Goal: Task Accomplishment & Management: Complete application form

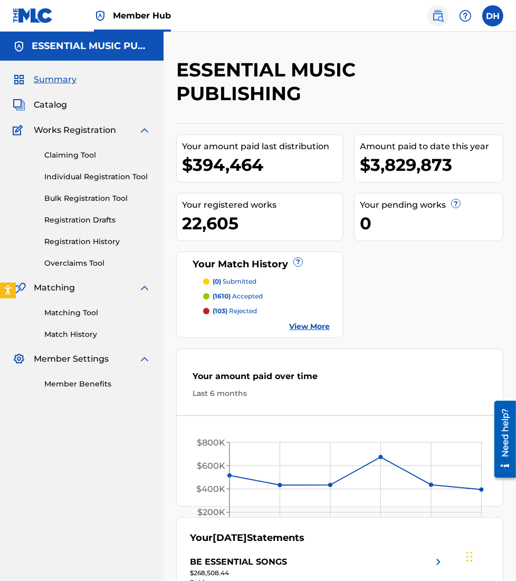
click at [440, 11] on img at bounding box center [437, 15] width 13 height 13
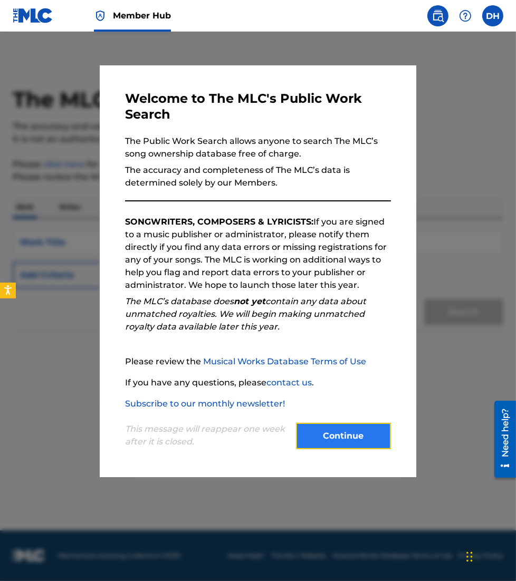
click at [339, 430] on button "Continue" at bounding box center [343, 436] width 95 height 26
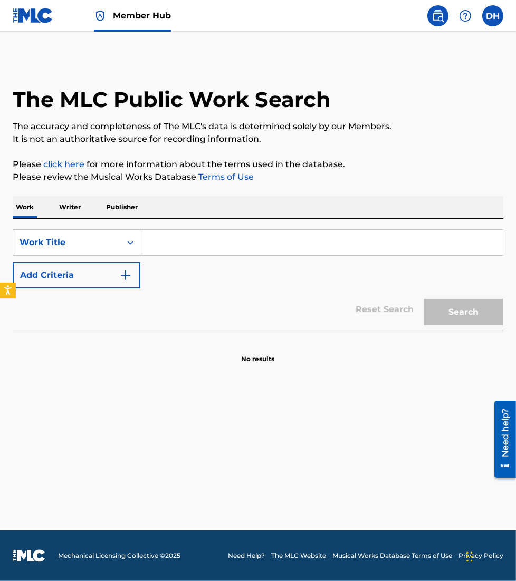
click at [180, 240] on input "Search Form" at bounding box center [321, 242] width 362 height 25
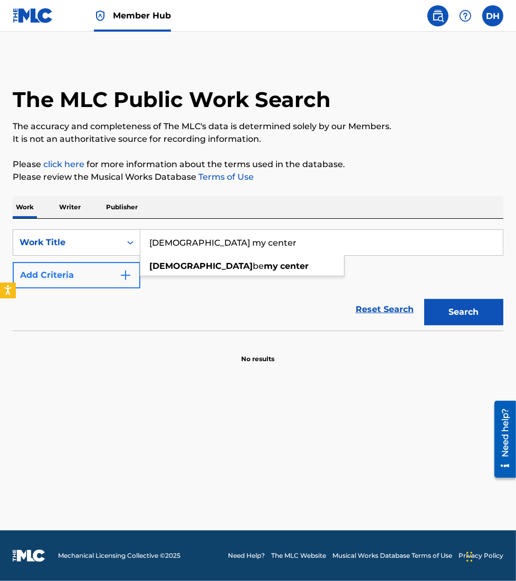
type input "[DEMOGRAPHIC_DATA] my center"
click at [92, 273] on button "Add Criteria" at bounding box center [77, 275] width 128 height 26
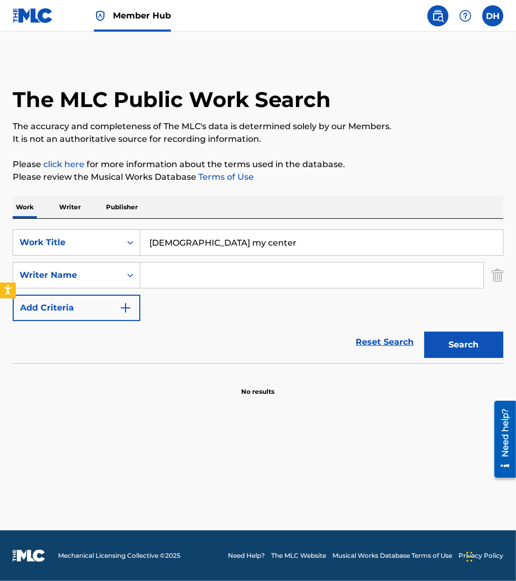
click at [185, 281] on input "Search Form" at bounding box center [311, 275] width 343 height 25
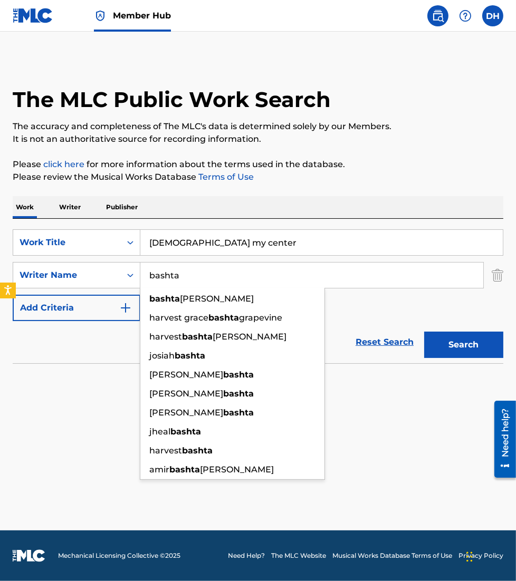
type input "bashta"
click at [424, 332] on button "Search" at bounding box center [463, 345] width 79 height 26
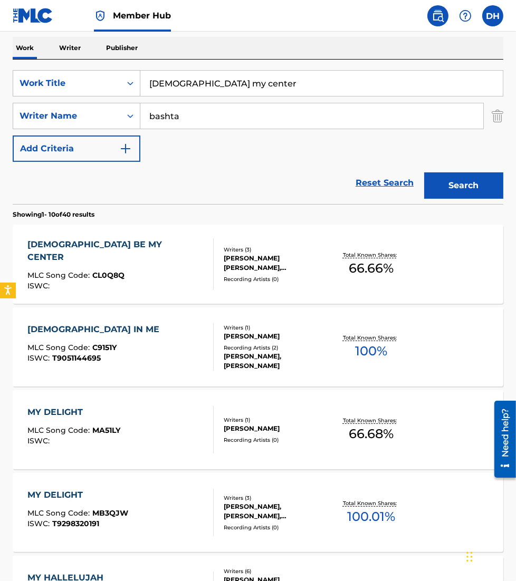
scroll to position [158, 0]
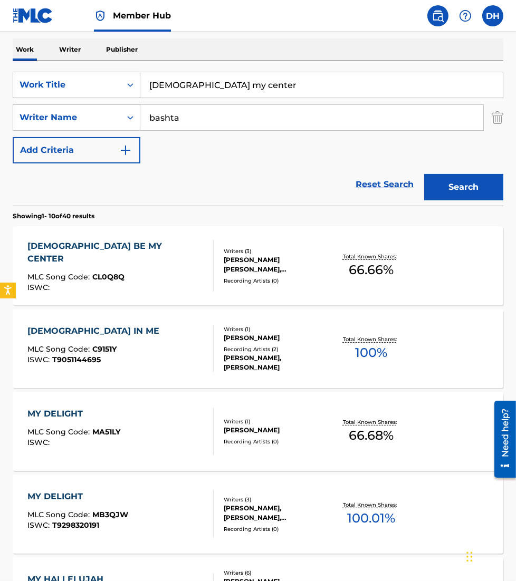
click at [178, 261] on div "CHRIST BE MY CENTER MLC Song Code : CL0Q8Q ISWC :" at bounding box center [120, 266] width 186 height 52
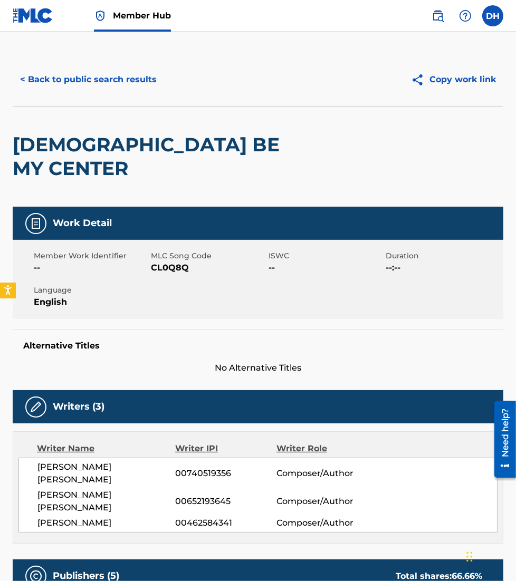
scroll to position [5, 0]
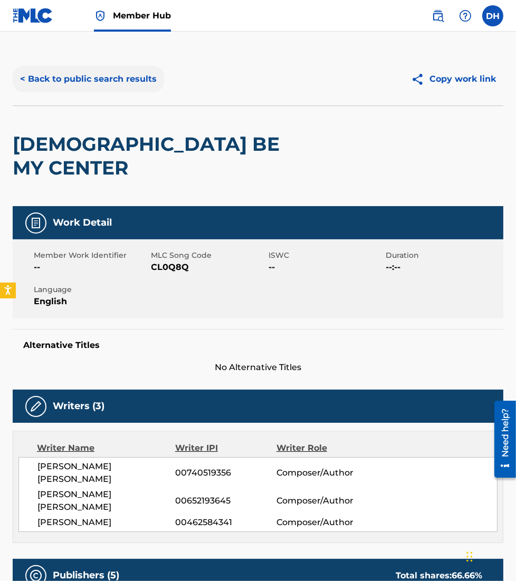
click at [55, 80] on button "< Back to public search results" at bounding box center [88, 79] width 151 height 26
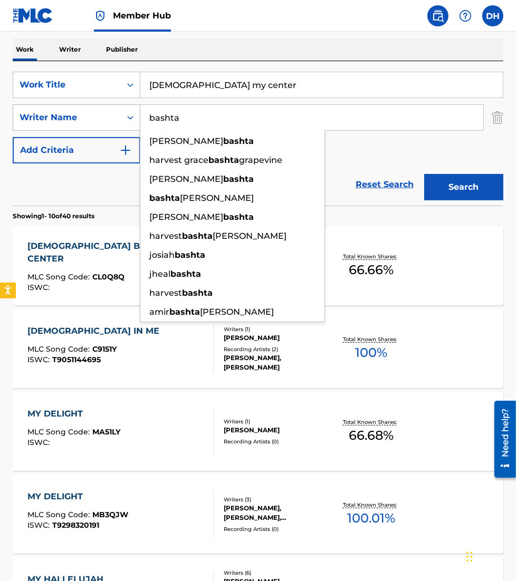
drag, startPoint x: 91, startPoint y: 127, endPoint x: 33, endPoint y: 118, distance: 58.7
click at [33, 118] on div "SearchWithCriteriad5b10f62-01a4-46dc-bc67-741a85ac0ee4 Writer Name bashta danie…" at bounding box center [258, 117] width 490 height 26
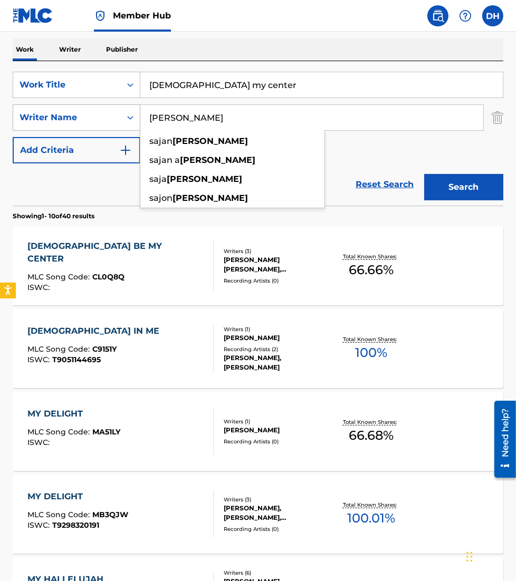
type input "nauriyal"
click at [424, 174] on button "Search" at bounding box center [463, 187] width 79 height 26
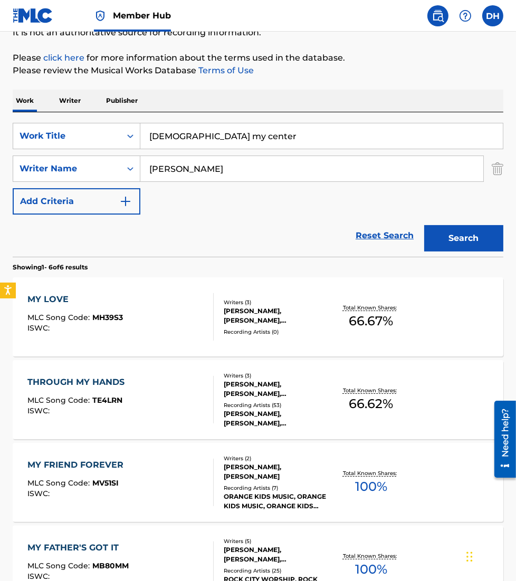
scroll to position [0, 0]
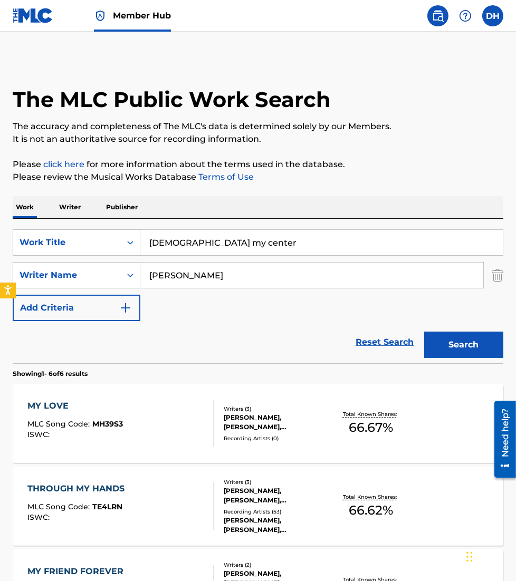
click at [49, 23] on link at bounding box center [33, 15] width 41 height 31
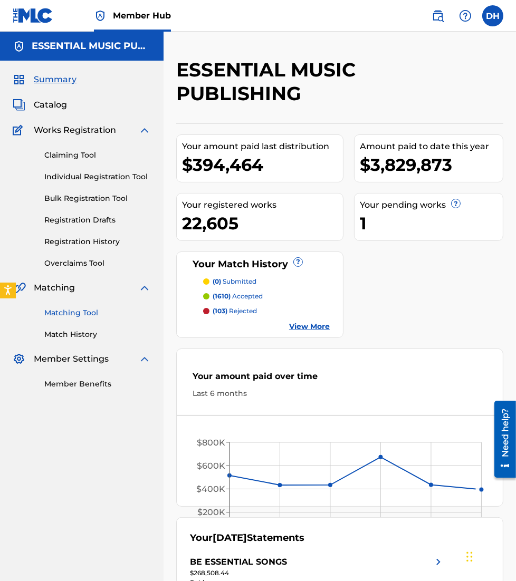
click at [78, 312] on link "Matching Tool" at bounding box center [97, 312] width 107 height 11
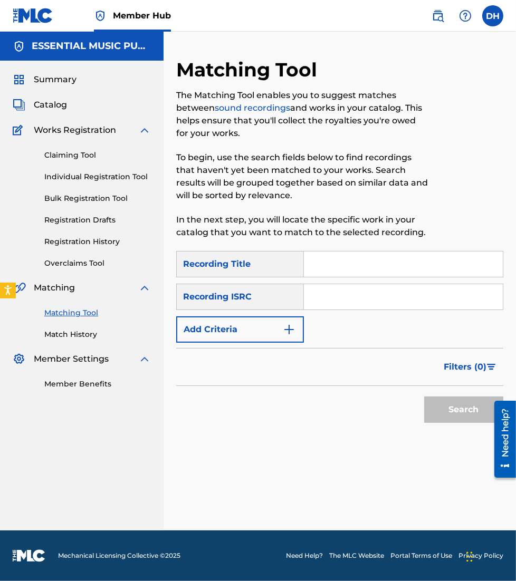
click at [348, 252] on input "Search Form" at bounding box center [403, 264] width 199 height 25
type input "christlike"
click at [353, 295] on input "Search Form" at bounding box center [403, 296] width 199 height 25
paste input "QZ-TBA-23-84642"
click at [424, 397] on button "Search" at bounding box center [463, 410] width 79 height 26
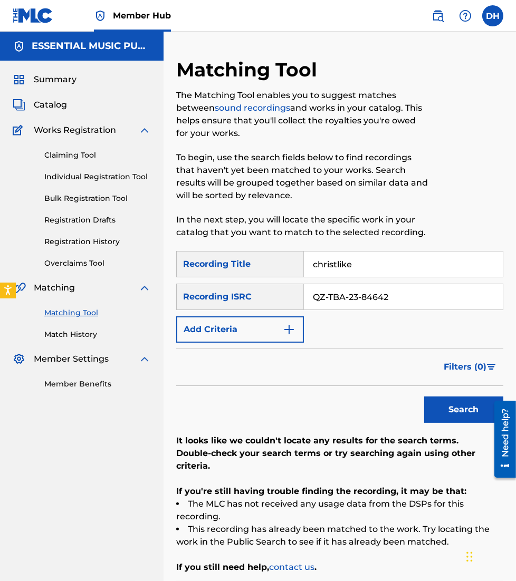
click at [329, 295] on input "QZ-TBA-23-84642" at bounding box center [403, 296] width 199 height 25
click at [346, 298] on input "QZTBA-23-84642" at bounding box center [403, 296] width 199 height 25
click at [353, 296] on input "QZTBA23-84642" at bounding box center [403, 296] width 199 height 25
click at [364, 298] on input "QZTBA23-84642" at bounding box center [403, 296] width 199 height 25
click at [357, 296] on input "QZTBA23-84642" at bounding box center [403, 296] width 199 height 25
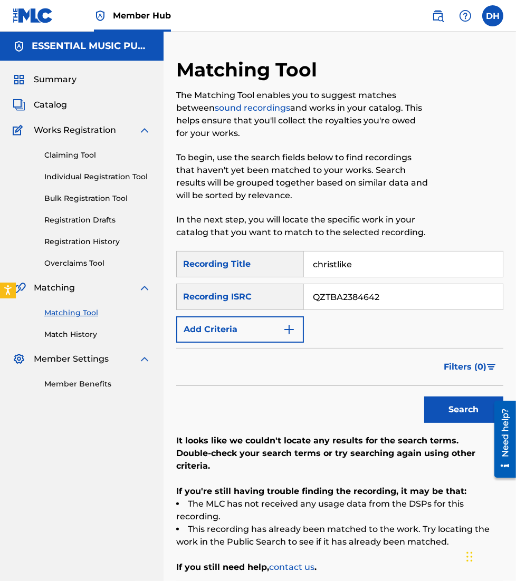
click at [314, 300] on input "QZTBA2384642" at bounding box center [403, 296] width 199 height 25
type input "QZTBA2384642"
drag, startPoint x: 360, startPoint y: 264, endPoint x: 223, endPoint y: 259, distance: 137.2
click at [223, 259] on div "SearchWithCriteria02099f5f-9955-4288-9cb9-3bd9d6411968 Recording Title christli…" at bounding box center [339, 264] width 327 height 26
click at [424, 397] on button "Search" at bounding box center [463, 410] width 79 height 26
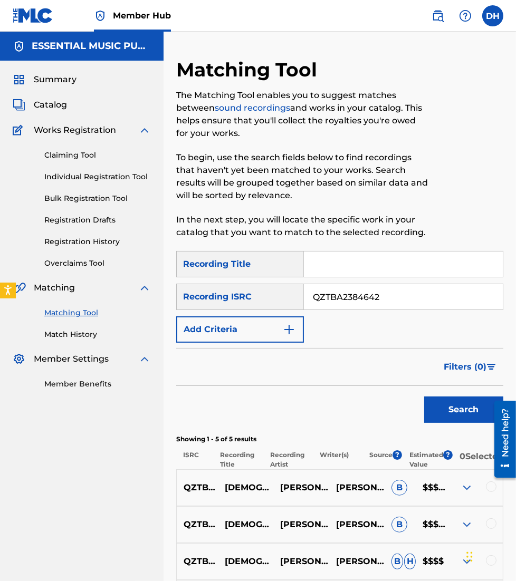
scroll to position [182, 0]
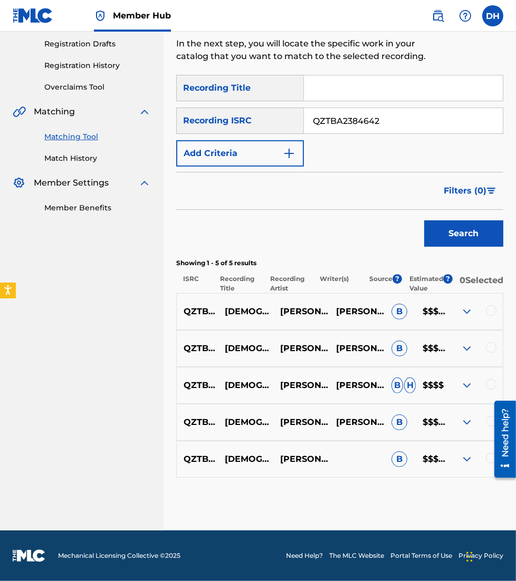
click at [499, 307] on div at bounding box center [474, 311] width 55 height 13
click at [498, 308] on div at bounding box center [474, 311] width 55 height 13
click at [493, 309] on div at bounding box center [491, 310] width 11 height 11
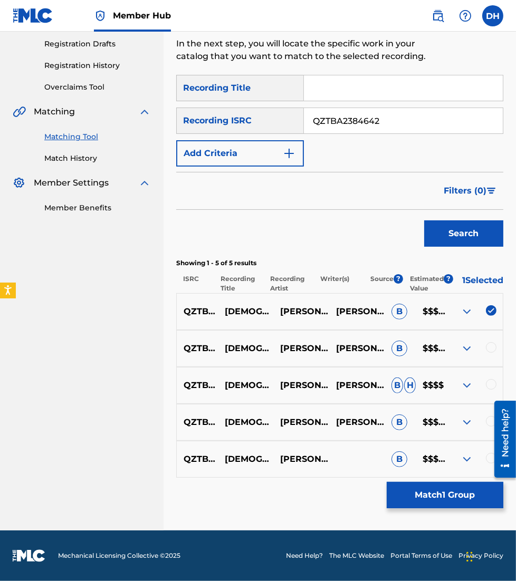
click at [492, 343] on div at bounding box center [491, 347] width 11 height 11
click at [486, 375] on div "QZTBA2384642 CHRISTLIKE MILES MINNICK ERWIN DELACRUZ B H $$$$" at bounding box center [339, 385] width 327 height 37
click at [492, 393] on div "QZTBA2384642 CHRISTLIKE MILES MINNICK ERWIN DELACRUZ B H $$$$" at bounding box center [339, 385] width 327 height 37
click at [491, 389] on div at bounding box center [491, 384] width 11 height 11
click at [488, 426] on div at bounding box center [501, 439] width 30 height 85
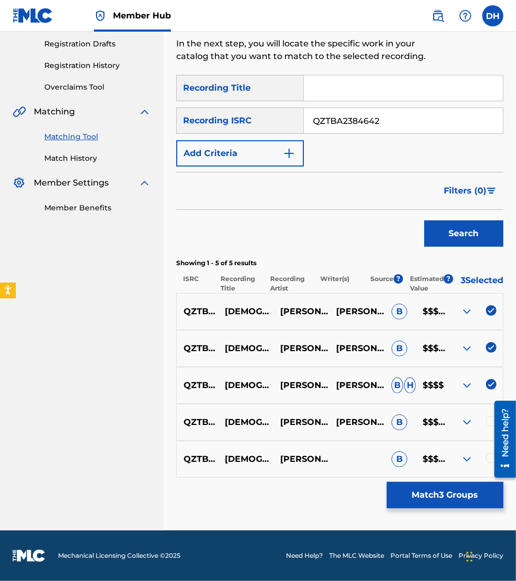
click at [489, 422] on div at bounding box center [501, 439] width 30 height 85
click at [485, 417] on div at bounding box center [474, 422] width 55 height 13
click at [495, 420] on div "Need help?" at bounding box center [505, 438] width 22 height 77
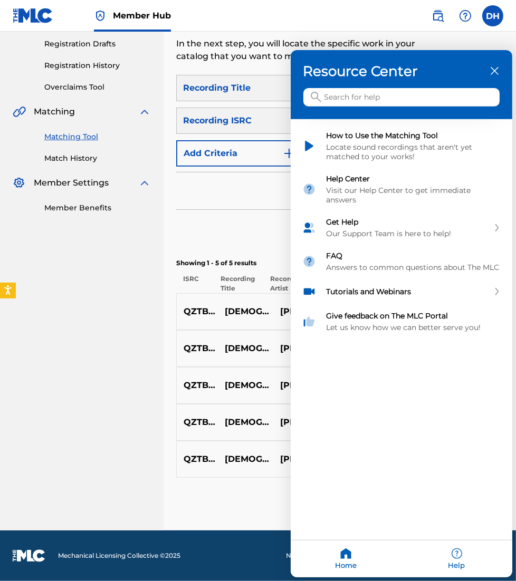
click at [490, 64] on h3 "Resource Center" at bounding box center [401, 71] width 196 height 17
click at [503, 67] on div "Resource Center" at bounding box center [401, 84] width 221 height 69
click at [499, 68] on div "close resource center" at bounding box center [494, 71] width 10 height 10
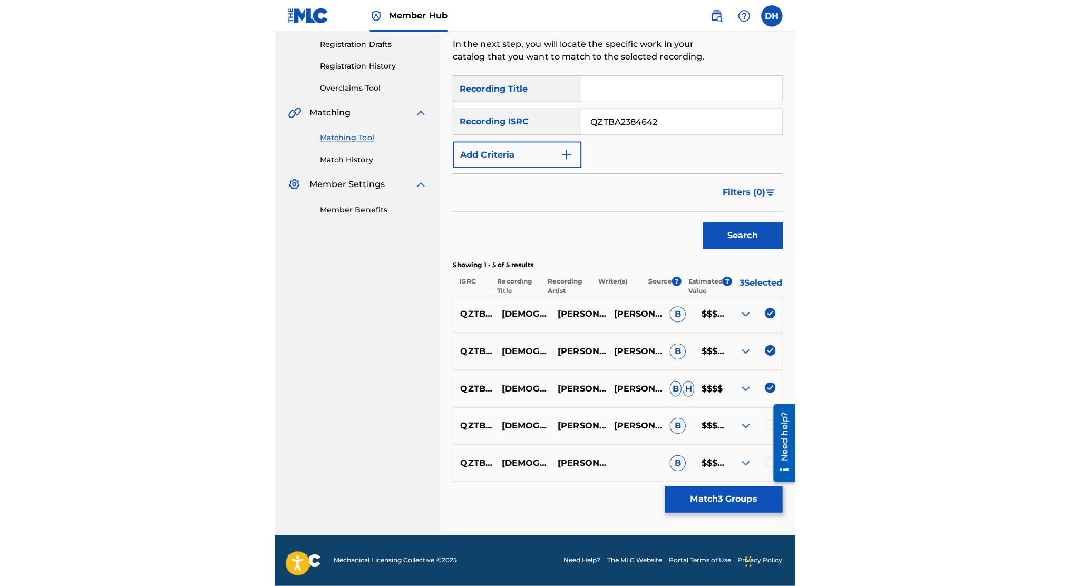
scroll to position [107, 0]
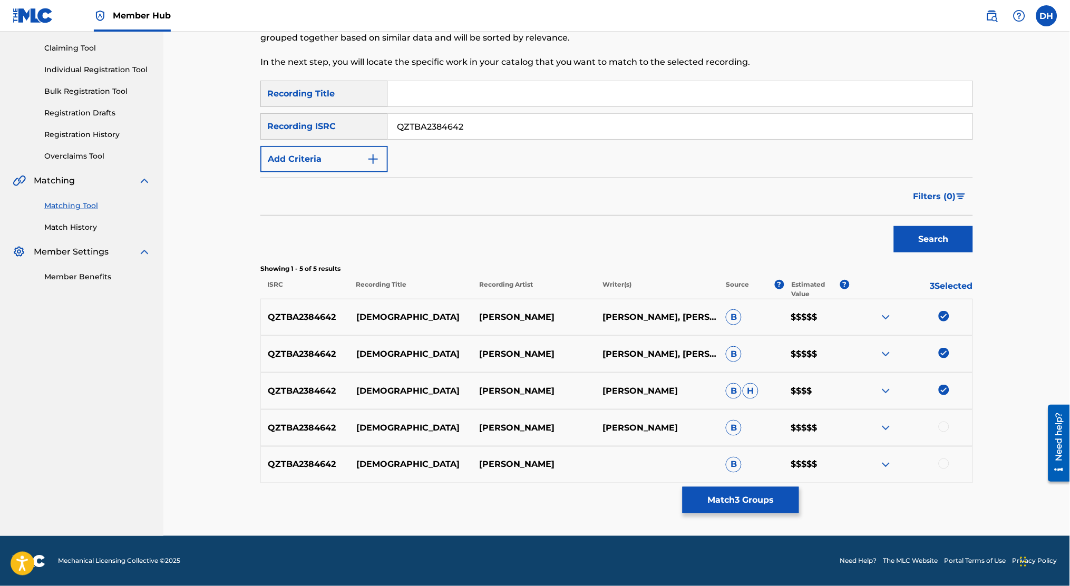
click at [515, 431] on div at bounding box center [944, 427] width 11 height 11
click at [515, 465] on div at bounding box center [944, 464] width 11 height 11
click at [515, 497] on button "Match 5 Groups" at bounding box center [741, 500] width 117 height 26
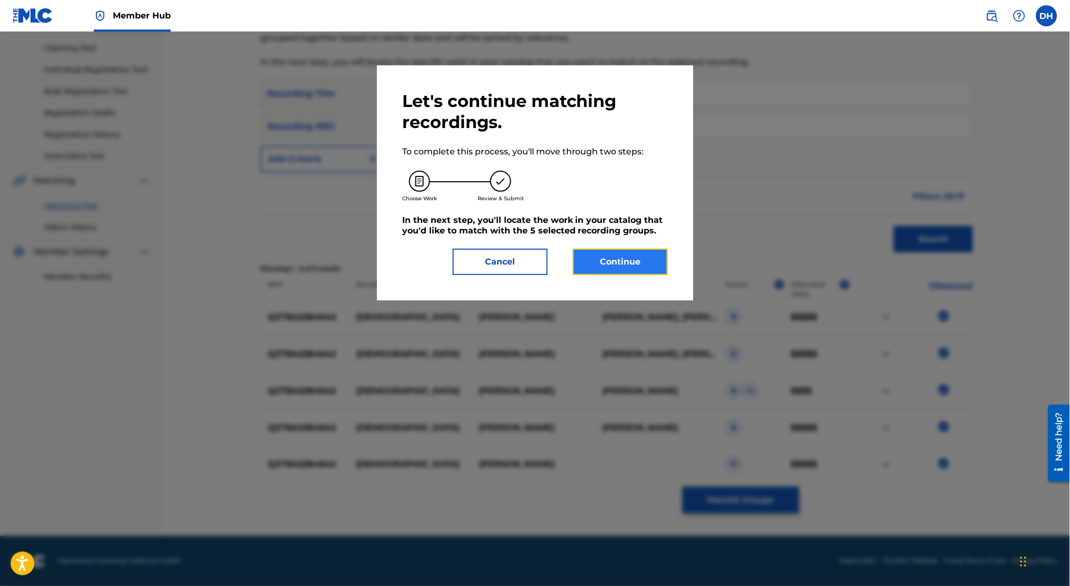
click at [515, 258] on button "Continue" at bounding box center [620, 262] width 95 height 26
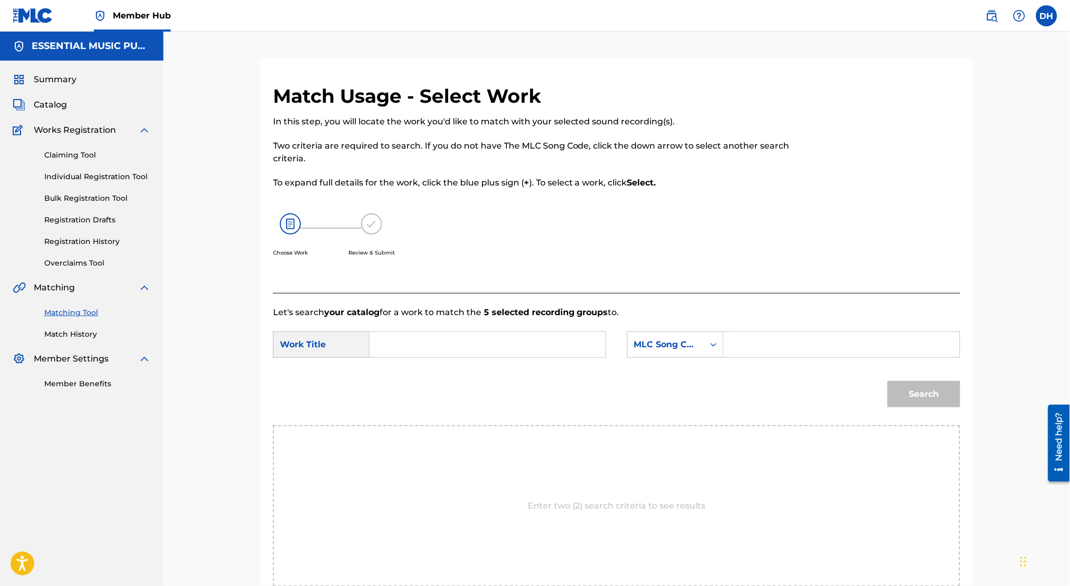
click at [424, 360] on div "SearchWithCriteriacb1b2f8b-2b5a-4d9b-b46f-3978a8414a60 Work Title SearchWithCri…" at bounding box center [617, 348] width 688 height 33
click at [394, 358] on div "Search Form" at bounding box center [488, 345] width 237 height 26
click at [390, 355] on input "Search Form" at bounding box center [488, 344] width 218 height 25
type input "christlike"
click at [515, 346] on div "MLC Song Code" at bounding box center [676, 345] width 97 height 26
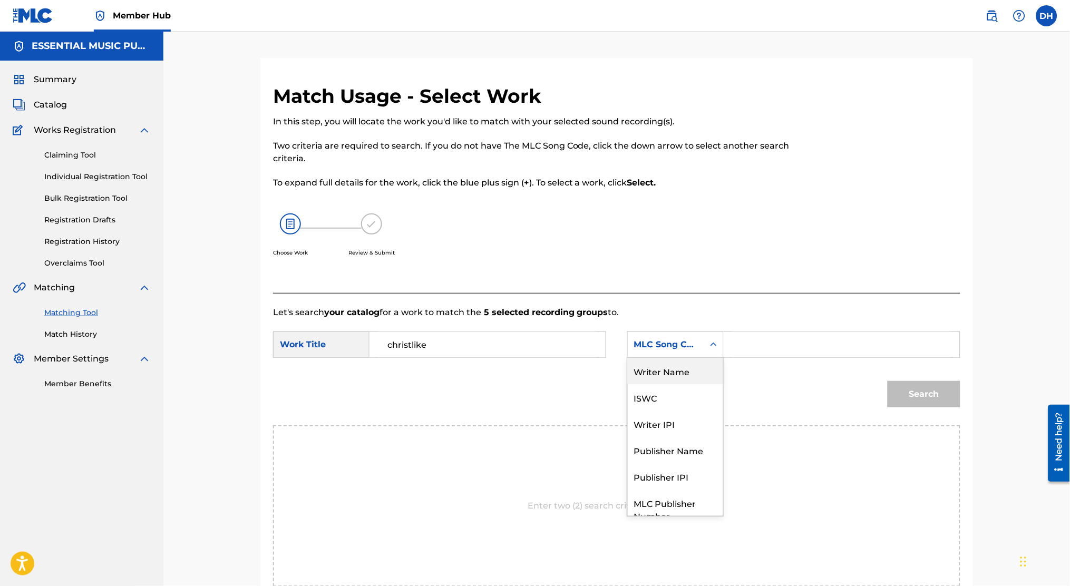
click at [515, 368] on div "Writer Name" at bounding box center [675, 371] width 95 height 26
click at [515, 349] on input "Search Form" at bounding box center [842, 344] width 218 height 25
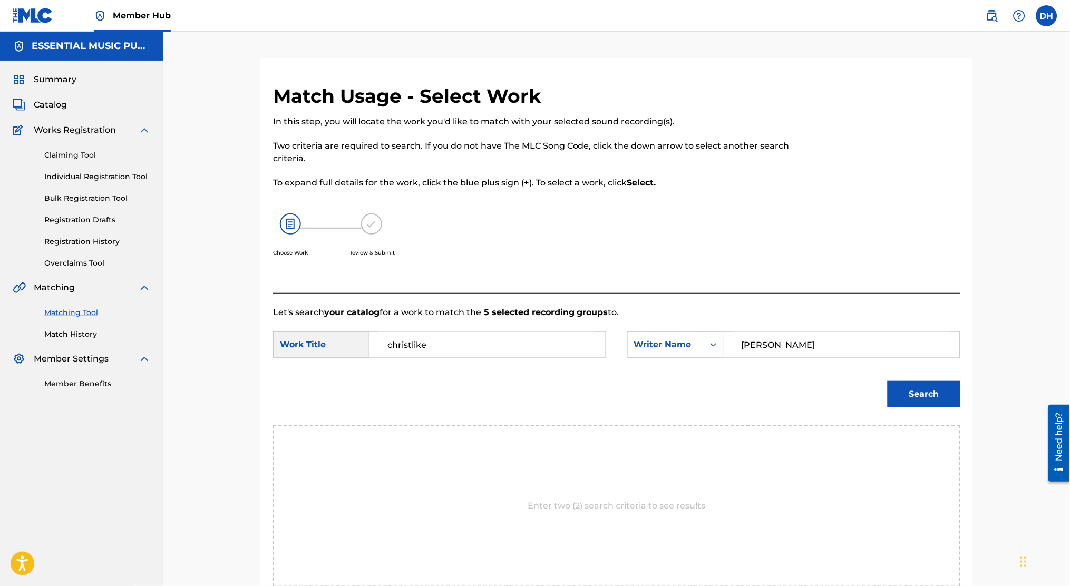
type input "[PERSON_NAME]"
click at [515, 381] on button "Search" at bounding box center [924, 394] width 73 height 26
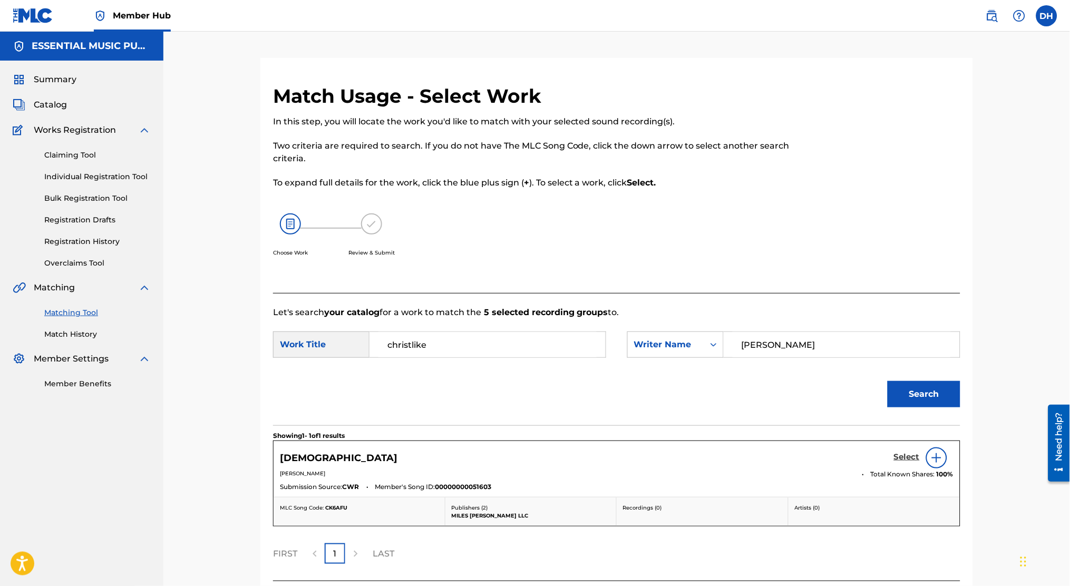
click at [515, 460] on h5 "Select" at bounding box center [907, 457] width 26 height 10
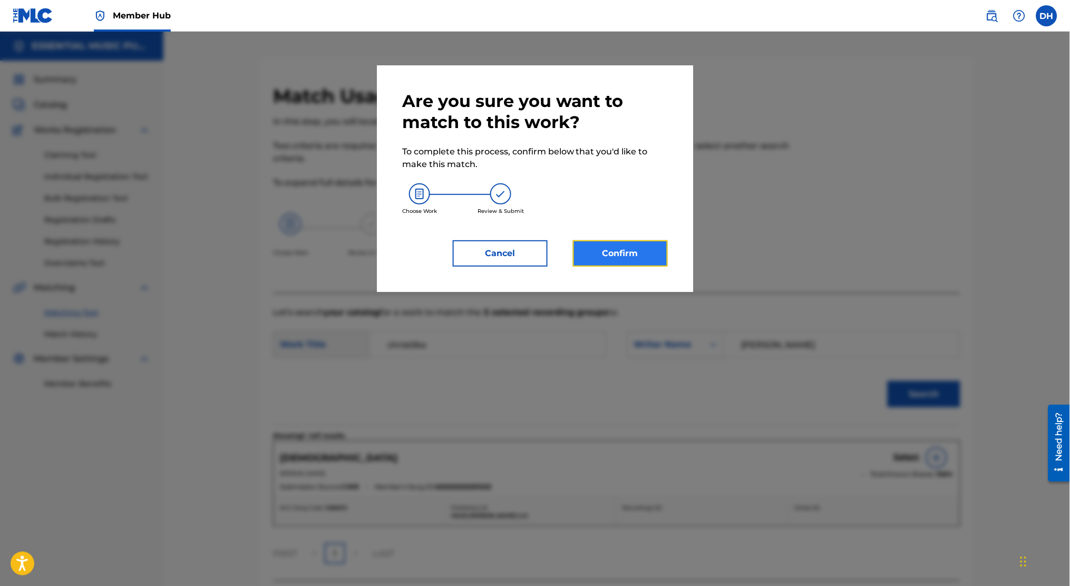
click at [515, 248] on button "Confirm" at bounding box center [620, 253] width 95 height 26
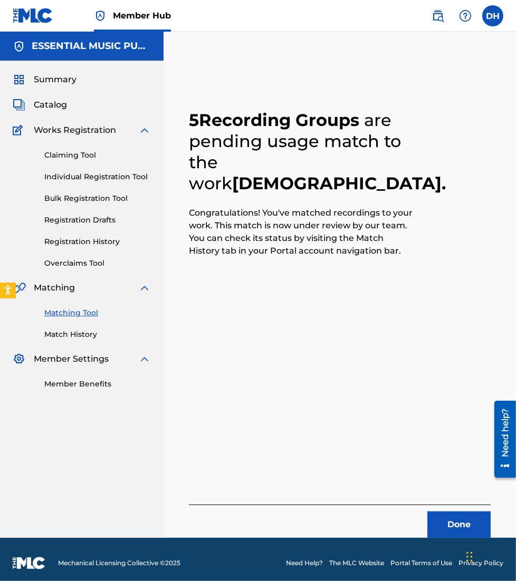
click at [64, 315] on link "Matching Tool" at bounding box center [97, 312] width 107 height 11
click at [466, 529] on button "Done" at bounding box center [458, 525] width 63 height 26
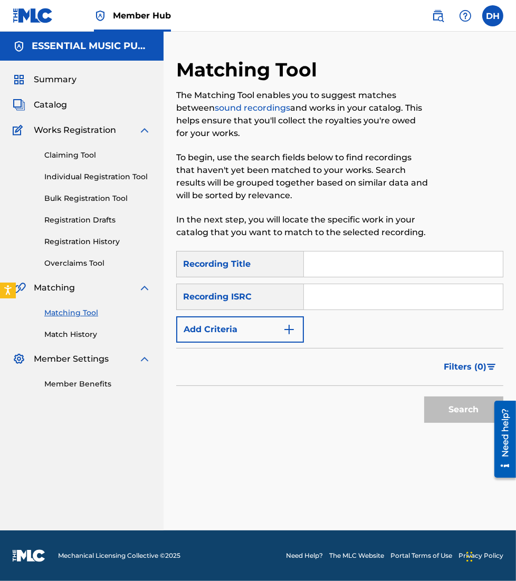
click at [315, 298] on input "Search Form" at bounding box center [403, 296] width 199 height 25
paste input "QM-6N2-24-63252"
click at [424, 397] on button "Search" at bounding box center [463, 410] width 79 height 26
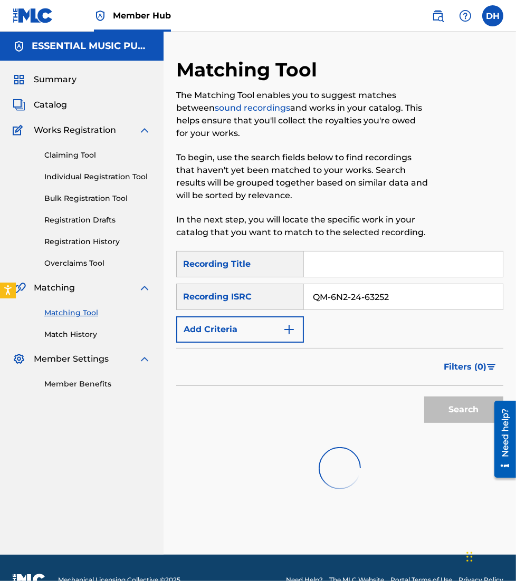
click at [315, 298] on input "QM-6N2-24-63252" at bounding box center [403, 296] width 199 height 25
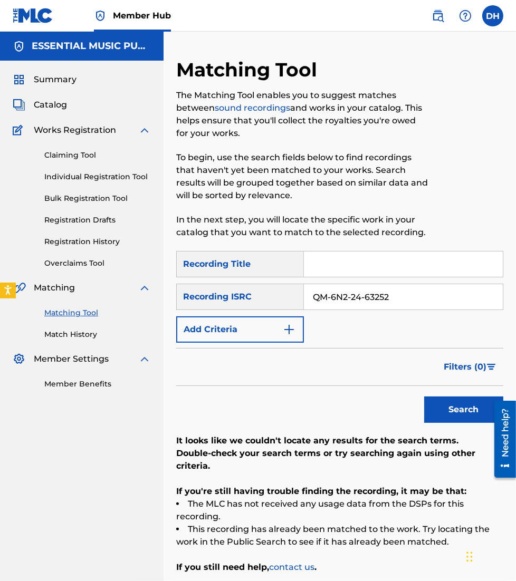
click at [329, 299] on input "QM-6N2-24-63252" at bounding box center [403, 296] width 199 height 25
click at [333, 299] on input "QM-6N2-24-63252" at bounding box center [403, 296] width 199 height 25
click at [346, 302] on input "QM6N2-24-63252" at bounding box center [403, 296] width 199 height 25
click at [358, 298] on input "QM6N224-63252" at bounding box center [403, 296] width 199 height 25
type input "QM6N22463252"
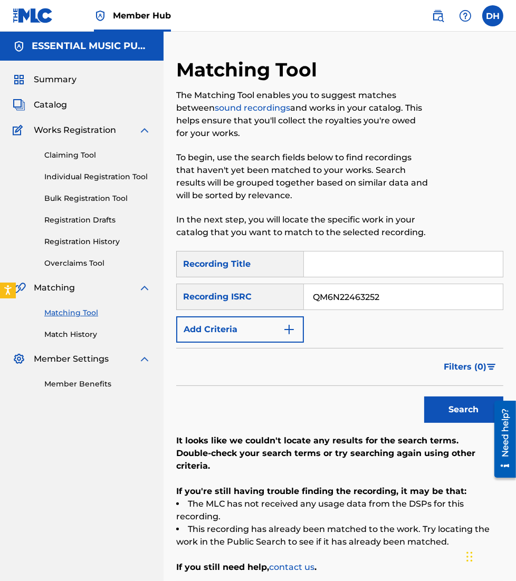
click at [424, 397] on button "Search" at bounding box center [463, 410] width 79 height 26
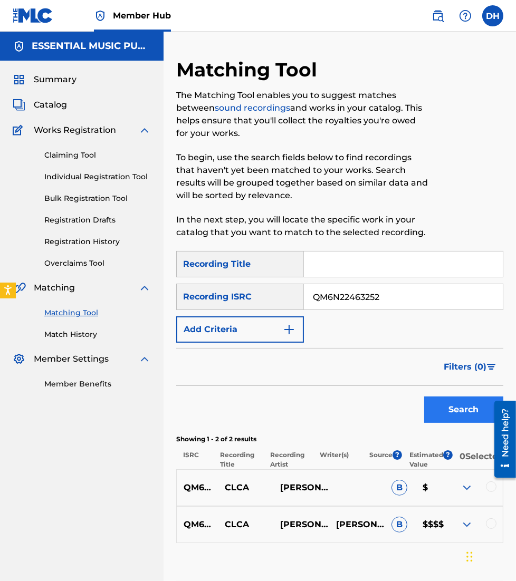
scroll to position [71, 0]
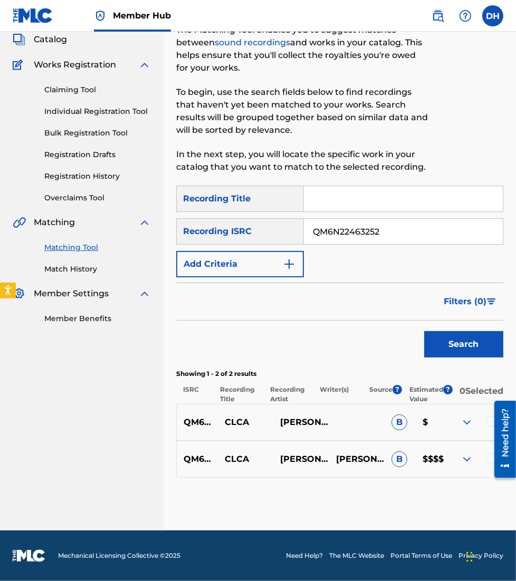
click at [486, 424] on div at bounding box center [501, 439] width 30 height 85
click at [486, 423] on div at bounding box center [501, 439] width 30 height 85
click at [487, 422] on div at bounding box center [501, 439] width 30 height 85
click at [490, 421] on div at bounding box center [501, 439] width 30 height 85
click at [360, 376] on div "Showing 1 - 2 of 2 results ISRC Recording Title Recording Artist Writer(s) Sour…" at bounding box center [339, 386] width 327 height 35
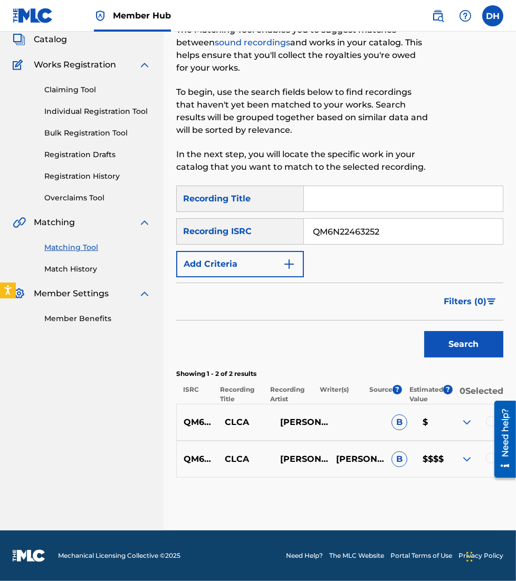
click at [486, 419] on div at bounding box center [501, 439] width 30 height 85
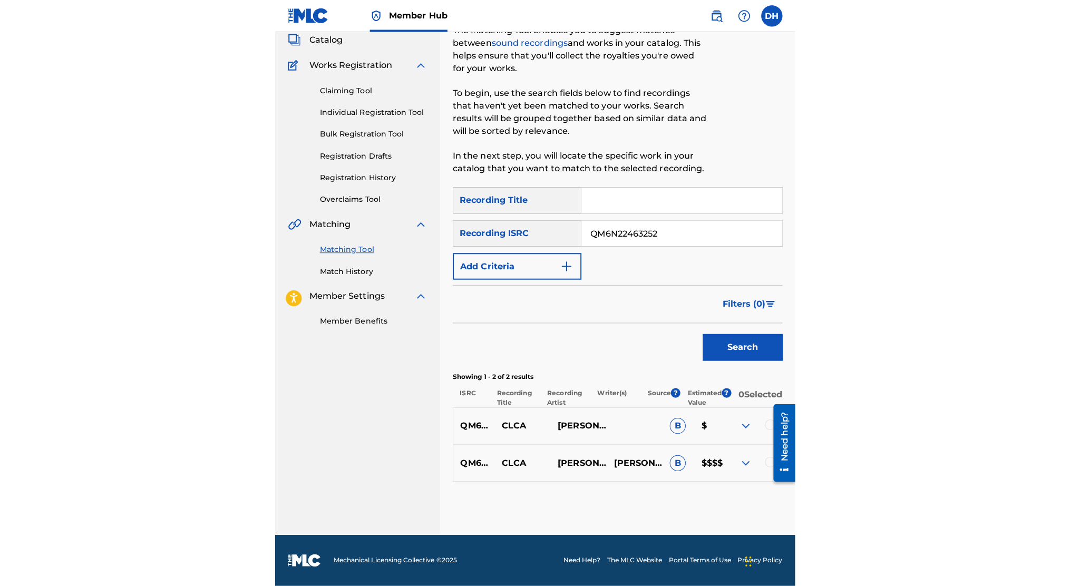
scroll to position [0, 0]
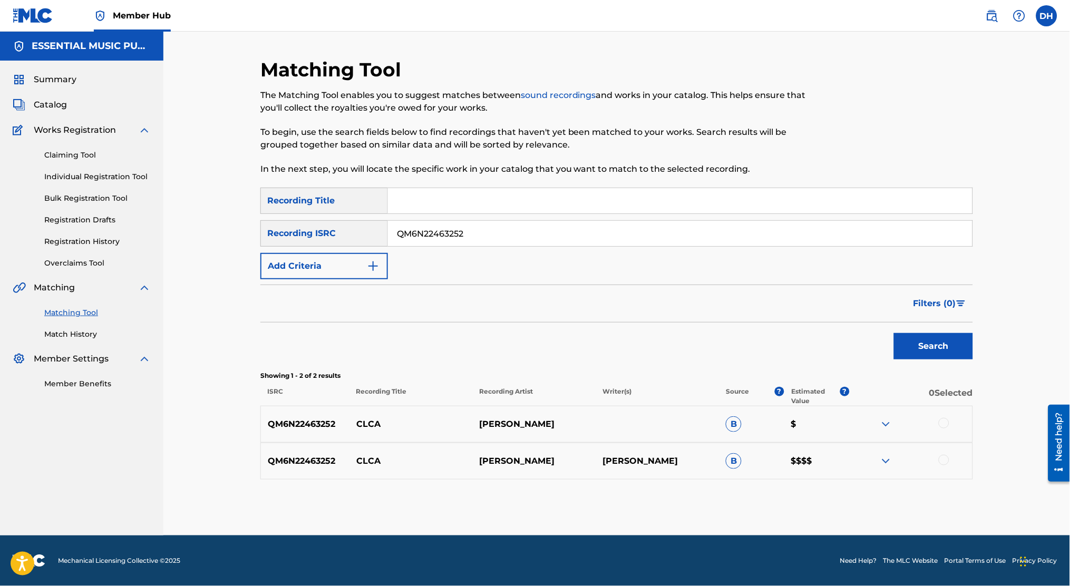
click at [515, 424] on div at bounding box center [944, 423] width 11 height 11
click at [515, 460] on div at bounding box center [944, 460] width 11 height 11
click at [515, 505] on button "Match 2 Groups" at bounding box center [741, 500] width 117 height 26
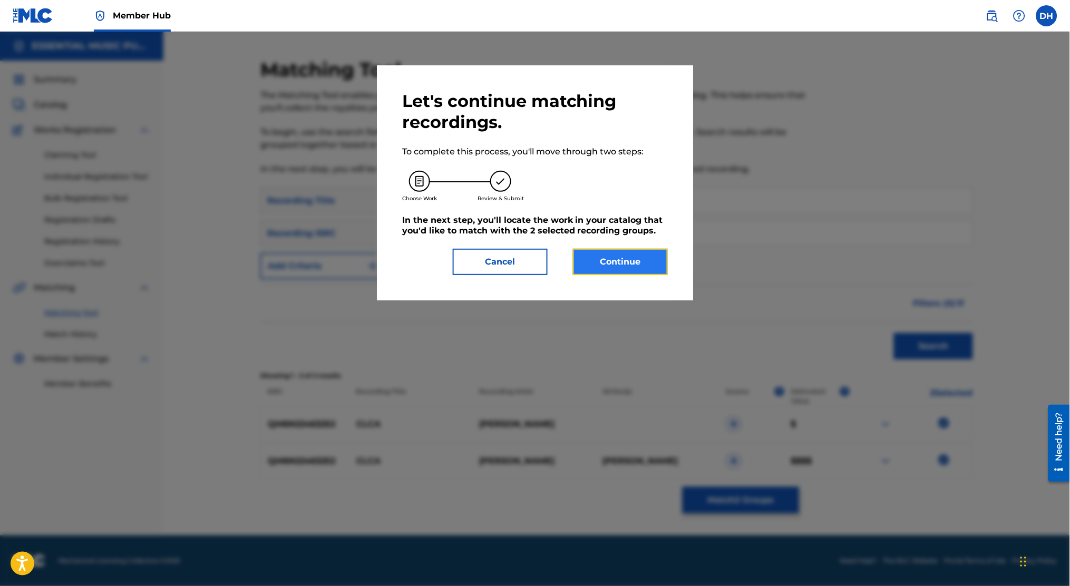
click at [515, 266] on button "Continue" at bounding box center [620, 262] width 95 height 26
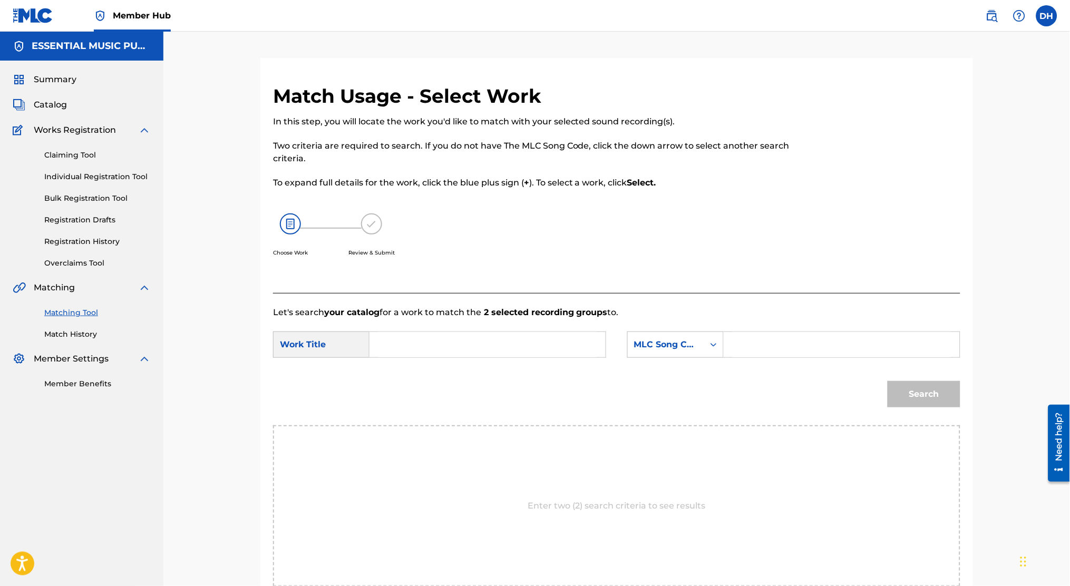
click at [515, 334] on input "Search Form" at bounding box center [488, 344] width 218 height 25
type input "CLCA"
click at [515, 356] on div "MLC Song Code" at bounding box center [676, 345] width 97 height 26
click at [515, 378] on div "Writer Name" at bounding box center [675, 371] width 95 height 26
click at [515, 341] on input "Search Form" at bounding box center [842, 344] width 218 height 25
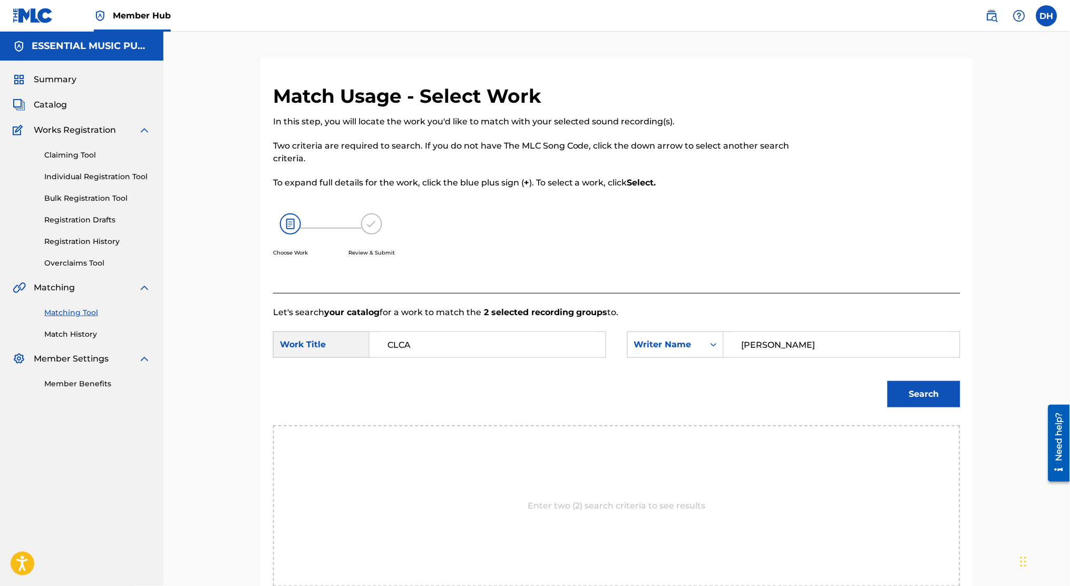
type input "[PERSON_NAME]"
click at [515, 381] on button "Search" at bounding box center [924, 394] width 73 height 26
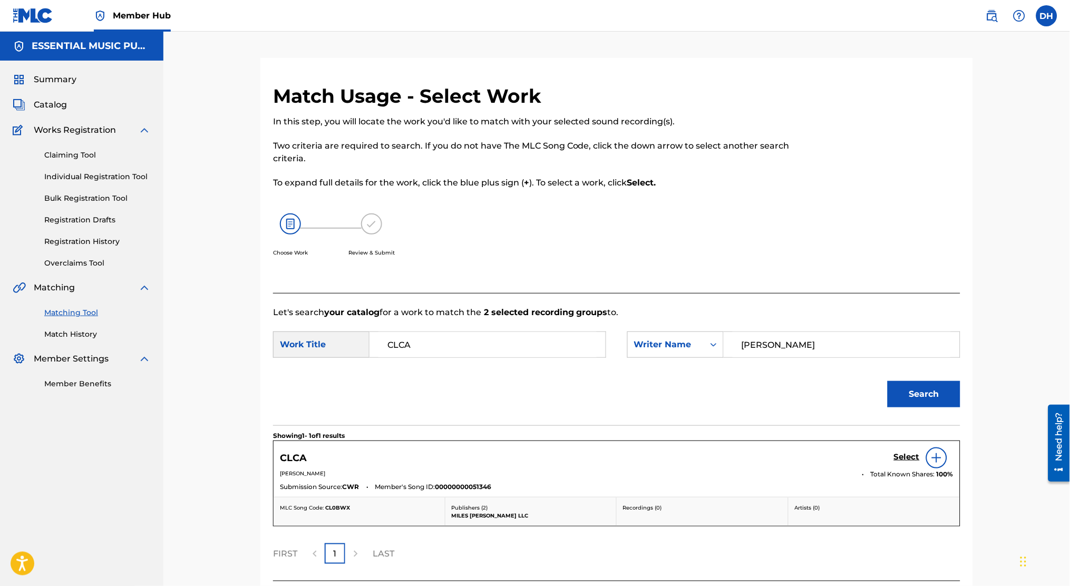
scroll to position [80, 0]
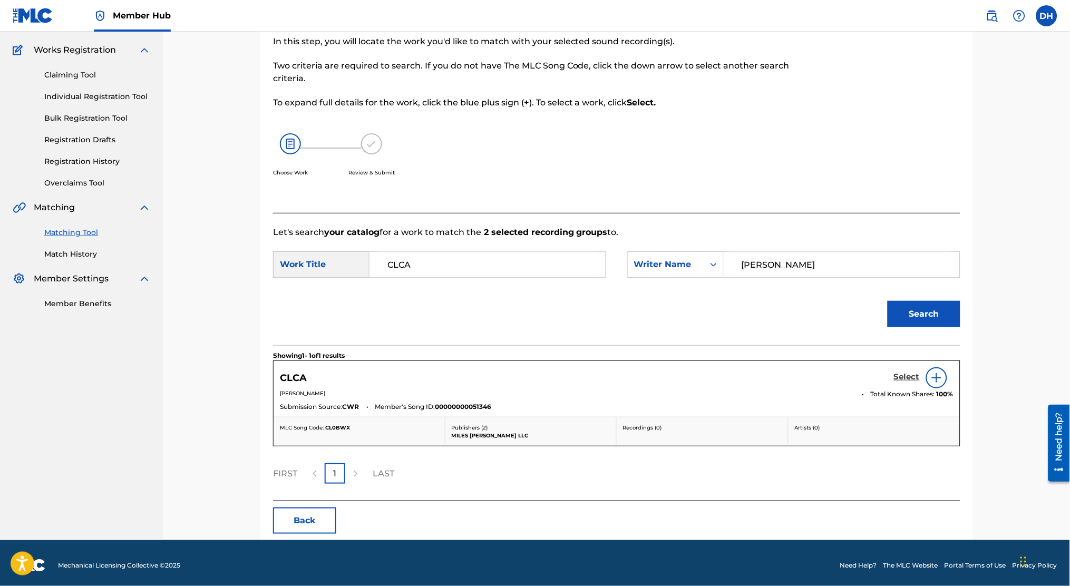
click at [515, 375] on h5 "Select" at bounding box center [907, 377] width 26 height 10
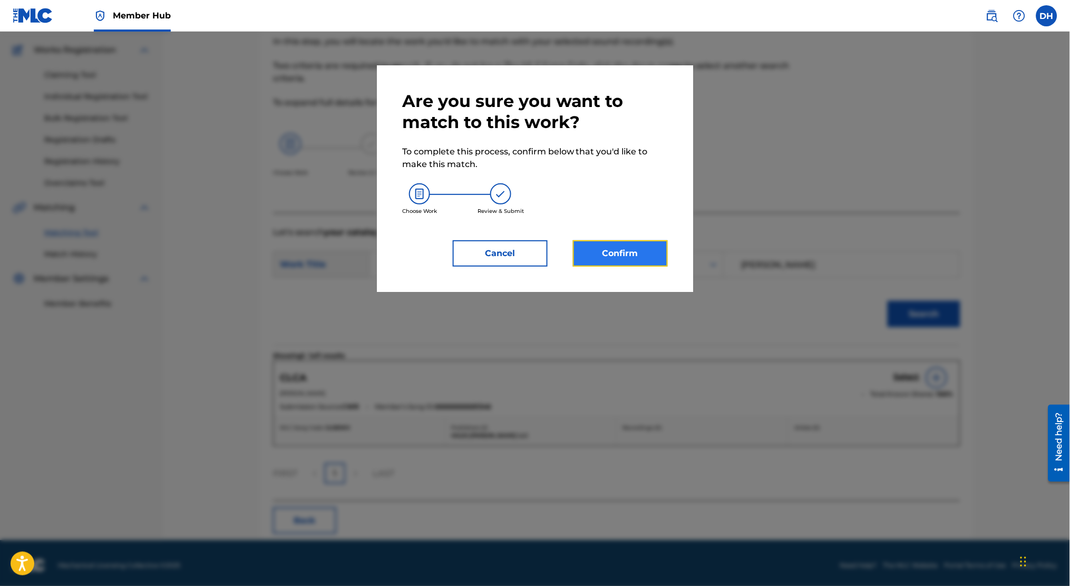
click at [515, 259] on button "Confirm" at bounding box center [620, 253] width 95 height 26
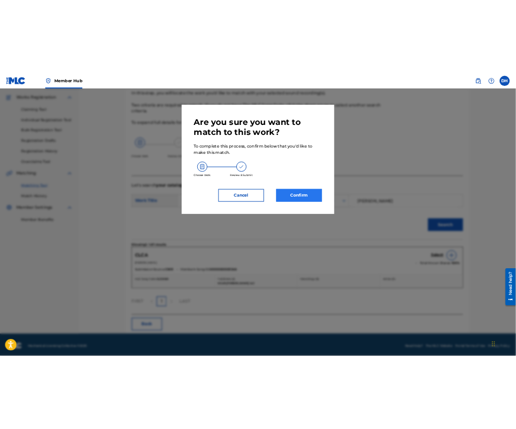
scroll to position [0, 0]
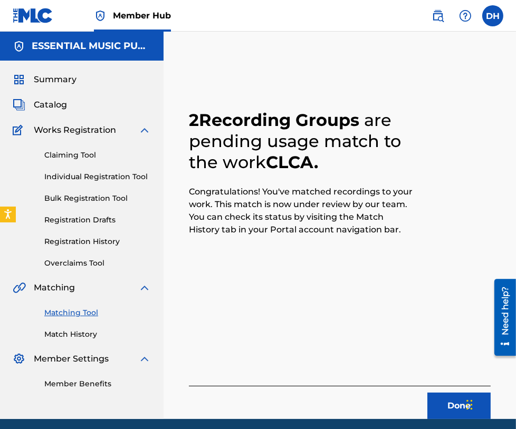
click at [105, 170] on div "Claiming Tool Individual Registration Tool Bulk Registration Tool Registration …" at bounding box center [82, 203] width 138 height 132
click at [110, 176] on link "Individual Registration Tool" at bounding box center [97, 176] width 107 height 11
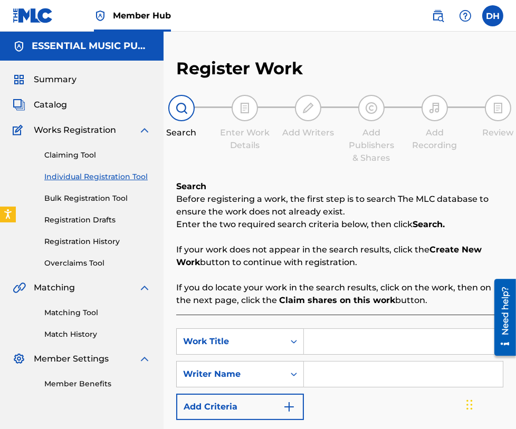
scroll to position [120, 0]
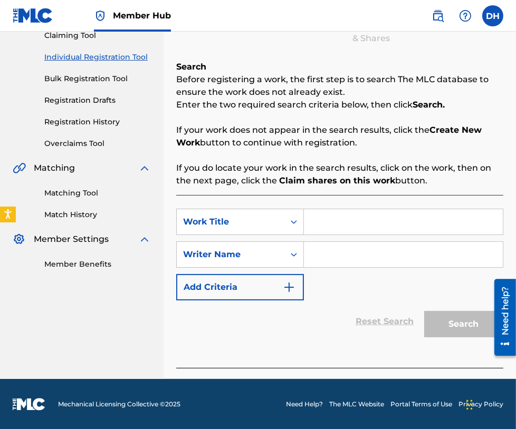
click at [348, 217] on input "Search Form" at bounding box center [403, 221] width 199 height 25
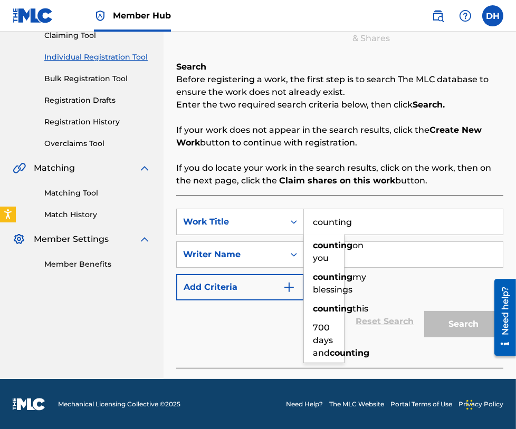
type input "counting"
click at [398, 250] on input "Search Form" at bounding box center [403, 254] width 199 height 25
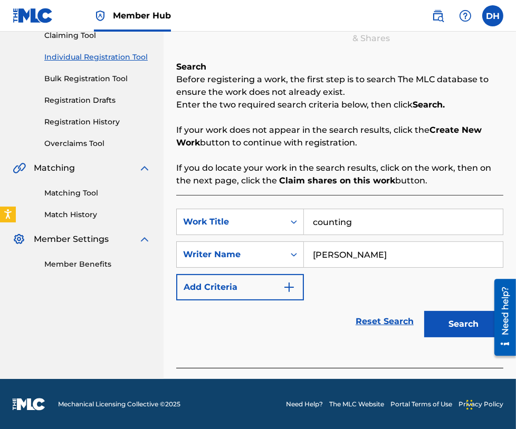
type input "[PERSON_NAME]"
click at [424, 311] on button "Search" at bounding box center [463, 324] width 79 height 26
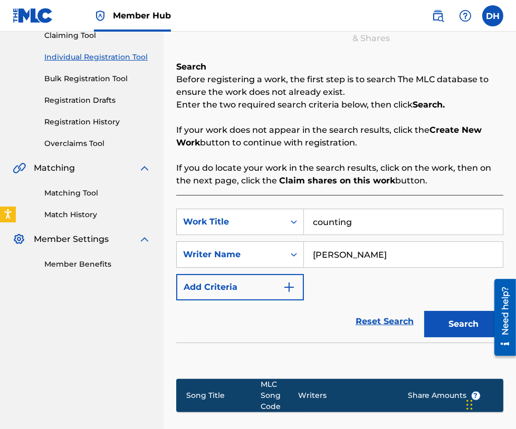
scroll to position [258, 0]
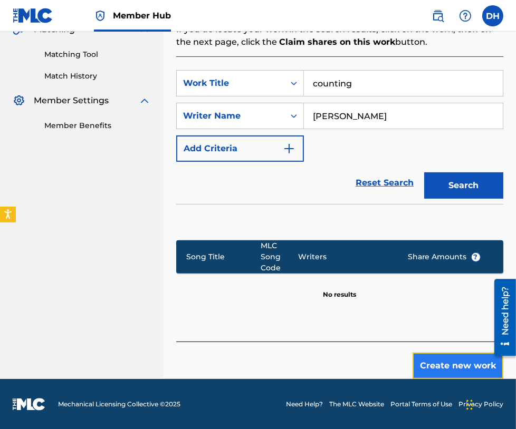
click at [435, 360] on button "Create new work" at bounding box center [457, 366] width 91 height 26
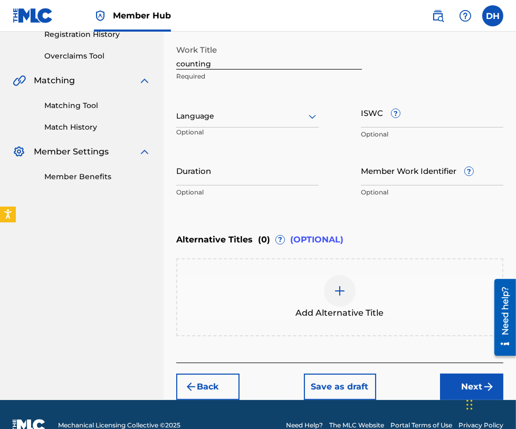
scroll to position [205, 0]
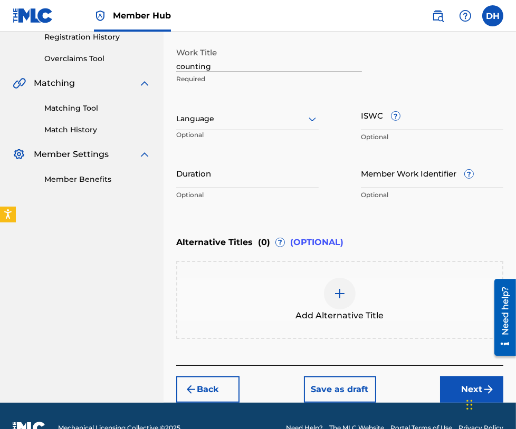
drag, startPoint x: 144, startPoint y: 68, endPoint x: 127, endPoint y: 68, distance: 17.4
click at [127, 68] on div "Summary Catalog Works Registration Claiming Tool Individual Registration Tool B…" at bounding box center [81, 27] width 163 height 342
drag, startPoint x: 217, startPoint y: 65, endPoint x: 22, endPoint y: 60, distance: 195.2
click at [22, 60] on main "ESSENTIAL MUSIC PUBLISHING Summary Catalog Works Registration Claiming Tool Ind…" at bounding box center [258, 115] width 516 height 576
type input "Counting"
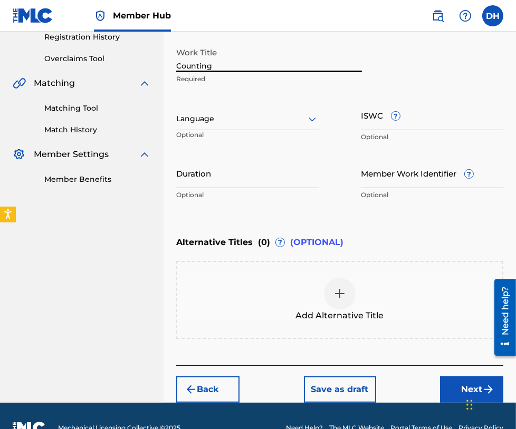
click at [237, 107] on div "Language Optional" at bounding box center [247, 123] width 142 height 47
click at [236, 114] on div at bounding box center [247, 118] width 142 height 13
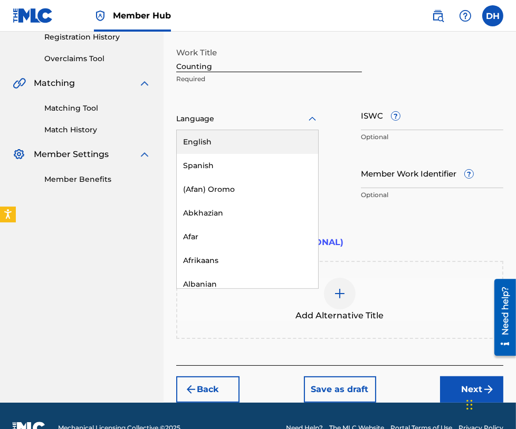
click at [226, 137] on div "English" at bounding box center [247, 142] width 141 height 24
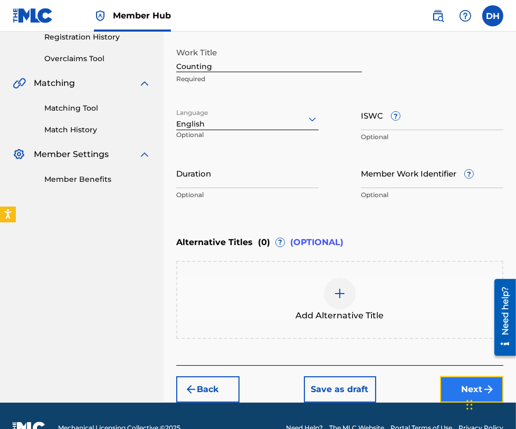
click at [449, 379] on button "Next" at bounding box center [471, 390] width 63 height 26
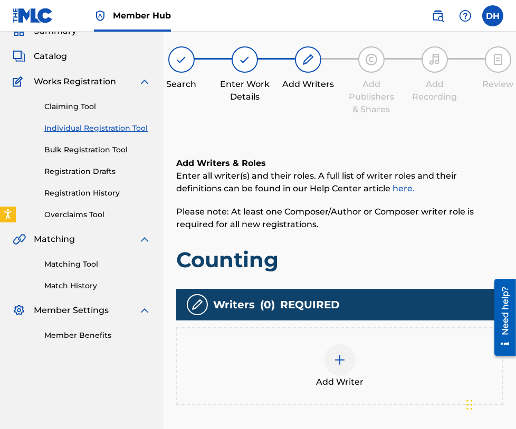
scroll to position [47, 0]
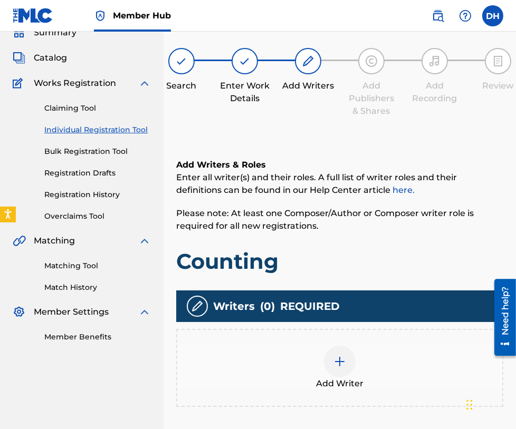
click at [329, 359] on div at bounding box center [340, 362] width 32 height 32
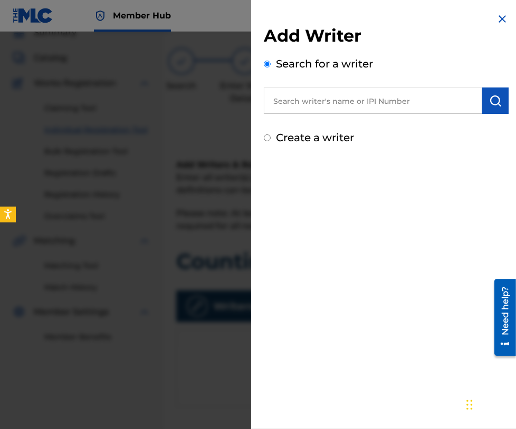
click at [334, 113] on input "text" at bounding box center [373, 101] width 218 height 26
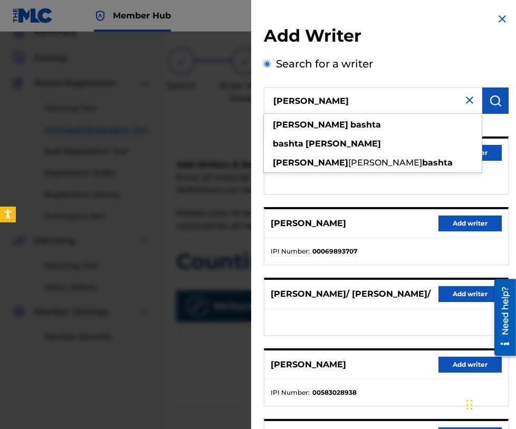
type input "daniel bashta"
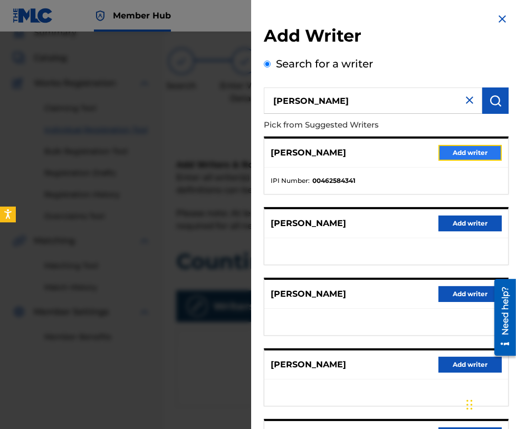
click at [454, 149] on button "Add writer" at bounding box center [469, 153] width 63 height 16
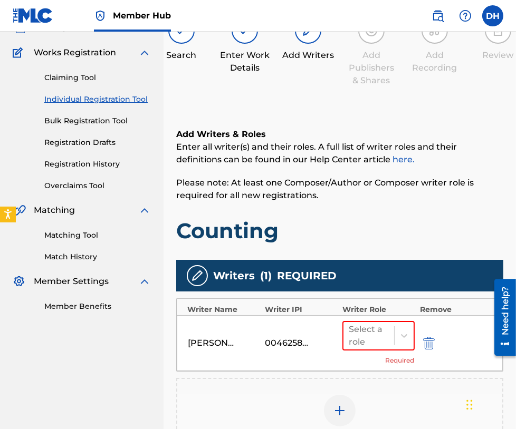
scroll to position [78, 0]
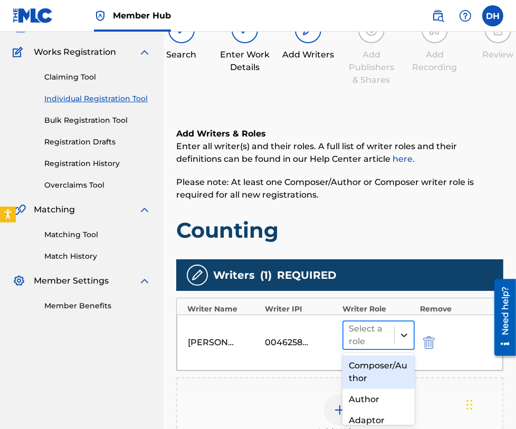
click at [402, 341] on div at bounding box center [403, 335] width 19 height 19
click at [370, 367] on div "Composer/Author" at bounding box center [378, 372] width 72 height 34
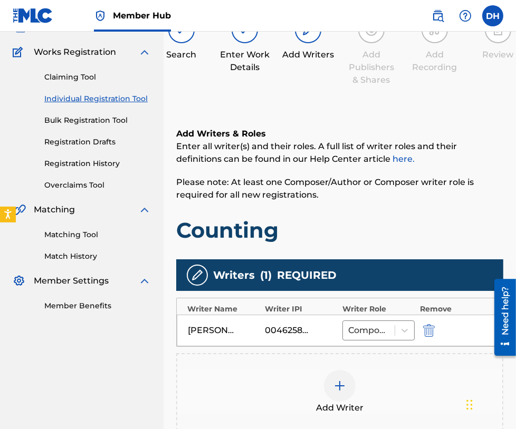
click at [363, 375] on div "Add Writer" at bounding box center [339, 392] width 325 height 44
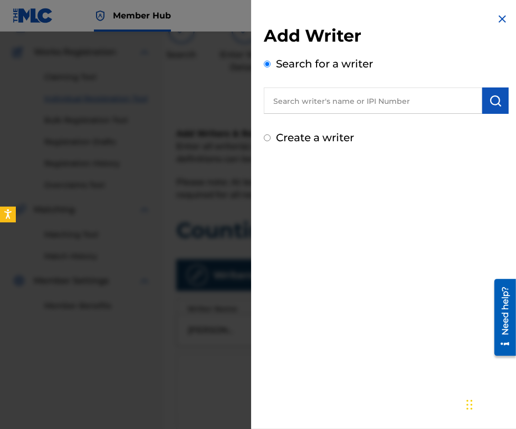
click at [315, 105] on input "text" at bounding box center [373, 101] width 218 height 26
paste input "00636200381"
type input "00636200381"
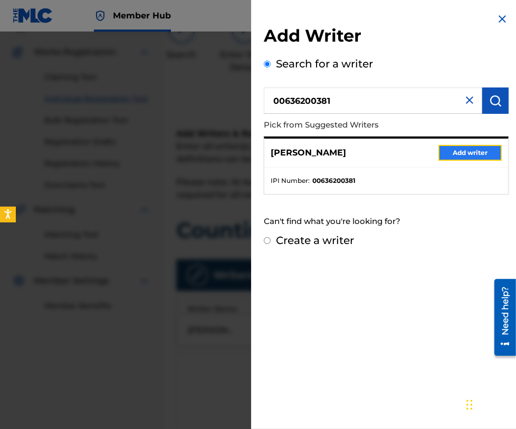
click at [445, 155] on button "Add writer" at bounding box center [469, 153] width 63 height 16
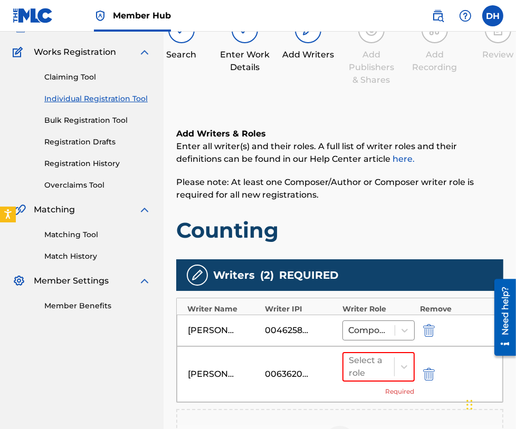
scroll to position [171, 0]
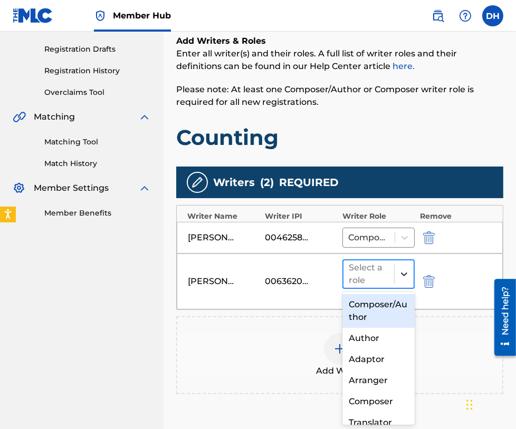
click at [395, 265] on div at bounding box center [403, 274] width 19 height 19
click at [378, 301] on div "Composer/Author" at bounding box center [378, 311] width 72 height 34
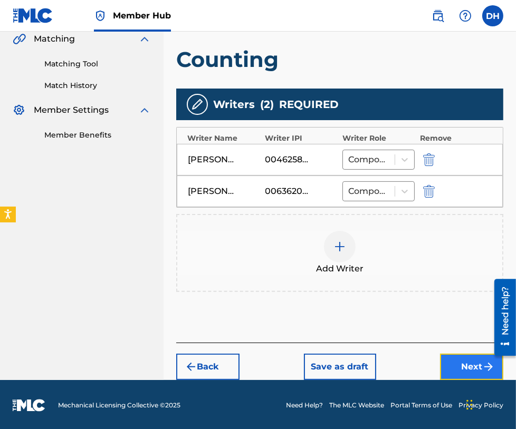
click at [461, 358] on button "Next" at bounding box center [471, 367] width 63 height 26
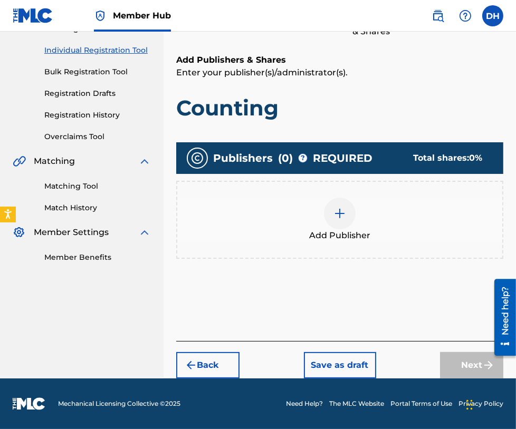
scroll to position [47, 0]
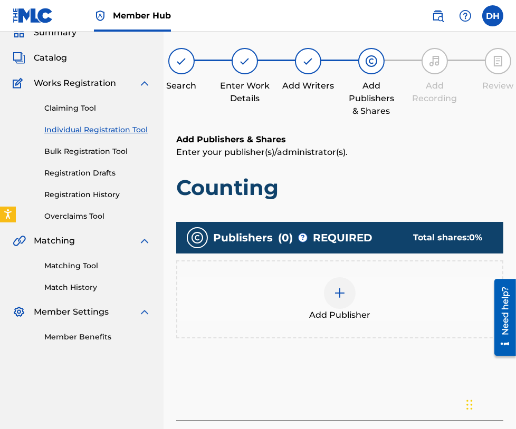
click at [341, 299] on div at bounding box center [340, 293] width 32 height 32
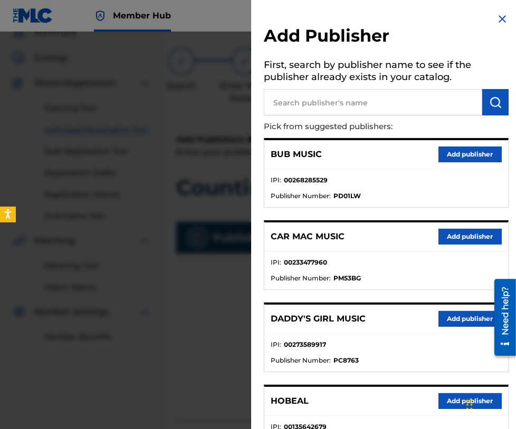
click at [308, 100] on input "text" at bounding box center [373, 102] width 218 height 26
type input "shadowboxer"
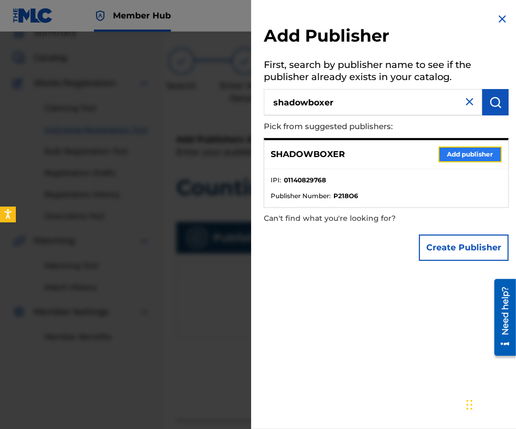
click at [456, 157] on button "Add publisher" at bounding box center [469, 155] width 63 height 16
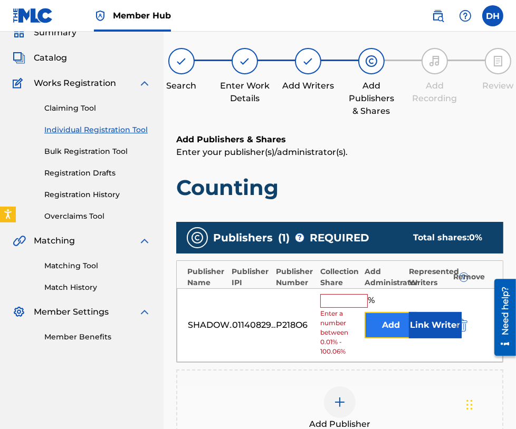
click at [380, 332] on button "Add" at bounding box center [390, 325] width 53 height 26
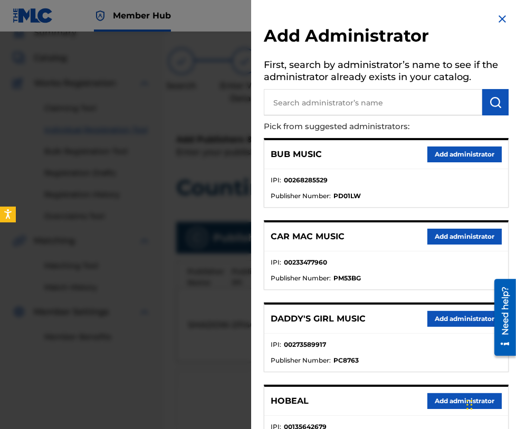
click at [346, 113] on input "text" at bounding box center [373, 102] width 218 height 26
type input "all essenti"
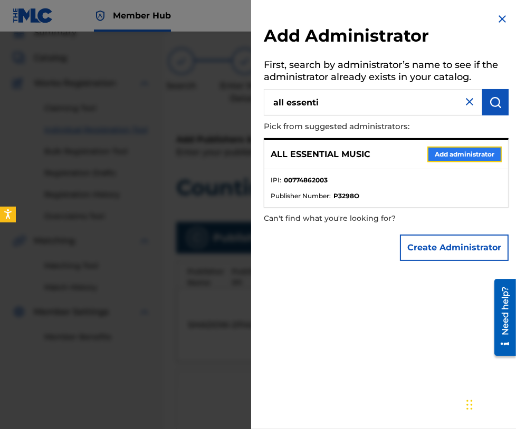
click at [448, 151] on button "Add administrator" at bounding box center [464, 155] width 74 height 16
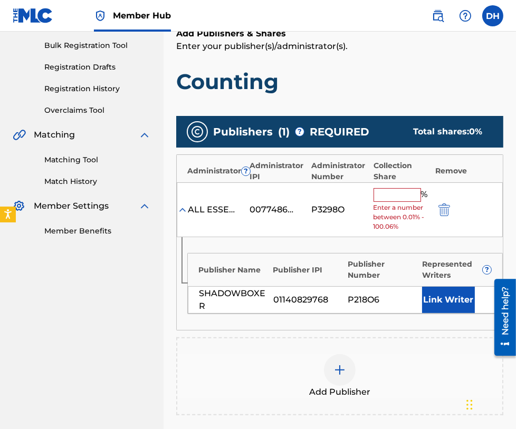
scroll to position [154, 0]
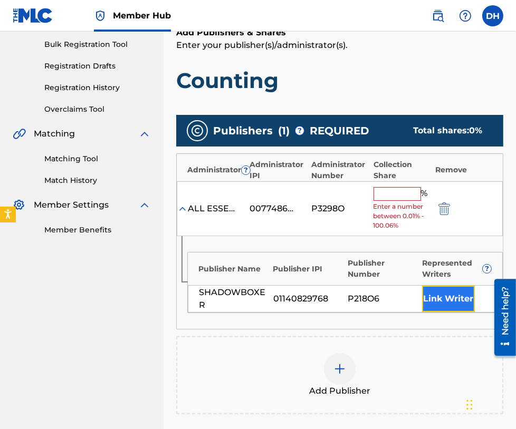
click at [450, 299] on button "Link Writer" at bounding box center [448, 299] width 53 height 26
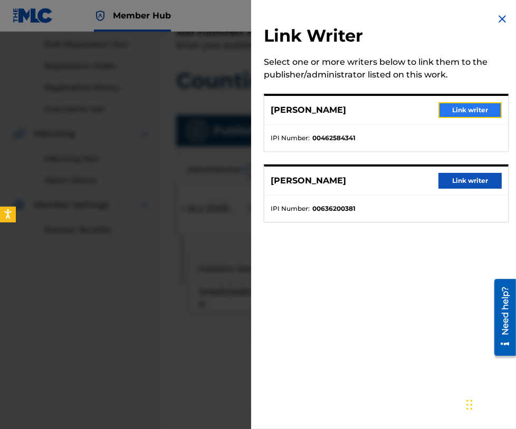
click at [457, 105] on button "Link writer" at bounding box center [469, 110] width 63 height 16
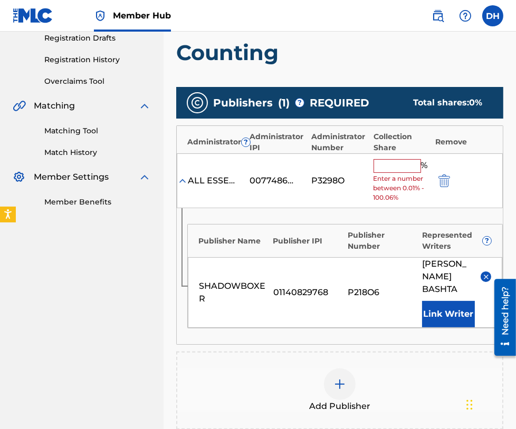
scroll to position [182, 0]
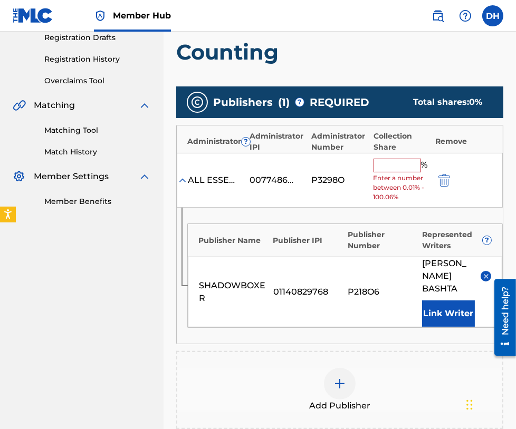
click at [399, 159] on input "text" at bounding box center [396, 166] width 47 height 14
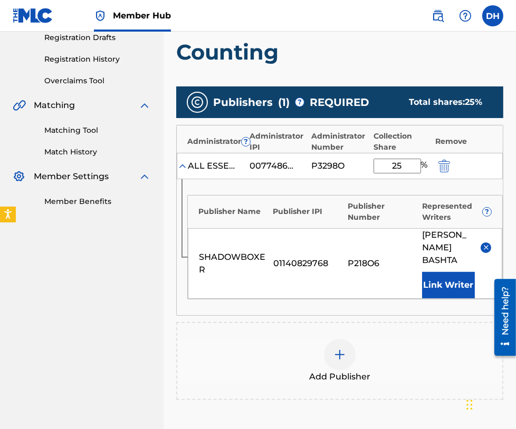
type input "25"
click at [165, 296] on div "Register Work Search Enter Work Details Add Writers Add Publishers & Shares Add…" at bounding box center [339, 198] width 352 height 644
click at [344, 363] on div at bounding box center [340, 355] width 32 height 32
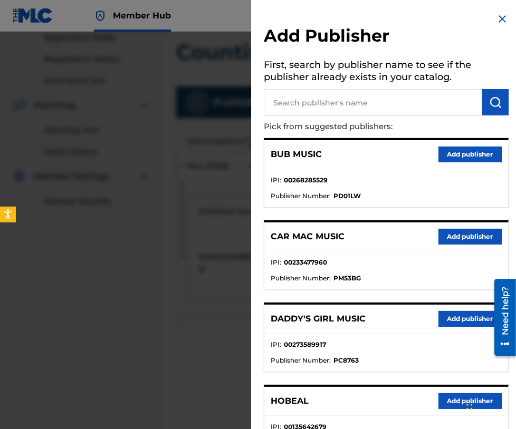
click at [308, 98] on input "text" at bounding box center [373, 102] width 218 height 26
type input "all essenti"
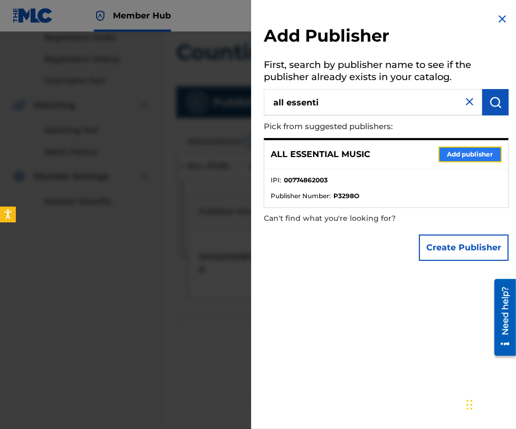
click at [451, 155] on button "Add publisher" at bounding box center [469, 155] width 63 height 16
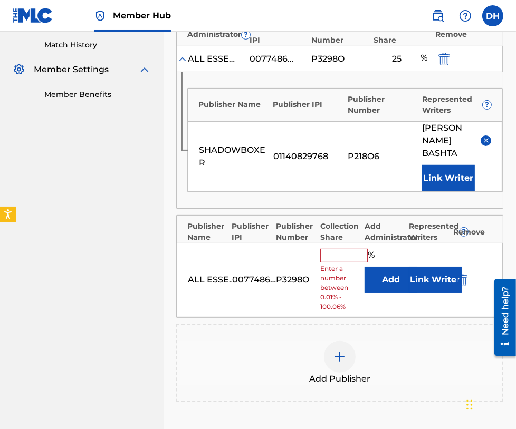
scroll to position [292, 0]
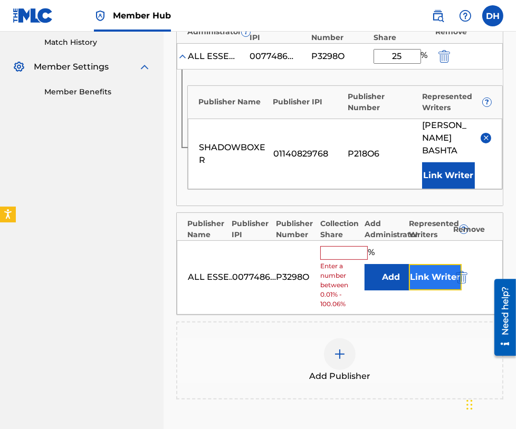
click at [422, 271] on button "Link Writer" at bounding box center [435, 277] width 53 height 26
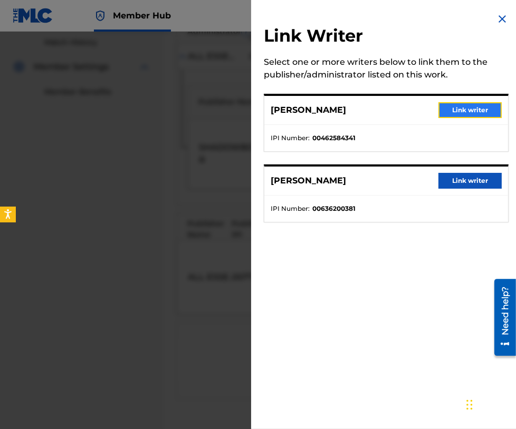
click at [485, 104] on button "Link writer" at bounding box center [469, 110] width 63 height 16
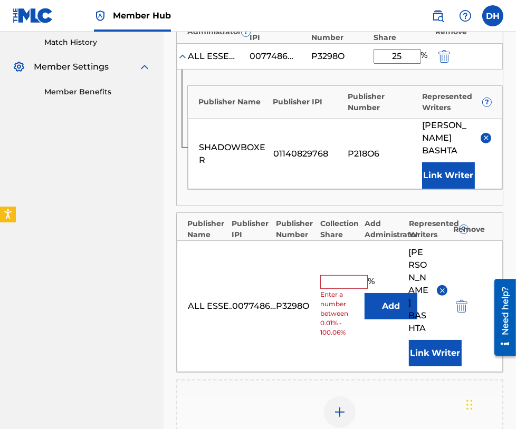
click at [359, 275] on input "text" at bounding box center [343, 282] width 47 height 14
type input "12.5"
click at [281, 360] on div "Publishers ( 2 ) ? REQUIRED Total shares: 37.5 % Administrator ? Administrator …" at bounding box center [339, 217] width 327 height 481
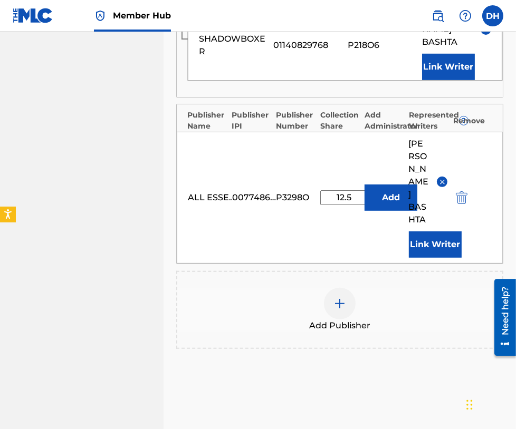
click at [357, 288] on div "Add Publisher" at bounding box center [339, 310] width 325 height 44
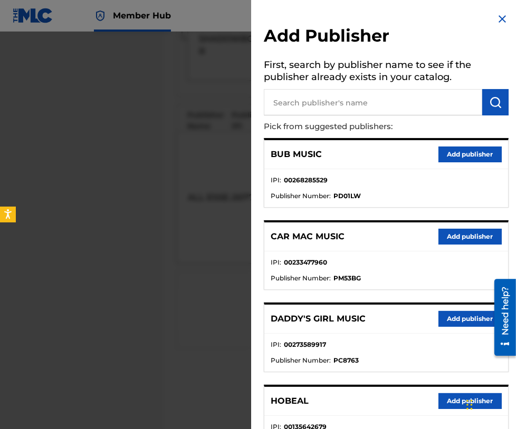
click at [334, 92] on input "text" at bounding box center [373, 102] width 218 height 26
type input "maverick city"
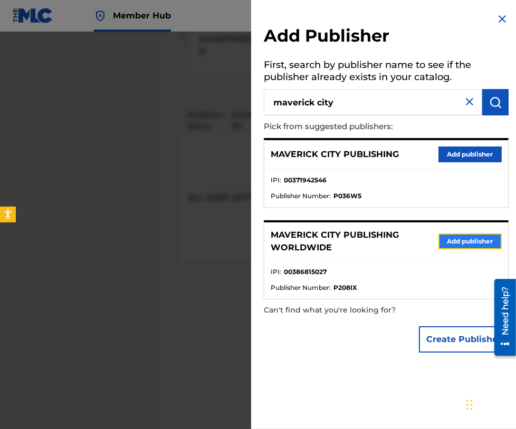
click at [456, 242] on button "Add publisher" at bounding box center [469, 242] width 63 height 16
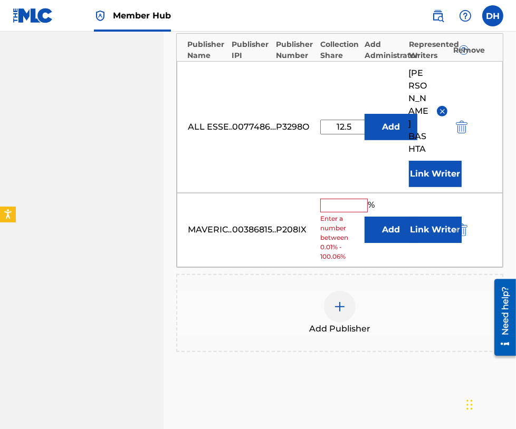
scroll to position [474, 0]
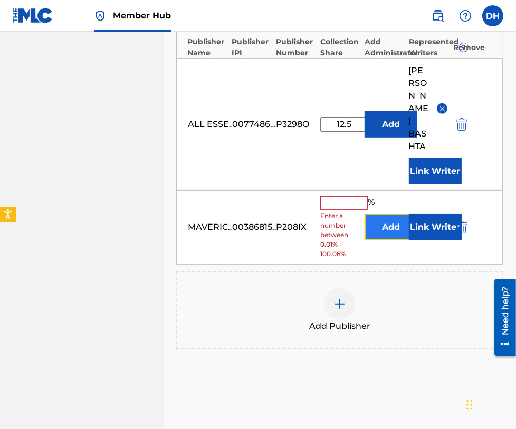
click at [399, 214] on button "Add" at bounding box center [390, 227] width 53 height 26
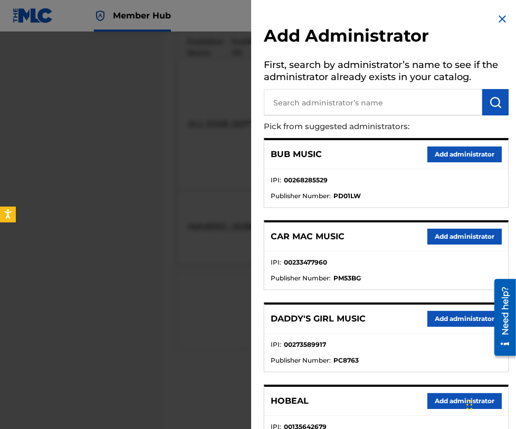
click at [372, 108] on input "text" at bounding box center [373, 102] width 218 height 26
type input "all essential"
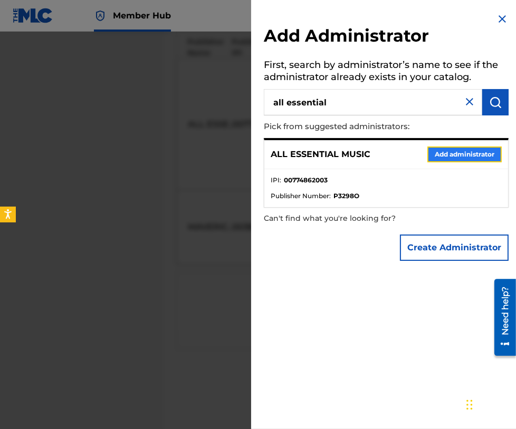
click at [458, 150] on button "Add administrator" at bounding box center [464, 155] width 74 height 16
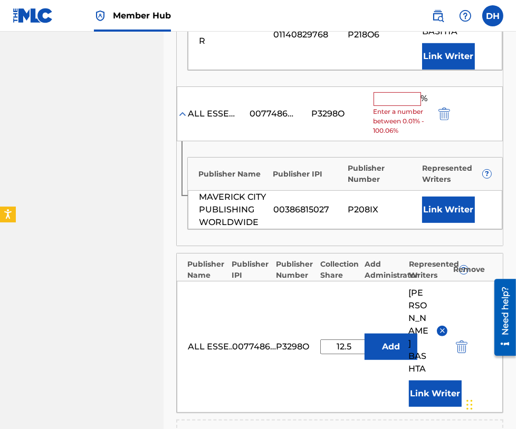
scroll to position [408, 0]
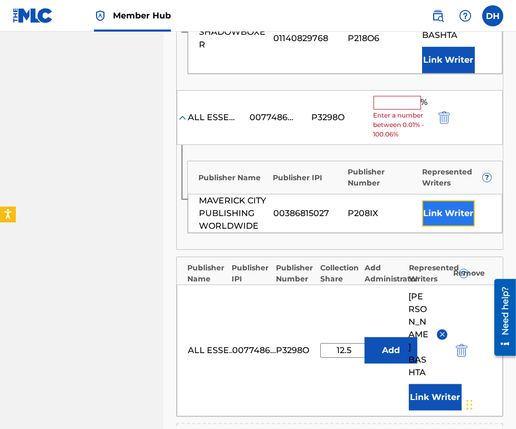
click at [455, 203] on button "Link Writer" at bounding box center [448, 213] width 53 height 26
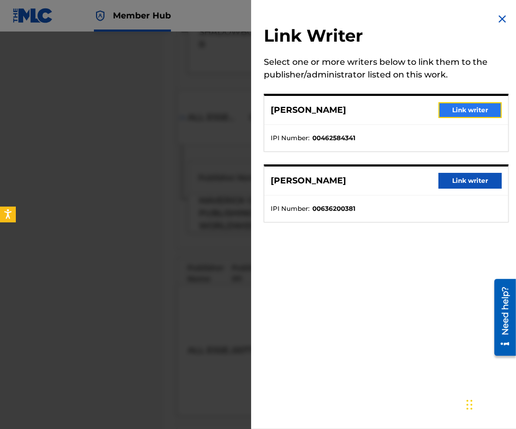
click at [459, 116] on button "Link writer" at bounding box center [469, 110] width 63 height 16
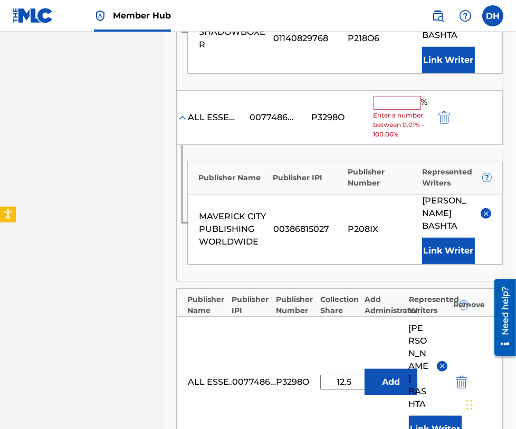
click at [382, 106] on input "text" at bounding box center [396, 103] width 47 height 14
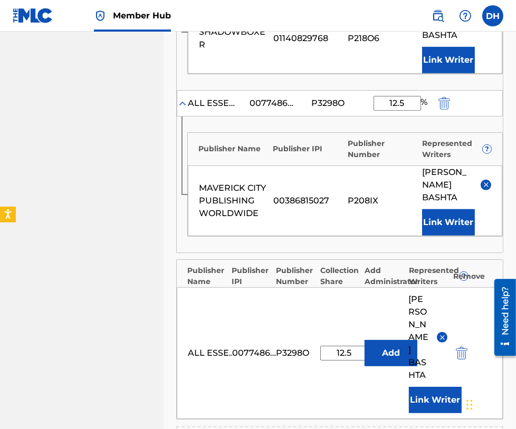
type input "12.5"
click at [188, 201] on div "MAVERICK CITY PUBLISHING WORLDWIDE 00386815027 P208IX DANIEL JOHN BASHTA Link W…" at bounding box center [345, 201] width 314 height 71
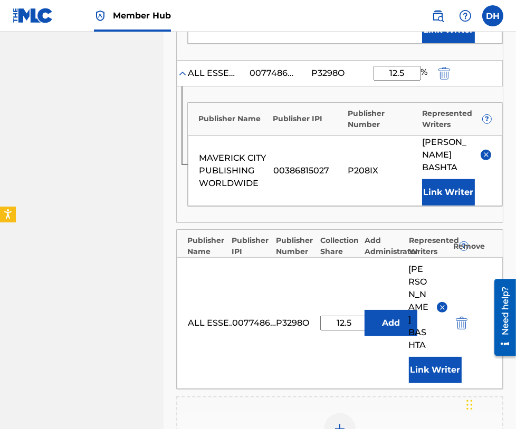
scroll to position [638, 0]
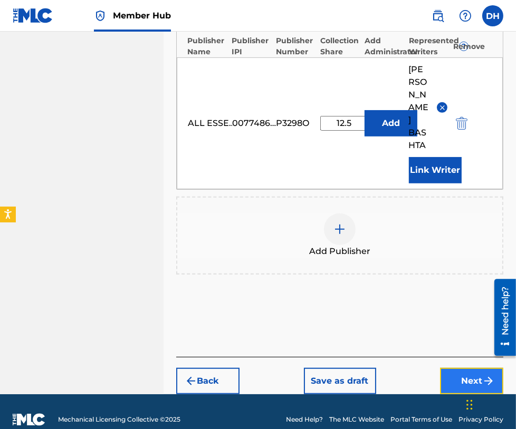
click at [458, 368] on button "Next" at bounding box center [471, 381] width 63 height 26
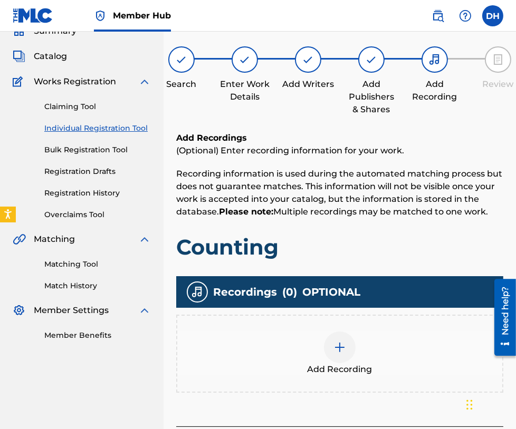
scroll to position [47, 0]
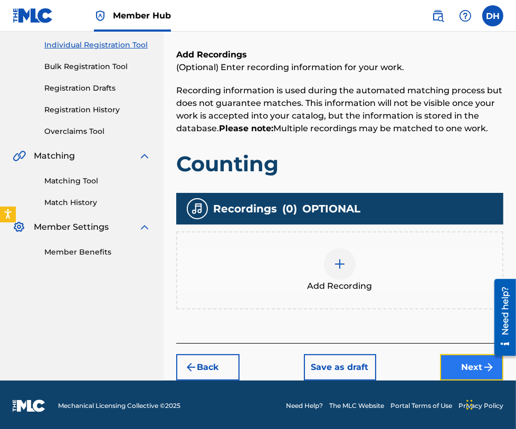
click at [454, 369] on button "Next" at bounding box center [471, 367] width 63 height 26
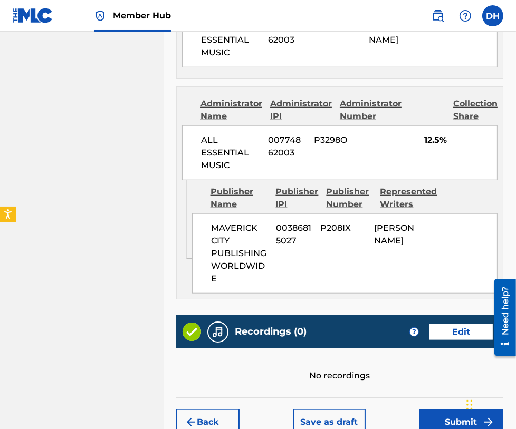
scroll to position [931, 0]
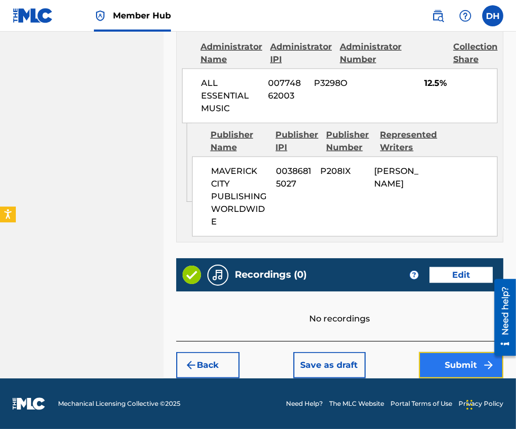
click at [451, 362] on button "Submit" at bounding box center [461, 365] width 84 height 26
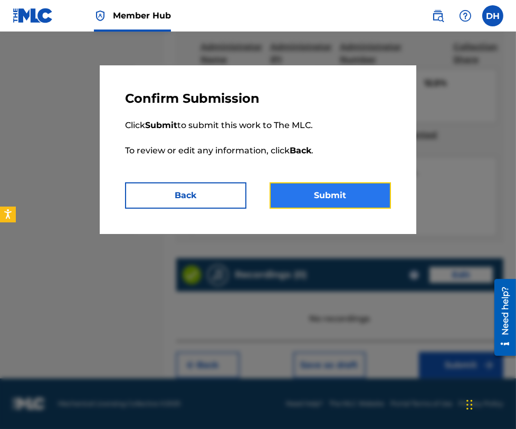
click at [355, 204] on button "Submit" at bounding box center [329, 195] width 121 height 26
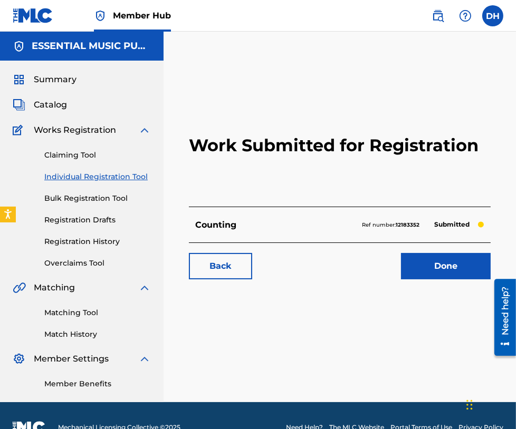
click at [66, 172] on link "Individual Registration Tool" at bounding box center [97, 176] width 107 height 11
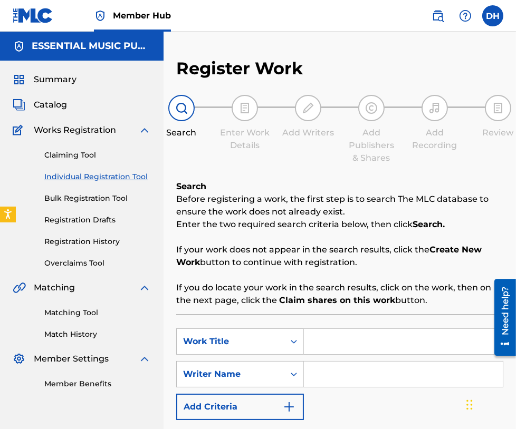
scroll to position [73, 0]
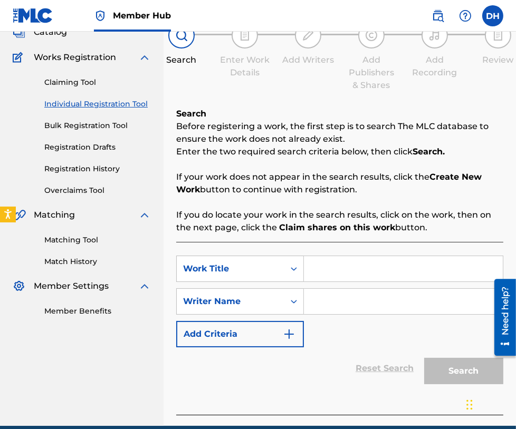
click at [332, 277] on input "Search Form" at bounding box center [403, 268] width 199 height 25
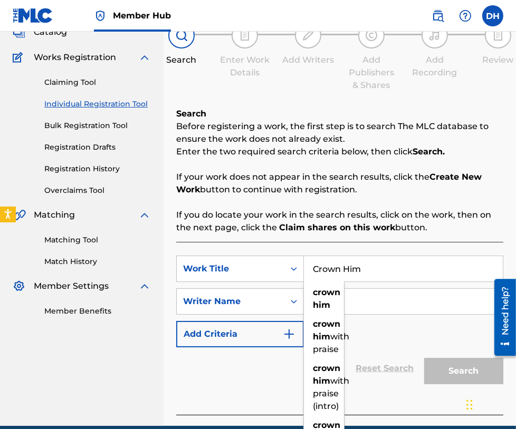
type input "Crown Him"
click at [420, 312] on input "Search Form" at bounding box center [403, 301] width 199 height 25
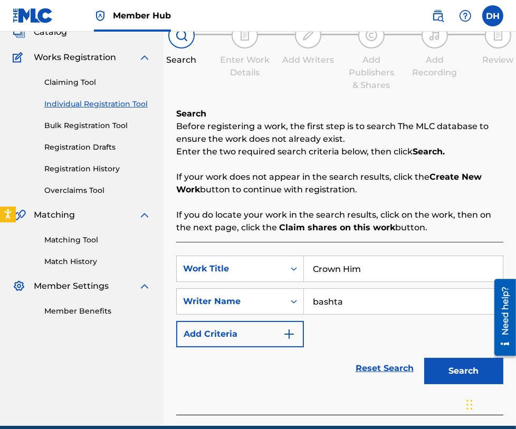
type input "bashta"
click at [424, 358] on button "Search" at bounding box center [463, 371] width 79 height 26
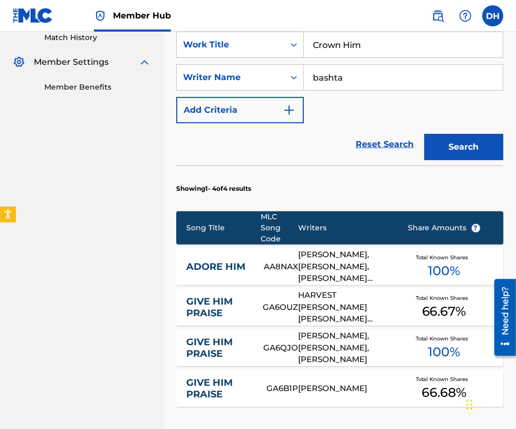
scroll to position [453, 0]
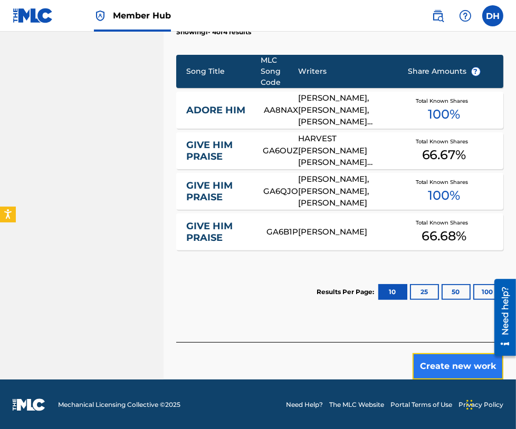
click at [466, 377] on button "Create new work" at bounding box center [457, 366] width 91 height 26
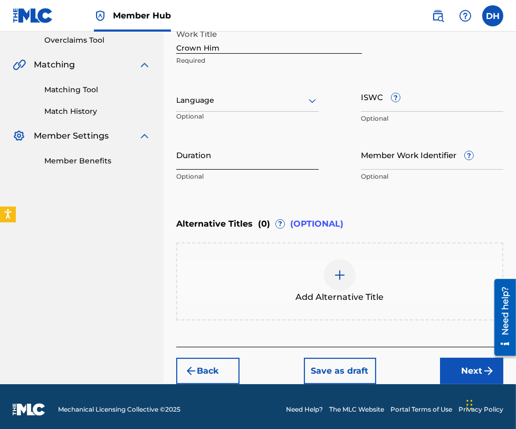
scroll to position [224, 0]
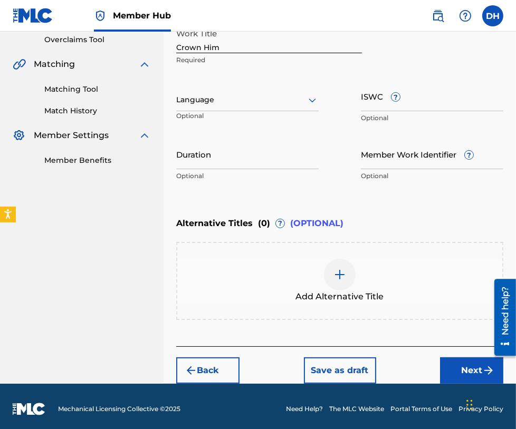
click at [199, 100] on div at bounding box center [247, 99] width 142 height 13
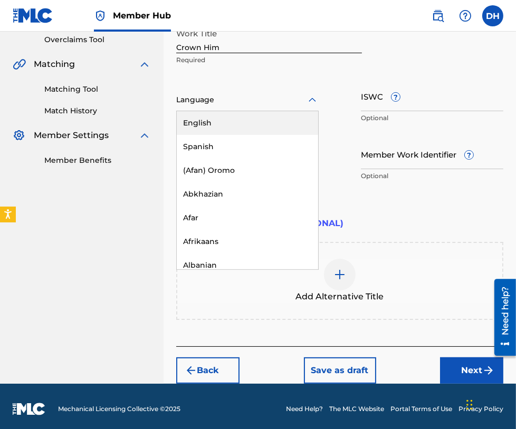
click at [209, 124] on div "English" at bounding box center [247, 123] width 141 height 24
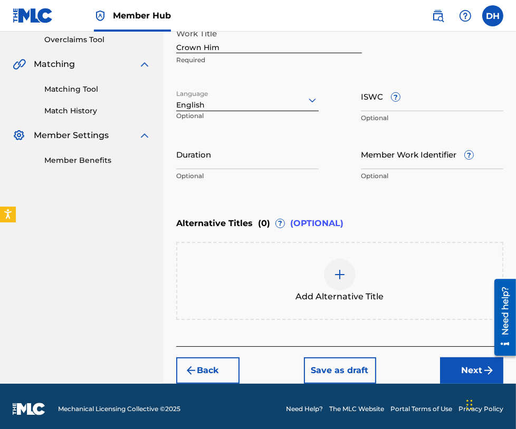
scroll to position [227, 0]
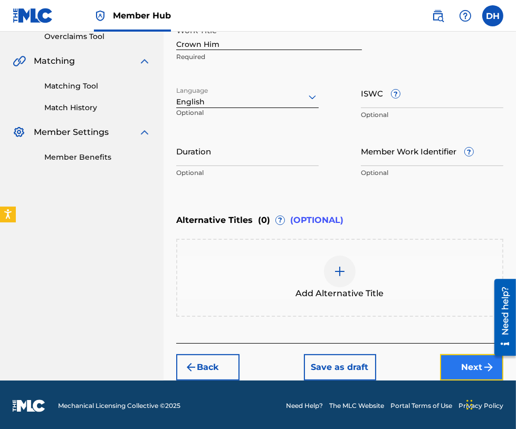
click at [465, 360] on button "Next" at bounding box center [471, 367] width 63 height 26
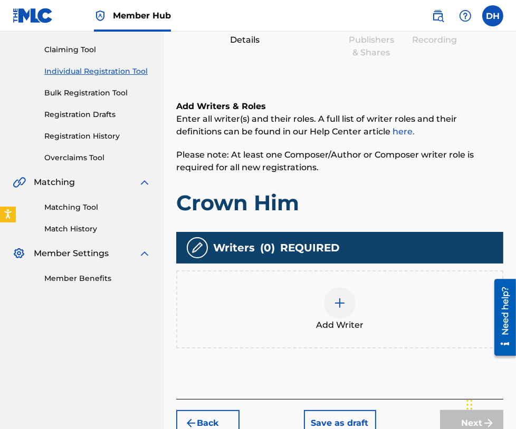
scroll to position [112, 0]
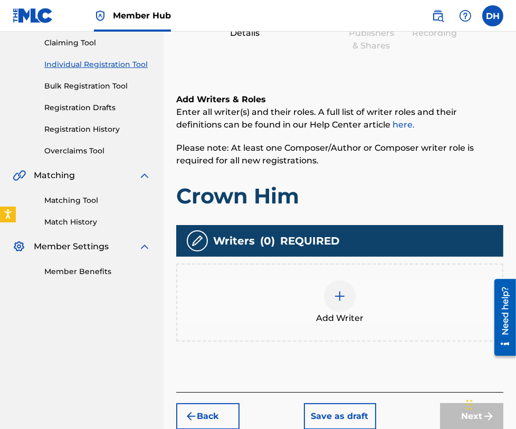
click at [333, 304] on div at bounding box center [340, 297] width 32 height 32
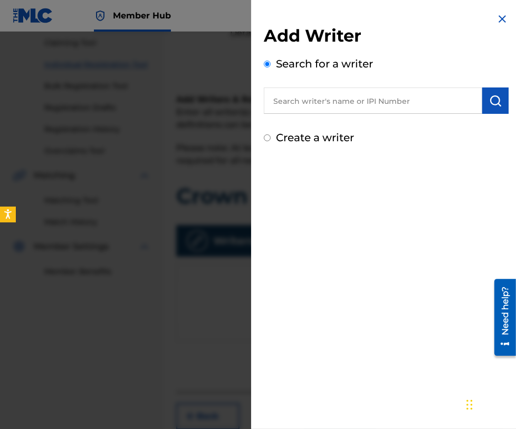
click at [286, 108] on input "text" at bounding box center [373, 101] width 218 height 26
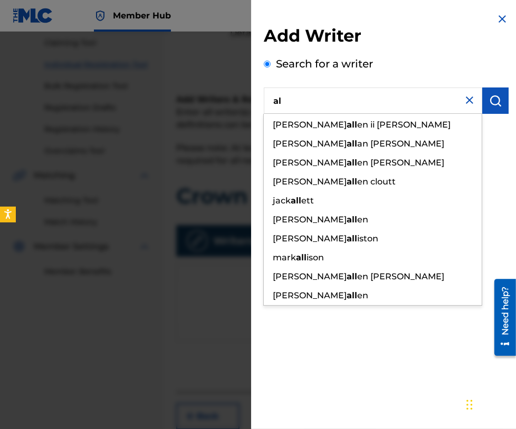
type input "a"
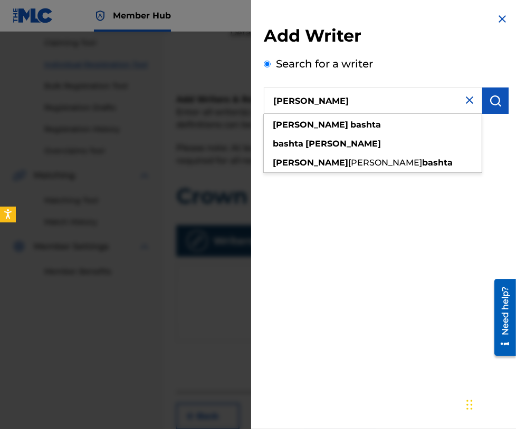
type input "daniel bashta"
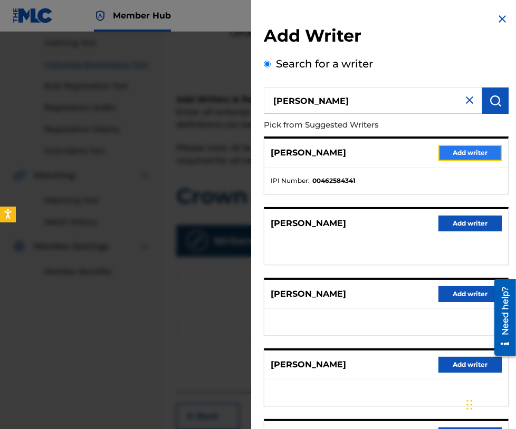
click at [462, 153] on button "Add writer" at bounding box center [469, 153] width 63 height 16
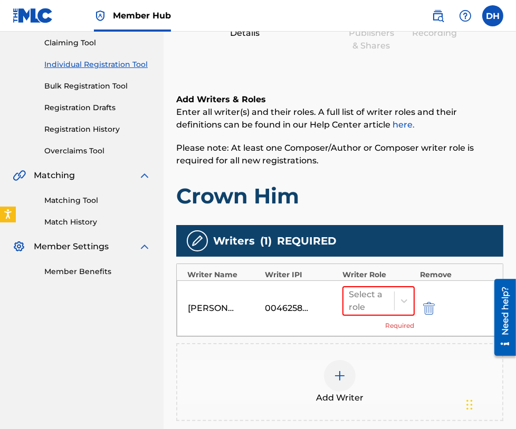
click at [335, 379] on img at bounding box center [339, 376] width 13 height 13
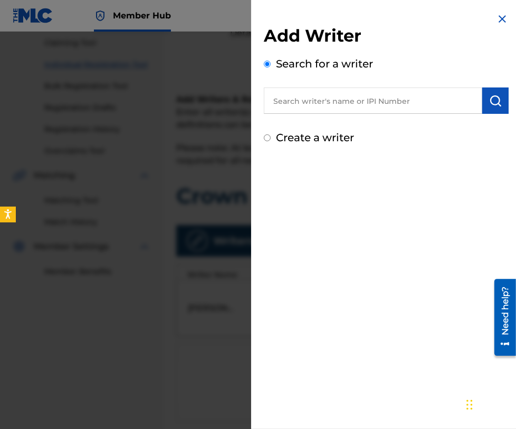
click at [359, 104] on input "text" at bounding box center [373, 101] width 218 height 26
paste input "01140609590"
type input "01140609590"
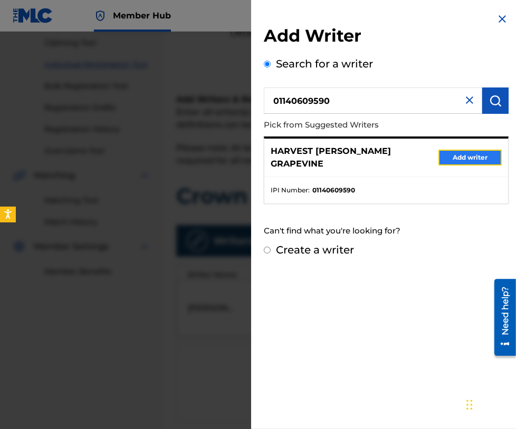
click at [455, 160] on button "Add writer" at bounding box center [469, 158] width 63 height 16
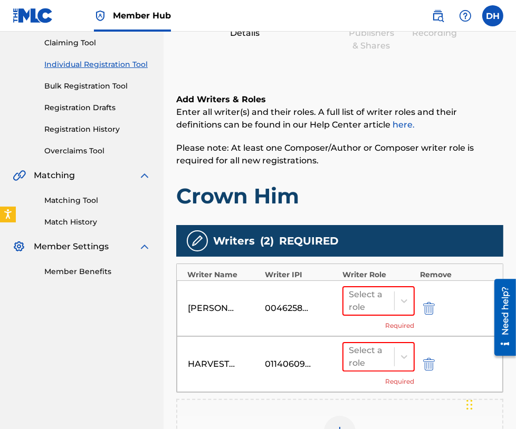
scroll to position [228, 0]
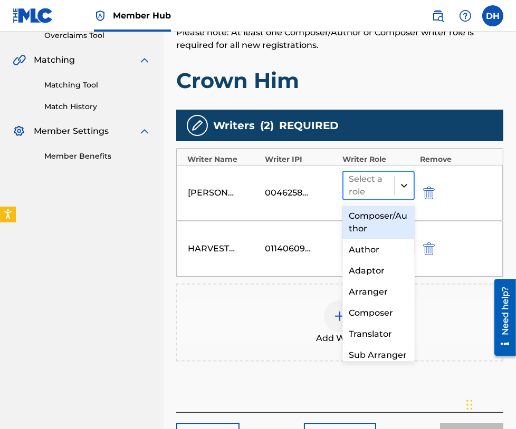
click at [404, 176] on div at bounding box center [403, 185] width 19 height 19
click at [380, 225] on div "Composer/Author" at bounding box center [378, 223] width 72 height 34
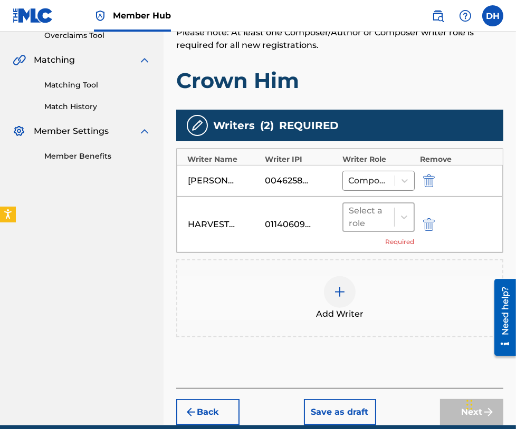
click at [380, 225] on div "Select a role" at bounding box center [369, 217] width 40 height 25
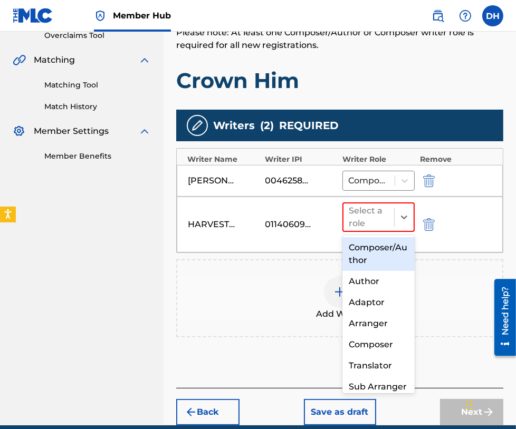
click at [375, 255] on div "Composer/Author" at bounding box center [378, 254] width 72 height 34
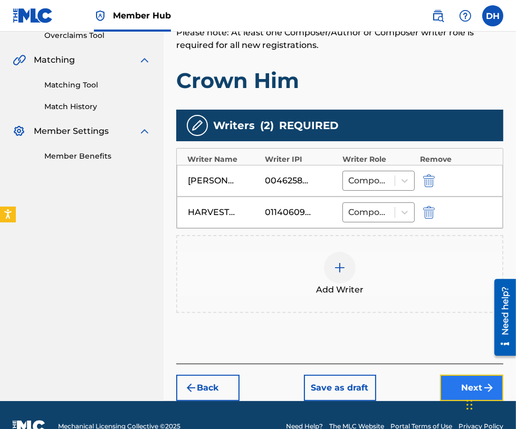
click at [461, 380] on button "Next" at bounding box center [471, 388] width 63 height 26
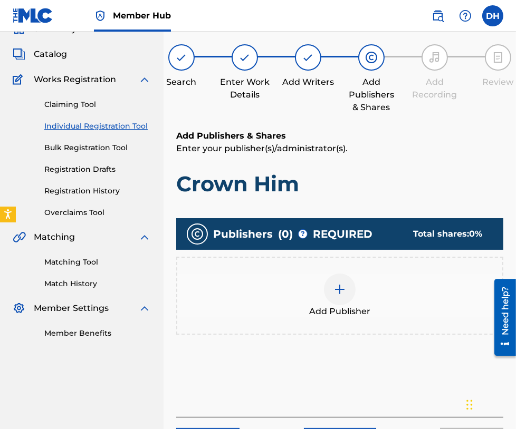
scroll to position [47, 0]
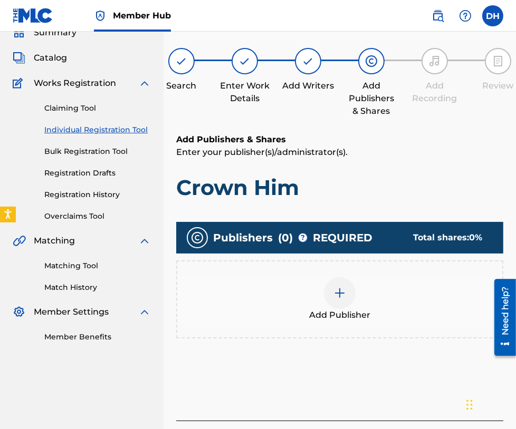
click at [368, 281] on div "Add Publisher" at bounding box center [339, 299] width 325 height 44
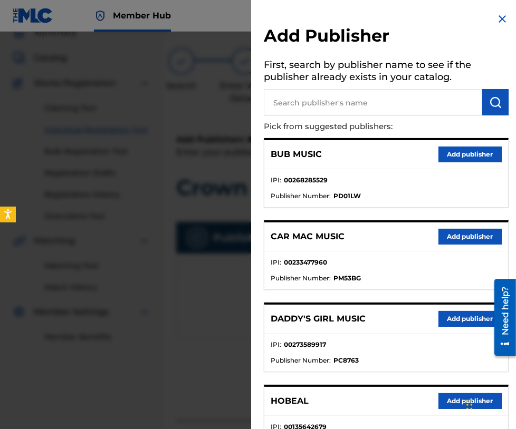
click at [349, 112] on input "text" at bounding box center [373, 102] width 218 height 26
type input "shadowboxer"
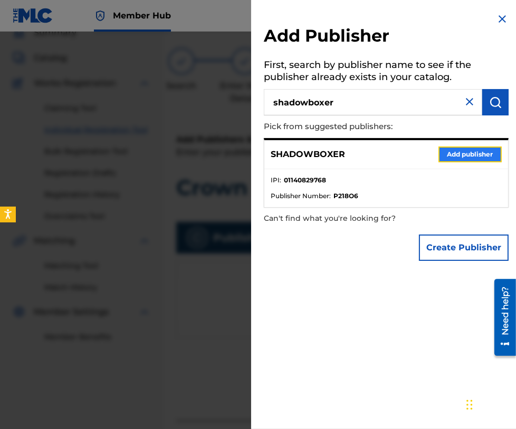
click at [458, 156] on button "Add publisher" at bounding box center [469, 155] width 63 height 16
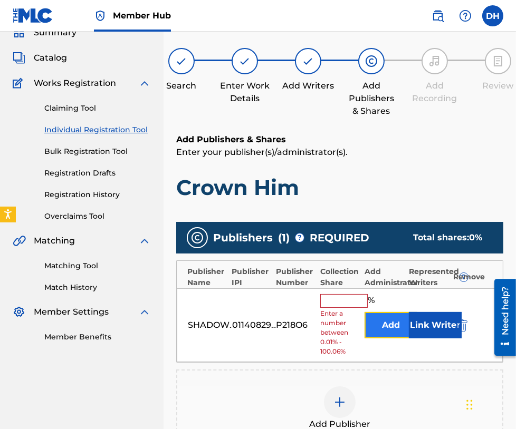
click at [387, 326] on button "Add" at bounding box center [390, 325] width 53 height 26
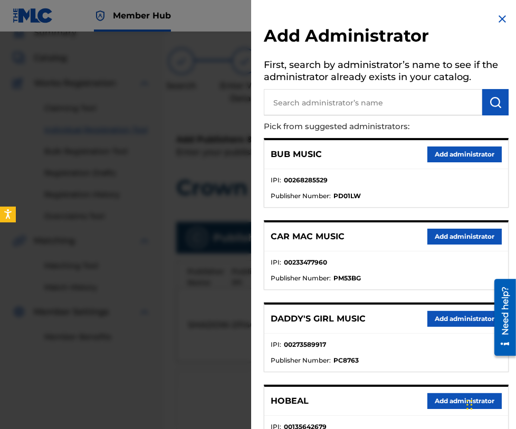
click at [349, 106] on input "text" at bounding box center [373, 102] width 218 height 26
type input "all essent"
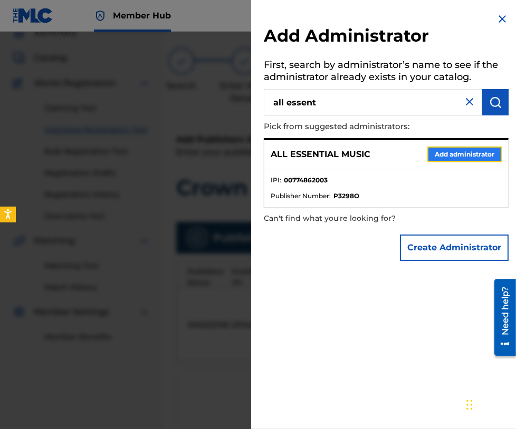
click at [435, 148] on button "Add administrator" at bounding box center [464, 155] width 74 height 16
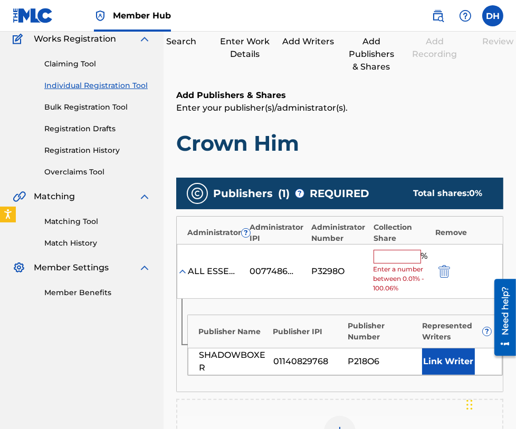
scroll to position [92, 0]
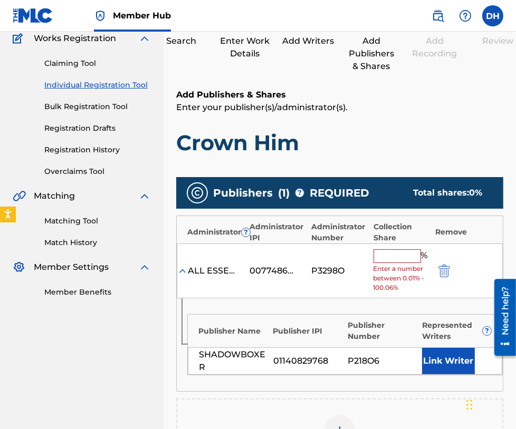
click at [375, 256] on input "text" at bounding box center [396, 256] width 47 height 14
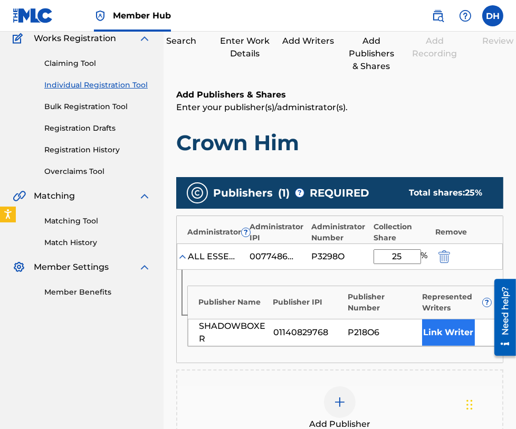
type input "25"
click at [467, 332] on button "Link Writer" at bounding box center [448, 333] width 53 height 26
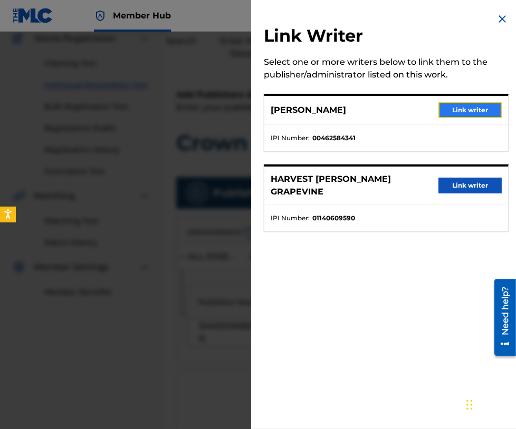
click at [459, 106] on button "Link writer" at bounding box center [469, 110] width 63 height 16
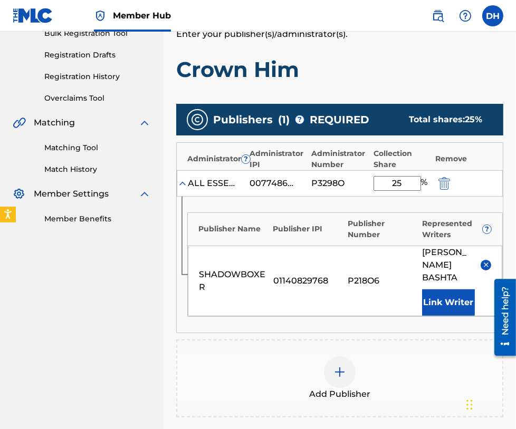
scroll to position [176, 0]
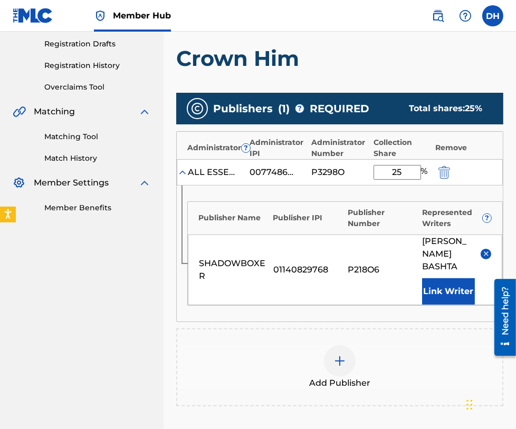
click at [335, 363] on img at bounding box center [339, 361] width 13 height 13
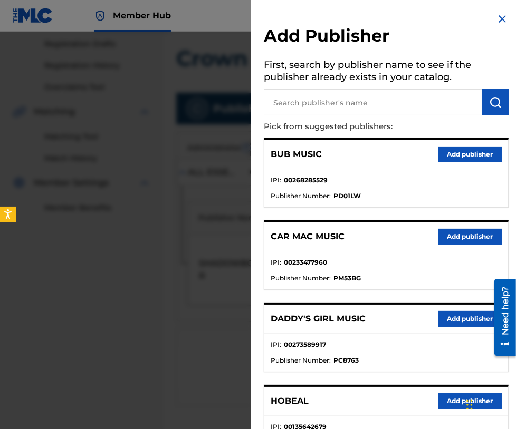
click at [322, 105] on input "text" at bounding box center [373, 102] width 218 height 26
type input "all essential music"
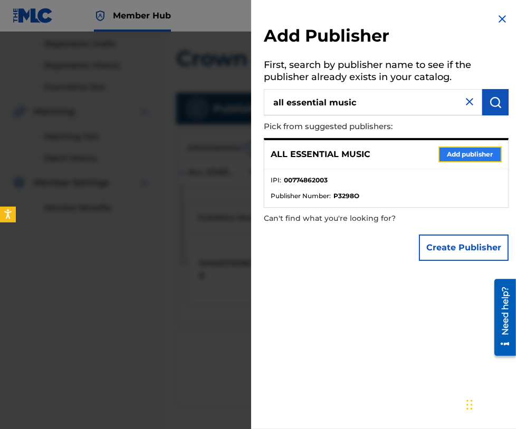
click at [451, 153] on button "Add publisher" at bounding box center [469, 155] width 63 height 16
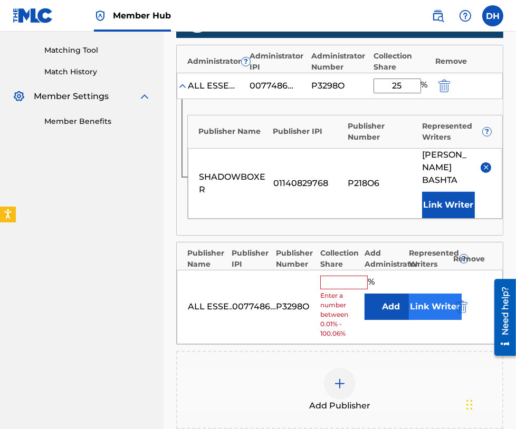
scroll to position [269, 0]
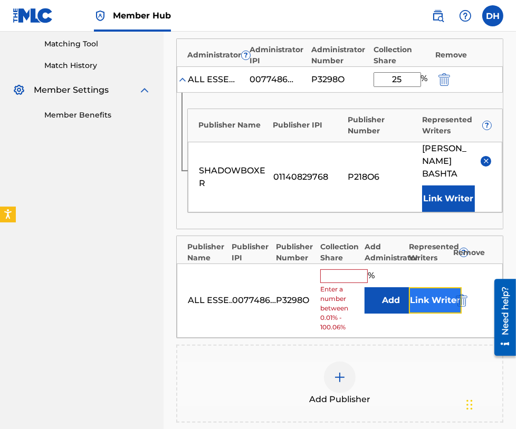
click at [425, 296] on button "Link Writer" at bounding box center [435, 300] width 53 height 26
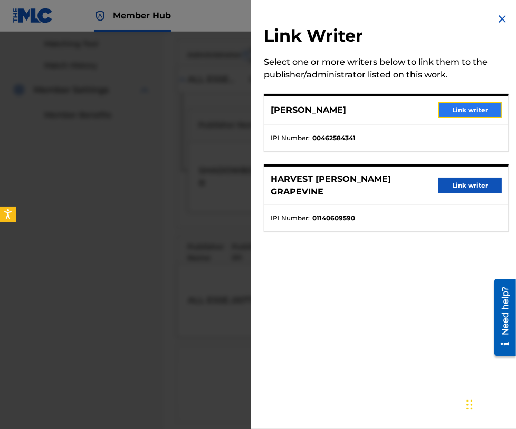
click at [457, 111] on button "Link writer" at bounding box center [469, 110] width 63 height 16
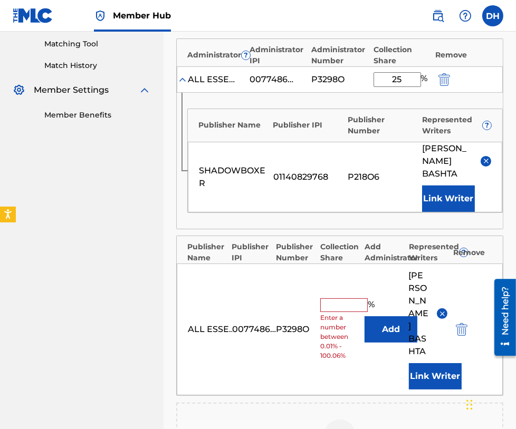
click at [356, 298] on input "text" at bounding box center [343, 305] width 47 height 14
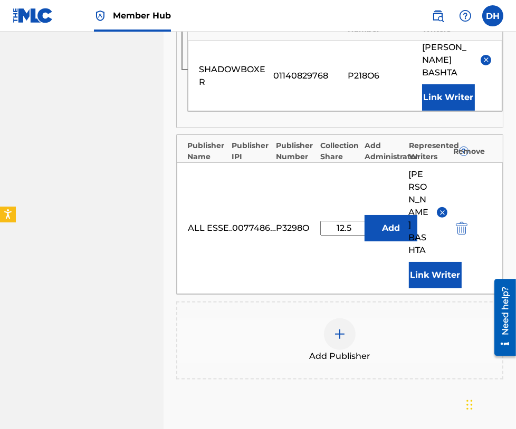
scroll to position [371, 0]
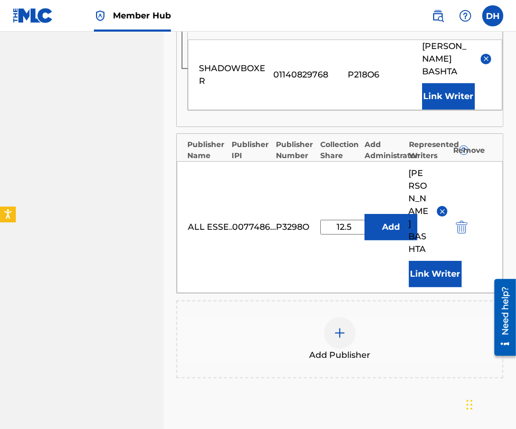
type input "12.5"
click at [338, 327] on img at bounding box center [339, 333] width 13 height 13
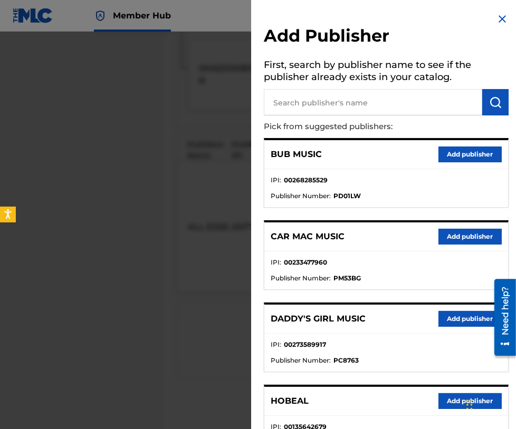
click at [321, 91] on input "text" at bounding box center [373, 102] width 218 height 26
type input "maverick city pub"
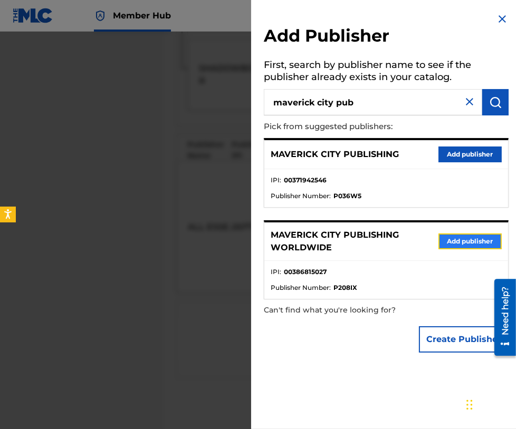
click at [459, 244] on button "Add publisher" at bounding box center [469, 242] width 63 height 16
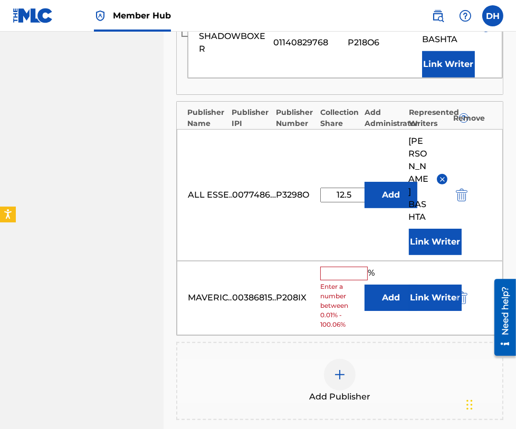
scroll to position [405, 0]
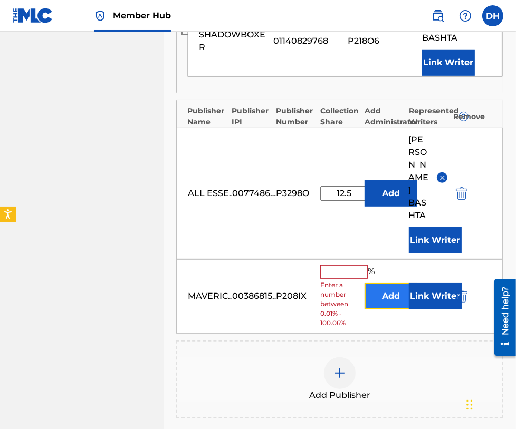
click at [395, 289] on button "Add" at bounding box center [390, 296] width 53 height 26
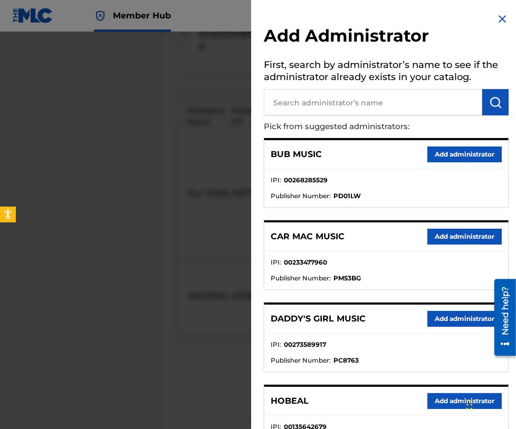
click at [331, 115] on p "Pick from suggested administrators:" at bounding box center [356, 126] width 185 height 23
click at [317, 107] on input "text" at bounding box center [373, 102] width 218 height 26
type input "all essential music"
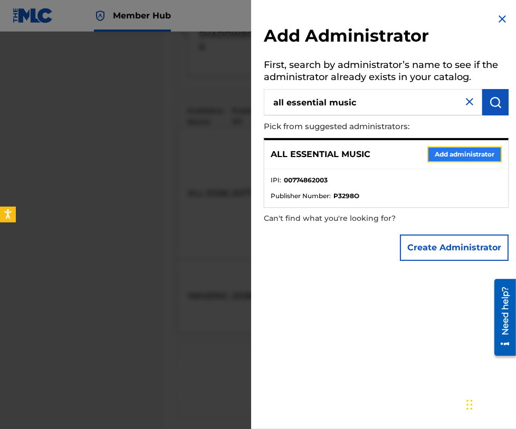
click at [475, 156] on button "Add administrator" at bounding box center [464, 155] width 74 height 16
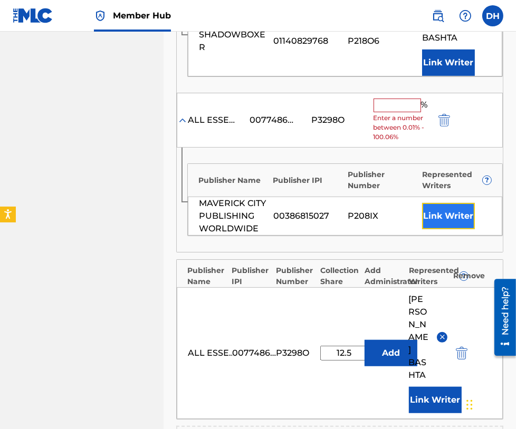
click at [448, 210] on button "Link Writer" at bounding box center [448, 216] width 53 height 26
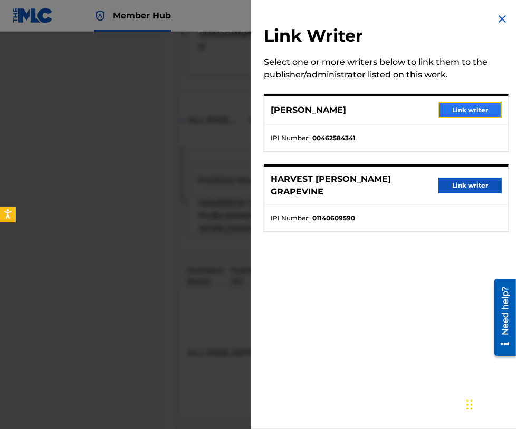
click at [451, 110] on button "Link writer" at bounding box center [469, 110] width 63 height 16
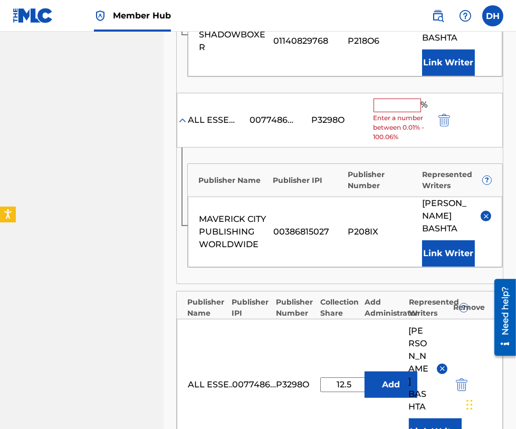
click at [392, 113] on span "Enter a number between 0.01% - 100.06%" at bounding box center [401, 127] width 56 height 28
click at [390, 107] on input "text" at bounding box center [396, 106] width 47 height 14
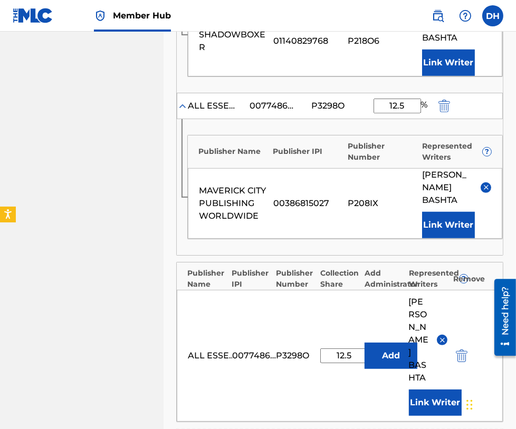
type input "12.5"
click at [30, 257] on nav "ESSENTIAL MUSIC PUBLISHING Summary Catalog Works Registration Claiming Tool Ind…" at bounding box center [81, 127] width 163 height 1000
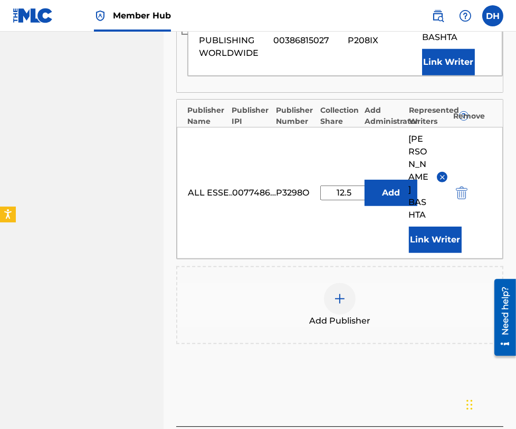
scroll to position [638, 0]
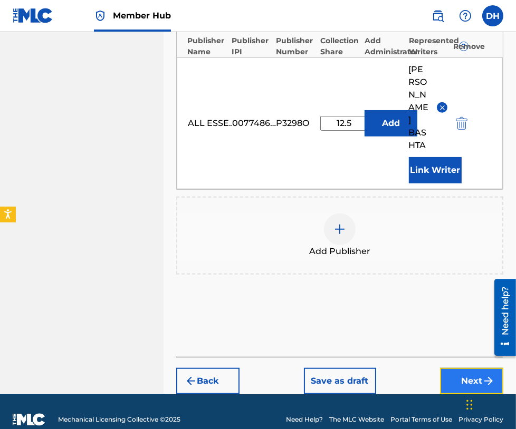
click at [444, 372] on button "Next" at bounding box center [471, 381] width 63 height 26
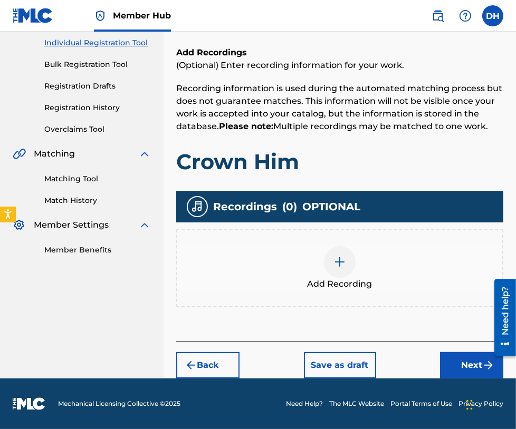
scroll to position [47, 0]
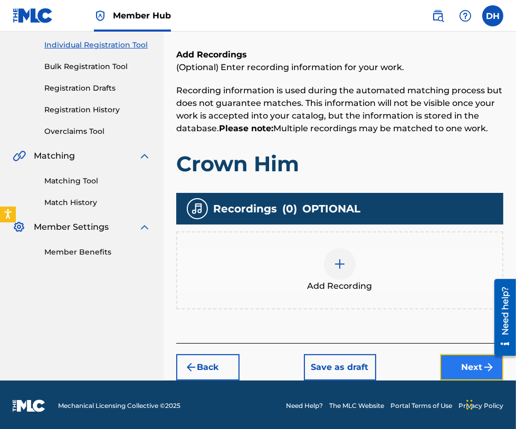
click at [455, 354] on button "Next" at bounding box center [471, 367] width 63 height 26
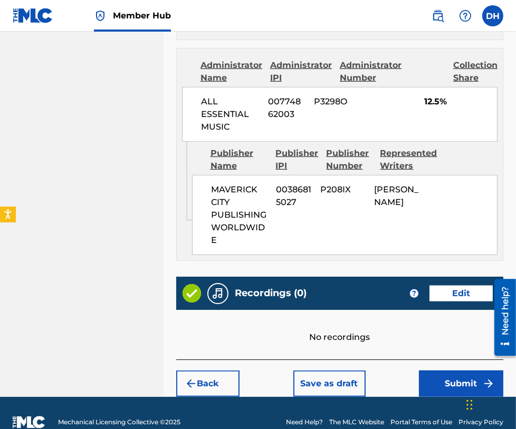
scroll to position [944, 0]
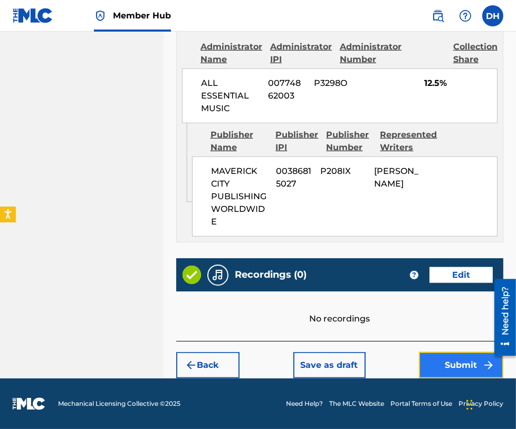
click at [453, 355] on button "Submit" at bounding box center [461, 365] width 84 height 26
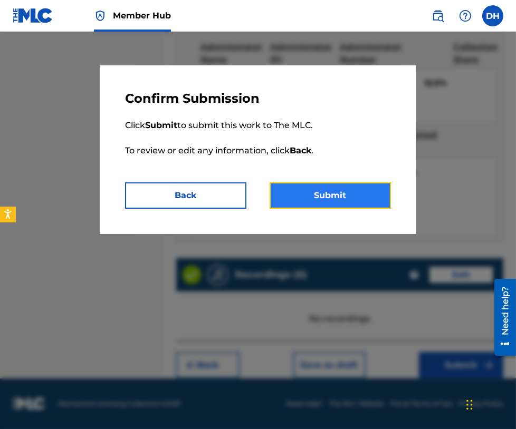
click at [321, 192] on button "Submit" at bounding box center [329, 195] width 121 height 26
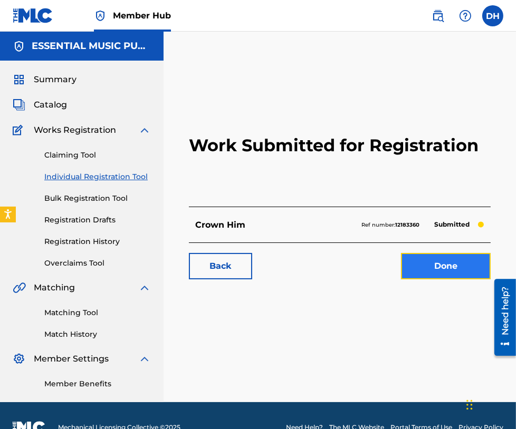
click at [446, 265] on link "Done" at bounding box center [446, 266] width 90 height 26
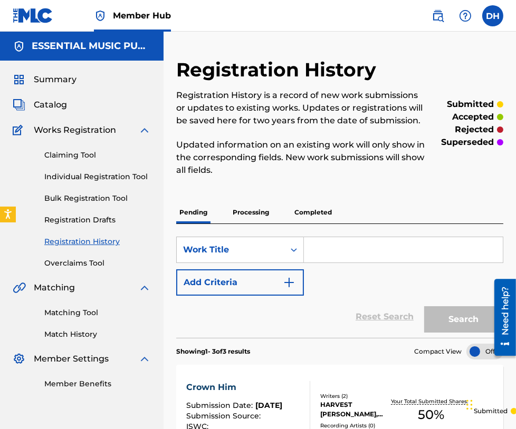
click at [324, 242] on input "Search Form" at bounding box center [403, 249] width 199 height 25
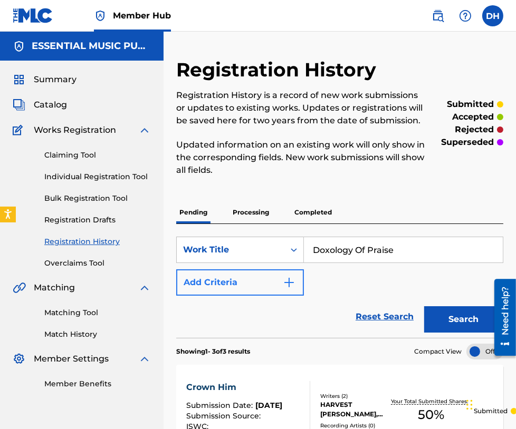
type input "Doxology Of Praise"
click at [258, 281] on button "Add Criteria" at bounding box center [240, 282] width 128 height 26
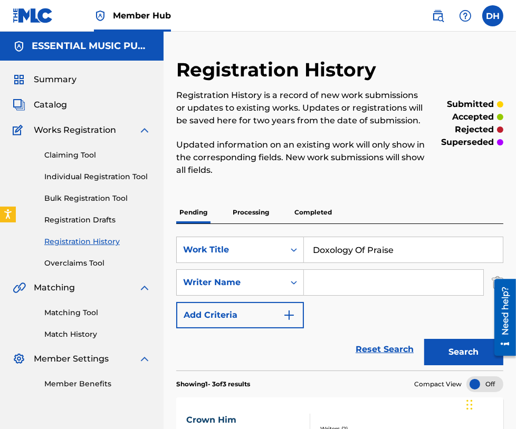
click at [376, 279] on input "Search Form" at bounding box center [393, 282] width 179 height 25
type input "price"
click at [424, 339] on button "Search" at bounding box center [463, 352] width 79 height 26
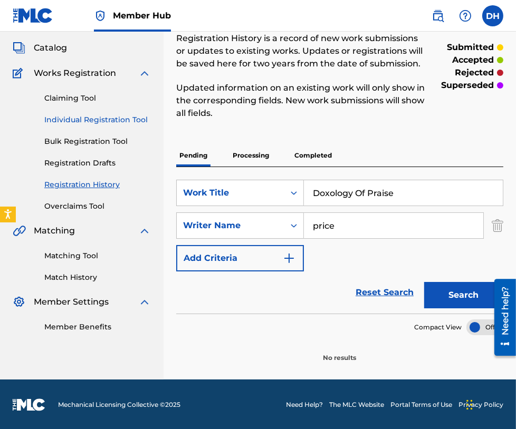
click at [126, 119] on link "Individual Registration Tool" at bounding box center [97, 119] width 107 height 11
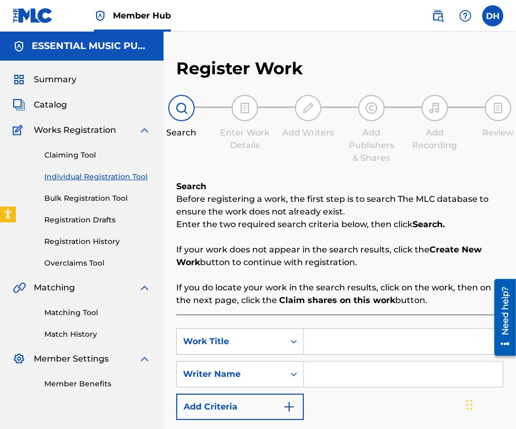
click at [324, 342] on input "Search Form" at bounding box center [403, 341] width 199 height 25
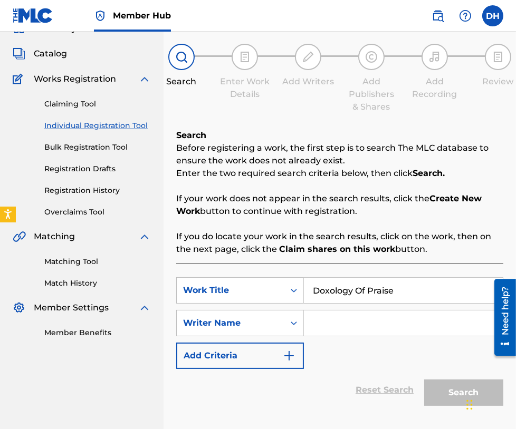
scroll to position [61, 0]
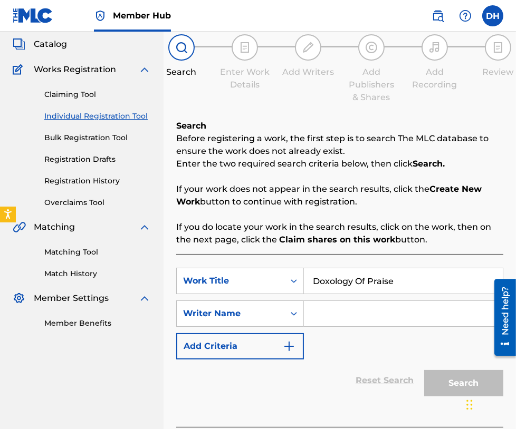
type input "Doxology Of Praise"
click at [314, 317] on input "Search Form" at bounding box center [403, 313] width 199 height 25
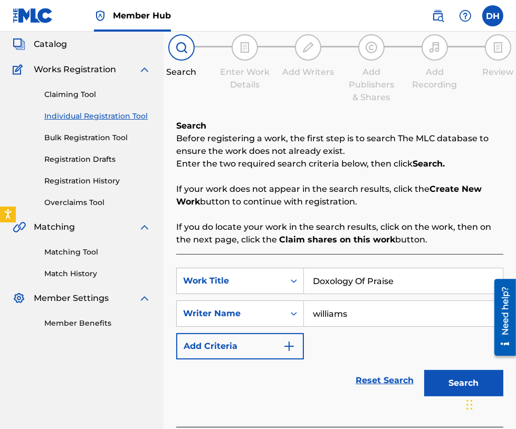
type input "williams"
click at [424, 370] on button "Search" at bounding box center [463, 383] width 79 height 26
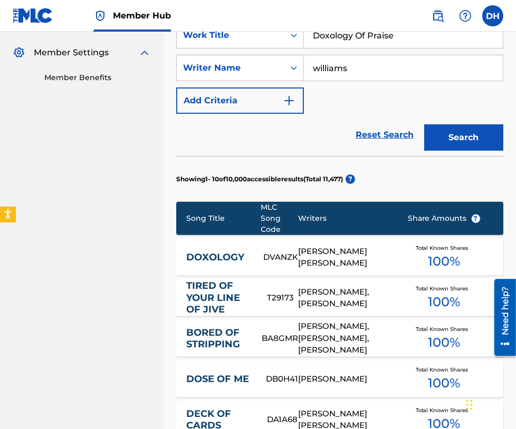
scroll to position [308, 0]
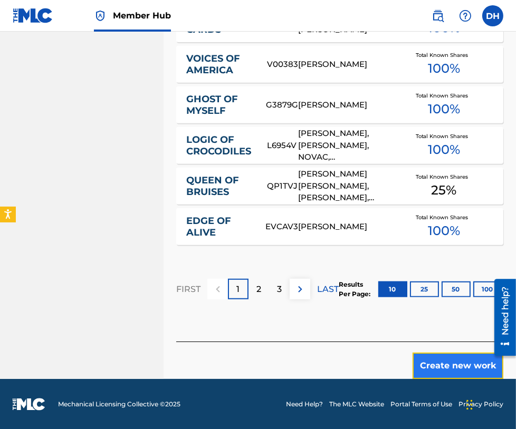
click at [429, 364] on button "Create new work" at bounding box center [457, 366] width 91 height 26
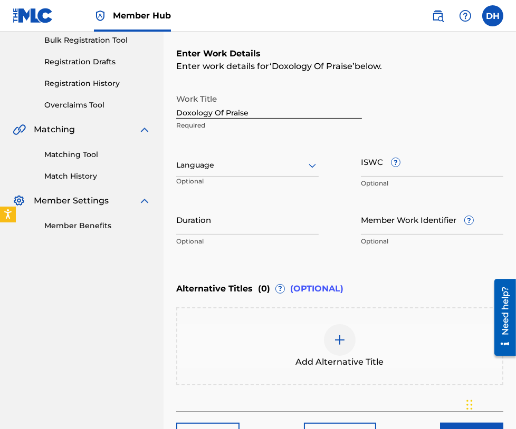
scroll to position [157, 0]
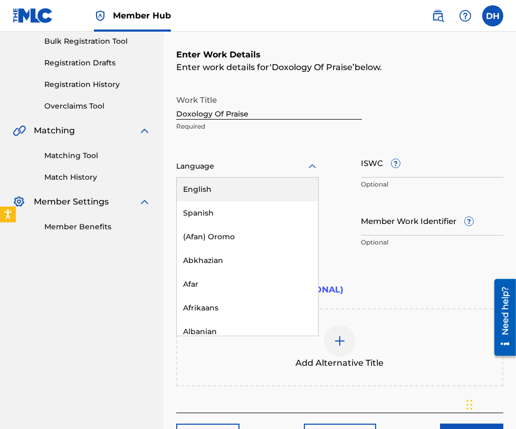
click at [225, 158] on div "Language" at bounding box center [247, 167] width 142 height 22
click at [228, 182] on div "English" at bounding box center [247, 190] width 141 height 24
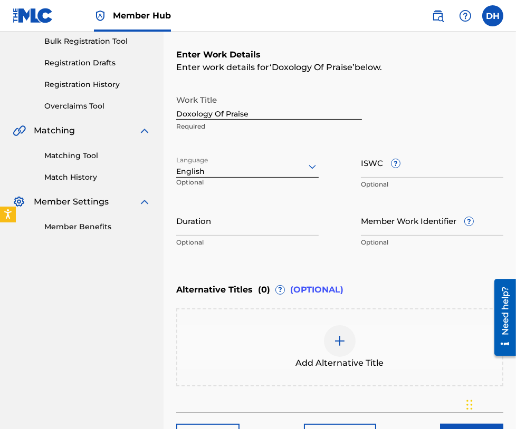
scroll to position [227, 0]
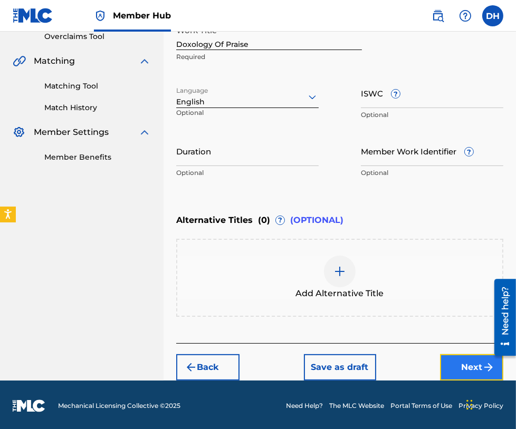
click at [465, 370] on button "Next" at bounding box center [471, 367] width 63 height 26
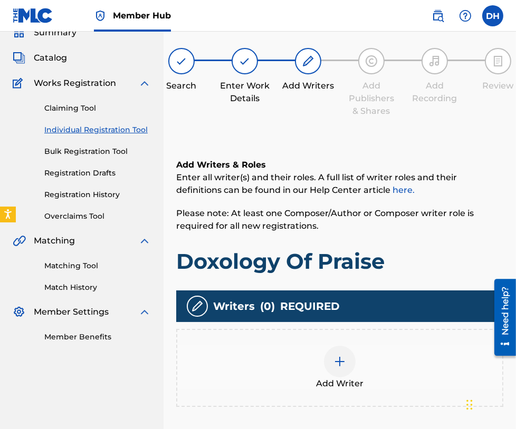
scroll to position [88, 0]
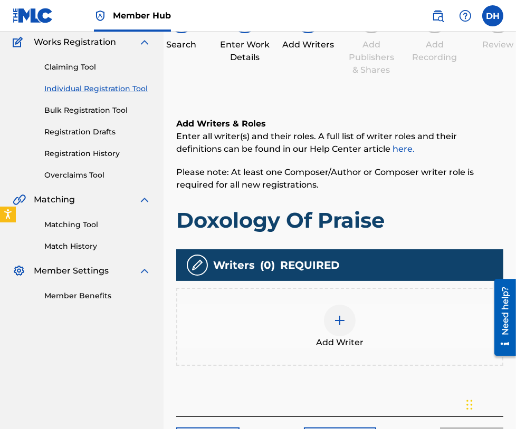
click at [341, 311] on div at bounding box center [340, 321] width 32 height 32
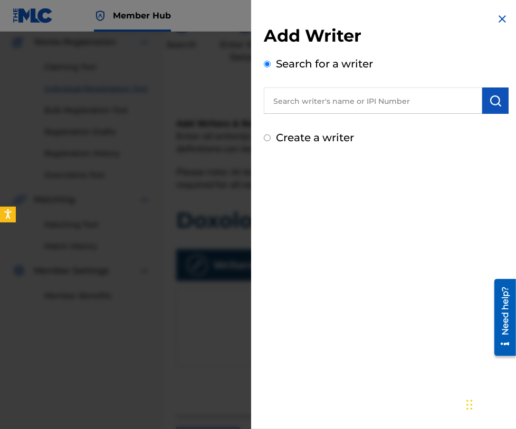
click at [276, 113] on input "text" at bounding box center [373, 101] width 218 height 26
paste input "00560647837"
type input "00560647837"
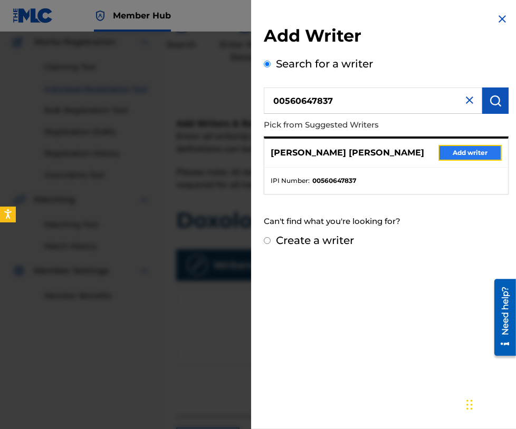
click at [445, 158] on button "Add writer" at bounding box center [469, 153] width 63 height 16
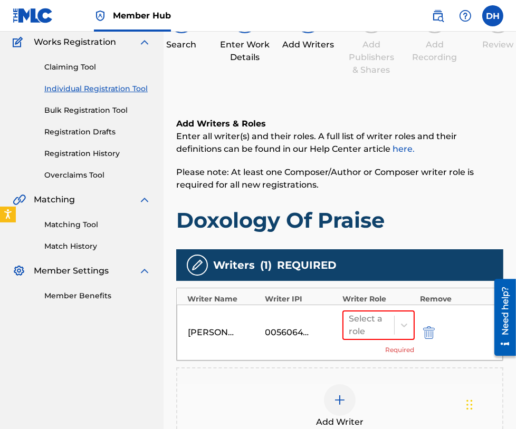
click at [369, 394] on div "Add Writer" at bounding box center [339, 406] width 325 height 44
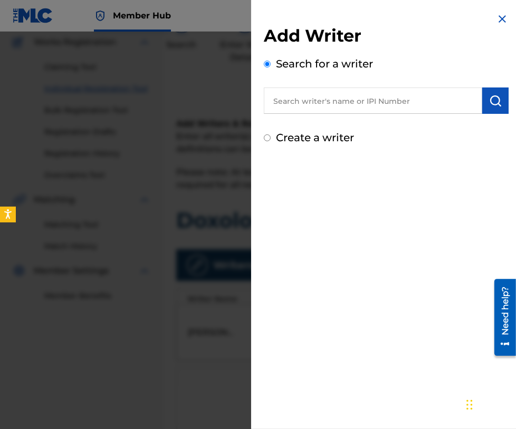
click at [274, 108] on input "text" at bounding box center [373, 101] width 218 height 26
paste input "01006640500"
type input "01006640500"
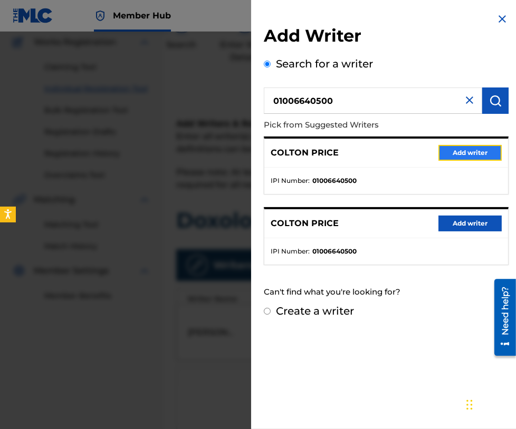
click at [458, 155] on button "Add writer" at bounding box center [469, 153] width 63 height 16
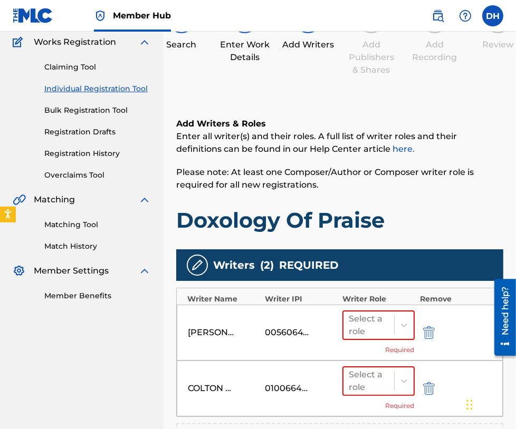
click at [288, 355] on div "BRYAN CHRISTOPHER FOWLER 00560647837 Select a role Required" at bounding box center [340, 333] width 326 height 56
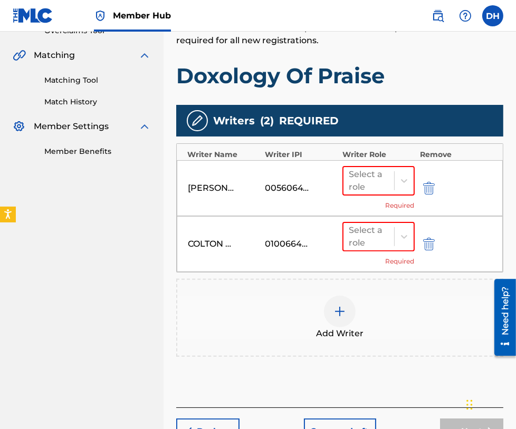
scroll to position [233, 0]
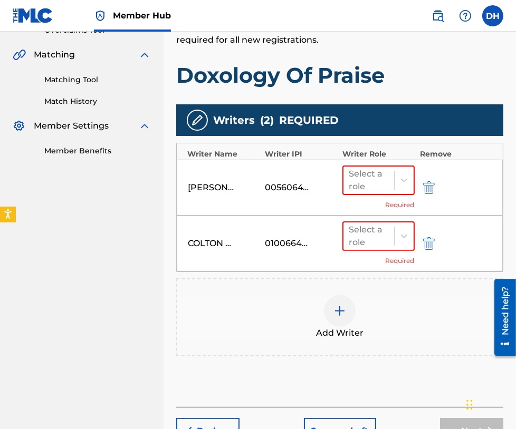
click at [288, 355] on div "Add Writers & Roles Enter all writer(s) and their roles. A full list of writer …" at bounding box center [339, 177] width 327 height 460
click at [331, 313] on div at bounding box center [340, 311] width 32 height 32
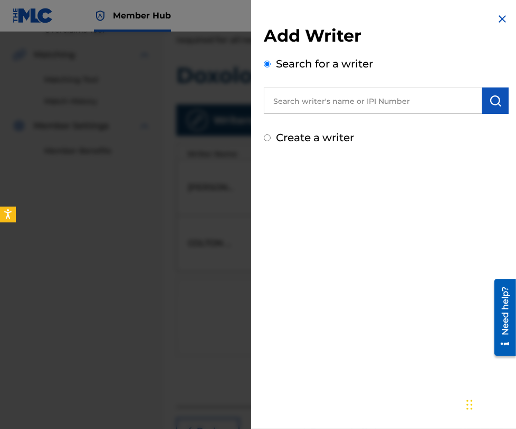
click at [291, 97] on input "text" at bounding box center [373, 101] width 218 height 26
paste input "00724515750"
type input "00724515750"
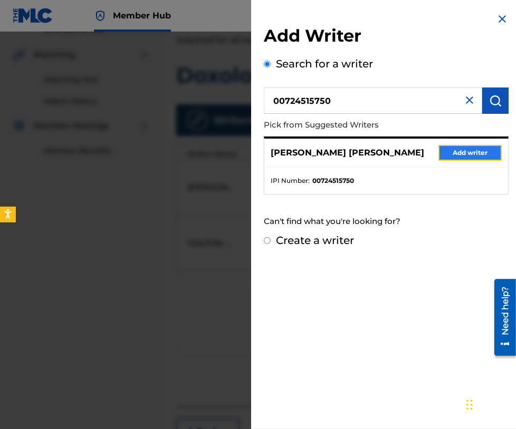
click at [457, 155] on button "Add writer" at bounding box center [469, 153] width 63 height 16
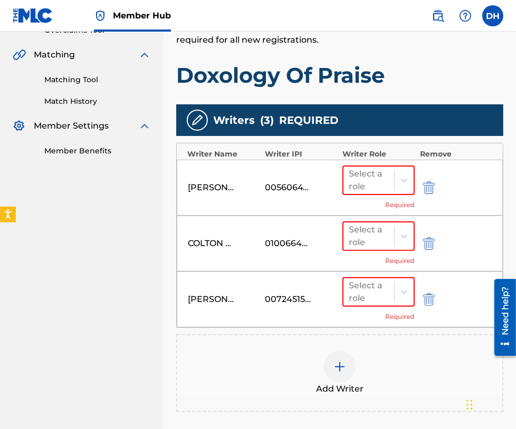
click at [342, 361] on img at bounding box center [339, 367] width 13 height 13
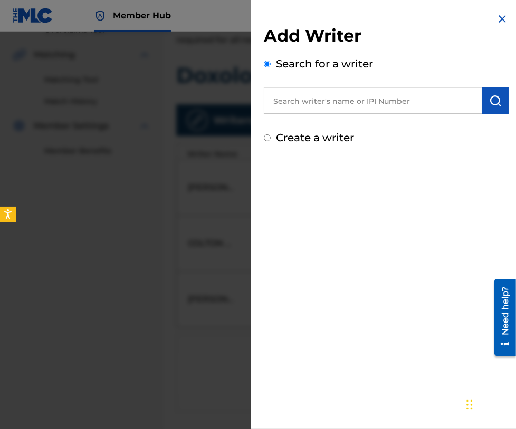
click at [303, 121] on div "Add Writer Search for a writer Create a writer" at bounding box center [386, 85] width 245 height 120
click at [291, 110] on input "text" at bounding box center [373, 101] width 218 height 26
paste input "00462584341"
type input "00462584341"
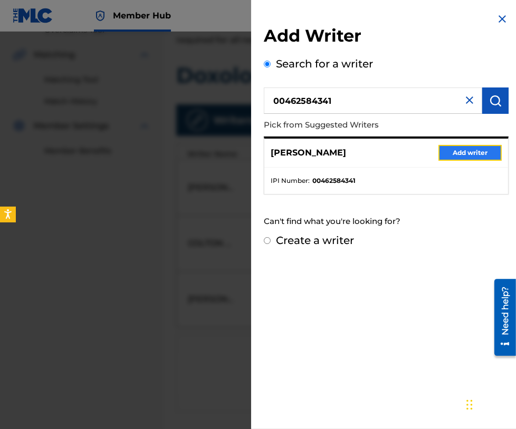
click at [439, 152] on button "Add writer" at bounding box center [469, 153] width 63 height 16
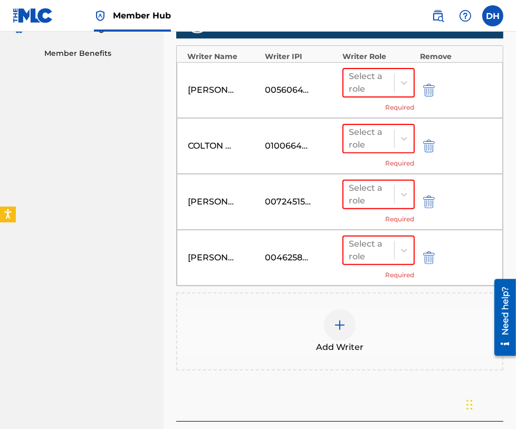
scroll to position [280, 0]
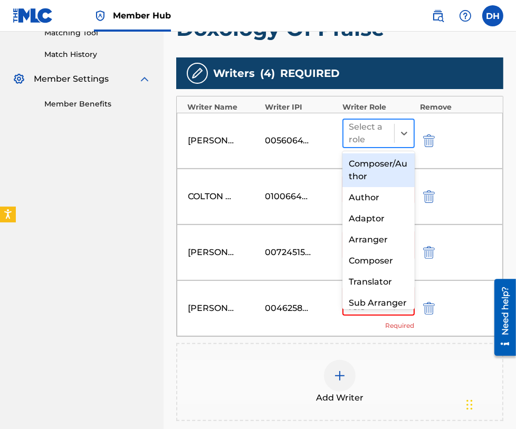
click at [390, 128] on div "Select a role" at bounding box center [368, 133] width 51 height 27
click at [378, 186] on div "Composer/Author" at bounding box center [378, 170] width 72 height 34
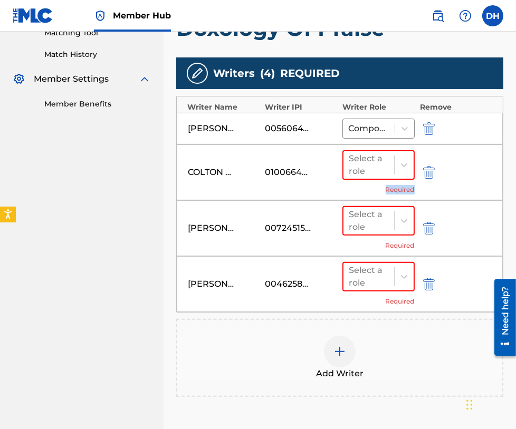
click at [378, 186] on div "Select a role Required" at bounding box center [378, 172] width 72 height 44
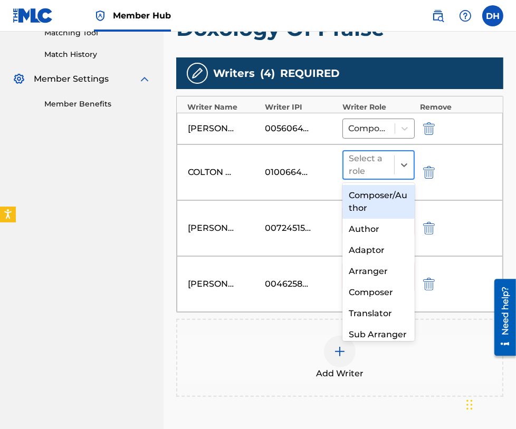
drag, startPoint x: 378, startPoint y: 186, endPoint x: 369, endPoint y: 171, distance: 17.3
click at [369, 171] on div at bounding box center [369, 165] width 40 height 15
click at [374, 208] on div "Composer/Author" at bounding box center [378, 202] width 72 height 34
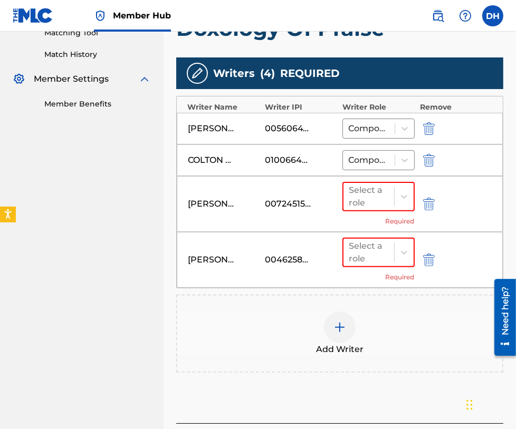
click at [377, 211] on div "Select a role Required" at bounding box center [378, 204] width 72 height 44
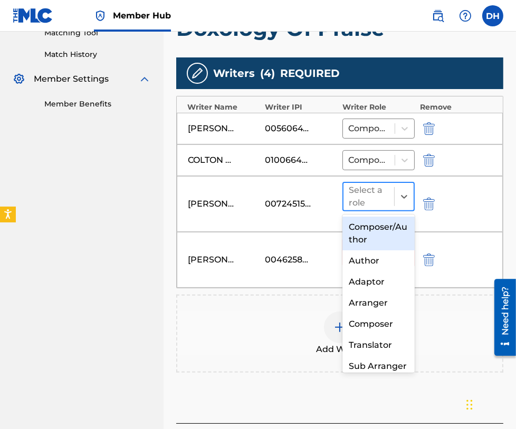
click at [366, 202] on div at bounding box center [369, 196] width 40 height 15
click at [376, 230] on div "Composer/Author" at bounding box center [378, 234] width 72 height 34
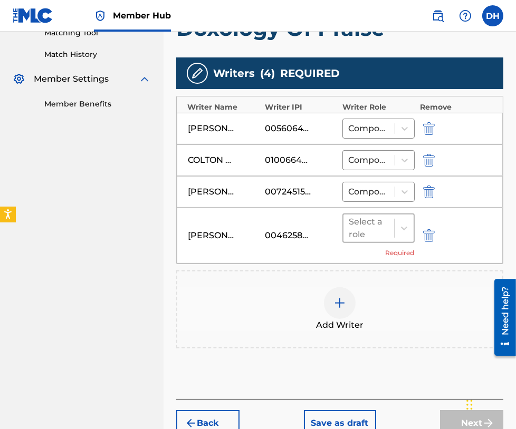
click at [378, 233] on div at bounding box center [369, 228] width 40 height 15
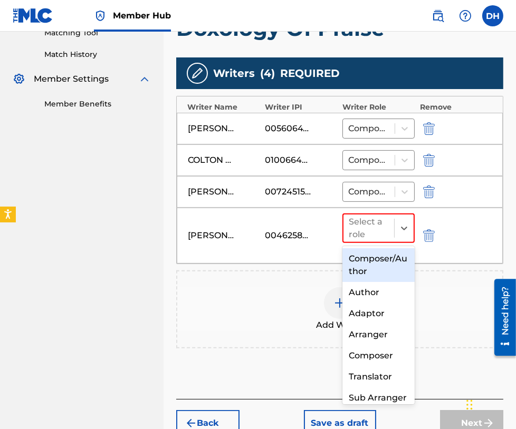
click at [374, 266] on div "Composer/Author" at bounding box center [378, 265] width 72 height 34
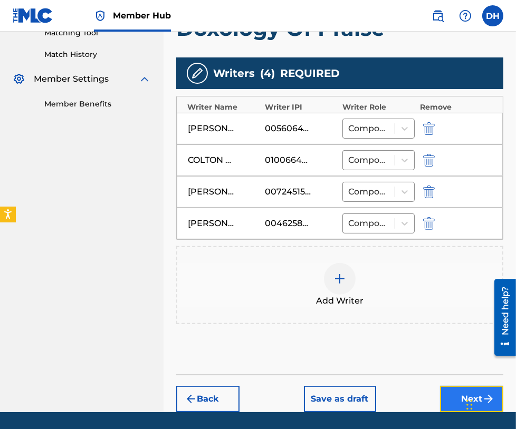
click at [456, 398] on button "Next" at bounding box center [471, 399] width 63 height 26
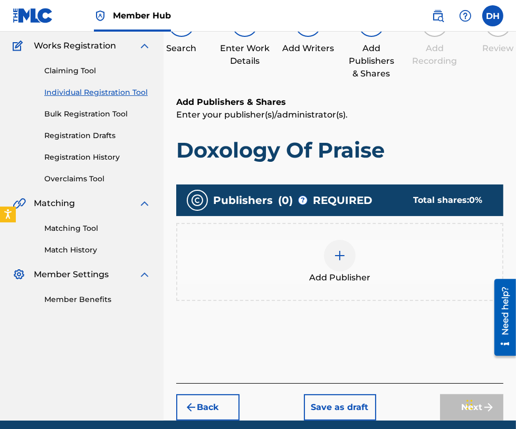
scroll to position [47, 0]
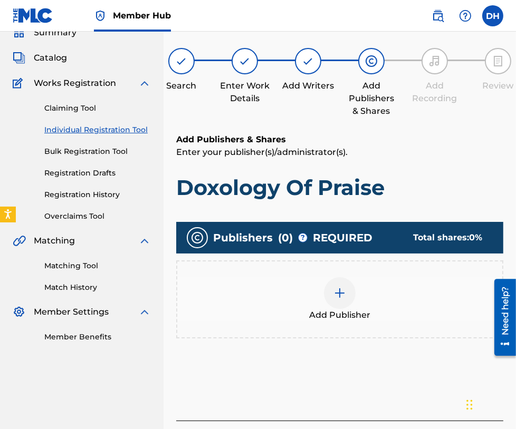
click at [335, 291] on img at bounding box center [339, 293] width 13 height 13
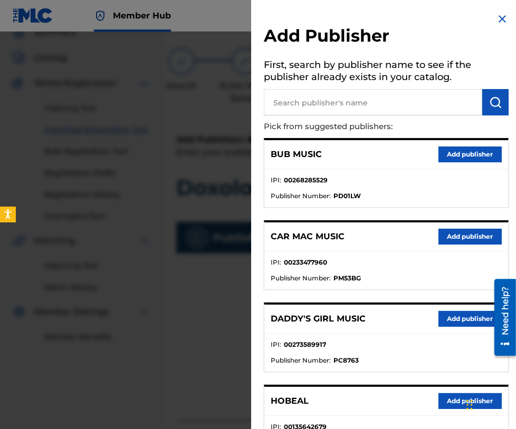
click at [309, 97] on input "text" at bounding box center [373, 102] width 218 height 26
type input "be essential songs"
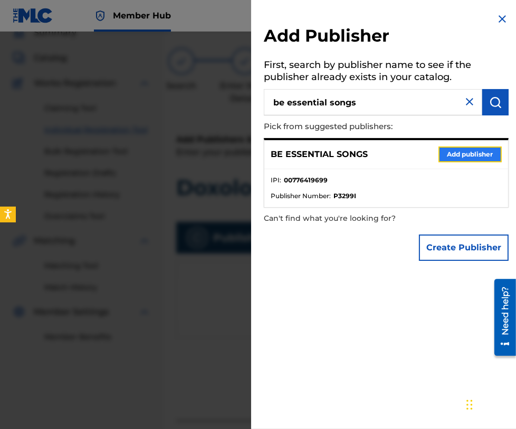
click at [451, 155] on button "Add publisher" at bounding box center [469, 155] width 63 height 16
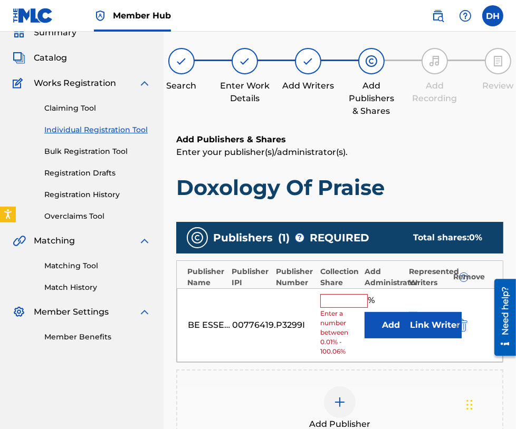
scroll to position [114, 0]
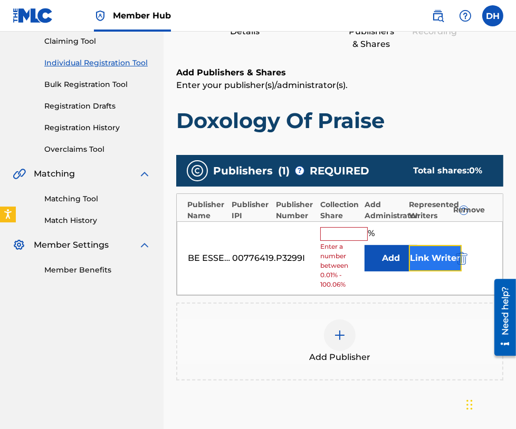
click at [422, 257] on button "Link Writer" at bounding box center [435, 258] width 53 height 26
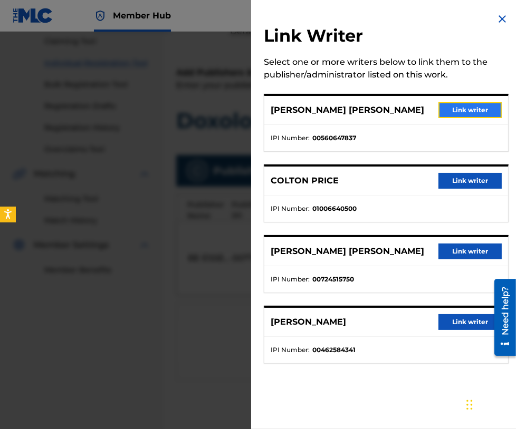
click at [462, 111] on button "Link writer" at bounding box center [469, 110] width 63 height 16
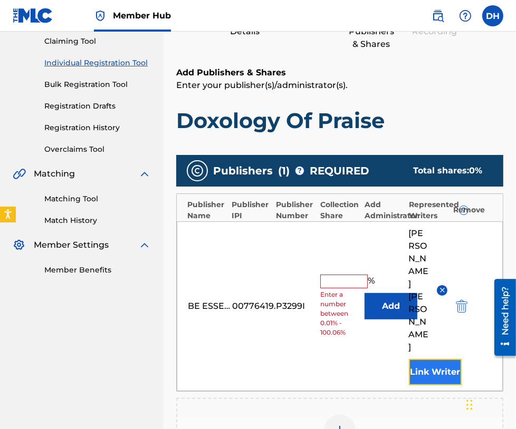
click at [420, 359] on button "Link Writer" at bounding box center [435, 372] width 53 height 26
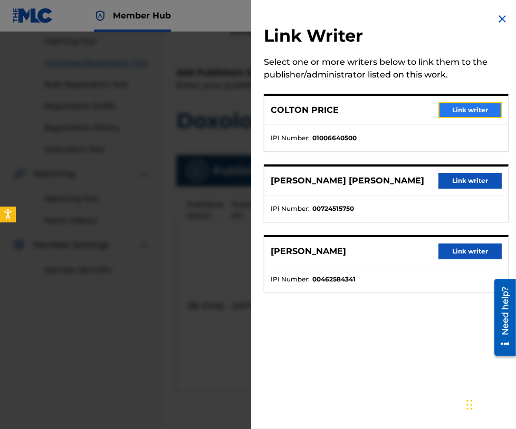
click at [452, 113] on button "Link writer" at bounding box center [469, 110] width 63 height 16
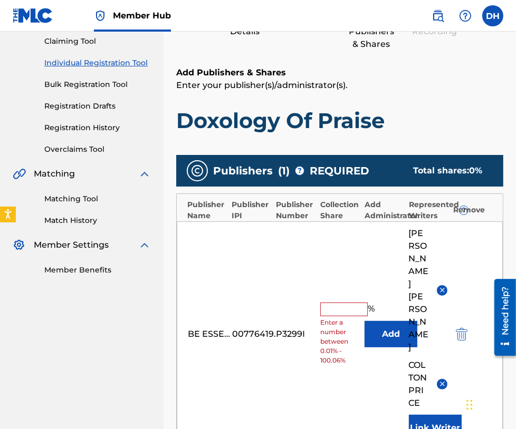
scroll to position [208, 0]
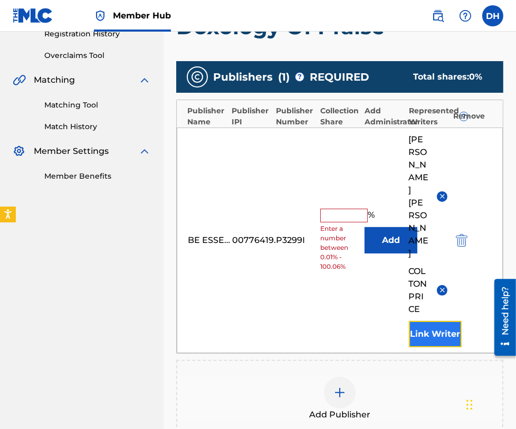
click at [440, 321] on button "Link Writer" at bounding box center [435, 334] width 53 height 26
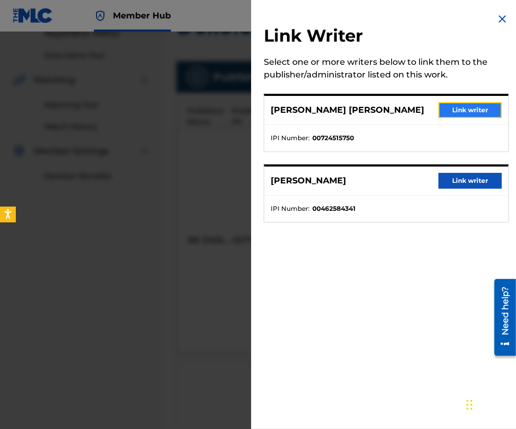
click at [447, 113] on button "Link writer" at bounding box center [469, 110] width 63 height 16
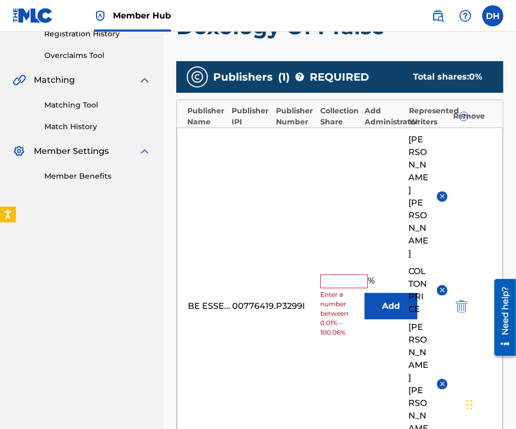
click at [352, 275] on input "text" at bounding box center [343, 282] width 47 height 14
type input "37.5"
click at [264, 197] on div "BE ESSENTIAL SONGS 00776419699 P3299I 37.5 % Add BRYAN CHRISTOPHER FOWLER COLTO…" at bounding box center [340, 307] width 326 height 358
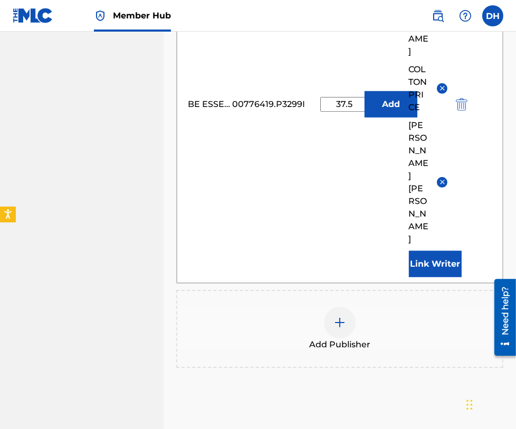
scroll to position [430, 0]
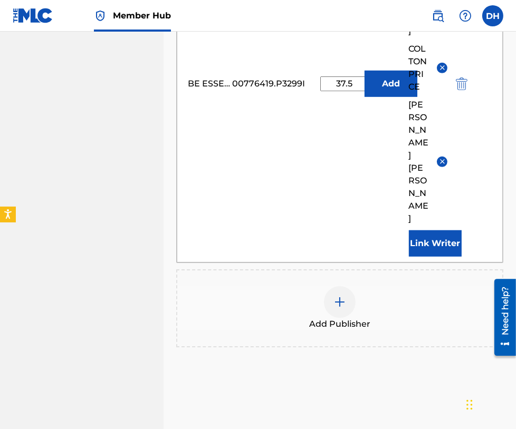
click at [316, 318] on span "Add Publisher" at bounding box center [339, 324] width 61 height 13
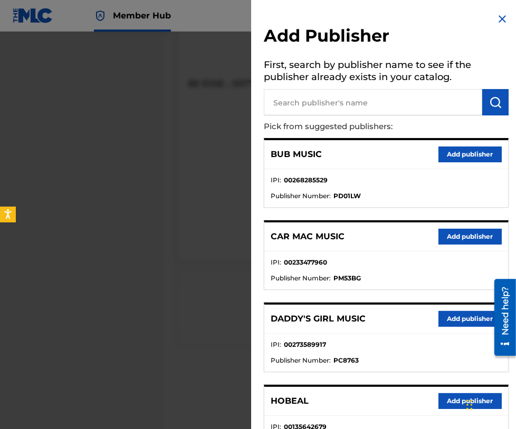
click at [371, 92] on input "text" at bounding box center [373, 102] width 218 height 26
type input "be essential"
click at [496, 24] on img at bounding box center [502, 19] width 13 height 13
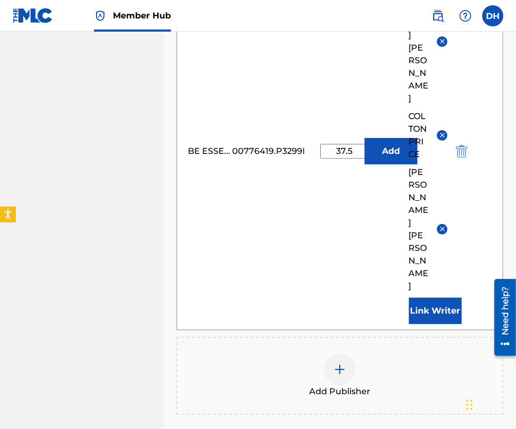
scroll to position [340, 0]
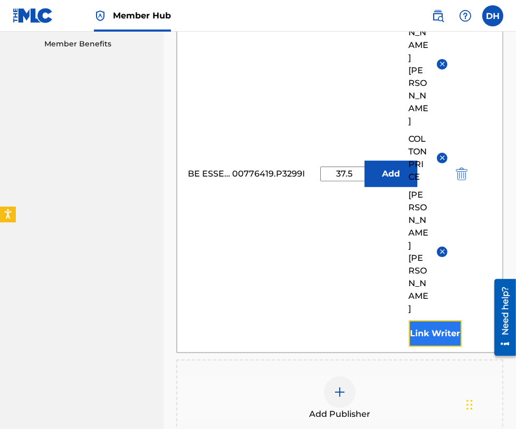
click at [439, 321] on button "Link Writer" at bounding box center [435, 334] width 53 height 26
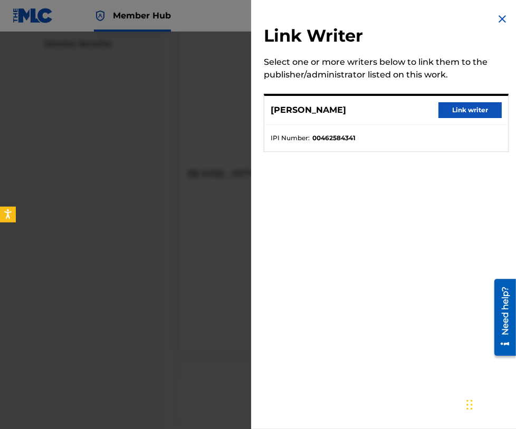
click at [207, 277] on div at bounding box center [258, 246] width 516 height 429
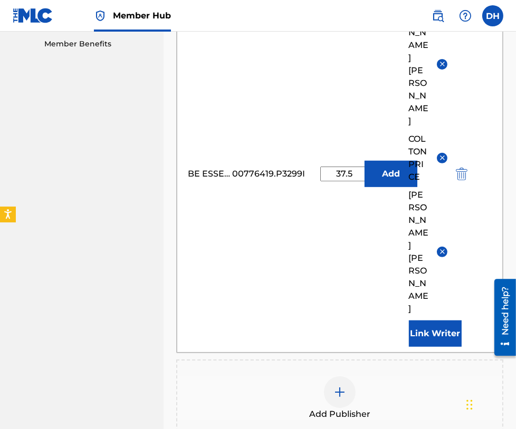
drag, startPoint x: 350, startPoint y: 152, endPoint x: 294, endPoint y: 158, distance: 56.2
click at [294, 158] on div "BE ESSENTIAL SONGS 00776419699 P3299I 37.5 % Add BRYAN CHRISTOPHER FOWLER COLTO…" at bounding box center [340, 174] width 326 height 358
type input "50"
click at [279, 223] on div "BE ESSENTIAL SONGS 00776419699 P3299I 50 % Add BRYAN CHRISTOPHER FOWLER COLTON …" at bounding box center [340, 174] width 326 height 358
click at [409, 377] on div "Add Publisher" at bounding box center [339, 399] width 325 height 44
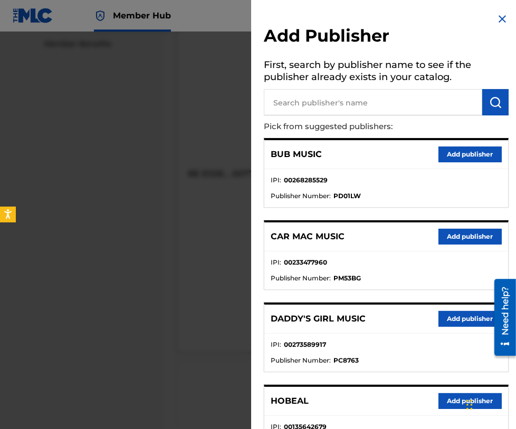
click at [365, 107] on input "text" at bounding box center [373, 102] width 218 height 26
type input "bryanfowlersongs"
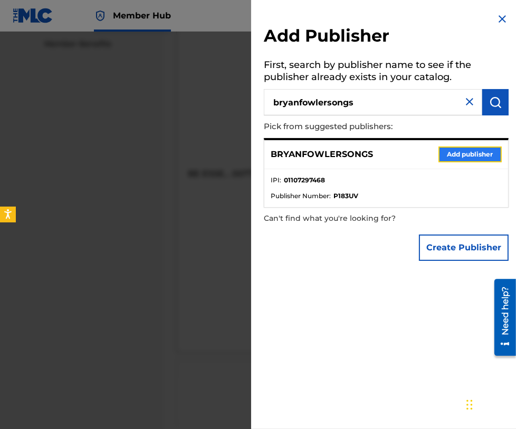
click at [466, 150] on button "Add publisher" at bounding box center [469, 155] width 63 height 16
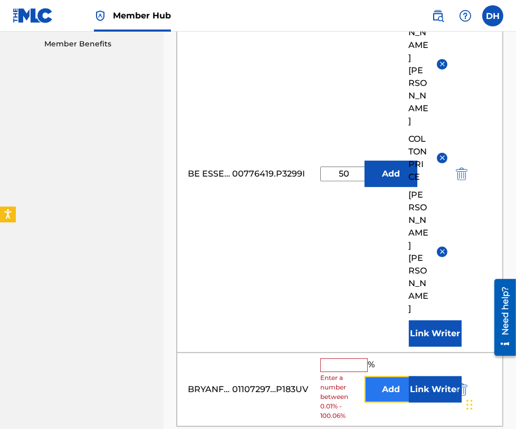
click at [375, 377] on button "Add" at bounding box center [390, 390] width 53 height 26
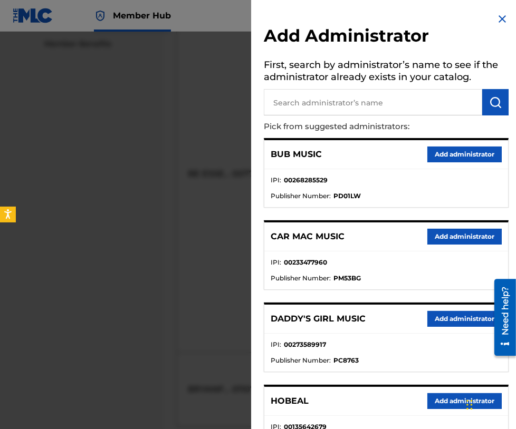
click at [324, 95] on input "text" at bounding box center [373, 102] width 218 height 26
type input "be essential"
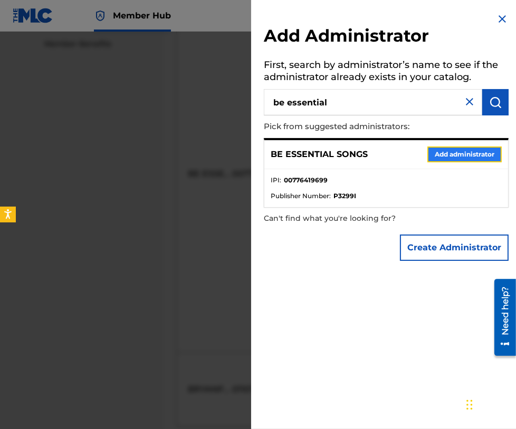
click at [461, 151] on button "Add administrator" at bounding box center [464, 155] width 74 height 16
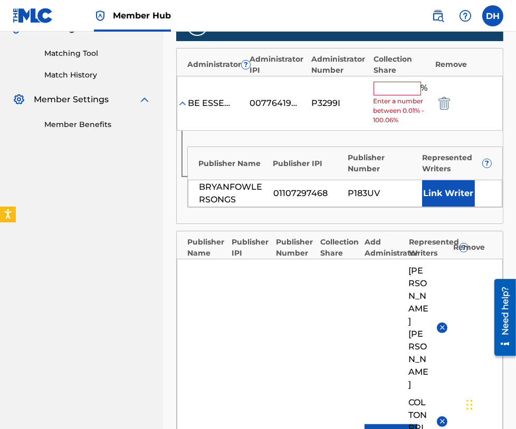
scroll to position [247, 0]
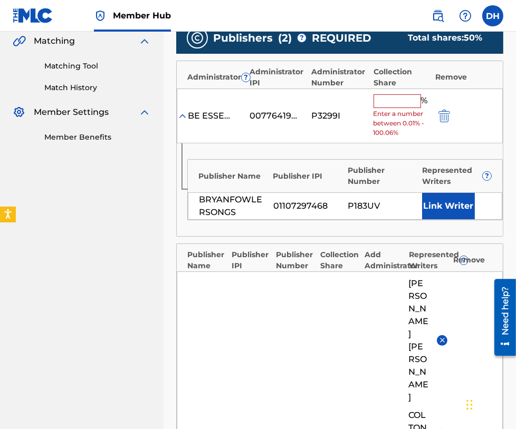
click at [393, 107] on input "text" at bounding box center [396, 101] width 47 height 14
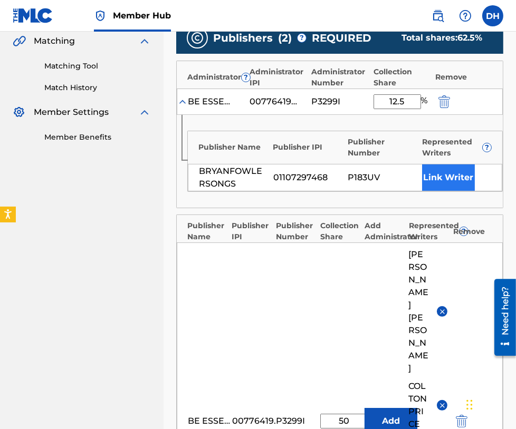
type input "12.5"
click at [443, 171] on button "Link Writer" at bounding box center [448, 178] width 53 height 26
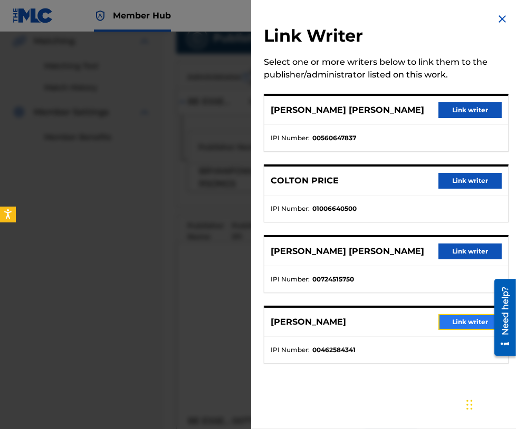
click at [461, 318] on button "Link writer" at bounding box center [469, 322] width 63 height 16
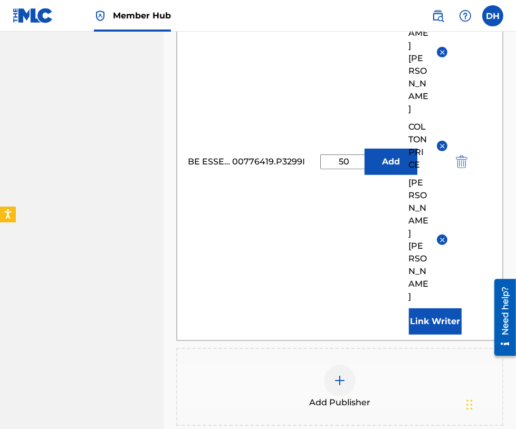
scroll to position [563, 0]
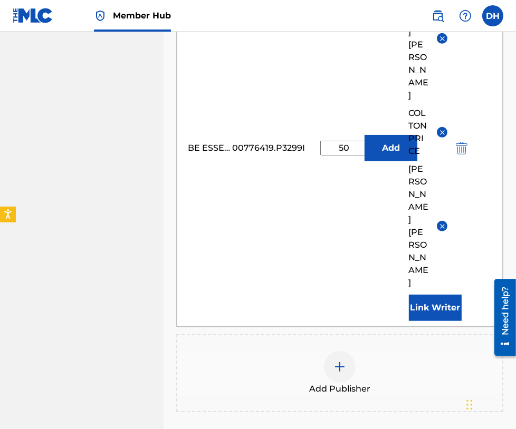
click at [325, 351] on div at bounding box center [340, 367] width 32 height 32
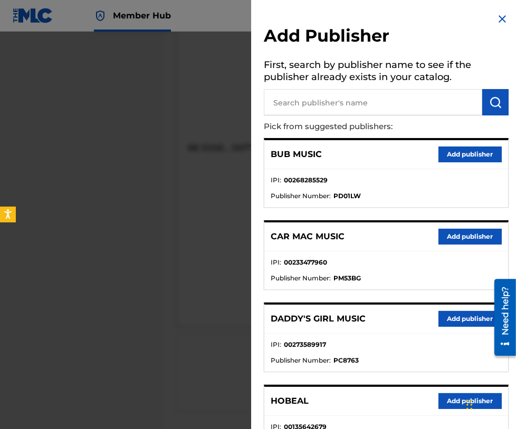
click at [311, 95] on input "text" at bounding box center [373, 102] width 218 height 26
type input "wisteria drive"
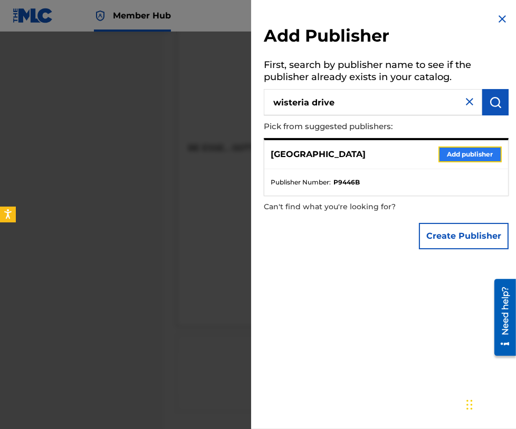
click at [467, 153] on button "Add publisher" at bounding box center [469, 155] width 63 height 16
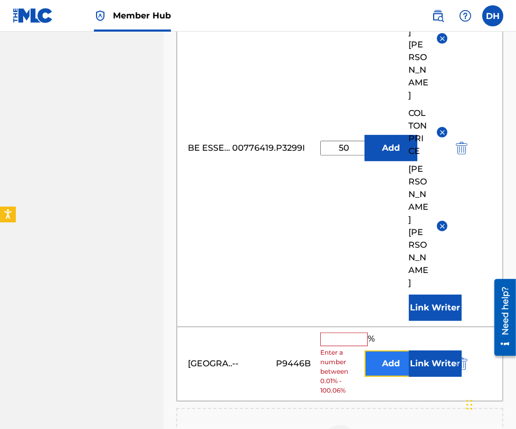
click at [387, 351] on button "Add" at bounding box center [390, 364] width 53 height 26
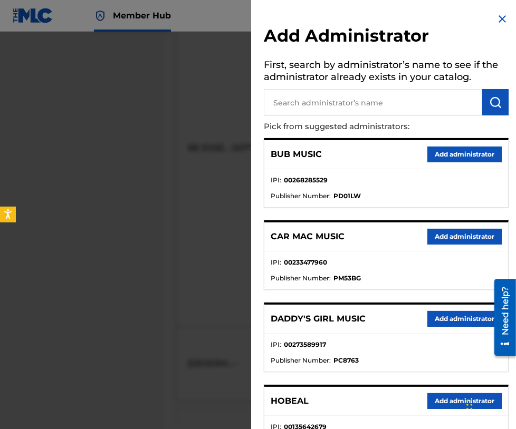
click at [358, 96] on input "text" at bounding box center [373, 102] width 218 height 26
type input "be essential"
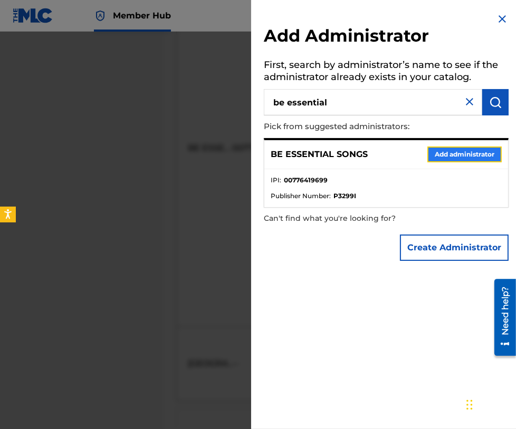
click at [452, 153] on button "Add administrator" at bounding box center [464, 155] width 74 height 16
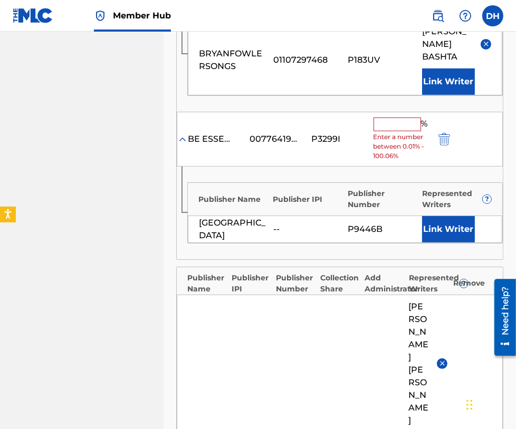
scroll to position [358, 0]
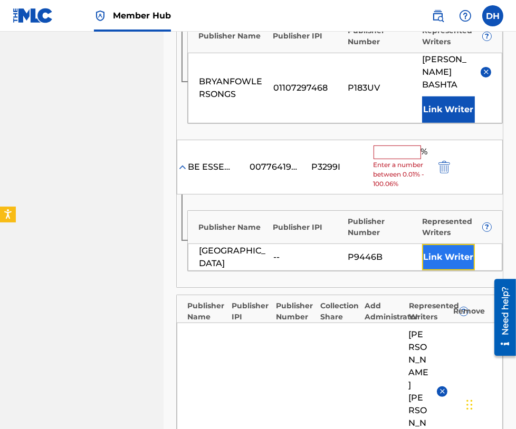
click at [449, 260] on button "Link Writer" at bounding box center [448, 257] width 53 height 26
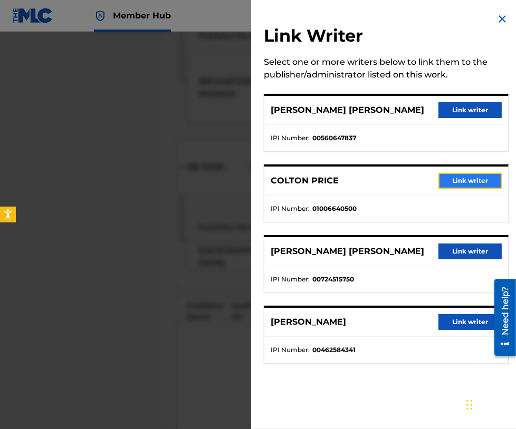
click at [453, 182] on button "Link writer" at bounding box center [469, 181] width 63 height 16
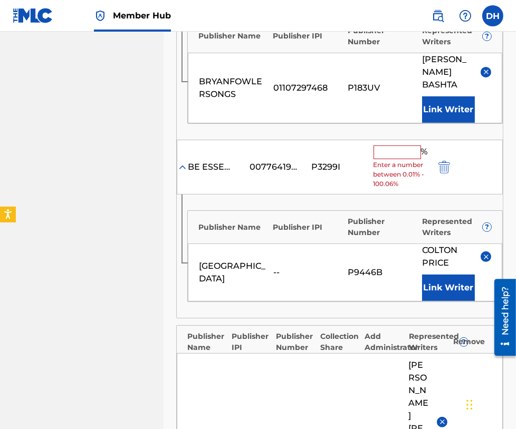
click at [398, 153] on input "text" at bounding box center [396, 153] width 47 height 14
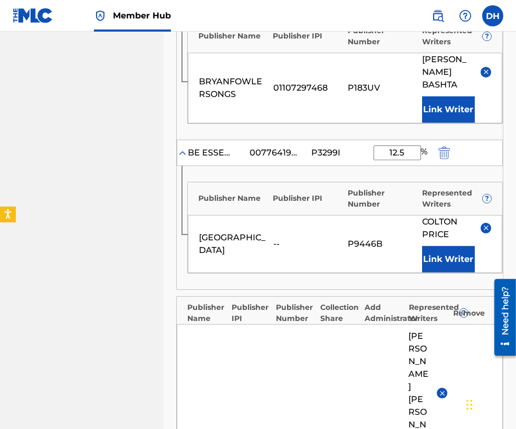
type input "12.5"
click at [302, 245] on div "--" at bounding box center [307, 244] width 69 height 13
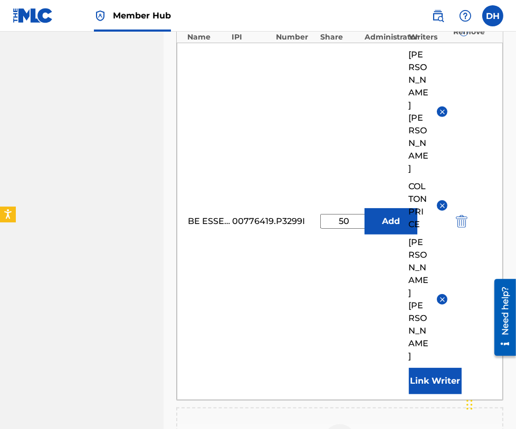
scroll to position [721, 0]
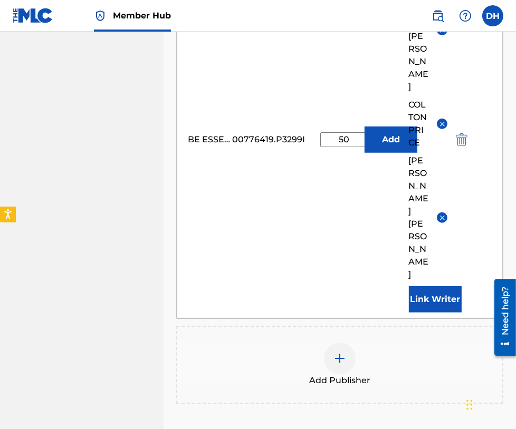
click at [344, 343] on div at bounding box center [340, 359] width 32 height 32
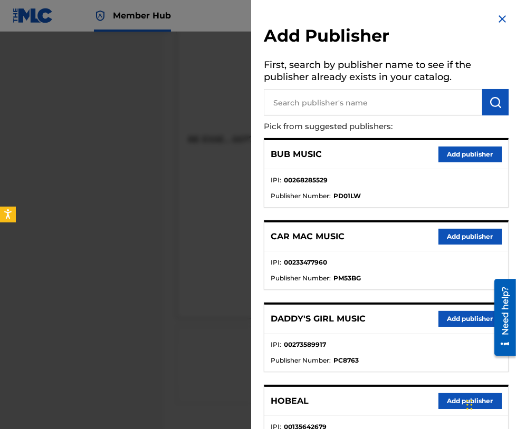
click at [369, 112] on input "text" at bounding box center [373, 102] width 218 height 26
type input "all essential"
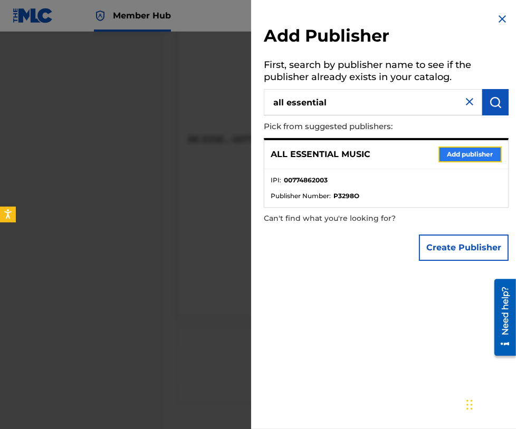
click at [470, 155] on button "Add publisher" at bounding box center [469, 155] width 63 height 16
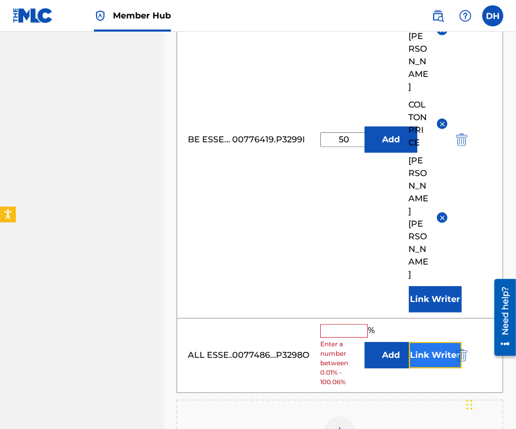
click at [428, 342] on button "Link Writer" at bounding box center [435, 355] width 53 height 26
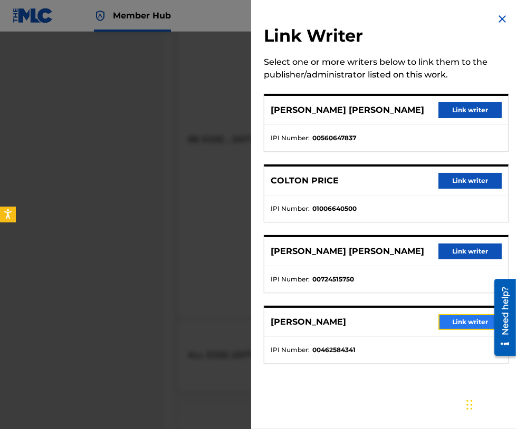
click at [474, 317] on button "Link writer" at bounding box center [469, 322] width 63 height 16
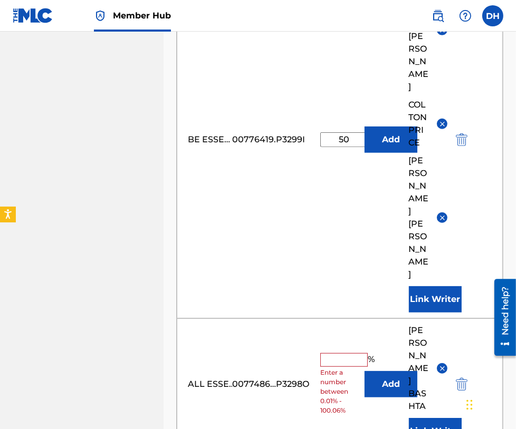
click at [336, 353] on input "text" at bounding box center [343, 360] width 47 height 14
type input "6.25"
click at [253, 335] on div "ALL ESSENTIAL MUSIC 00774862003 P3298O 6.25 % Add DANIEL JOHN BASHTA Link Writer" at bounding box center [340, 385] width 326 height 132
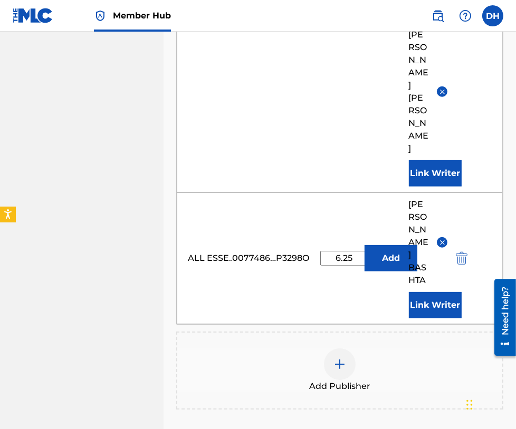
scroll to position [848, 0]
click at [316, 380] on span "Add Publisher" at bounding box center [339, 386] width 61 height 13
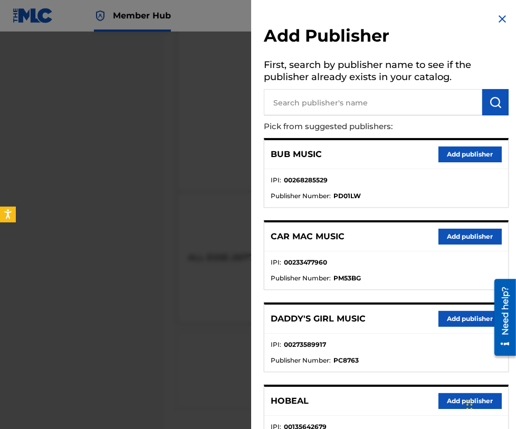
click at [332, 89] on input "text" at bounding box center [373, 102] width 218 height 26
type input "shadowboxer"
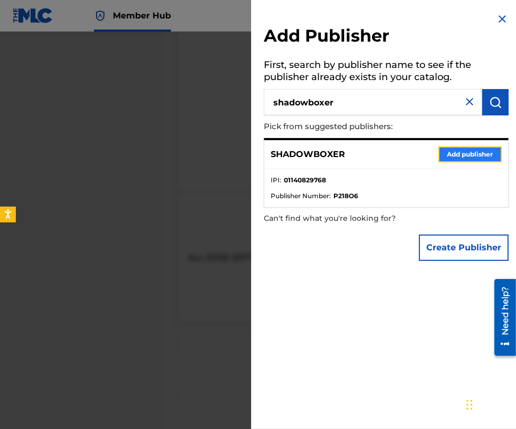
click at [467, 147] on button "Add publisher" at bounding box center [469, 155] width 63 height 16
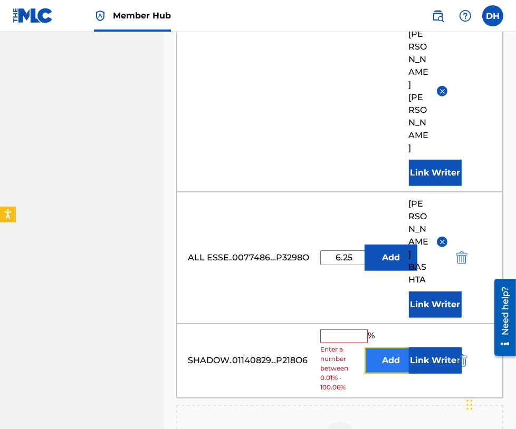
click at [376, 348] on button "Add" at bounding box center [390, 361] width 53 height 26
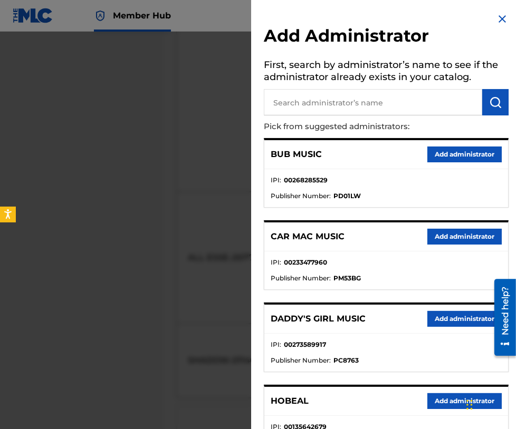
click at [329, 107] on input "text" at bounding box center [373, 102] width 218 height 26
type input "all essenti"
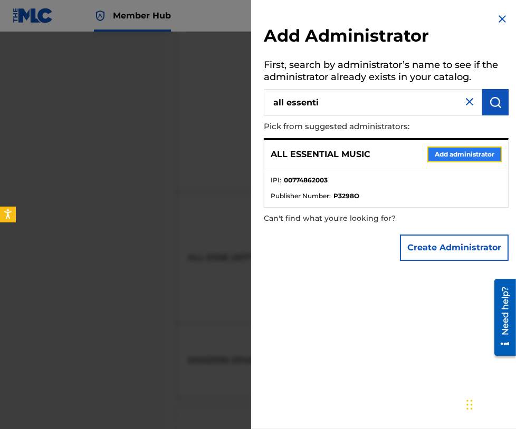
click at [438, 147] on button "Add administrator" at bounding box center [464, 155] width 74 height 16
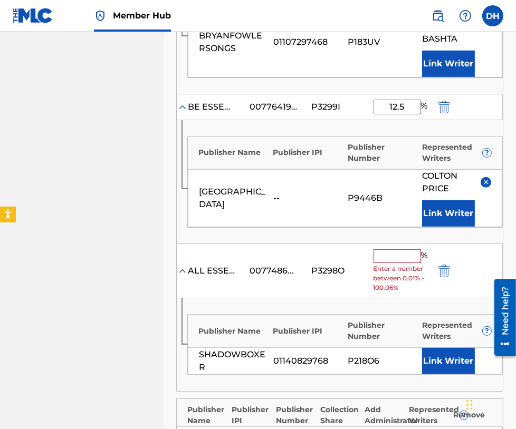
scroll to position [403, 0]
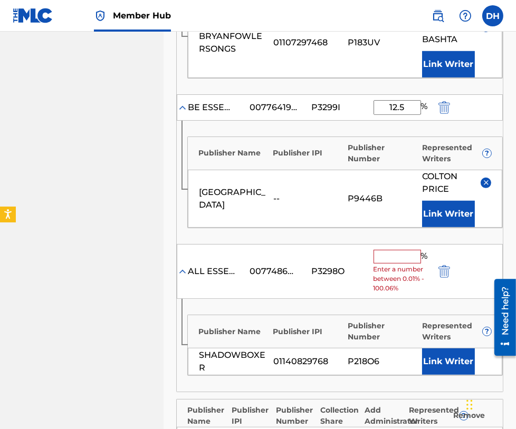
click at [386, 252] on input "text" at bounding box center [396, 257] width 47 height 14
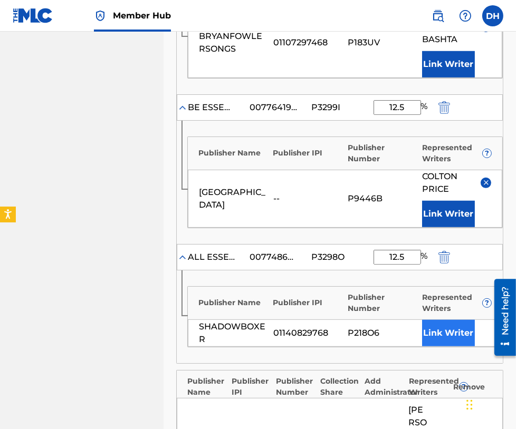
type input "12.5"
click at [457, 333] on button "Link Writer" at bounding box center [448, 333] width 53 height 26
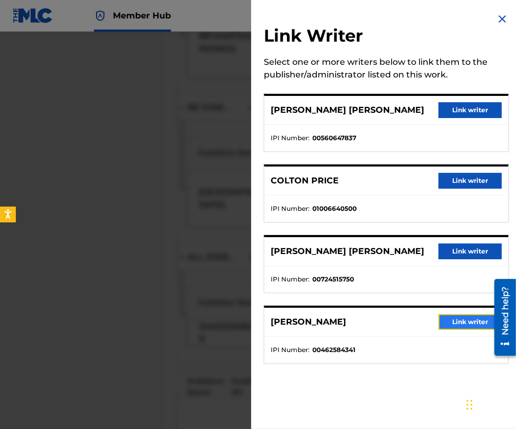
click at [477, 317] on button "Link writer" at bounding box center [469, 322] width 63 height 16
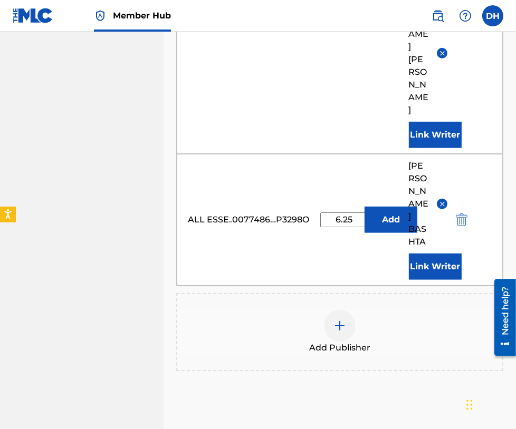
scroll to position [1054, 0]
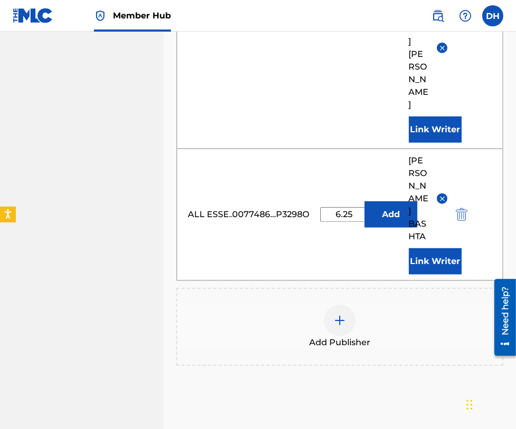
click at [358, 305] on div "Add Publisher" at bounding box center [339, 327] width 325 height 44
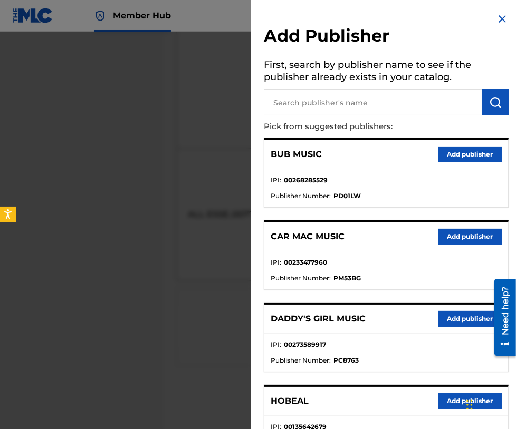
click at [331, 117] on p "Pick from suggested publishers:" at bounding box center [356, 126] width 185 height 23
click at [319, 108] on input "text" at bounding box center [373, 102] width 218 height 26
type input "maverick city pub"
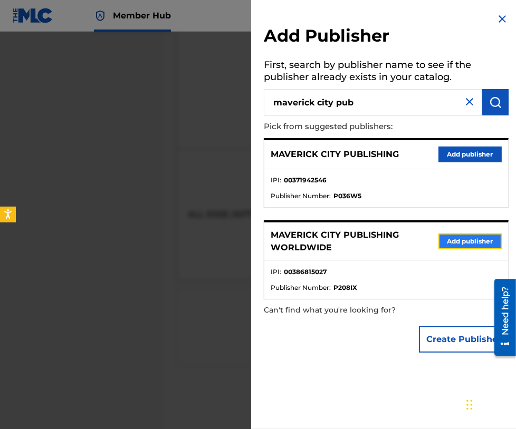
click at [473, 237] on button "Add publisher" at bounding box center [469, 242] width 63 height 16
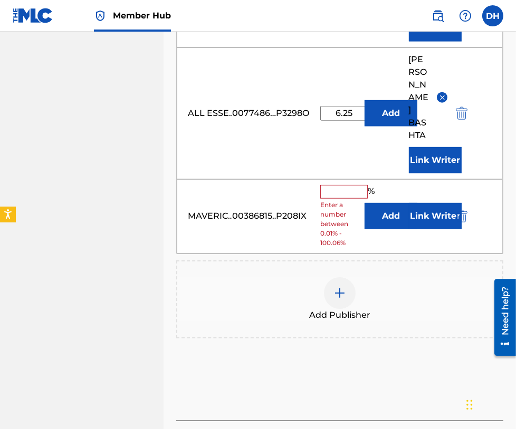
scroll to position [1161, 0]
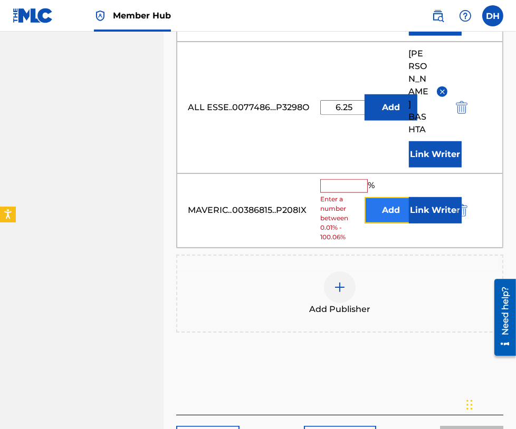
click at [382, 197] on button "Add" at bounding box center [390, 210] width 53 height 26
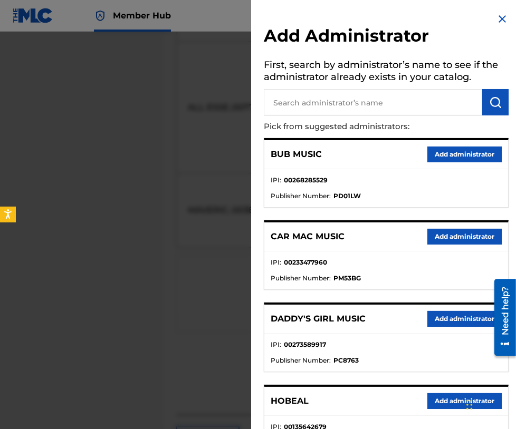
click at [331, 108] on input "text" at bounding box center [373, 102] width 218 height 26
type input "all essent"
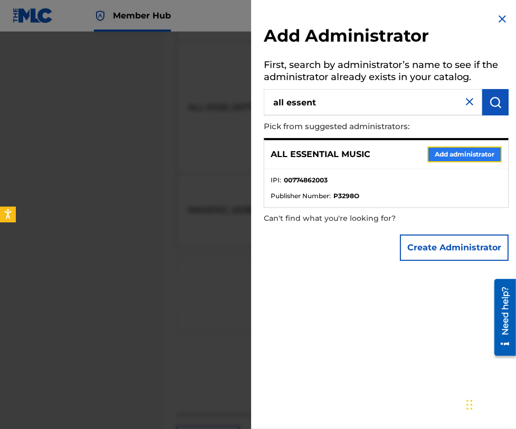
click at [465, 154] on button "Add administrator" at bounding box center [464, 155] width 74 height 16
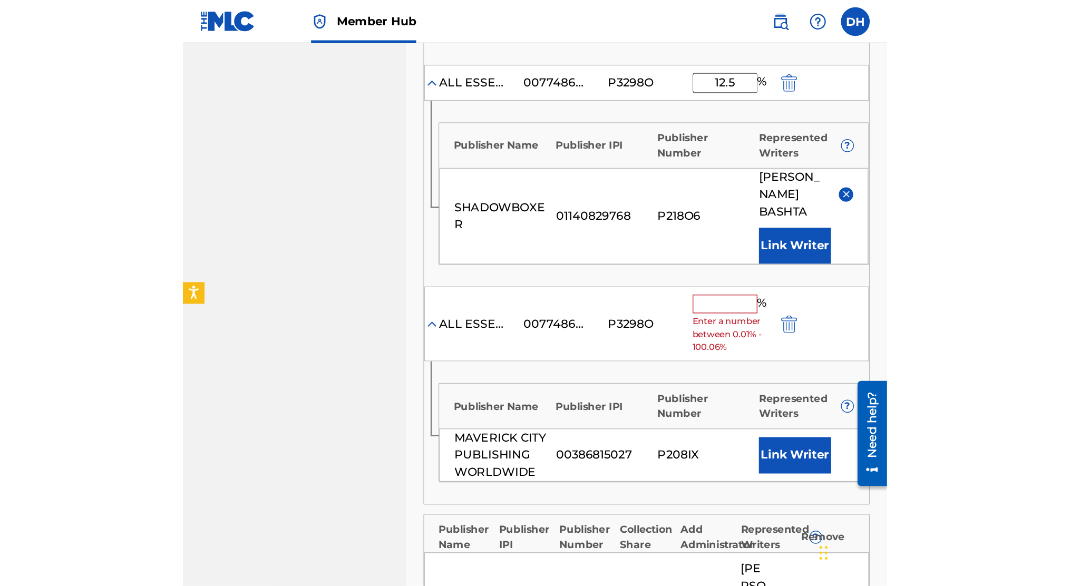
scroll to position [596, 0]
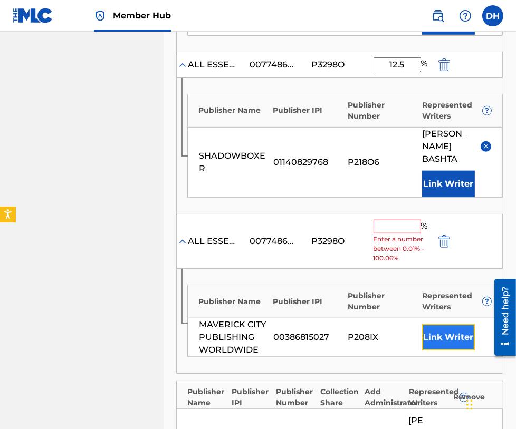
click at [450, 330] on button "Link Writer" at bounding box center [448, 337] width 53 height 26
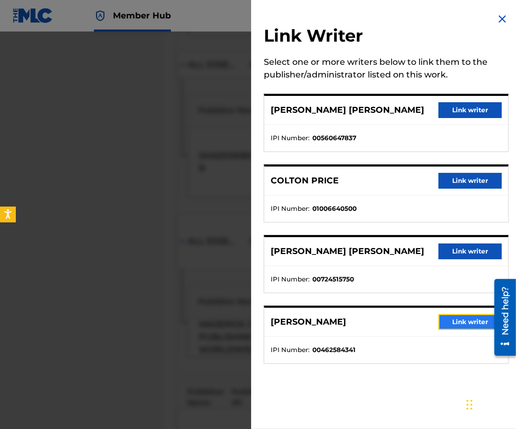
click at [461, 315] on button "Link writer" at bounding box center [469, 322] width 63 height 16
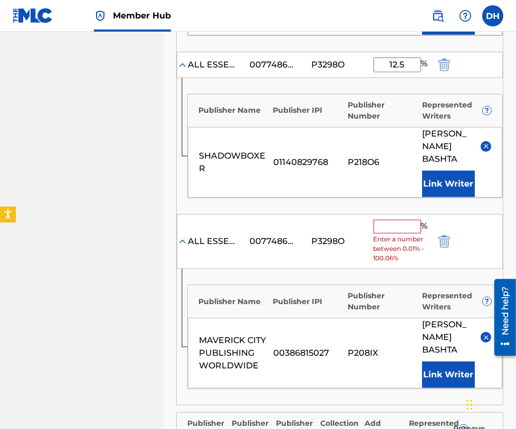
click at [372, 216] on div "ALL ESSENTIAL MUSIC 00774862003 P3298O % Enter a number between 0.01% - 100.06%" at bounding box center [340, 241] width 326 height 55
click at [391, 225] on input "text" at bounding box center [396, 227] width 47 height 14
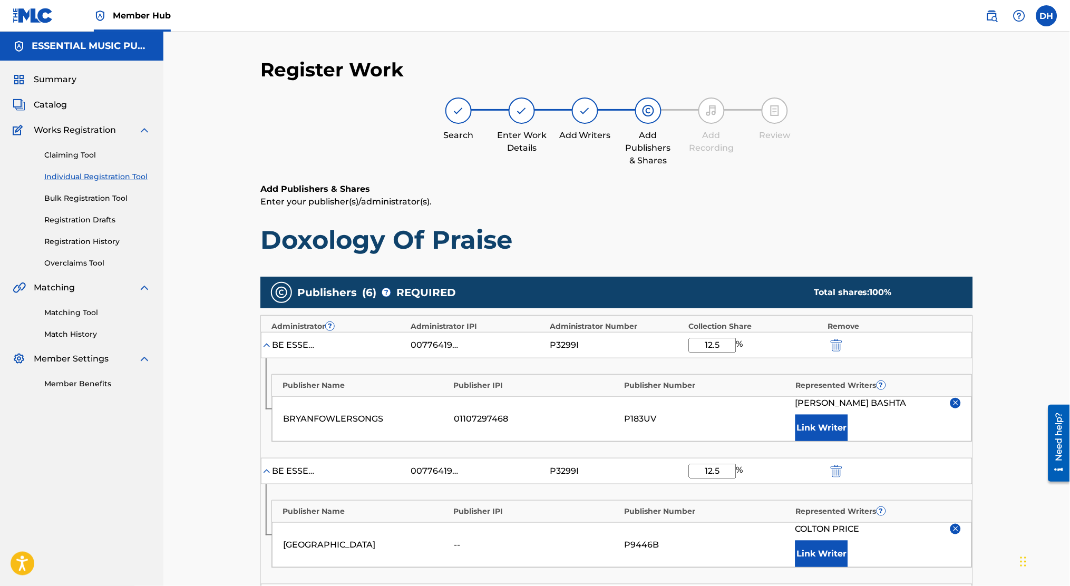
scroll to position [723, 0]
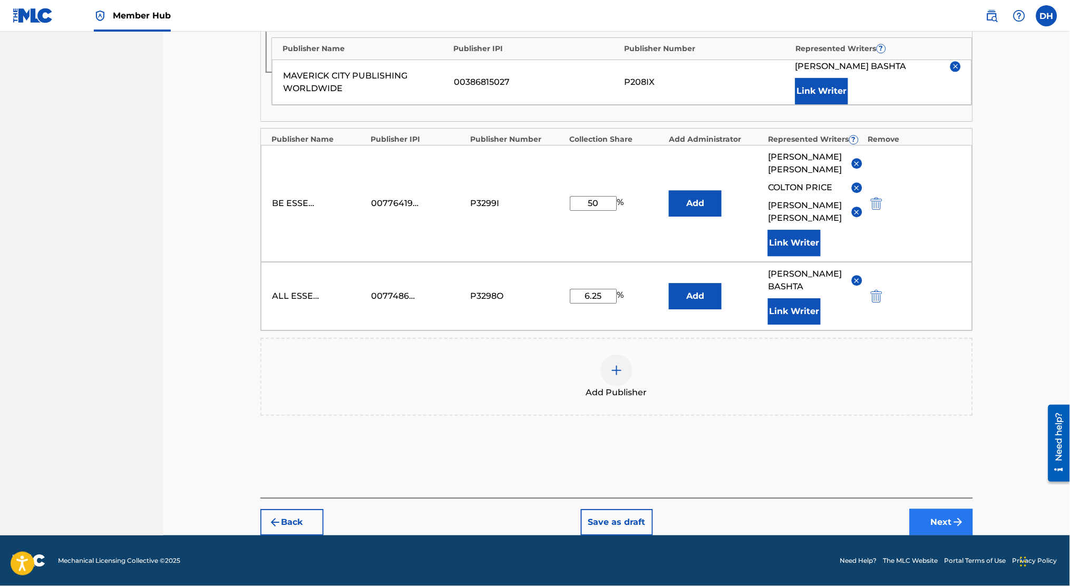
type input "6.25"
click at [515, 528] on img "submit" at bounding box center [958, 522] width 13 height 13
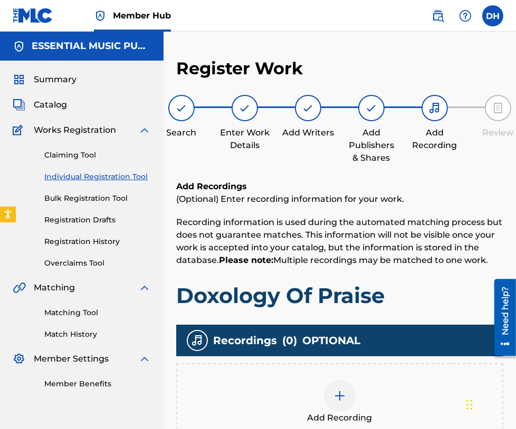
scroll to position [132, 0]
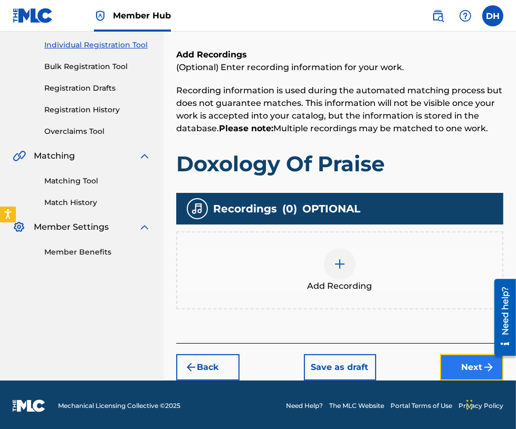
click at [463, 377] on button "Next" at bounding box center [471, 367] width 63 height 26
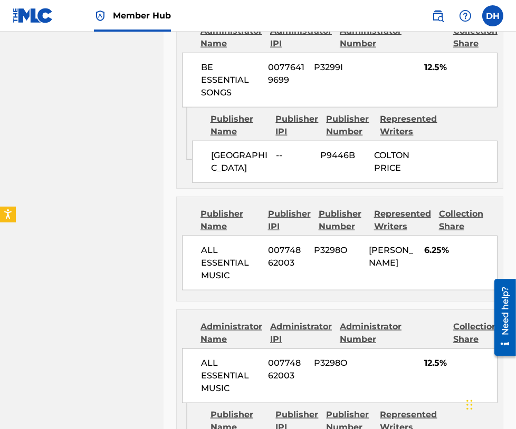
scroll to position [1568, 0]
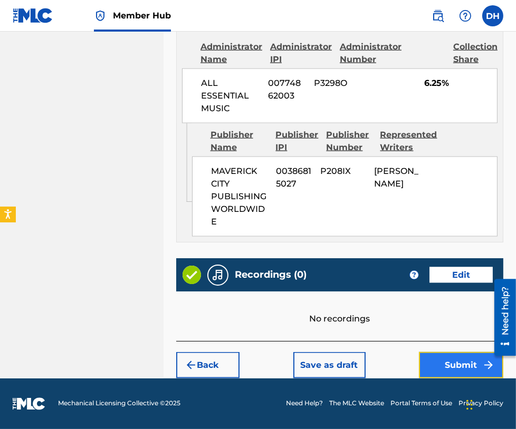
click at [448, 370] on button "Submit" at bounding box center [461, 365] width 84 height 26
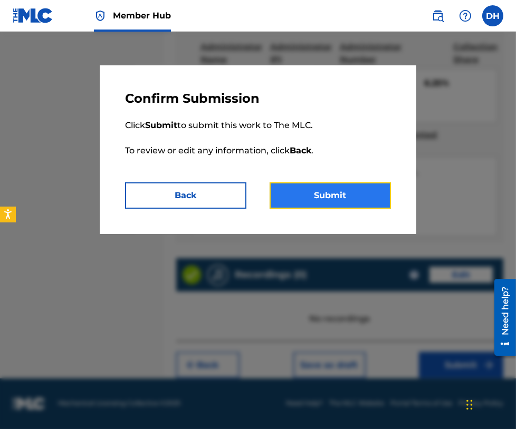
click at [319, 199] on button "Submit" at bounding box center [329, 195] width 121 height 26
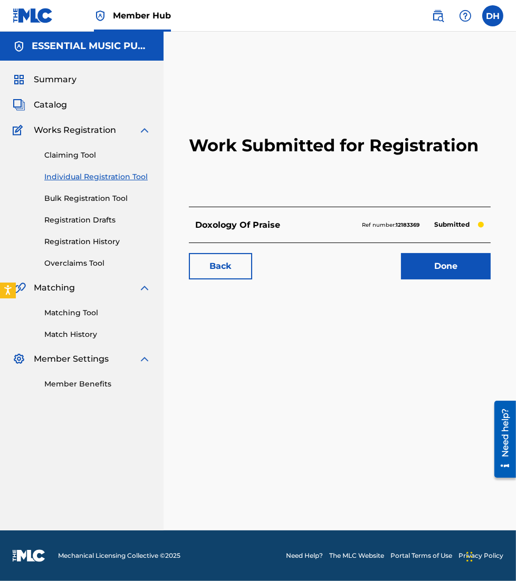
click at [60, 180] on link "Individual Registration Tool" at bounding box center [97, 176] width 107 height 11
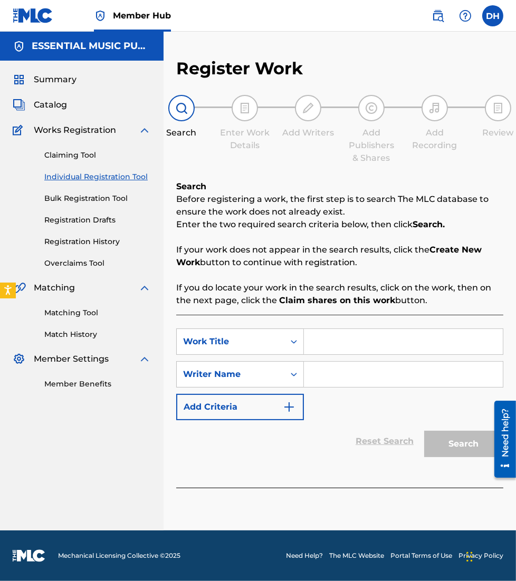
click at [331, 349] on input "Search Form" at bounding box center [403, 341] width 199 height 25
type input "Drink It All In"
click at [341, 374] on input "Search Form" at bounding box center [403, 374] width 199 height 25
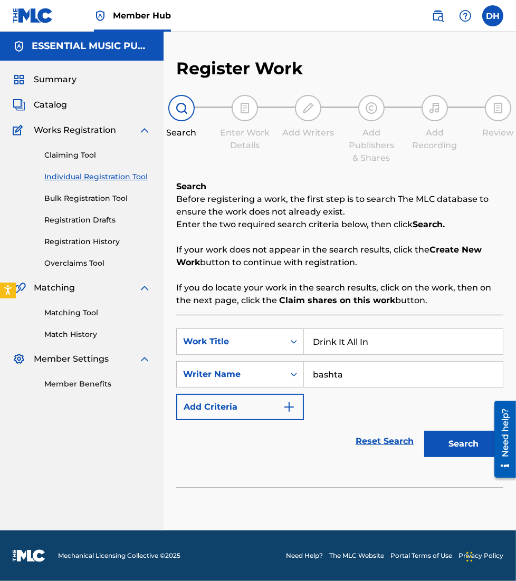
click at [424, 431] on button "Search" at bounding box center [463, 444] width 79 height 26
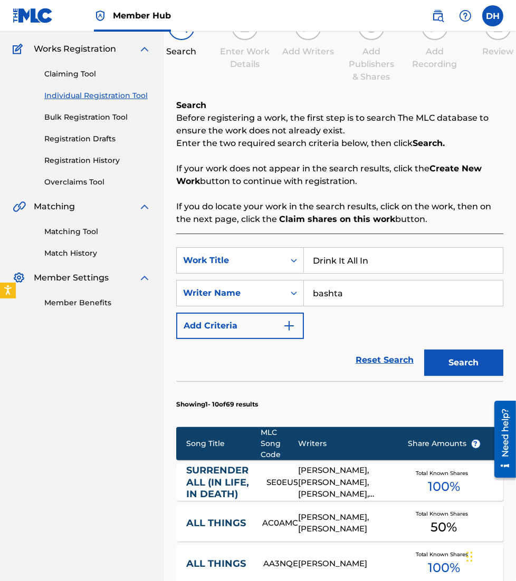
scroll to position [81, 0]
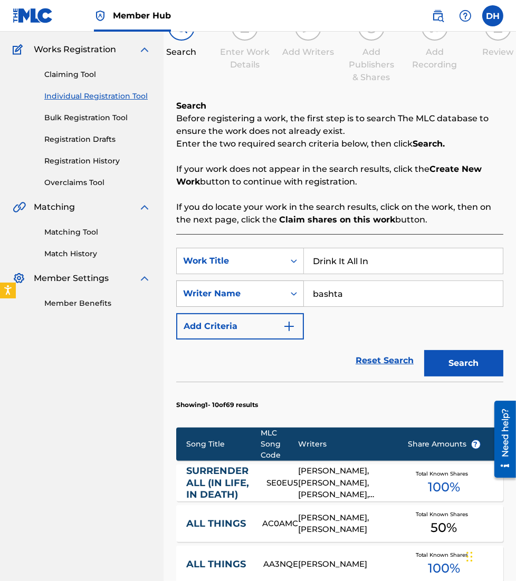
drag, startPoint x: 369, startPoint y: 284, endPoint x: 259, endPoint y: 289, distance: 109.8
click at [259, 289] on div "SearchWithCriteriad5b10f62-01a4-46dc-bc67-741a85ac0ee4 Writer Name bashta" at bounding box center [339, 294] width 327 height 26
type input "brown"
click at [424, 350] on button "Search" at bounding box center [463, 363] width 79 height 26
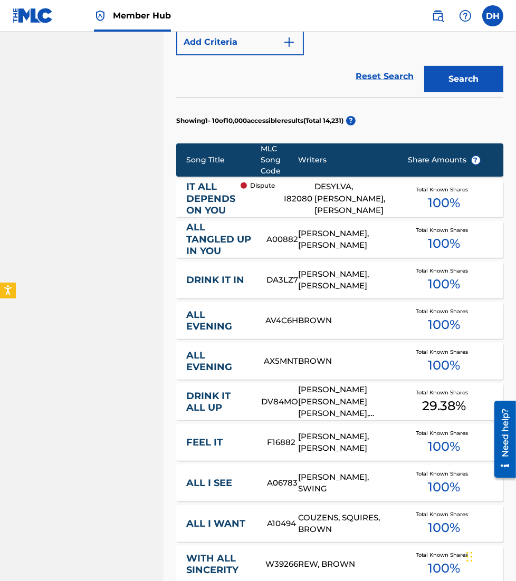
scroll to position [551, 0]
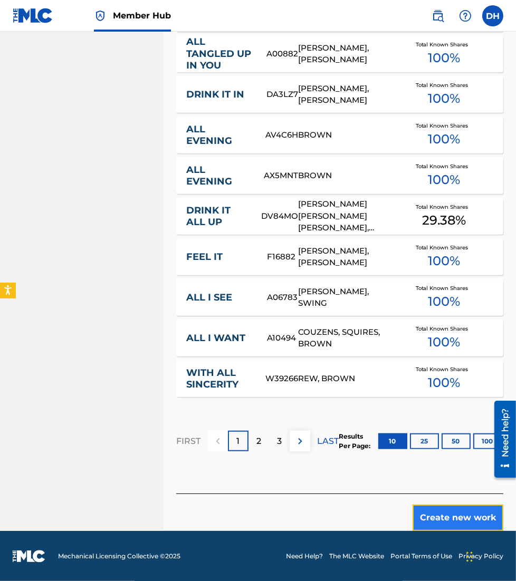
click at [422, 515] on button "Create new work" at bounding box center [457, 518] width 91 height 26
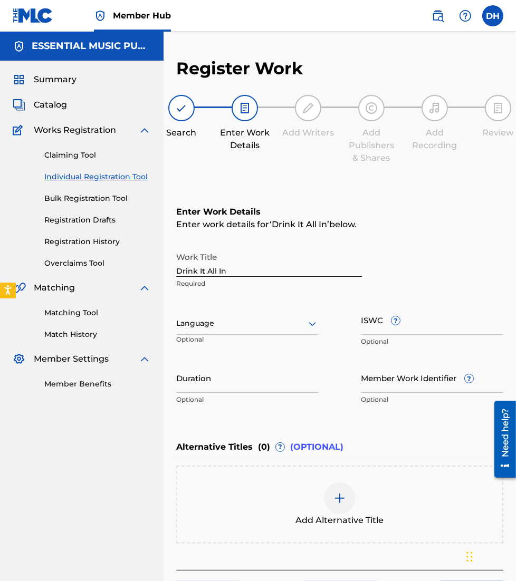
click at [214, 327] on div at bounding box center [247, 323] width 142 height 13
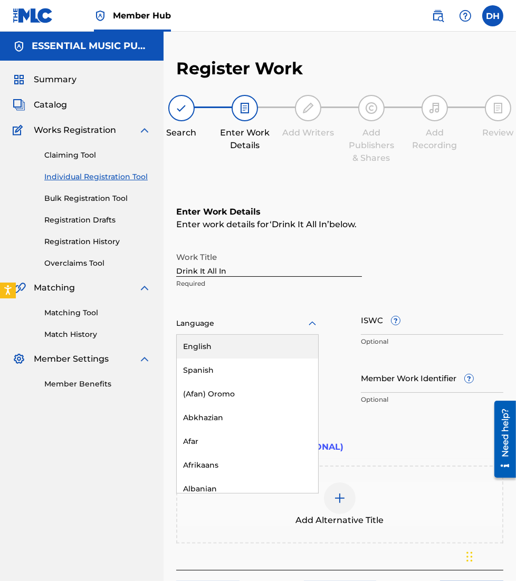
click at [220, 340] on div "English" at bounding box center [247, 347] width 141 height 24
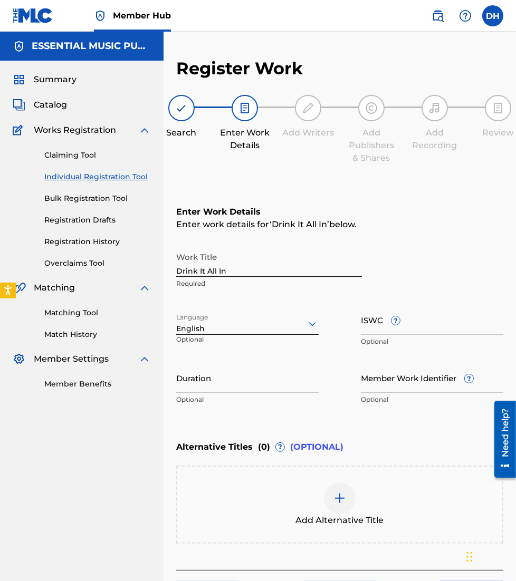
scroll to position [75, 0]
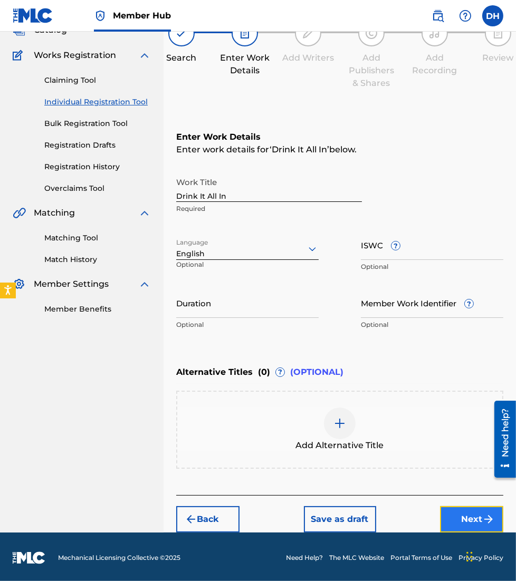
click at [465, 518] on button "Next" at bounding box center [471, 519] width 63 height 26
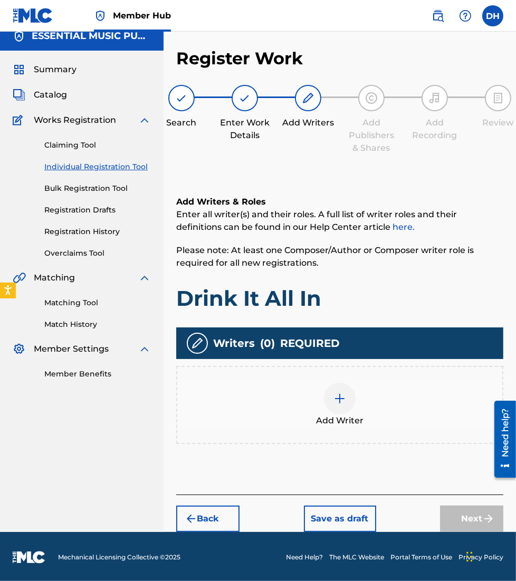
click at [341, 399] on img at bounding box center [339, 398] width 13 height 13
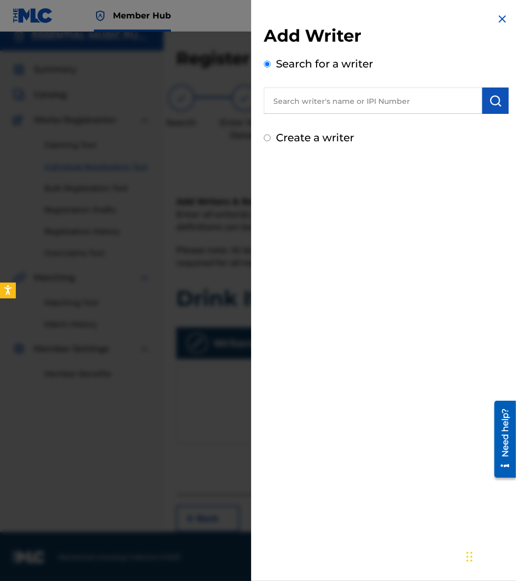
click at [350, 109] on input "text" at bounding box center [373, 101] width 218 height 26
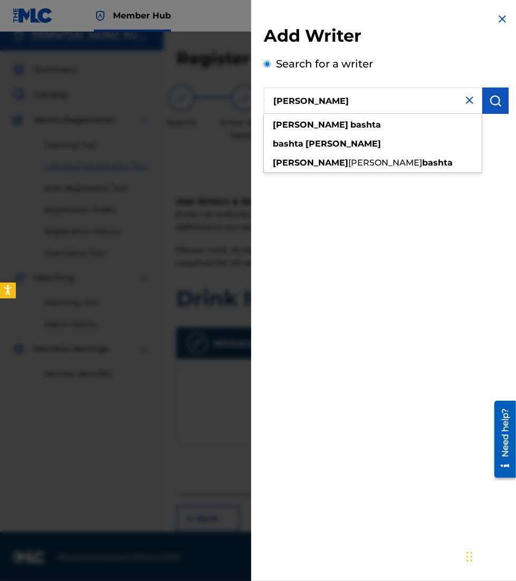
type input "daniel bashta"
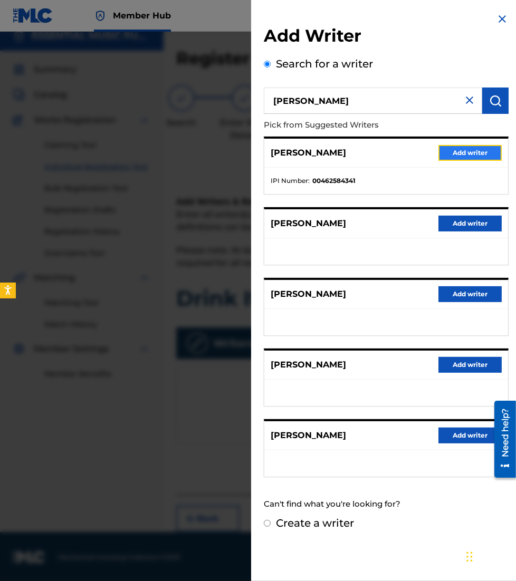
click at [451, 150] on button "Add writer" at bounding box center [469, 153] width 63 height 16
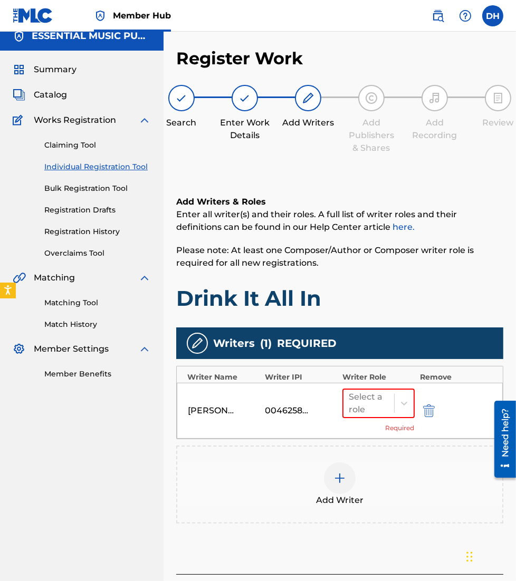
click at [323, 488] on div "Add Writer" at bounding box center [339, 484] width 325 height 44
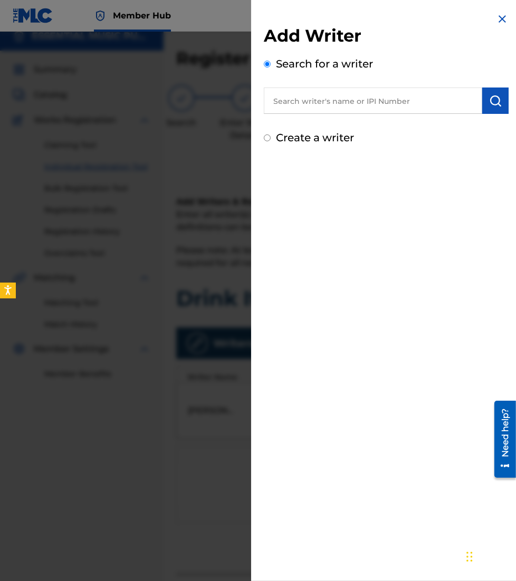
click at [319, 112] on input "text" at bounding box center [373, 101] width 218 height 26
paste input "00783406230"
type input "00783406230"
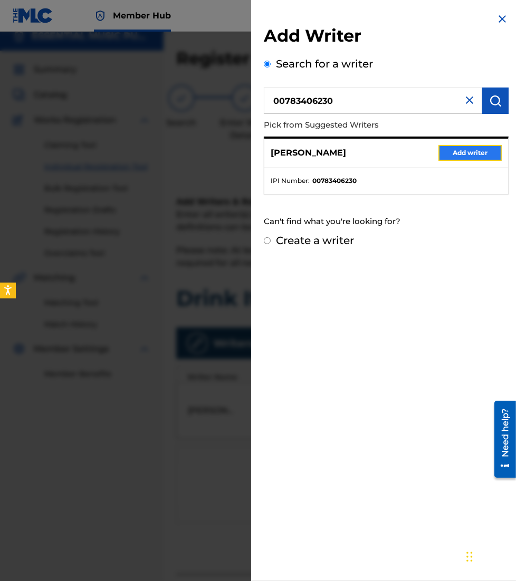
click at [462, 148] on button "Add writer" at bounding box center [469, 153] width 63 height 16
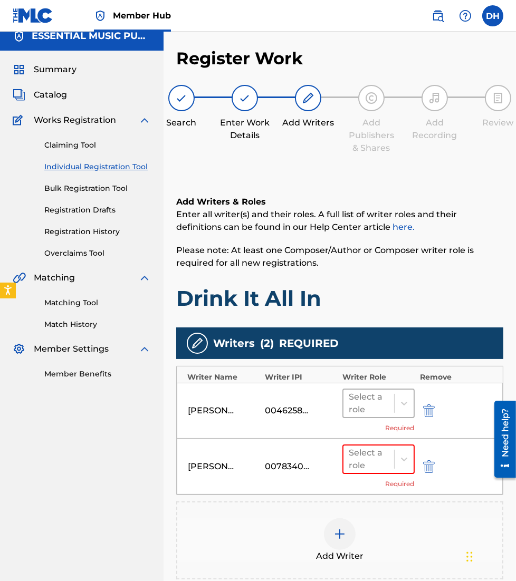
scroll to position [144, 0]
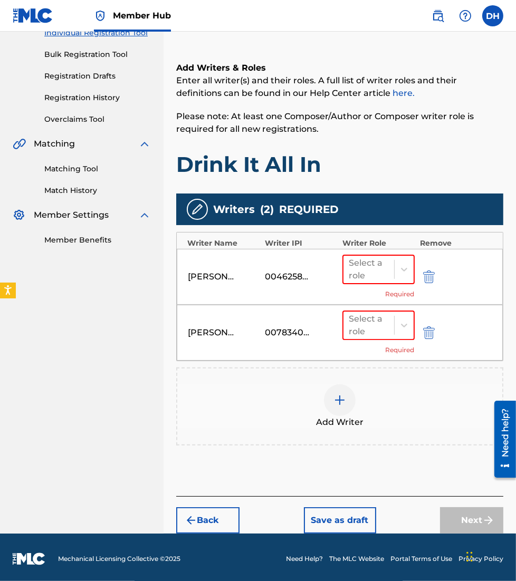
click at [382, 290] on div "Select a role Required" at bounding box center [378, 277] width 72 height 44
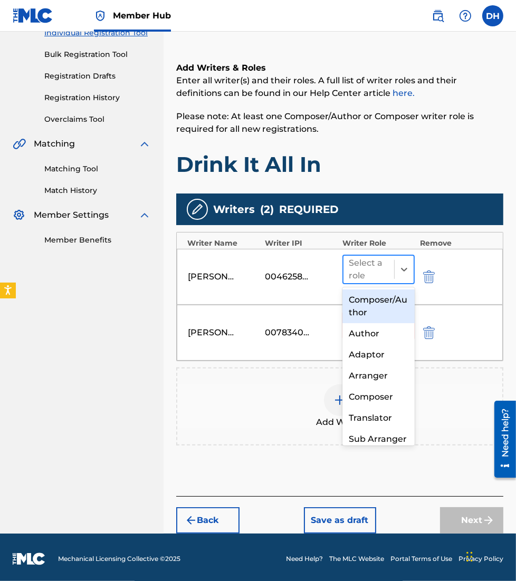
click at [374, 282] on div "Select a role" at bounding box center [368, 269] width 51 height 27
click at [373, 311] on div "Composer/Author" at bounding box center [378, 307] width 72 height 34
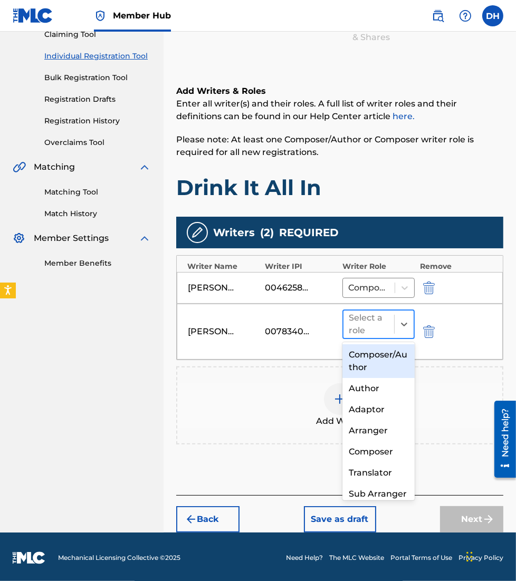
click at [378, 317] on div at bounding box center [369, 324] width 40 height 15
click at [383, 373] on div "Composer/Author" at bounding box center [378, 361] width 72 height 34
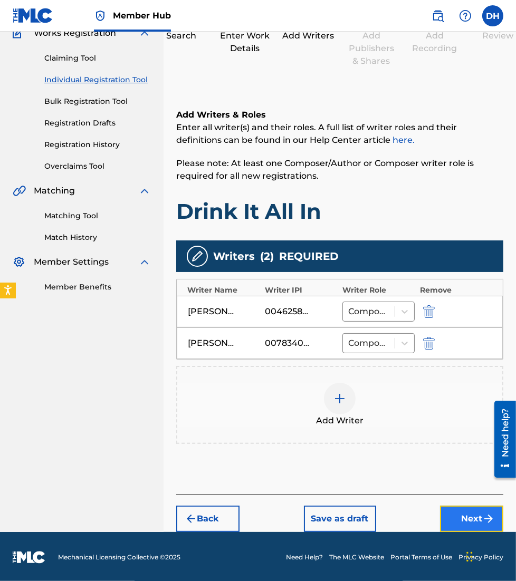
click at [490, 513] on img "submit" at bounding box center [488, 519] width 13 height 13
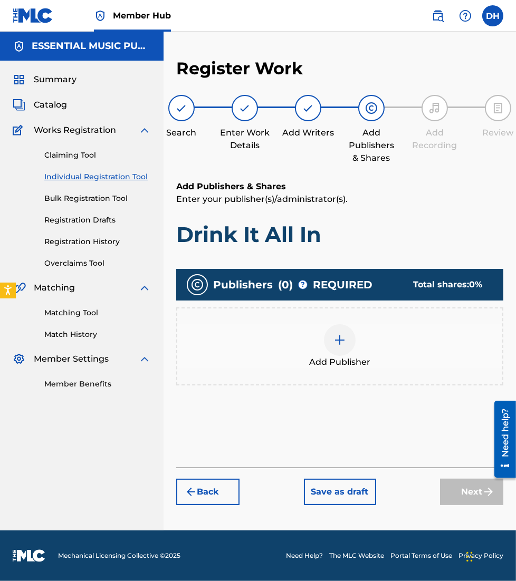
click at [279, 287] on span "( 0 )" at bounding box center [285, 285] width 15 height 16
click at [326, 335] on div at bounding box center [340, 340] width 32 height 32
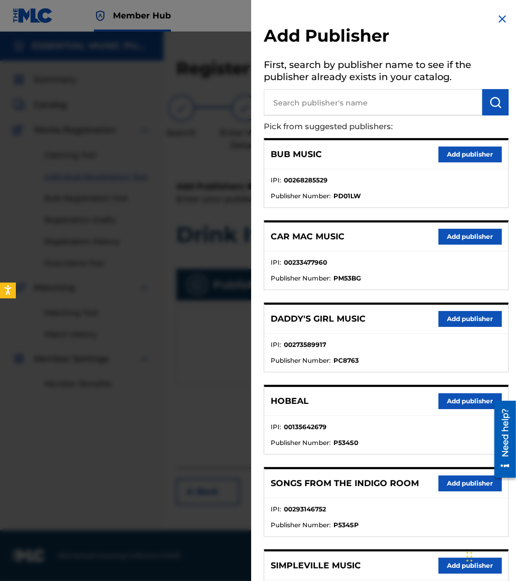
click at [397, 99] on input "text" at bounding box center [373, 102] width 218 height 26
type input "be essential songs"
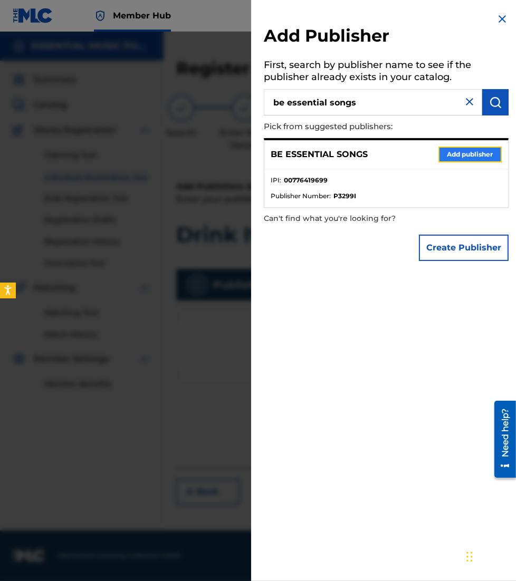
click at [464, 150] on button "Add publisher" at bounding box center [469, 155] width 63 height 16
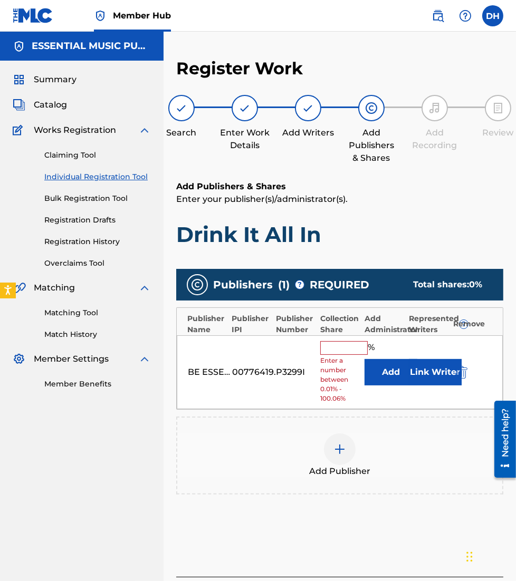
scroll to position [82, 0]
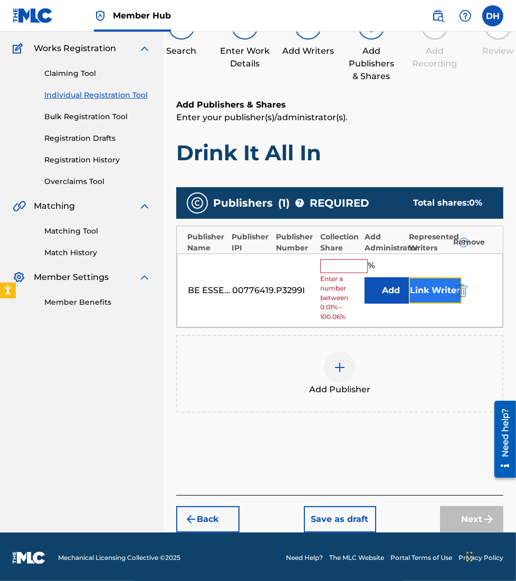
click at [426, 294] on button "Link Writer" at bounding box center [435, 290] width 53 height 26
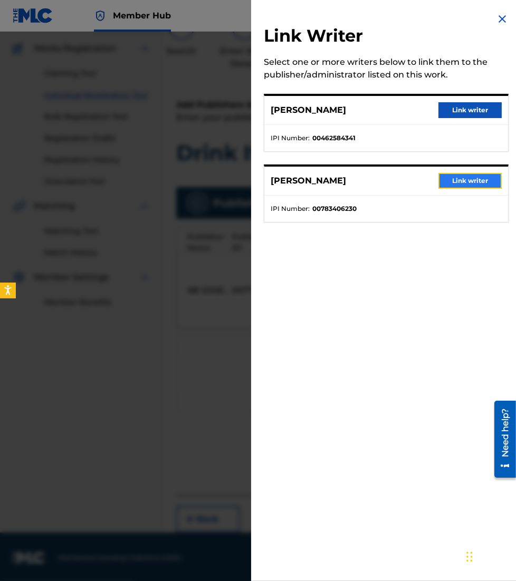
click at [460, 181] on button "Link writer" at bounding box center [469, 181] width 63 height 16
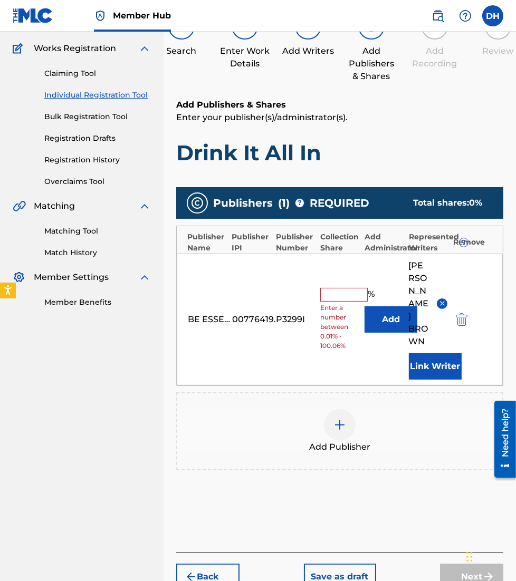
click at [349, 291] on input "text" at bounding box center [343, 295] width 47 height 14
type input "25"
click at [193, 418] on div "Add Publisher" at bounding box center [339, 431] width 325 height 44
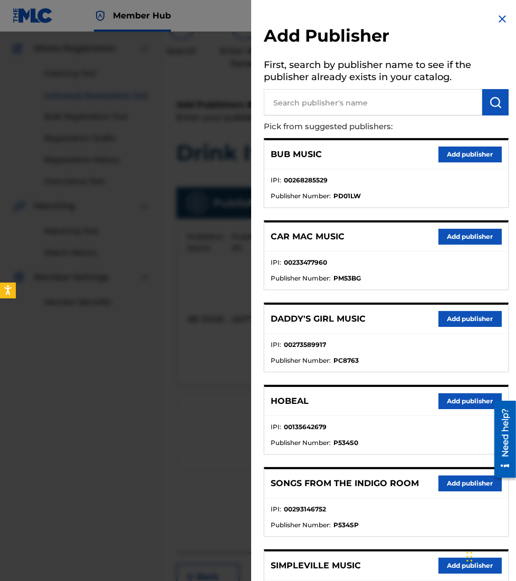
click at [345, 105] on input "text" at bounding box center [373, 102] width 218 height 26
type input "all essential music"
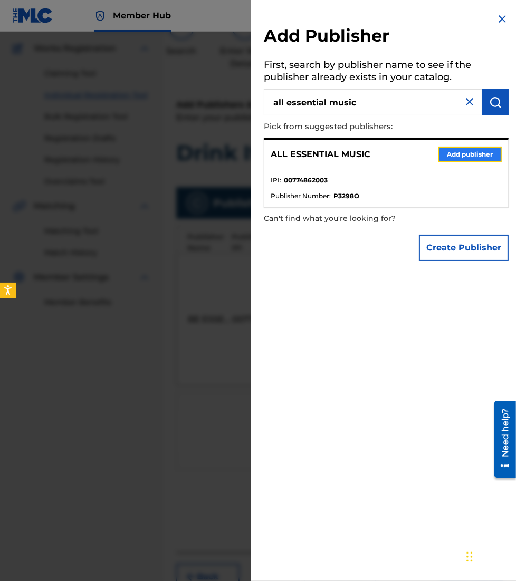
click at [445, 151] on button "Add publisher" at bounding box center [469, 155] width 63 height 16
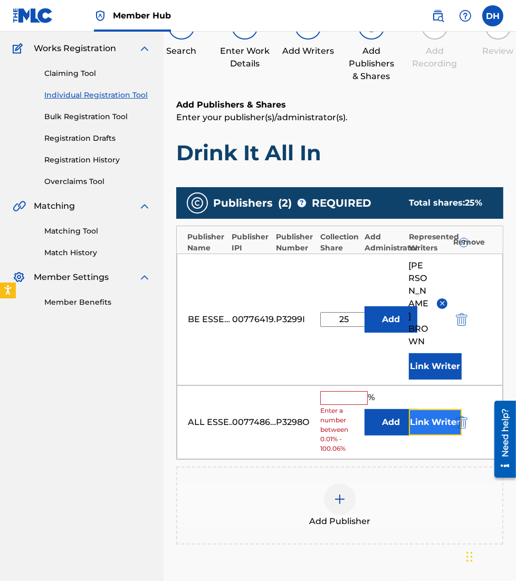
click at [431, 411] on button "Link Writer" at bounding box center [435, 422] width 53 height 26
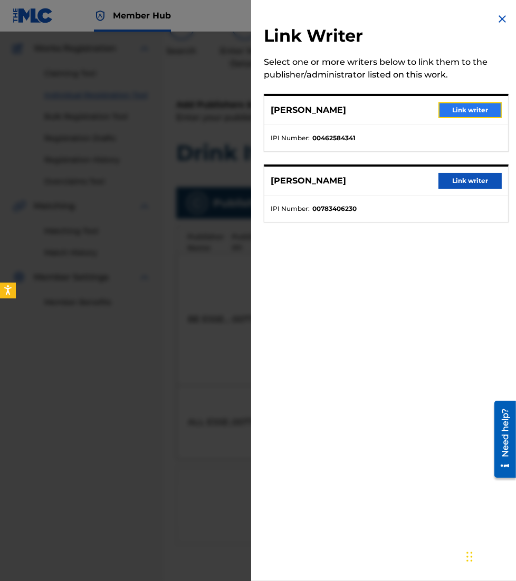
click at [458, 109] on button "Link writer" at bounding box center [469, 110] width 63 height 16
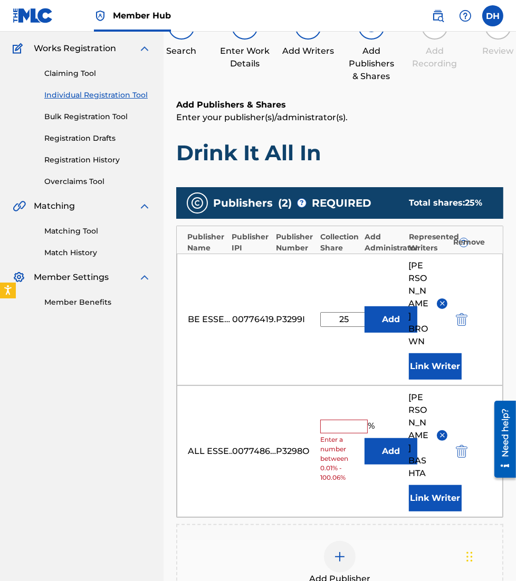
click at [345, 420] on input "text" at bounding box center [343, 427] width 47 height 14
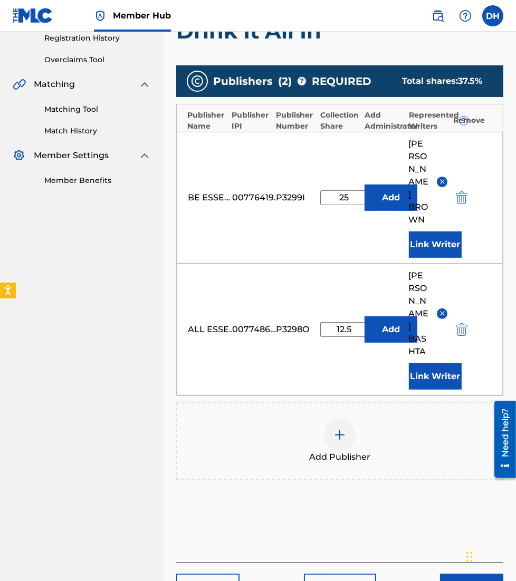
scroll to position [203, 0]
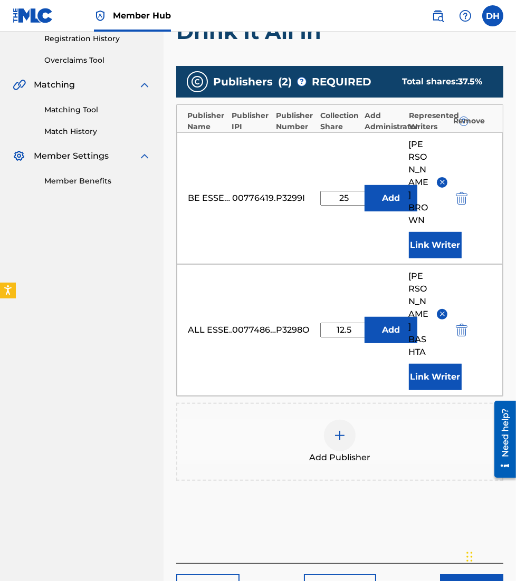
type input "12.5"
click at [337, 429] on img at bounding box center [339, 435] width 13 height 13
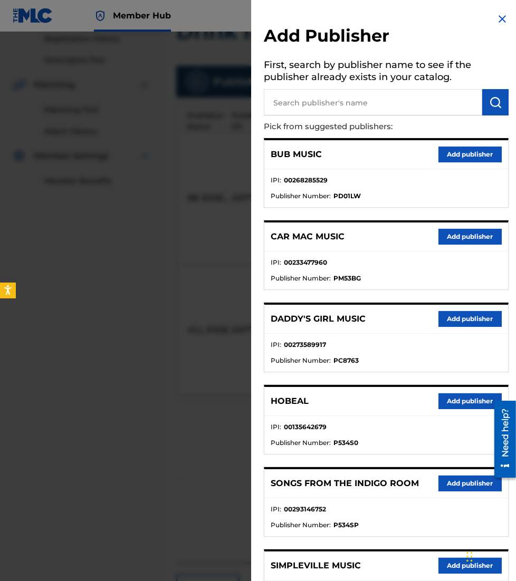
click at [336, 108] on input "text" at bounding box center [373, 102] width 218 height 26
type input "shadowboxer"
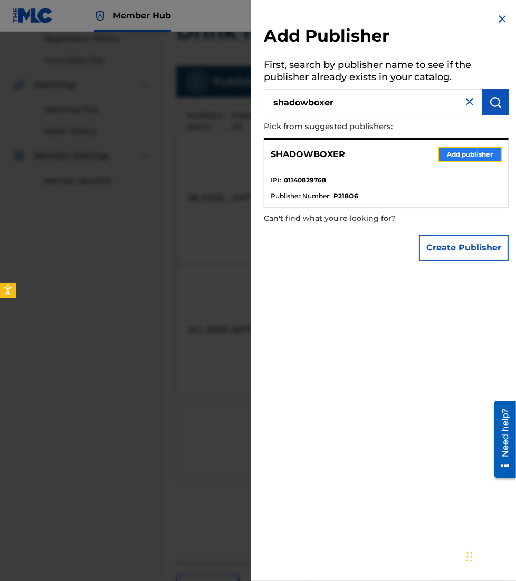
click at [450, 156] on button "Add publisher" at bounding box center [469, 155] width 63 height 16
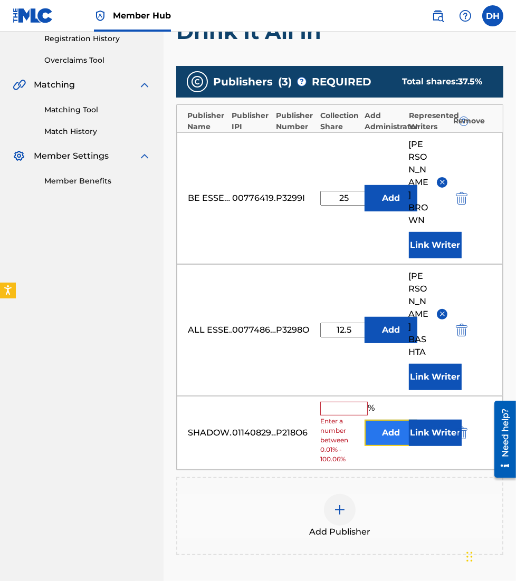
click at [386, 420] on button "Add" at bounding box center [390, 433] width 53 height 26
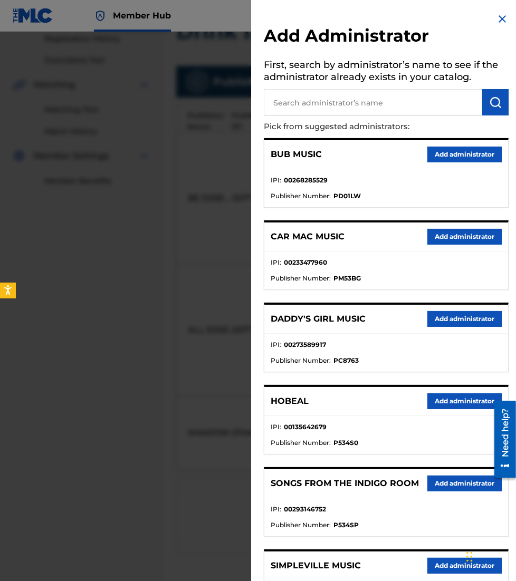
click at [335, 108] on input "text" at bounding box center [373, 102] width 218 height 26
type input "all essenti"
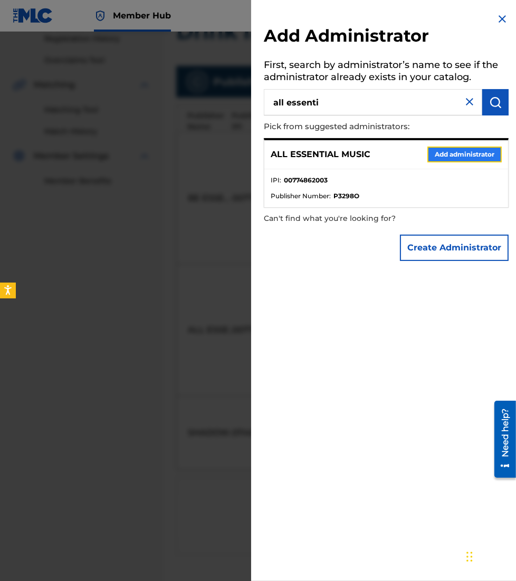
click at [437, 152] on button "Add administrator" at bounding box center [464, 155] width 74 height 16
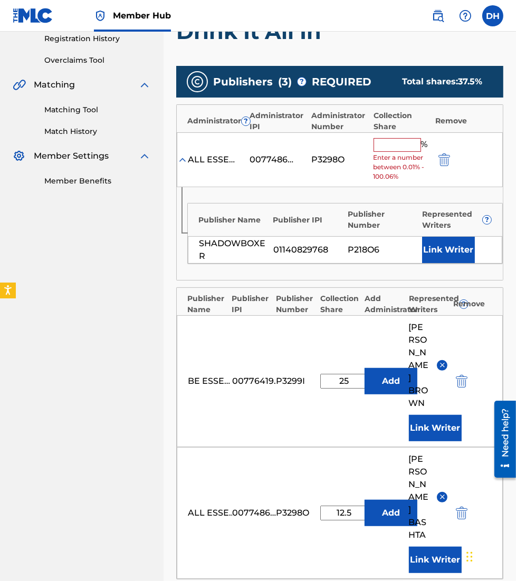
click at [382, 149] on input "text" at bounding box center [396, 145] width 47 height 14
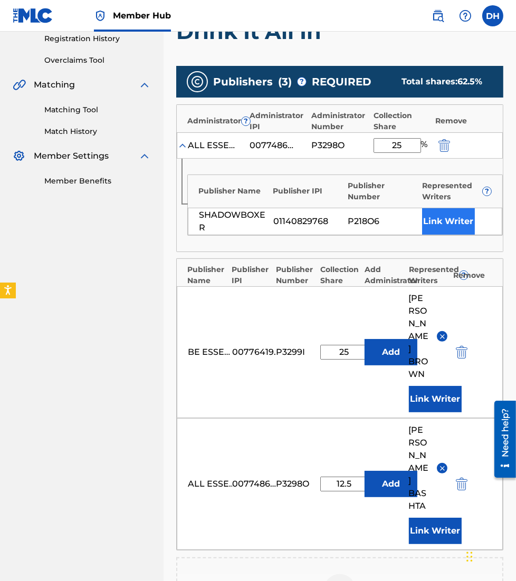
type input "25"
click at [455, 217] on button "Link Writer" at bounding box center [448, 221] width 53 height 26
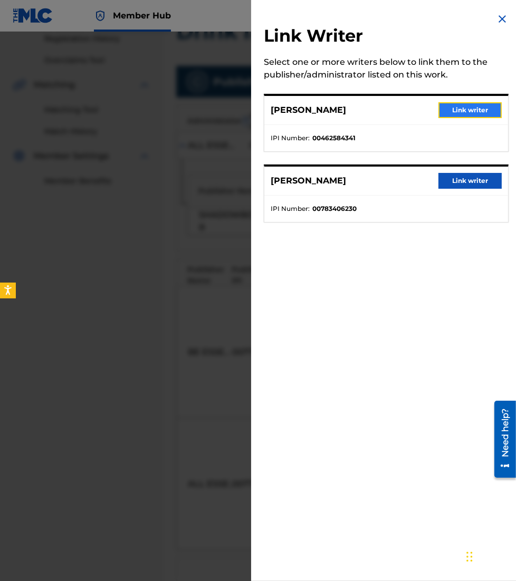
click at [457, 102] on button "Link writer" at bounding box center [469, 110] width 63 height 16
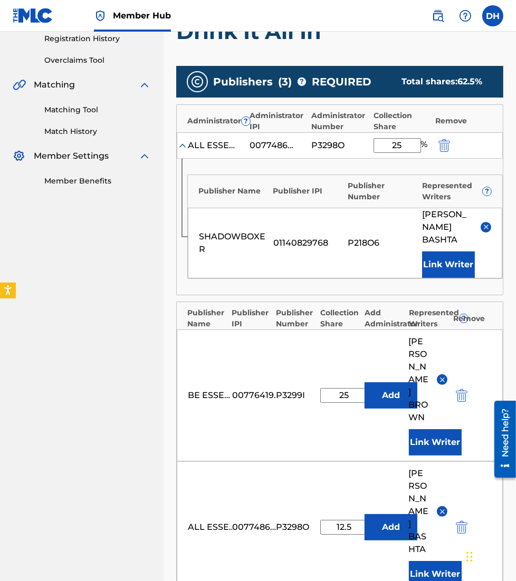
scroll to position [443, 0]
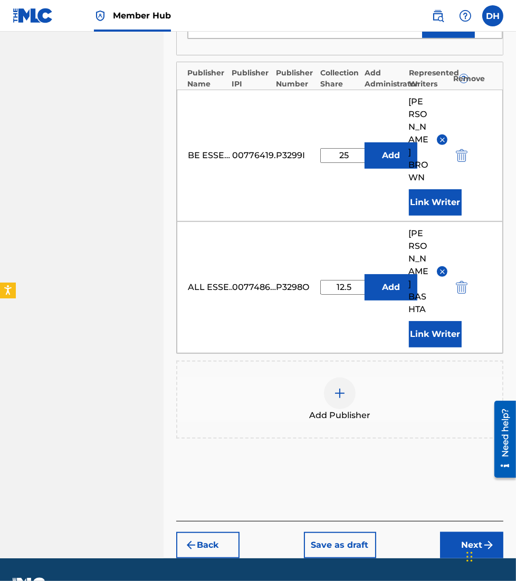
click at [323, 409] on span "Add Publisher" at bounding box center [339, 415] width 61 height 13
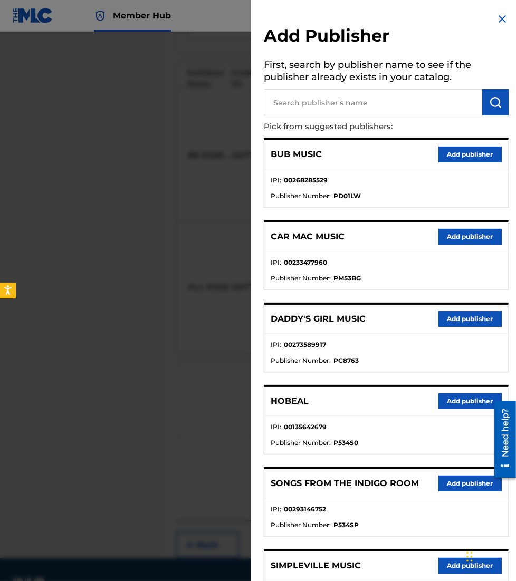
click at [314, 102] on input "text" at bounding box center [373, 102] width 218 height 26
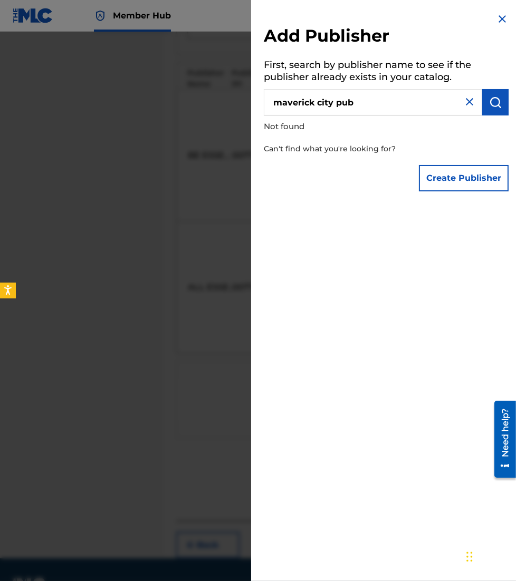
type input "maverick city pub"
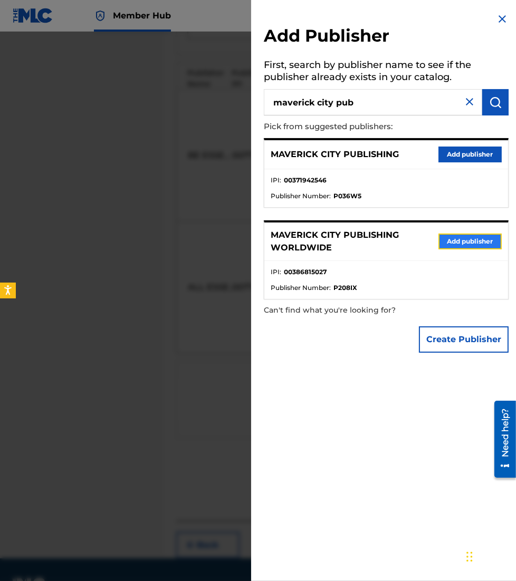
click at [459, 234] on button "Add publisher" at bounding box center [469, 242] width 63 height 16
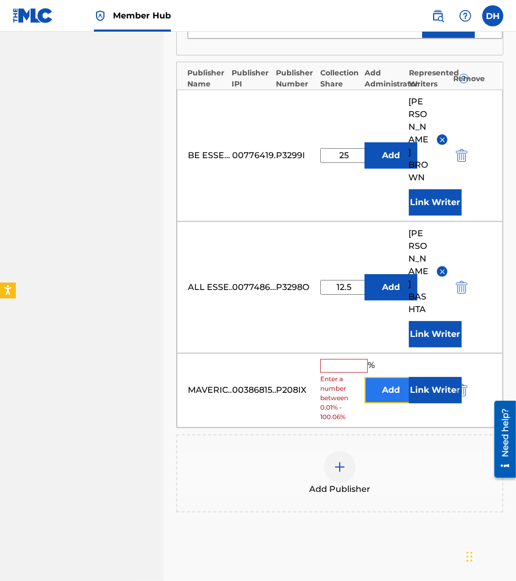
click at [384, 377] on button "Add" at bounding box center [390, 390] width 53 height 26
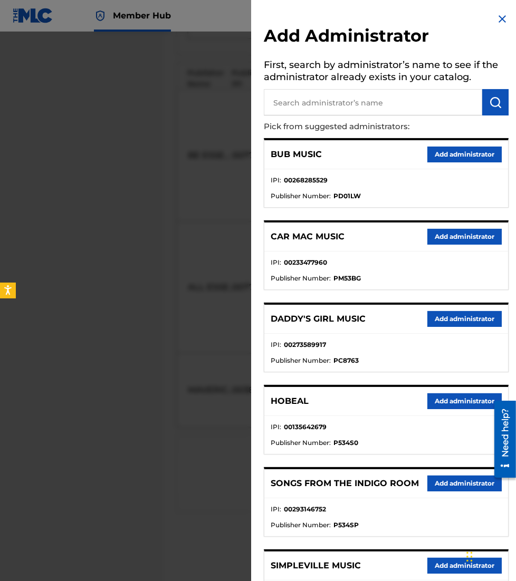
click at [333, 105] on input "text" at bounding box center [373, 102] width 218 height 26
type input "all essential"
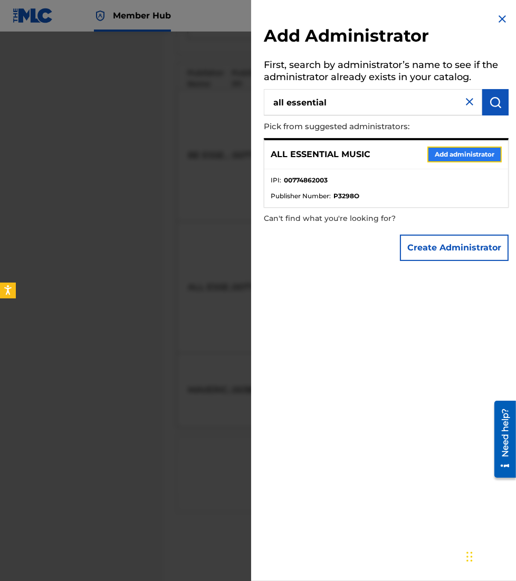
click at [458, 149] on button "Add administrator" at bounding box center [464, 155] width 74 height 16
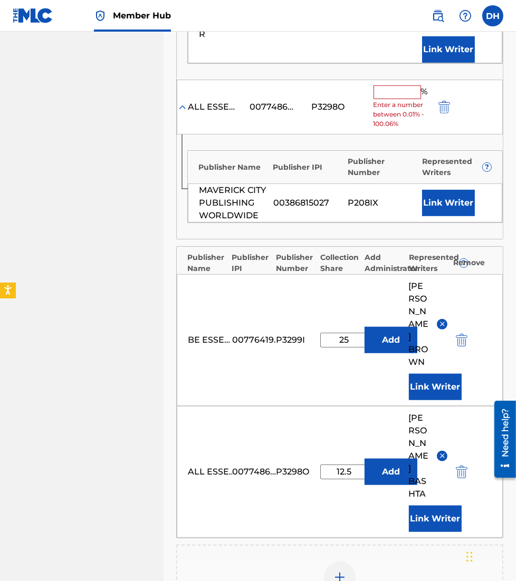
scroll to position [418, 0]
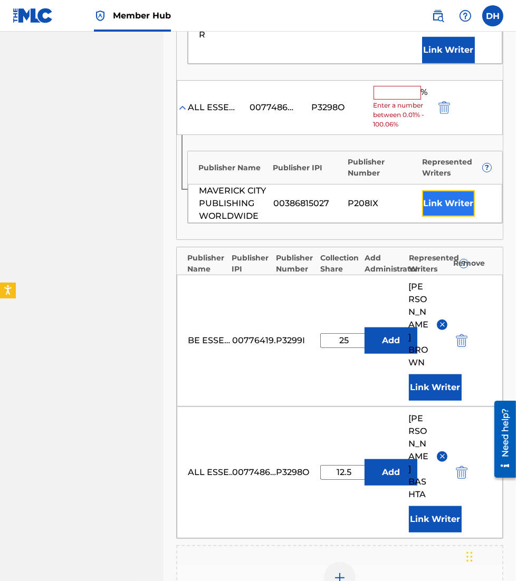
click at [446, 201] on button "Link Writer" at bounding box center [448, 203] width 53 height 26
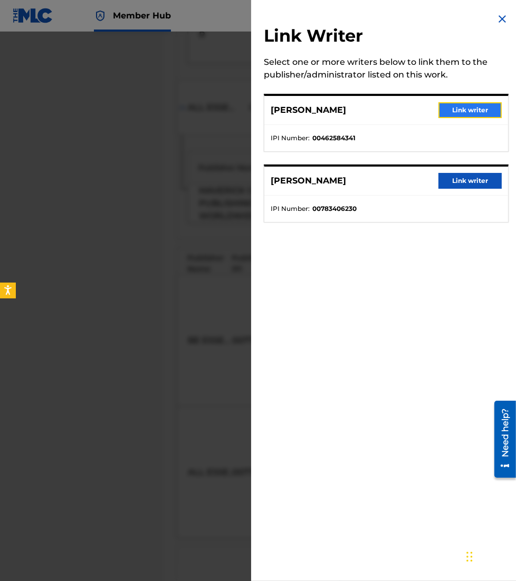
click at [445, 107] on button "Link writer" at bounding box center [469, 110] width 63 height 16
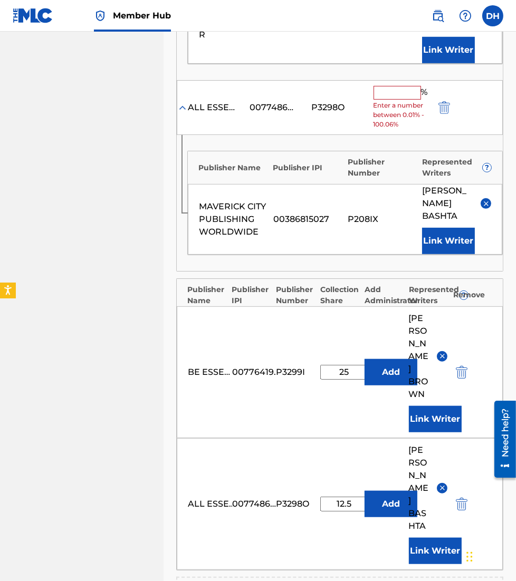
click at [370, 93] on div "ALL ESSENTIAL MUSIC 00774862003 P3298O % Enter a number between 0.01% - 100.06%" at bounding box center [340, 107] width 326 height 55
click at [383, 93] on input "text" at bounding box center [396, 93] width 47 height 14
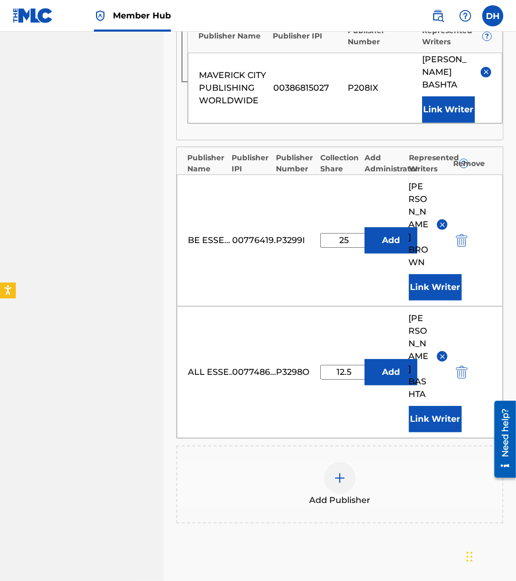
scroll to position [562, 0]
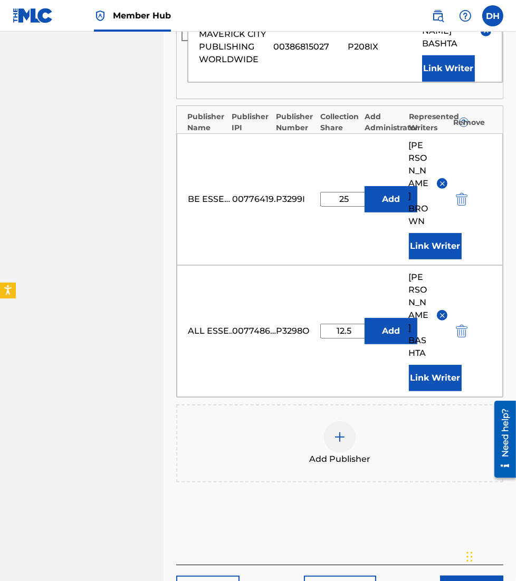
type input "12.5"
click at [358, 421] on div "Add Publisher" at bounding box center [339, 443] width 325 height 44
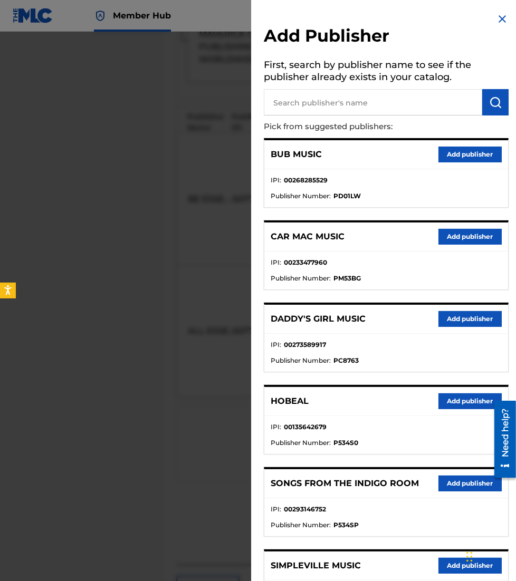
click at [352, 102] on input "text" at bounding box center [373, 102] width 218 height 26
type input "anthny"
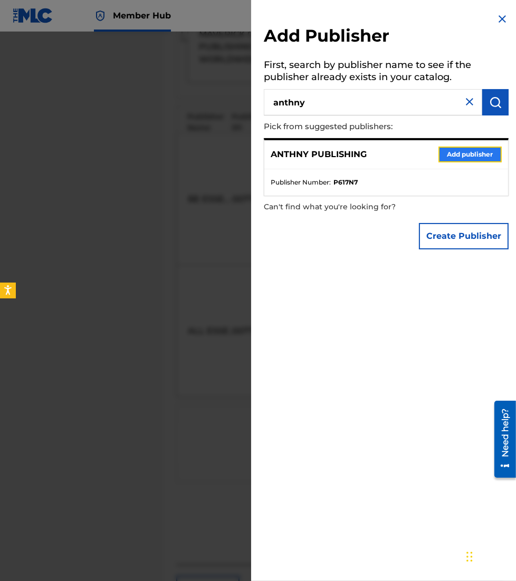
click at [438, 153] on button "Add publisher" at bounding box center [469, 155] width 63 height 16
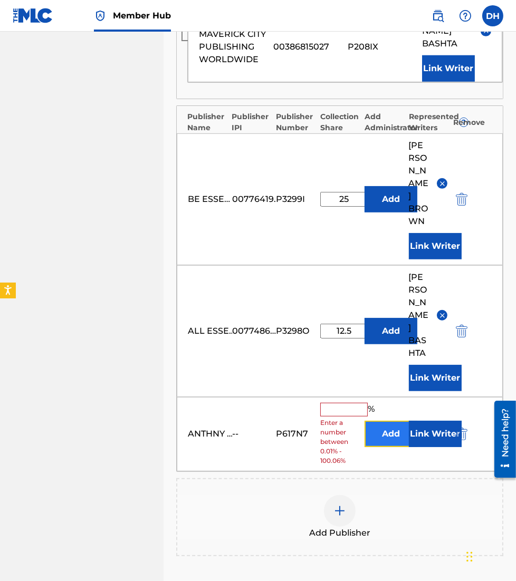
click at [381, 421] on button "Add" at bounding box center [390, 434] width 53 height 26
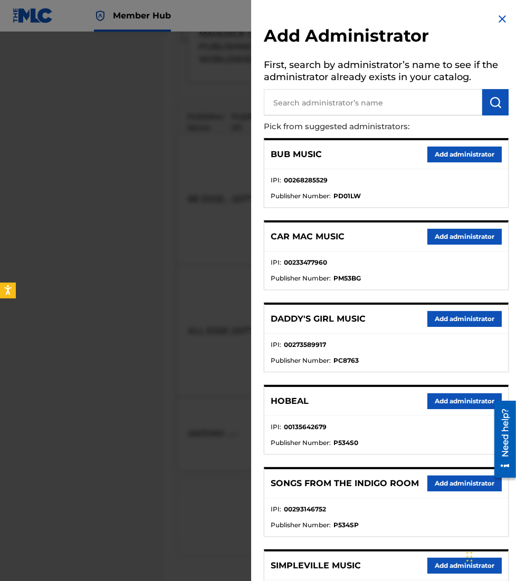
click at [360, 96] on input "text" at bounding box center [373, 102] width 218 height 26
type input "be essenti"
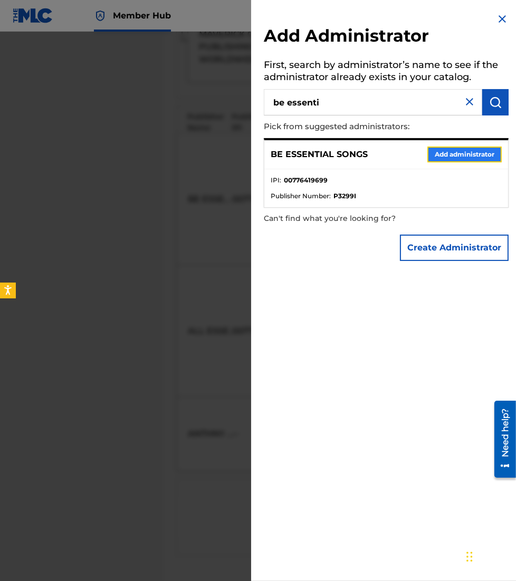
click at [433, 151] on button "Add administrator" at bounding box center [464, 155] width 74 height 16
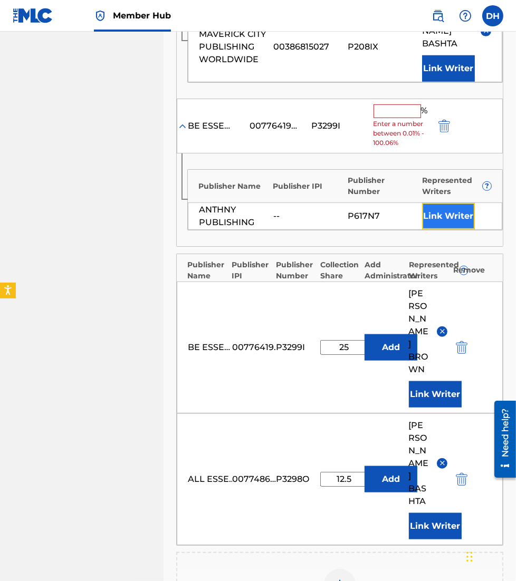
click at [441, 218] on button "Link Writer" at bounding box center [448, 216] width 53 height 26
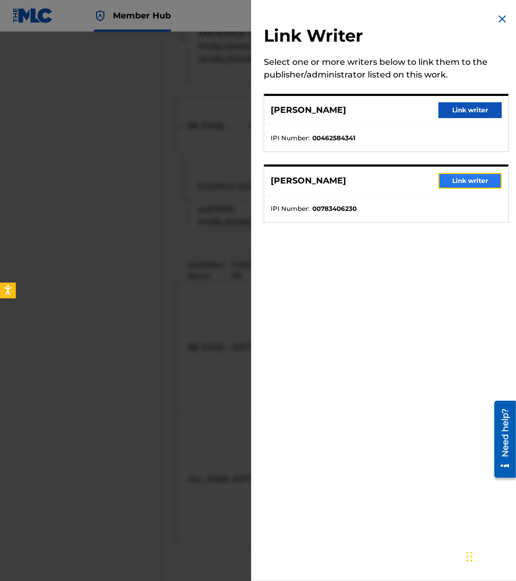
click at [466, 178] on button "Link writer" at bounding box center [469, 181] width 63 height 16
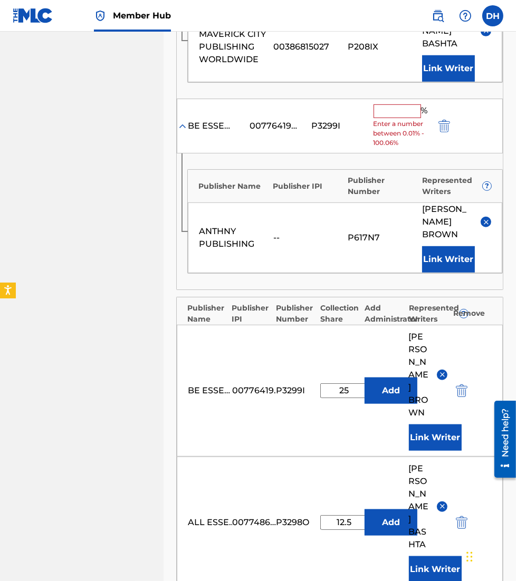
click at [398, 112] on input "text" at bounding box center [396, 111] width 47 height 14
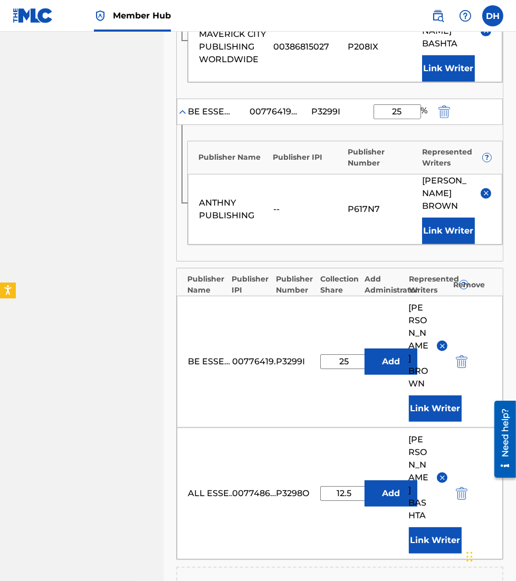
type input "25"
click at [142, 185] on nav "ESSENTIAL MUSIC PUBLISHING Summary Catalog Works Registration Claiming Tool Ind…" at bounding box center [81, 117] width 163 height 1295
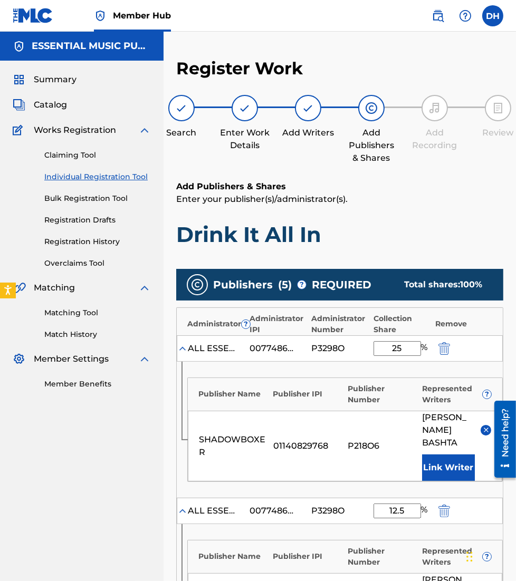
scroll to position [754, 0]
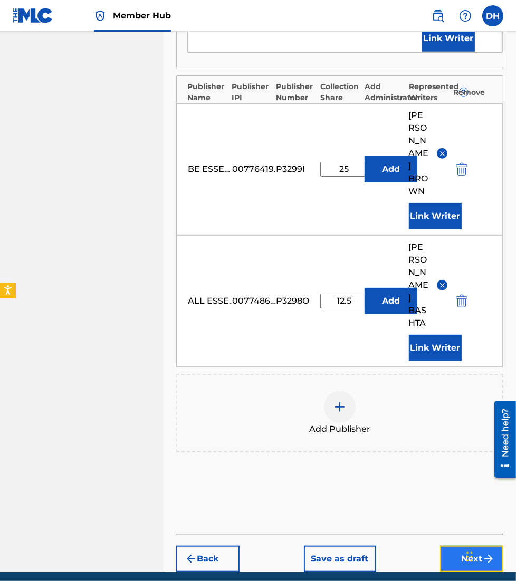
click at [450, 546] on button "Next" at bounding box center [471, 559] width 63 height 26
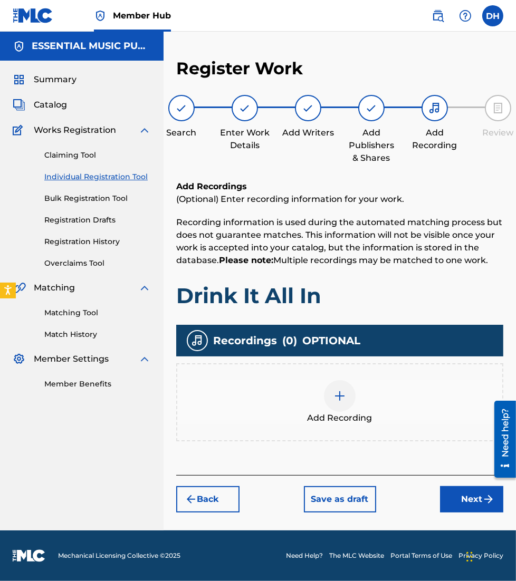
click at [346, 391] on div at bounding box center [340, 396] width 32 height 32
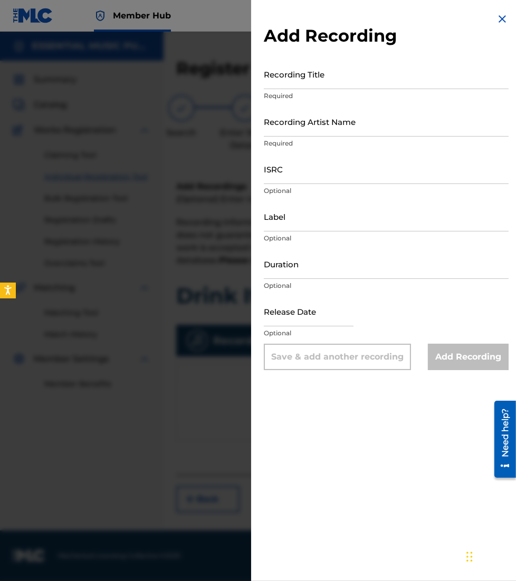
click at [176, 422] on div at bounding box center [258, 322] width 516 height 581
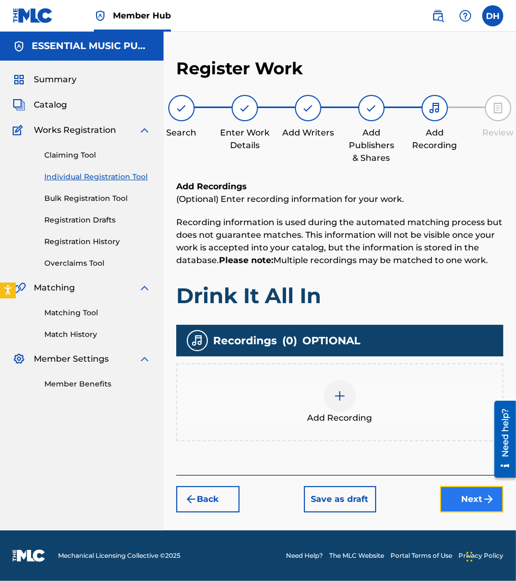
click at [477, 498] on button "Next" at bounding box center [471, 499] width 63 height 26
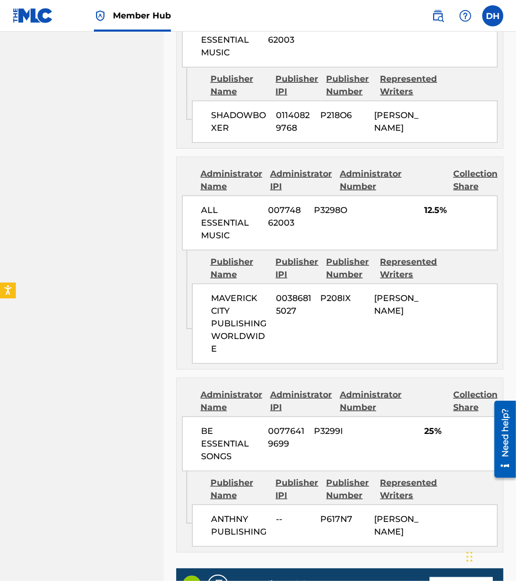
scroll to position [1076, 0]
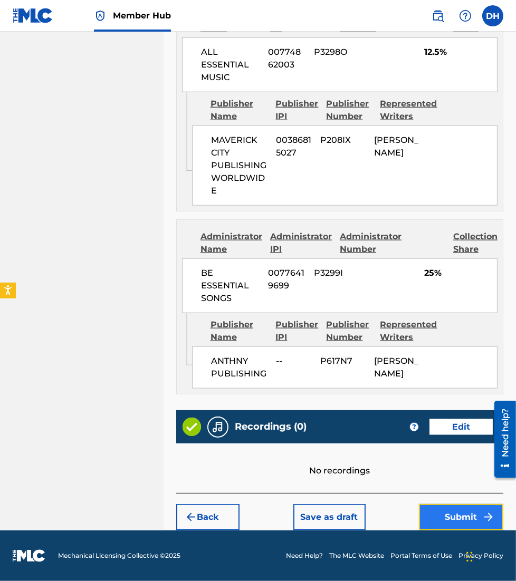
click at [458, 524] on button "Submit" at bounding box center [461, 517] width 84 height 26
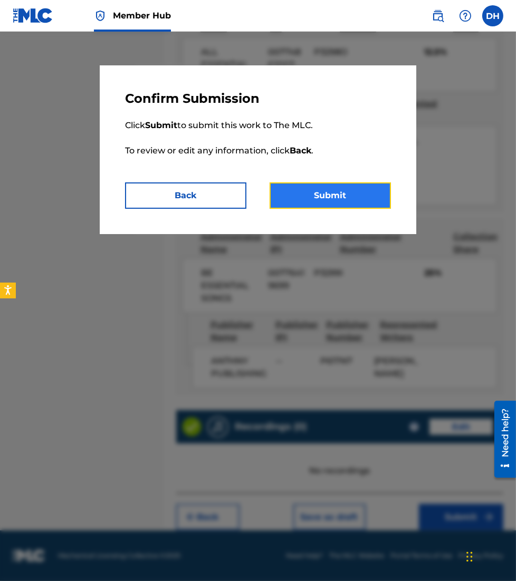
click at [302, 194] on button "Submit" at bounding box center [329, 195] width 121 height 26
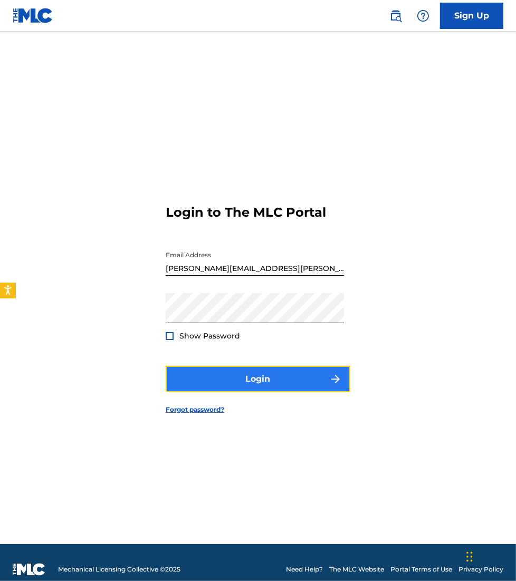
click at [311, 380] on button "Login" at bounding box center [258, 379] width 185 height 26
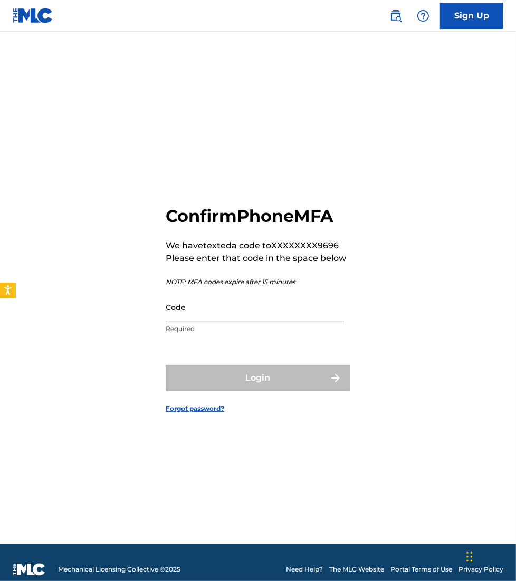
click at [189, 316] on input "Code" at bounding box center [255, 307] width 178 height 30
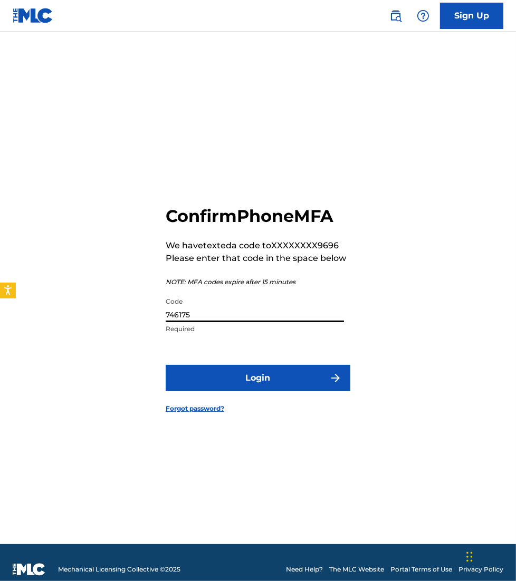
type input "746175"
click at [166, 365] on button "Login" at bounding box center [258, 378] width 185 height 26
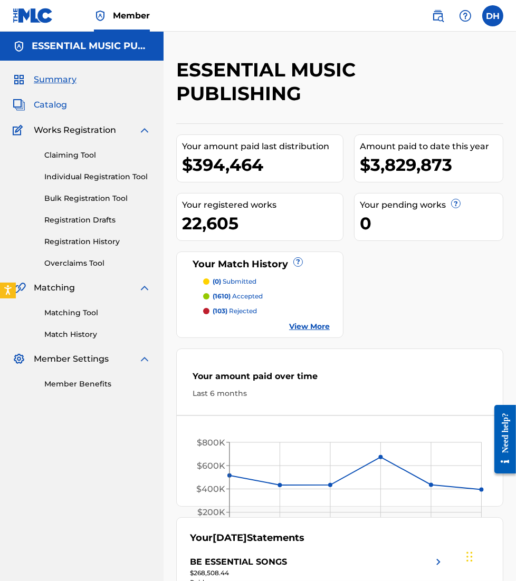
click at [46, 102] on span "Catalog" at bounding box center [50, 105] width 33 height 13
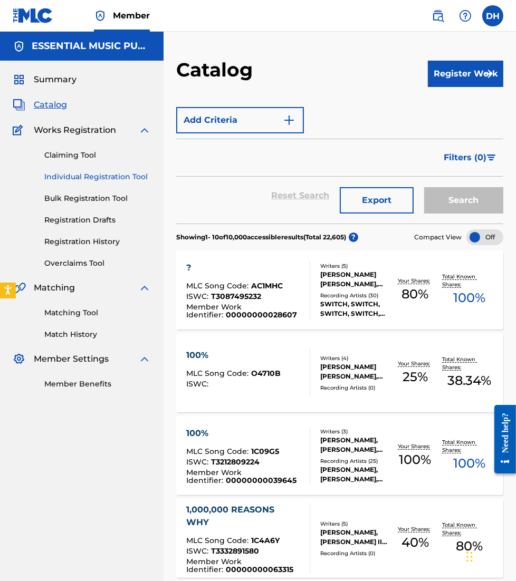
click at [108, 171] on link "Individual Registration Tool" at bounding box center [97, 176] width 107 height 11
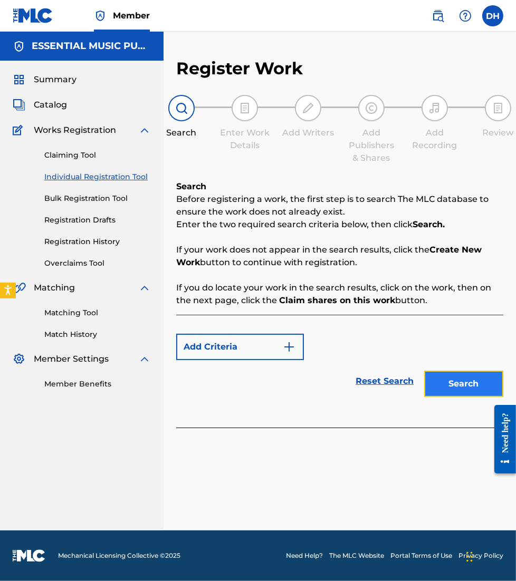
click at [480, 382] on button "Search" at bounding box center [463, 384] width 79 height 26
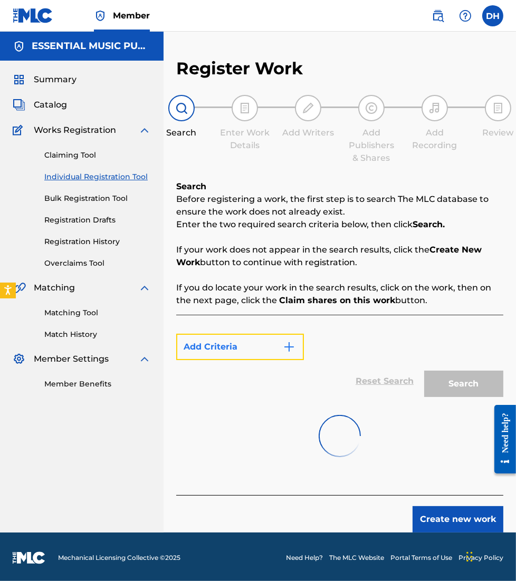
click at [252, 348] on button "Add Criteria" at bounding box center [240, 347] width 128 height 26
click at [60, 150] on link "Claiming Tool" at bounding box center [97, 155] width 107 height 11
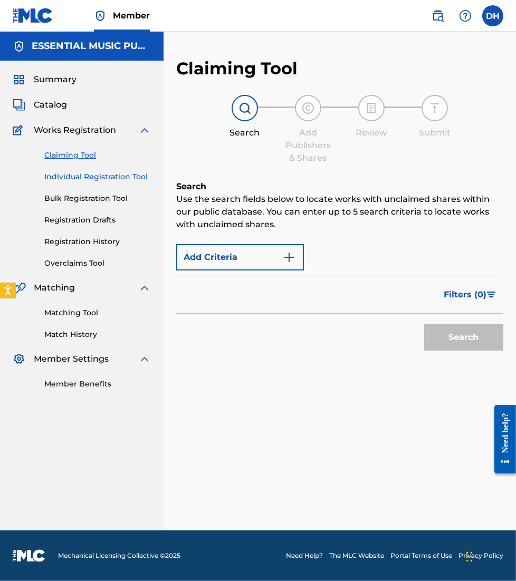
click at [73, 171] on link "Individual Registration Tool" at bounding box center [97, 176] width 107 height 11
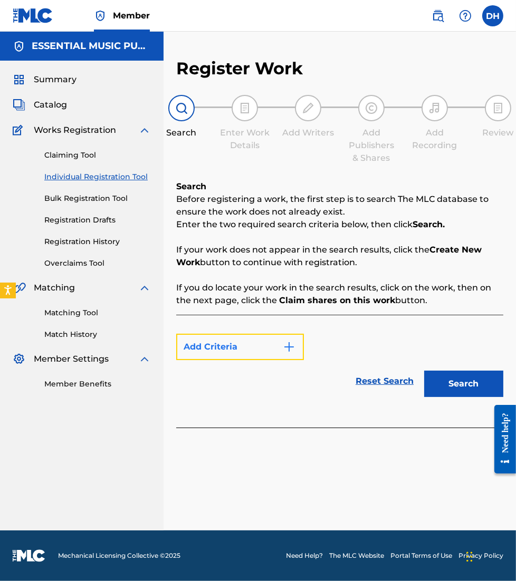
click at [247, 341] on button "Add Criteria" at bounding box center [240, 347] width 128 height 26
click at [283, 345] on img "Search Form" at bounding box center [289, 347] width 13 height 13
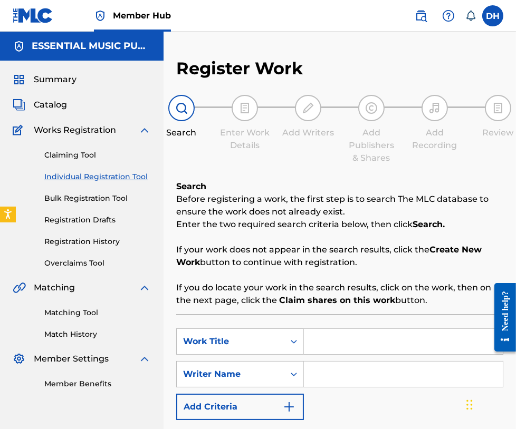
click at [451, 429] on html "For screen-reader mode - click the first button of the website Accessibility Sc…" at bounding box center [258, 214] width 516 height 429
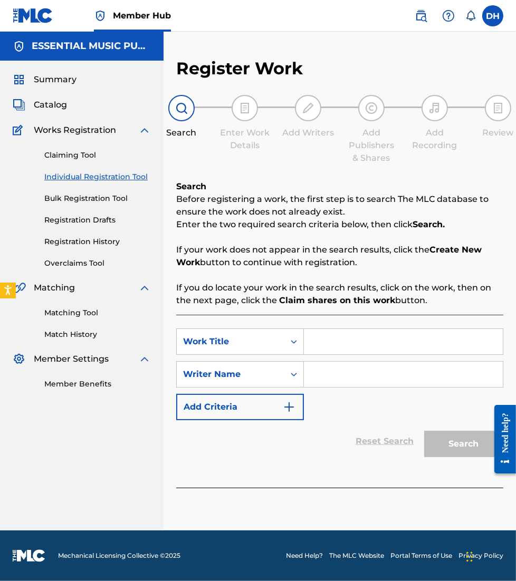
click at [361, 346] on input "Search Form" at bounding box center [403, 341] width 199 height 25
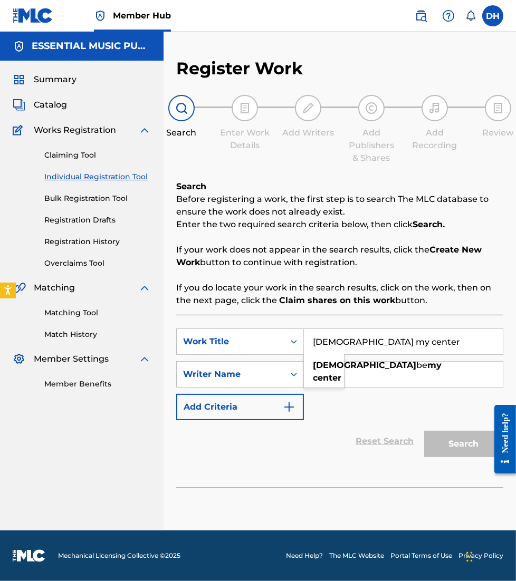
type input "[DEMOGRAPHIC_DATA] my center"
click at [399, 373] on input "Search Form" at bounding box center [403, 374] width 199 height 25
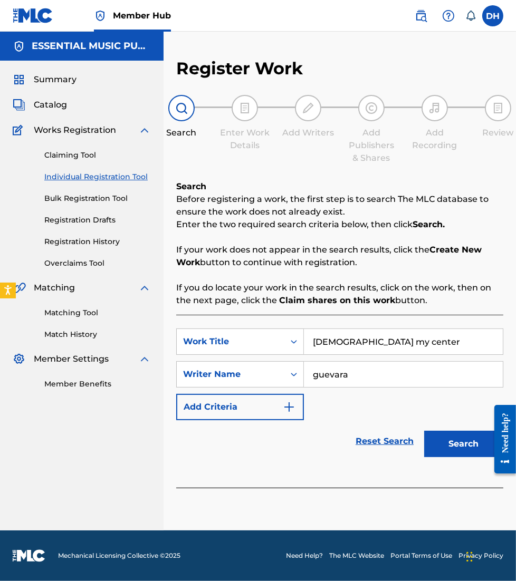
type input "guevara"
click at [424, 431] on button "Search" at bounding box center [463, 444] width 79 height 26
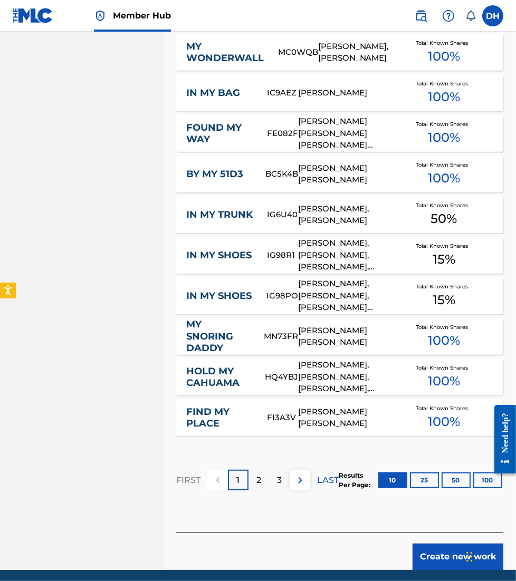
scroll to position [551, 0]
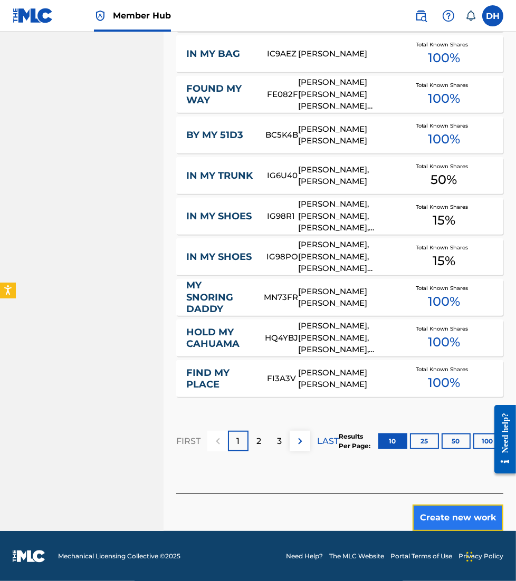
click at [455, 514] on button "Create new work" at bounding box center [457, 518] width 91 height 26
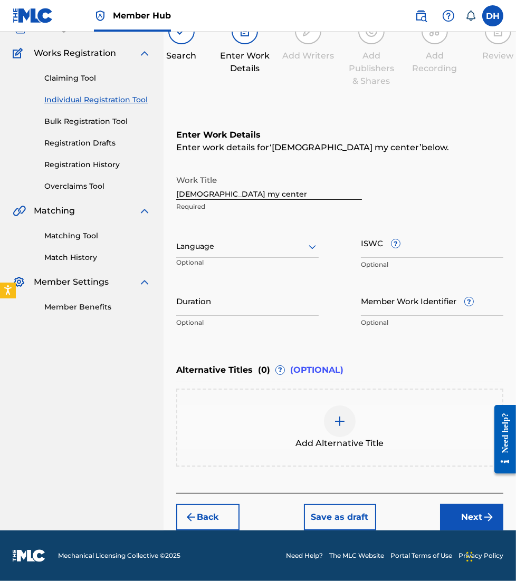
scroll to position [75, 0]
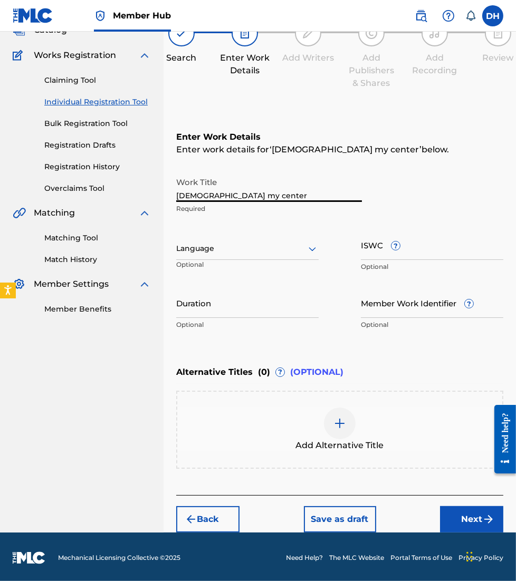
drag, startPoint x: 240, startPoint y: 191, endPoint x: 106, endPoint y: 197, distance: 134.1
click at [106, 197] on main "ESSENTIAL MUSIC PUBLISHING Summary Catalog Works Registration Claiming Tool Ind…" at bounding box center [258, 245] width 516 height 576
type input "[PERSON_NAME] My Center"
click at [182, 245] on div at bounding box center [247, 248] width 142 height 13
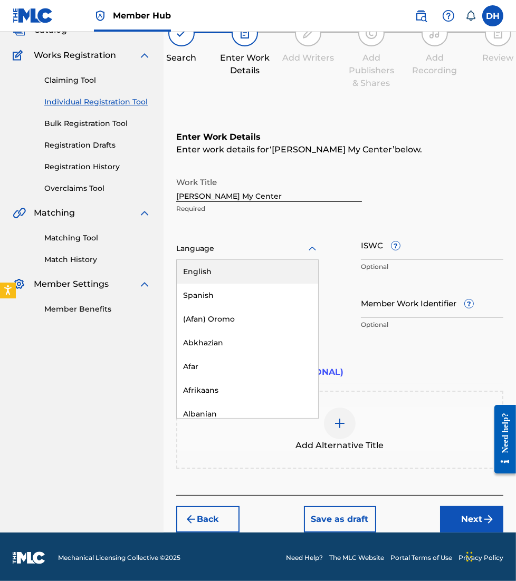
click at [200, 270] on div "English" at bounding box center [247, 272] width 141 height 24
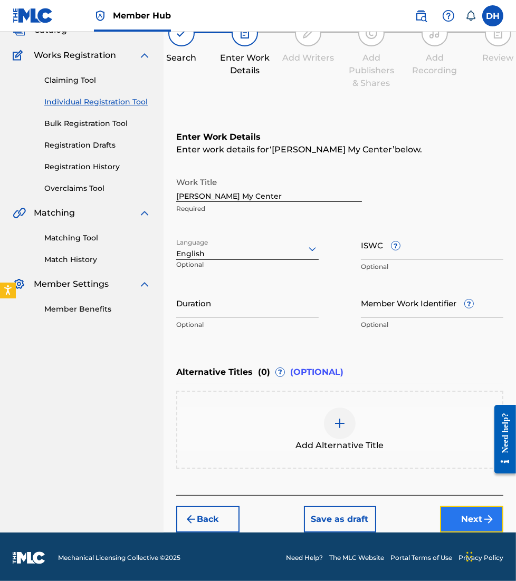
click at [473, 506] on button "Next" at bounding box center [471, 519] width 63 height 26
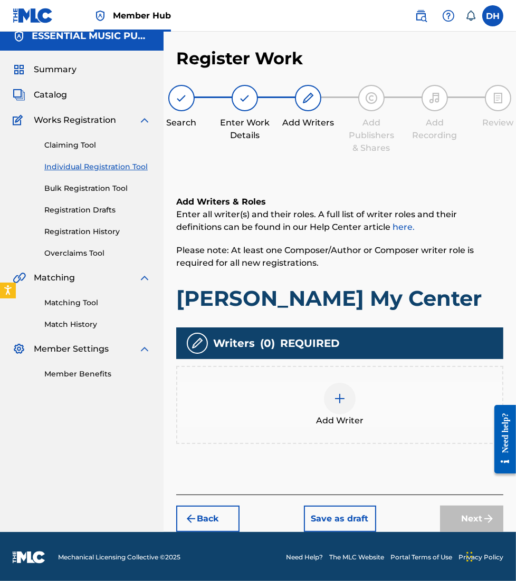
click at [331, 378] on div "Add Writer" at bounding box center [339, 405] width 327 height 78
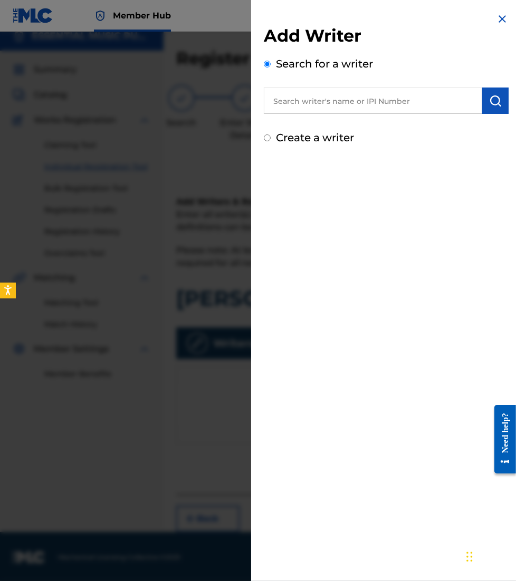
click at [365, 98] on input "text" at bounding box center [373, 101] width 218 height 26
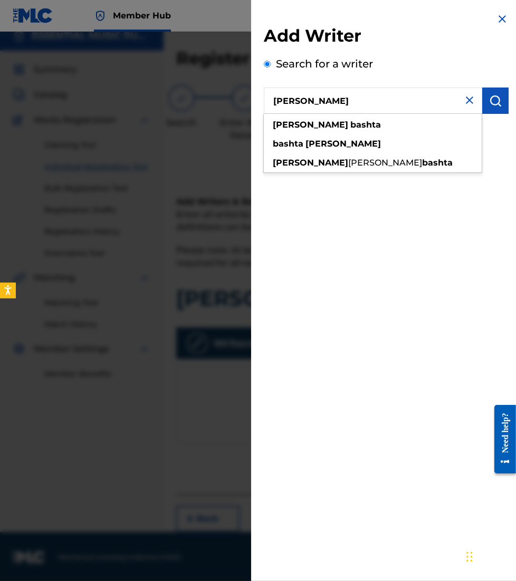
type input "[PERSON_NAME]"
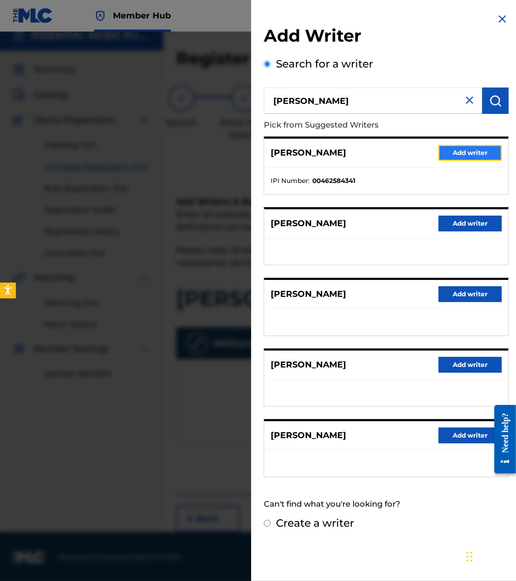
click at [448, 153] on button "Add writer" at bounding box center [469, 153] width 63 height 16
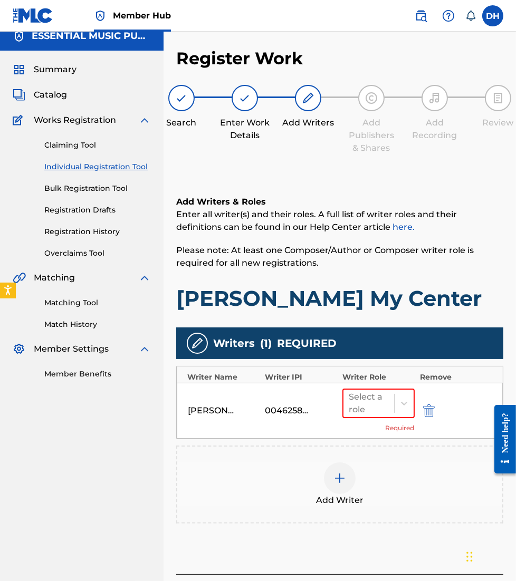
click at [402, 389] on div "Select a role" at bounding box center [378, 404] width 72 height 30
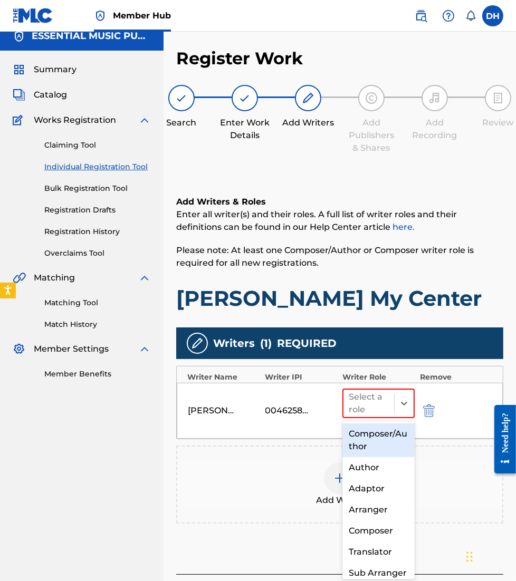
click at [383, 431] on div "Composer/Author" at bounding box center [378, 440] width 72 height 34
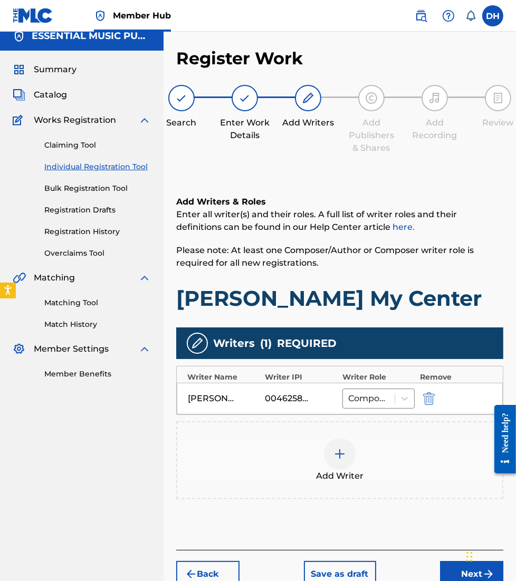
click at [341, 467] on div at bounding box center [340, 454] width 32 height 32
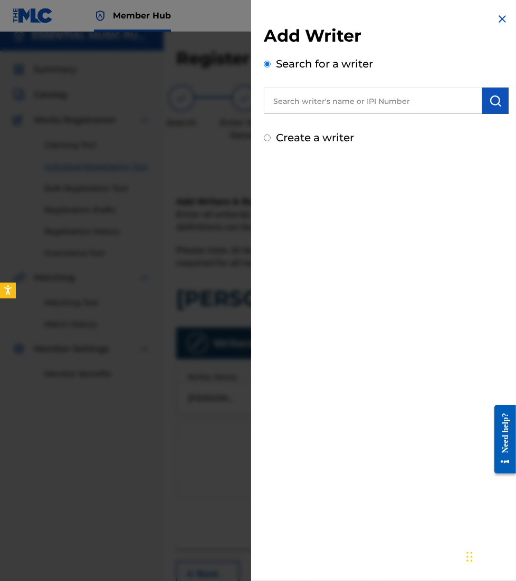
click at [347, 113] on input "text" at bounding box center [373, 101] width 218 height 26
click at [340, 97] on input "text" at bounding box center [373, 101] width 218 height 26
paste input "00360672464"
type input "00360672464"
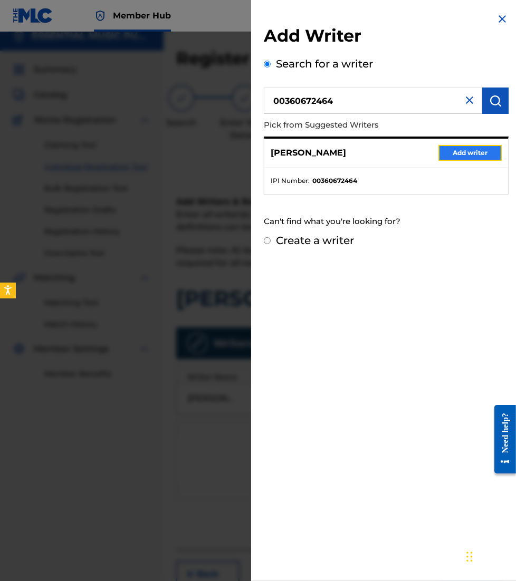
click at [471, 146] on button "Add writer" at bounding box center [469, 153] width 63 height 16
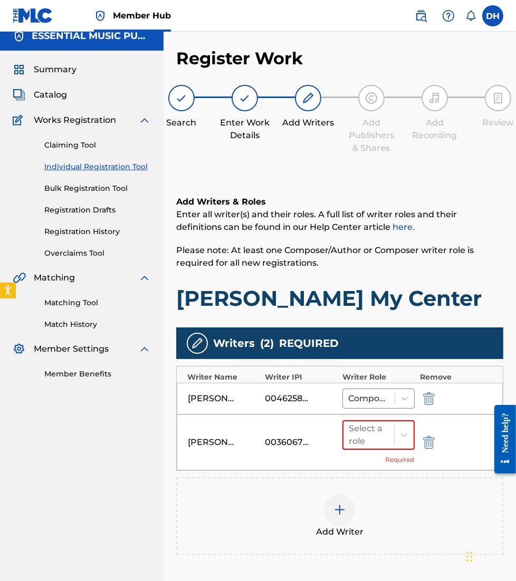
scroll to position [71, 0]
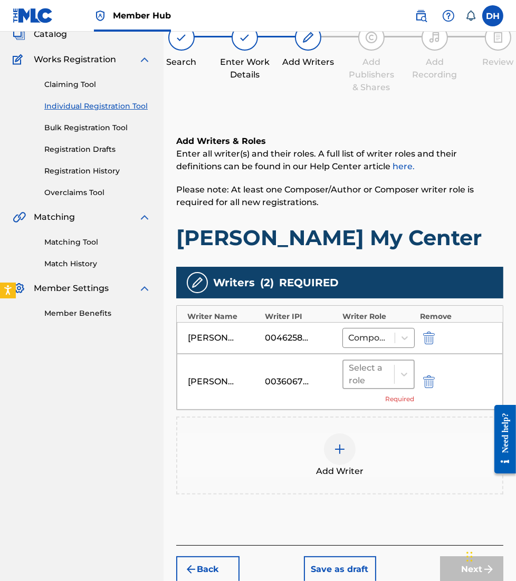
click at [373, 374] on div at bounding box center [369, 374] width 40 height 15
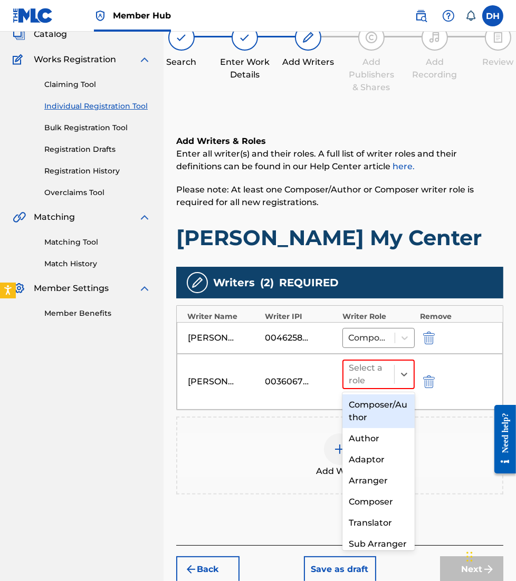
click at [373, 395] on div "Composer/Author" at bounding box center [378, 411] width 72 height 34
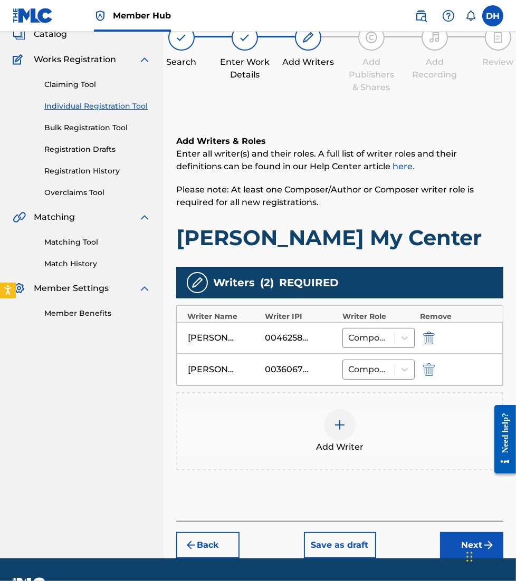
click at [353, 439] on div "Add Writer" at bounding box center [339, 431] width 325 height 44
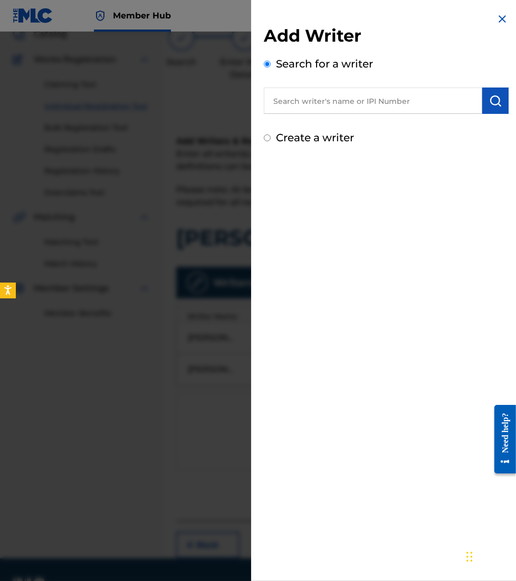
click at [300, 95] on input "text" at bounding box center [373, 101] width 218 height 26
paste input "00833780032"
type input "00833780032"
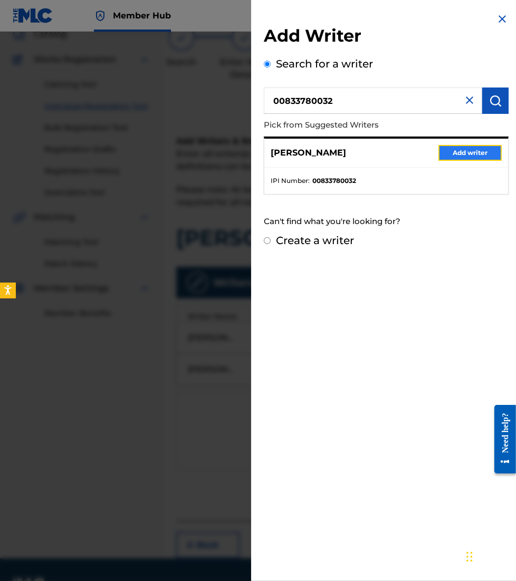
click at [455, 150] on button "Add writer" at bounding box center [469, 153] width 63 height 16
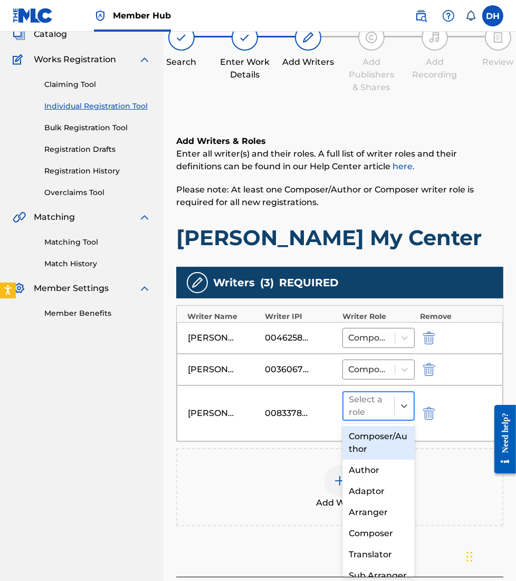
click at [369, 409] on div at bounding box center [369, 406] width 40 height 15
click at [377, 447] on div "Composer/Author" at bounding box center [378, 443] width 72 height 34
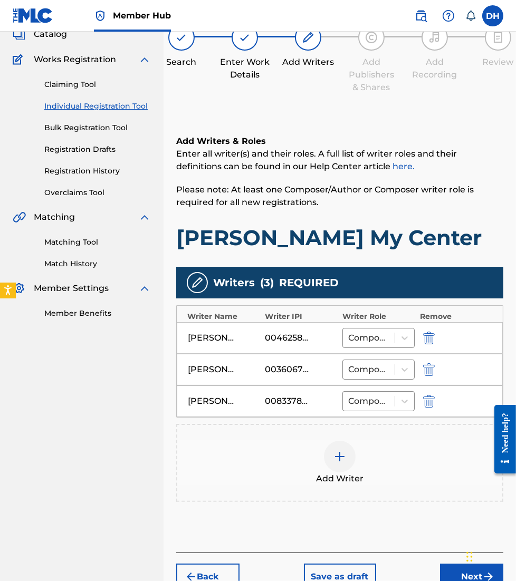
click at [311, 466] on div "Add Writer" at bounding box center [339, 463] width 325 height 44
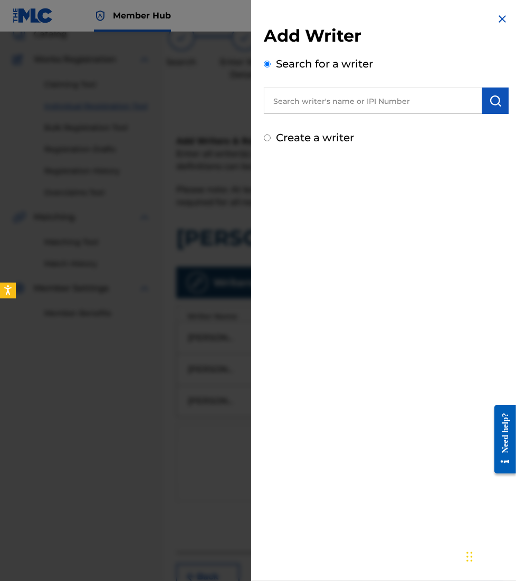
click at [302, 109] on input "text" at bounding box center [373, 101] width 218 height 26
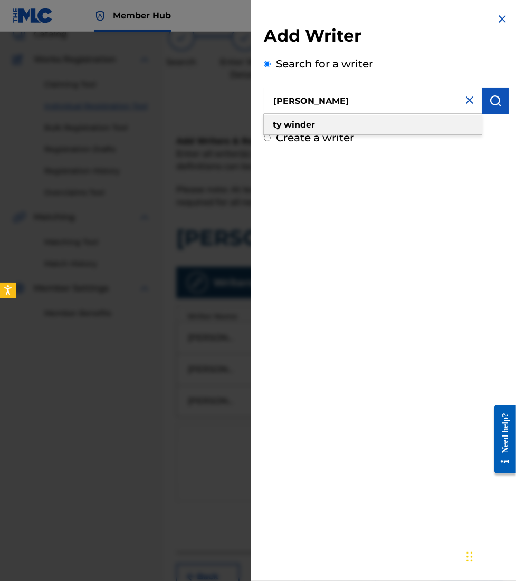
click at [311, 120] on strong "winder" at bounding box center [299, 125] width 31 height 10
type input "[PERSON_NAME]"
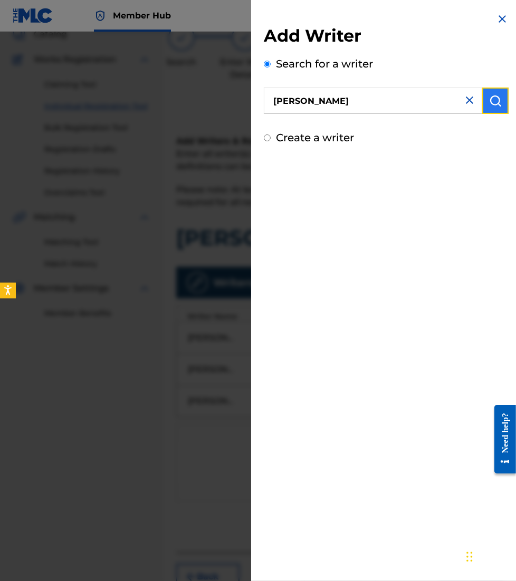
click at [489, 107] on img "submit" at bounding box center [495, 100] width 13 height 13
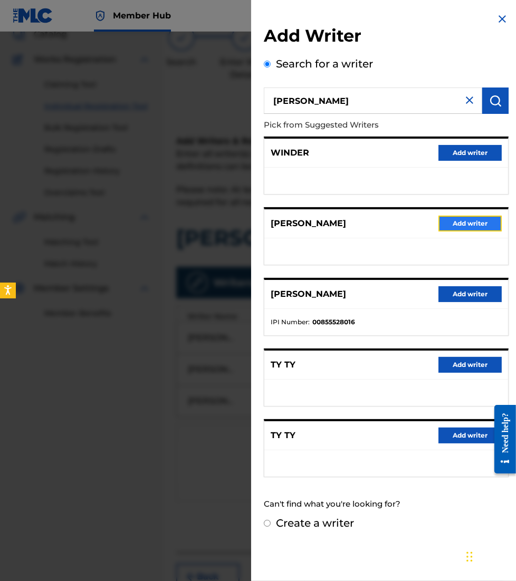
click at [450, 225] on button "Add writer" at bounding box center [469, 224] width 63 height 16
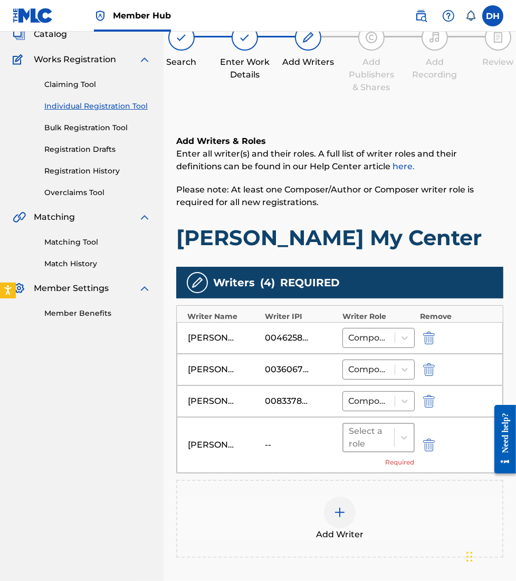
click at [380, 438] on div at bounding box center [369, 437] width 40 height 15
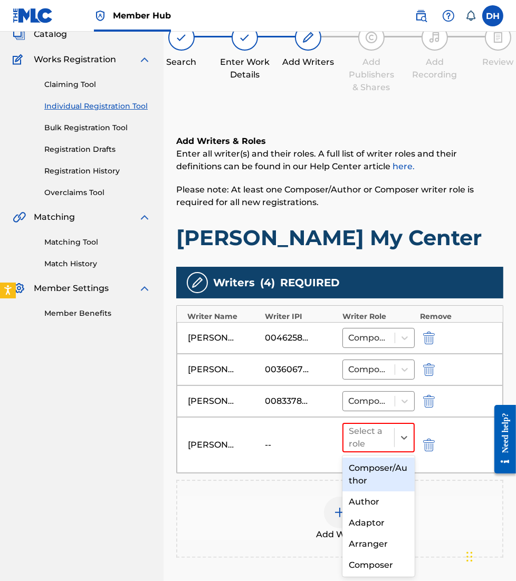
click at [370, 459] on div "Composer/Author" at bounding box center [378, 475] width 72 height 34
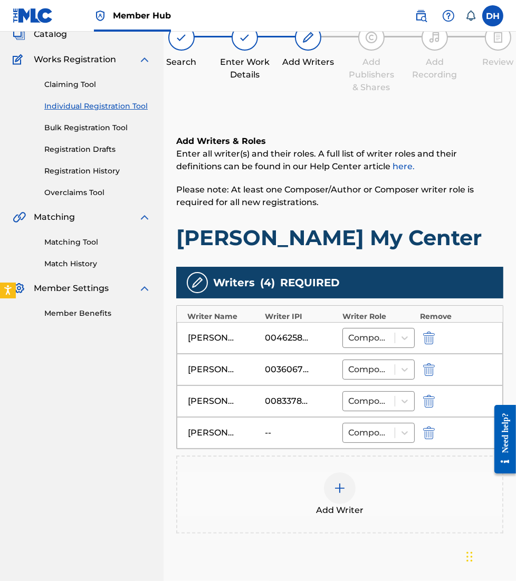
scroll to position [161, 0]
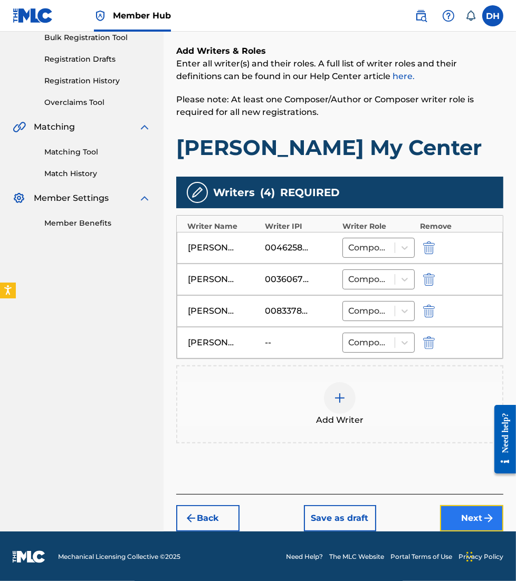
click at [451, 505] on button "Next" at bounding box center [471, 518] width 63 height 26
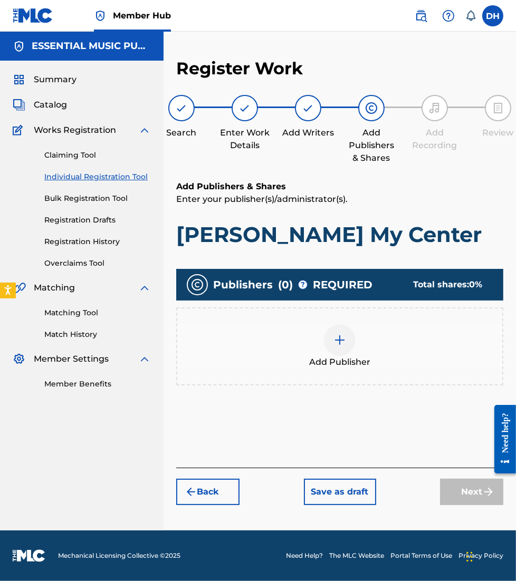
click at [347, 349] on div at bounding box center [340, 340] width 32 height 32
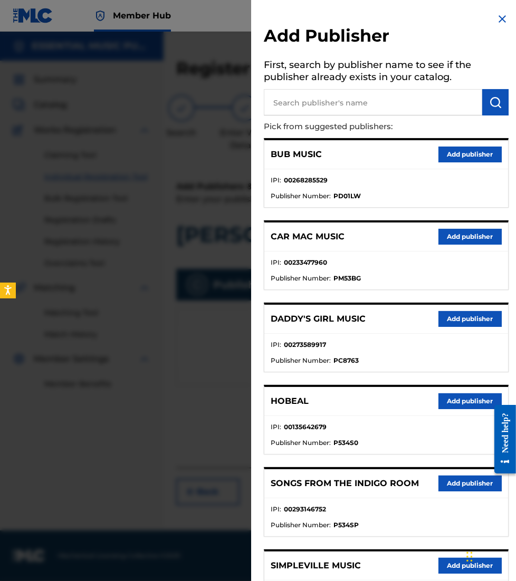
click at [384, 105] on input "text" at bounding box center [373, 102] width 218 height 26
type input "all essential music"
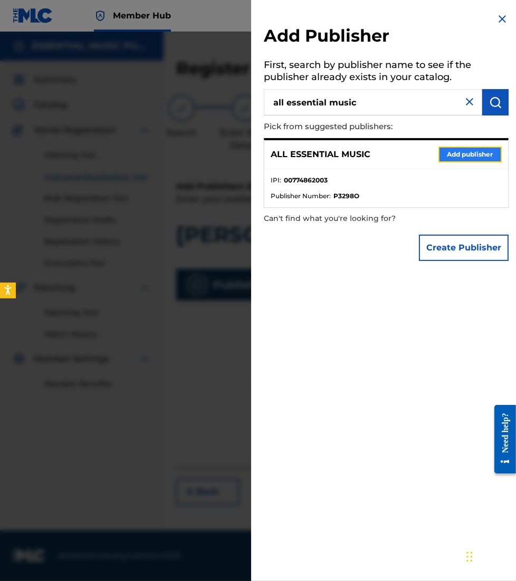
click at [457, 153] on button "Add publisher" at bounding box center [469, 155] width 63 height 16
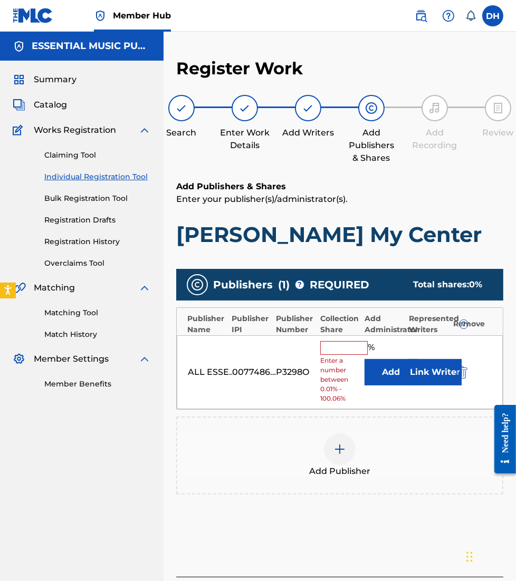
scroll to position [82, 0]
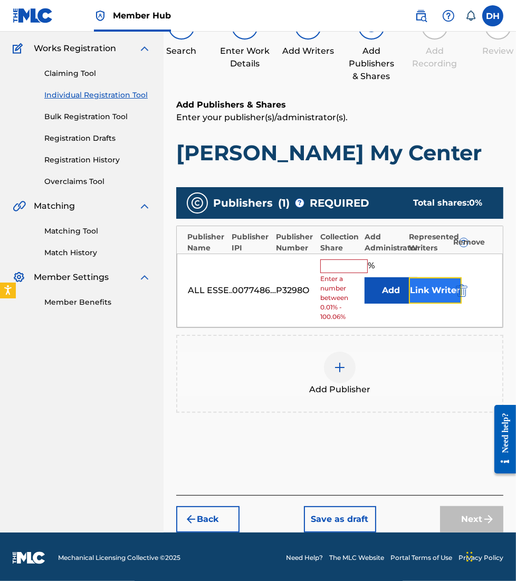
click at [422, 287] on button "Link Writer" at bounding box center [435, 290] width 53 height 26
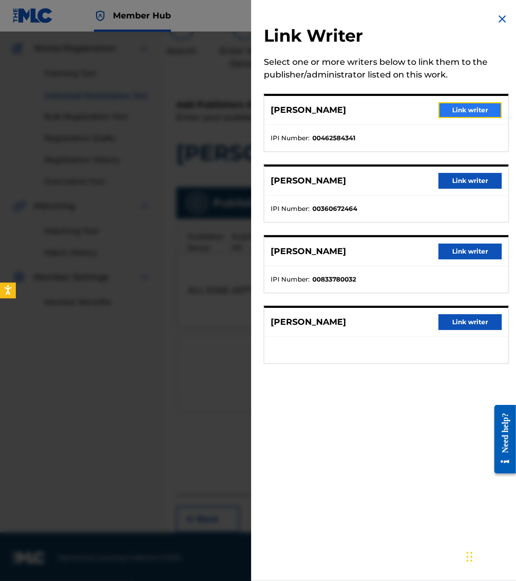
click at [448, 106] on button "Link writer" at bounding box center [469, 110] width 63 height 16
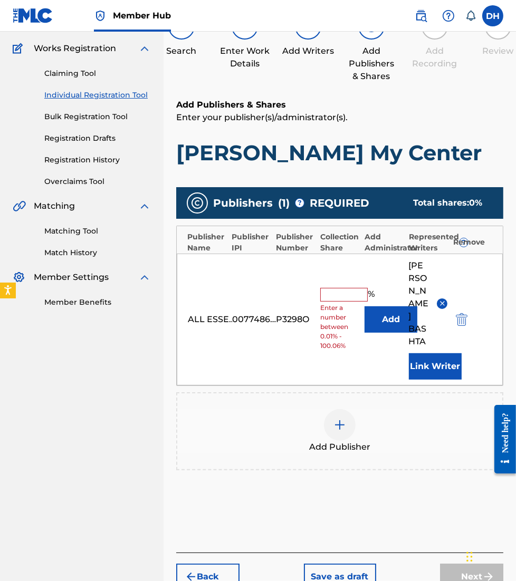
click at [356, 292] on input "text" at bounding box center [343, 295] width 47 height 14
type input "6.25"
click at [346, 441] on span "Add Publisher" at bounding box center [339, 447] width 61 height 13
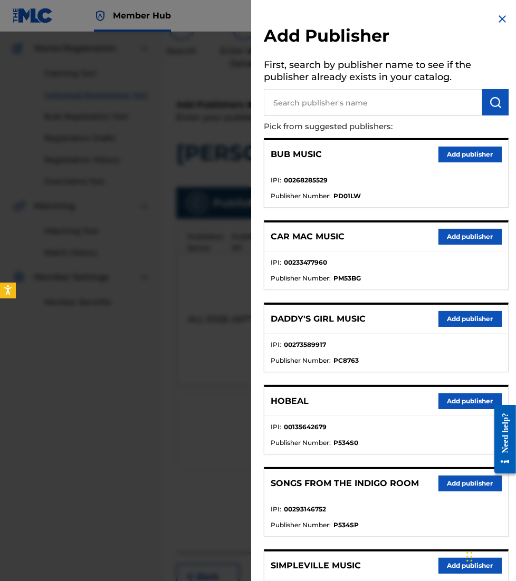
click at [384, 100] on input "text" at bounding box center [373, 102] width 218 height 26
type input "shadowboxer"
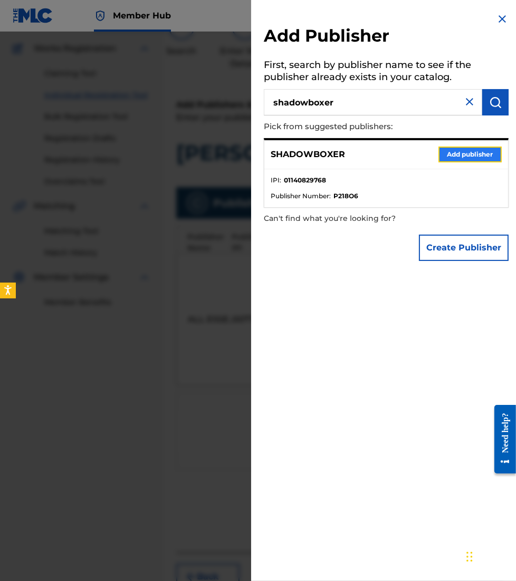
click at [464, 151] on button "Add publisher" at bounding box center [469, 155] width 63 height 16
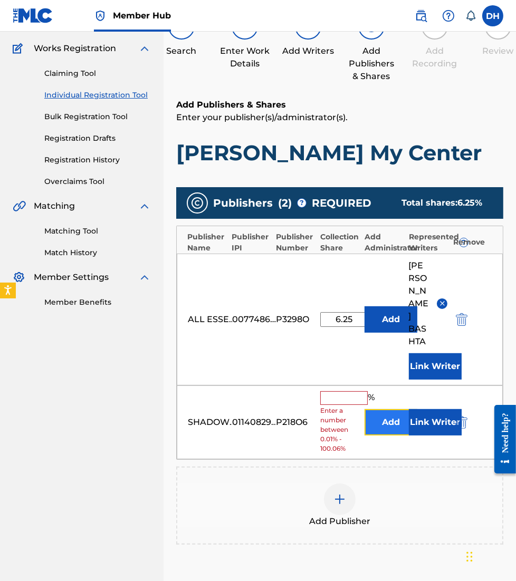
click at [383, 410] on button "Add" at bounding box center [390, 422] width 53 height 26
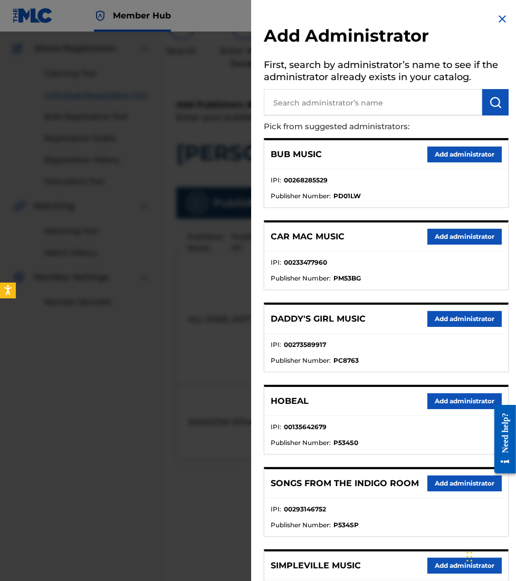
click at [294, 110] on input "text" at bounding box center [373, 102] width 218 height 26
type input "all essential mu"
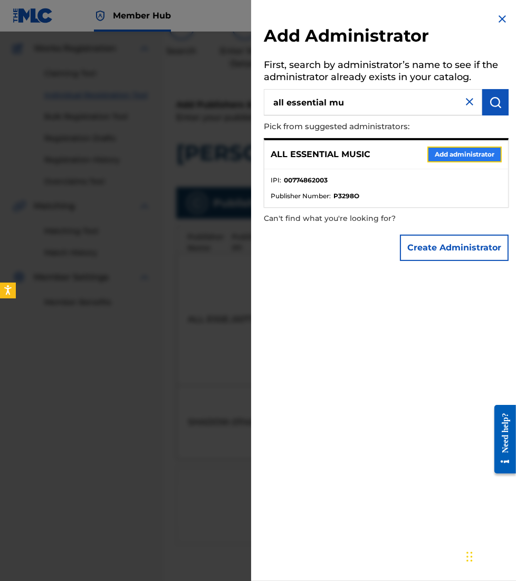
click at [442, 150] on button "Add administrator" at bounding box center [464, 155] width 74 height 16
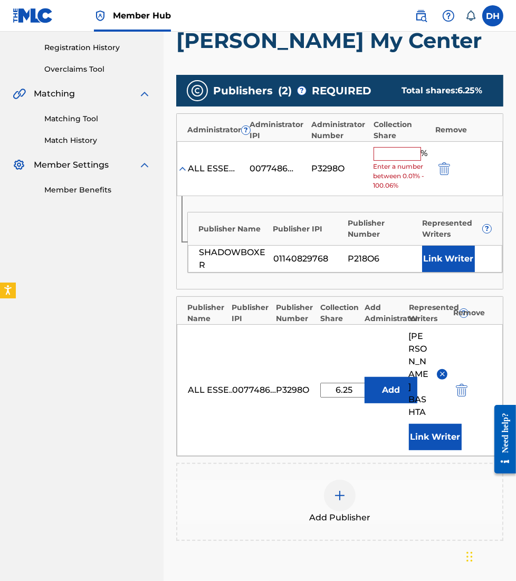
scroll to position [198, 0]
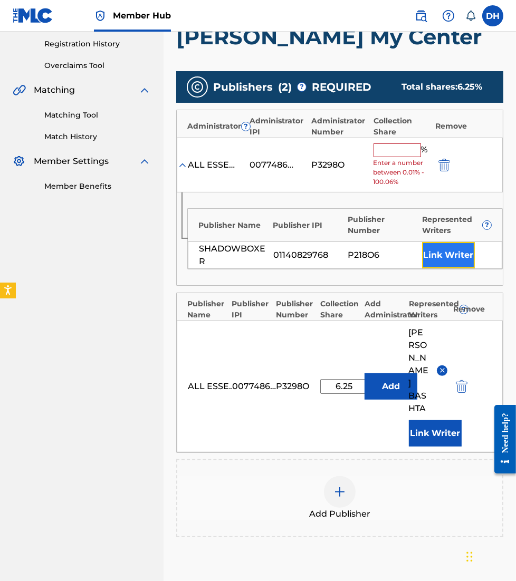
click at [449, 256] on button "Link Writer" at bounding box center [448, 255] width 53 height 26
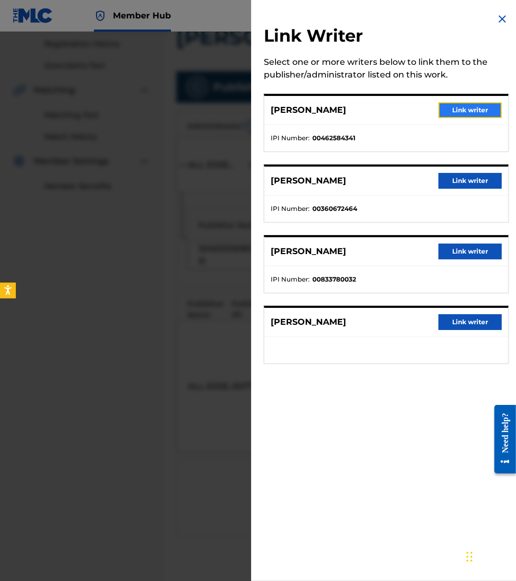
click at [456, 109] on button "Link writer" at bounding box center [469, 110] width 63 height 16
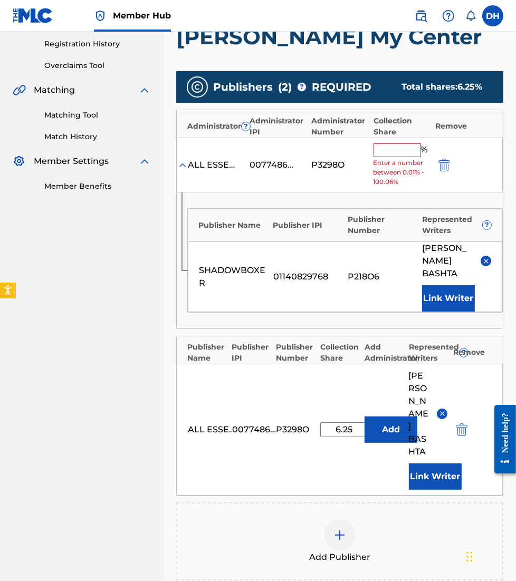
click at [385, 152] on input "text" at bounding box center [396, 150] width 47 height 14
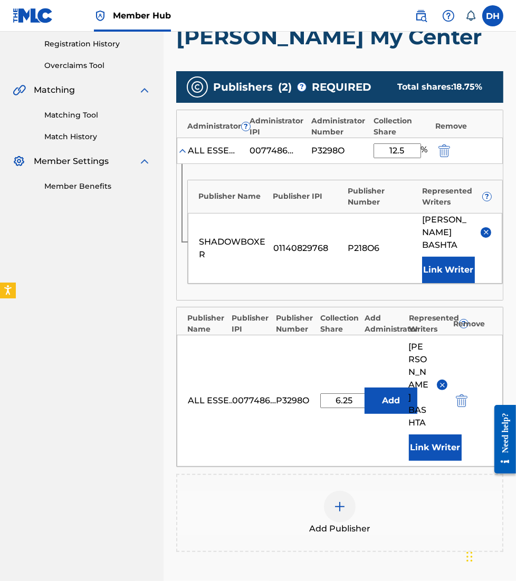
scroll to position [324, 0]
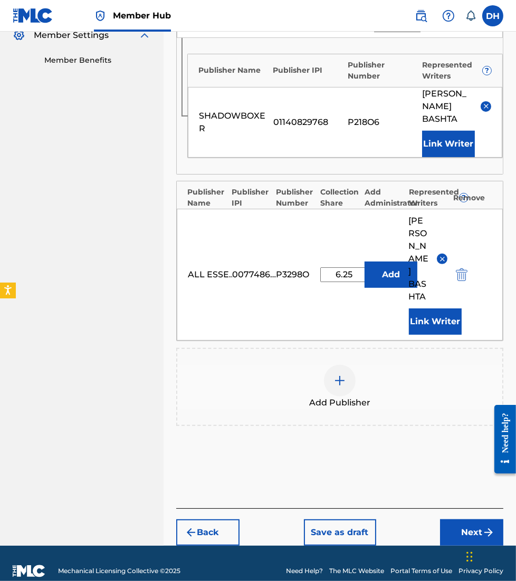
type input "12.5"
click at [336, 365] on div at bounding box center [340, 381] width 32 height 32
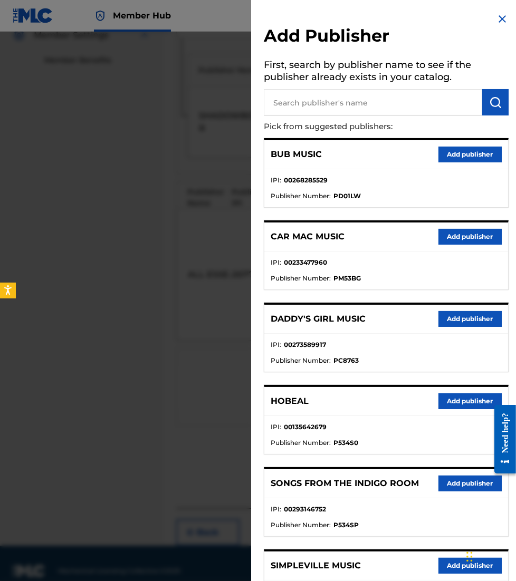
click at [317, 104] on input "text" at bounding box center [373, 102] width 218 height 26
type input "maverick city pub"
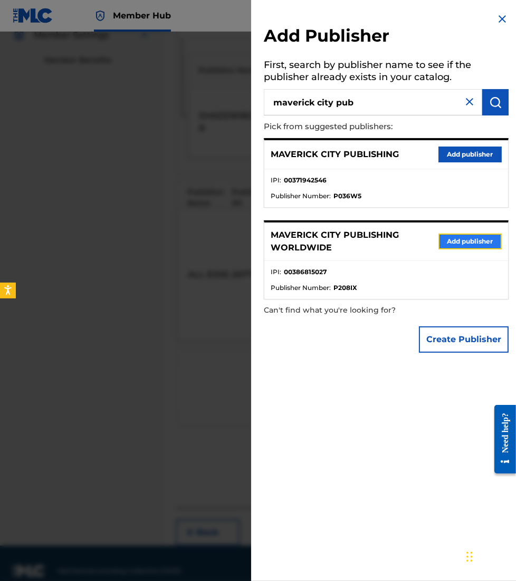
click at [458, 242] on button "Add publisher" at bounding box center [469, 242] width 63 height 16
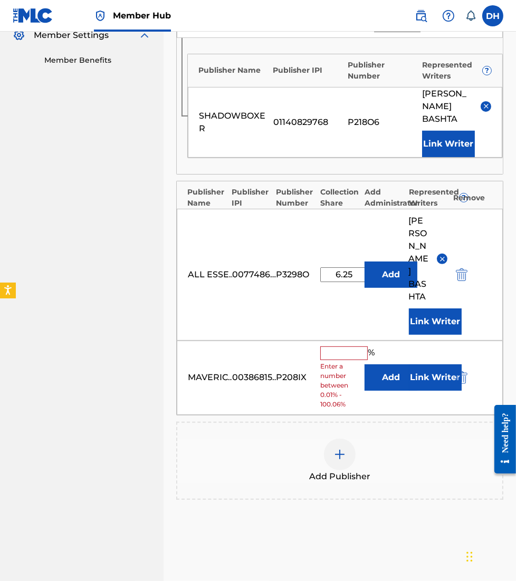
scroll to position [398, 0]
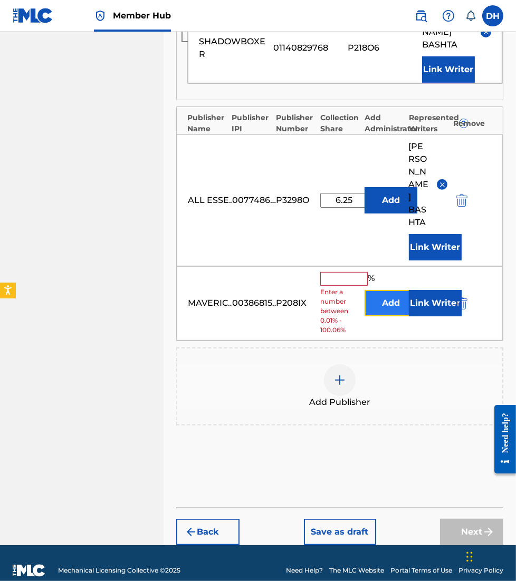
click at [386, 290] on button "Add" at bounding box center [390, 303] width 53 height 26
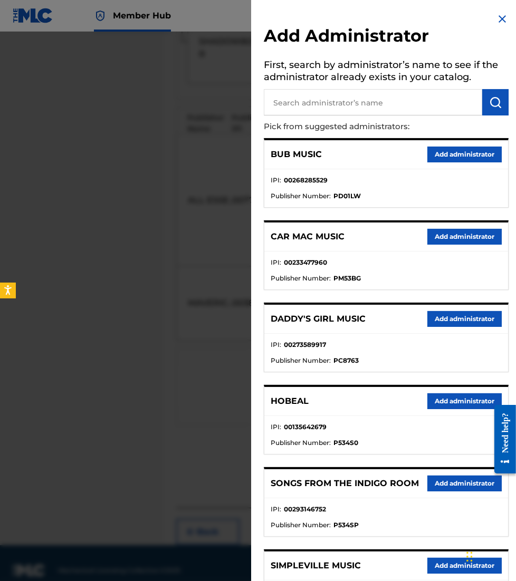
click at [351, 103] on input "text" at bounding box center [373, 102] width 218 height 26
type input "all essent"
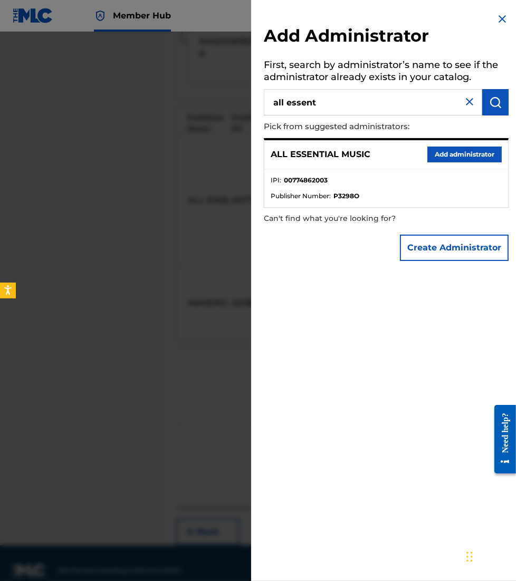
click at [464, 170] on ul "IPI : 00774862003 Publisher Number : P3298O" at bounding box center [386, 188] width 244 height 38
click at [432, 147] on button "Add administrator" at bounding box center [464, 155] width 74 height 16
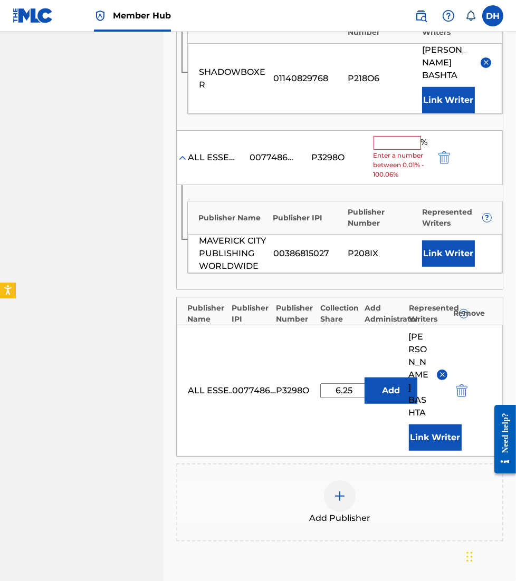
scroll to position [330, 0]
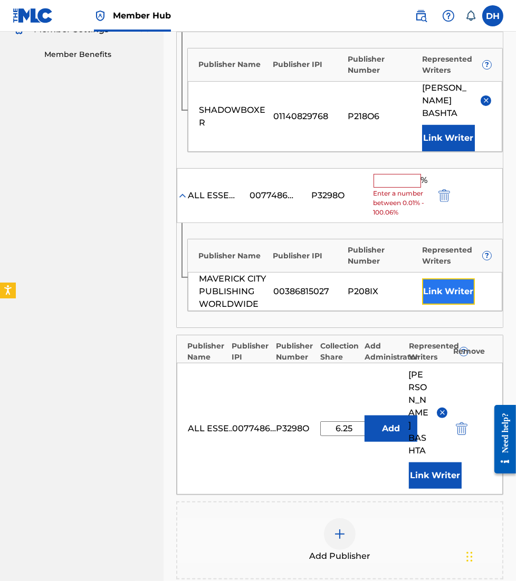
click at [426, 292] on button "Link Writer" at bounding box center [448, 291] width 53 height 26
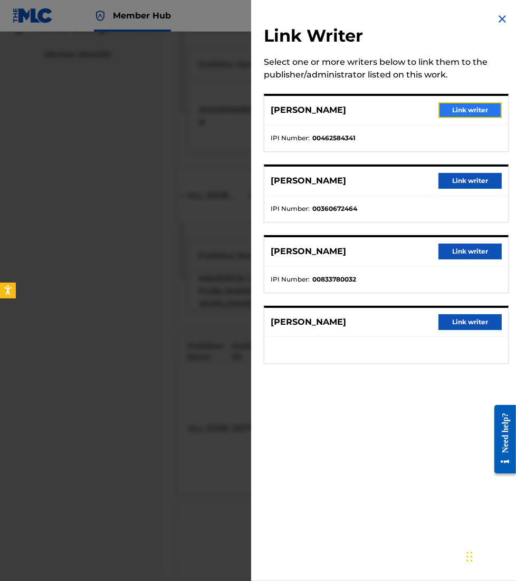
click at [466, 109] on button "Link writer" at bounding box center [469, 110] width 63 height 16
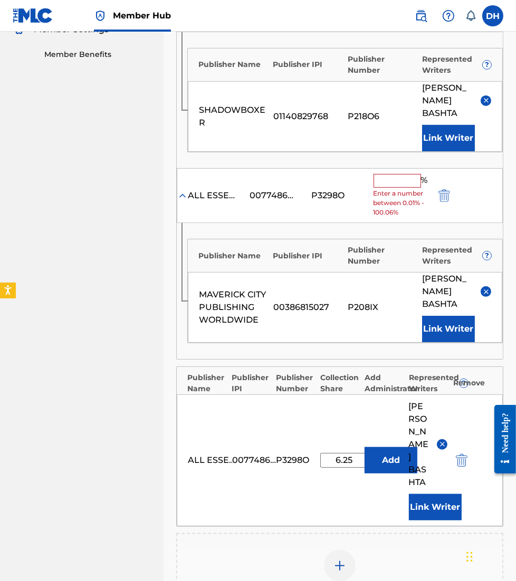
click at [397, 185] on input "text" at bounding box center [396, 181] width 47 height 14
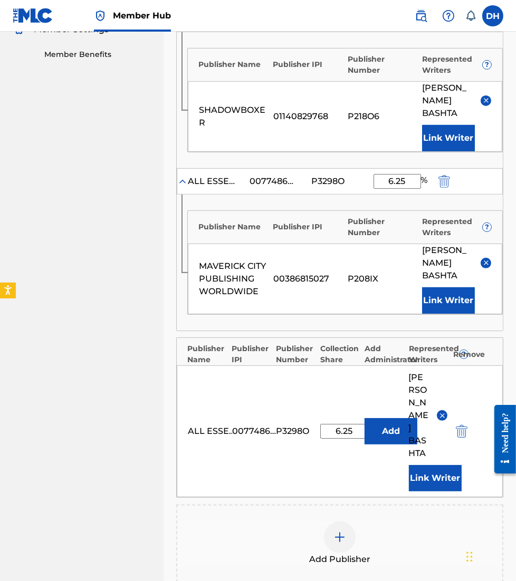
type input "6.25"
click at [153, 271] on nav "ESSENTIAL MUSIC PUBLISHING Summary Catalog Works Registration Claiming Tool Ind…" at bounding box center [81, 202] width 163 height 1000
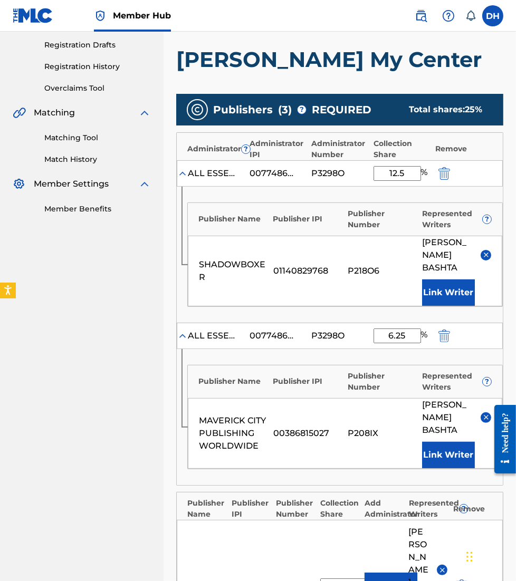
scroll to position [451, 0]
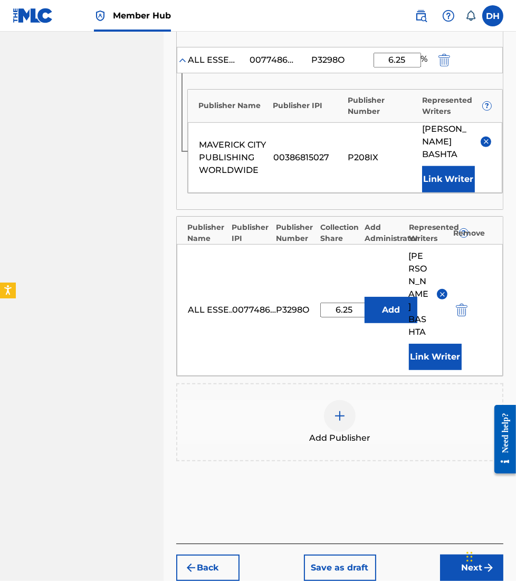
click at [335, 400] on div at bounding box center [340, 416] width 32 height 32
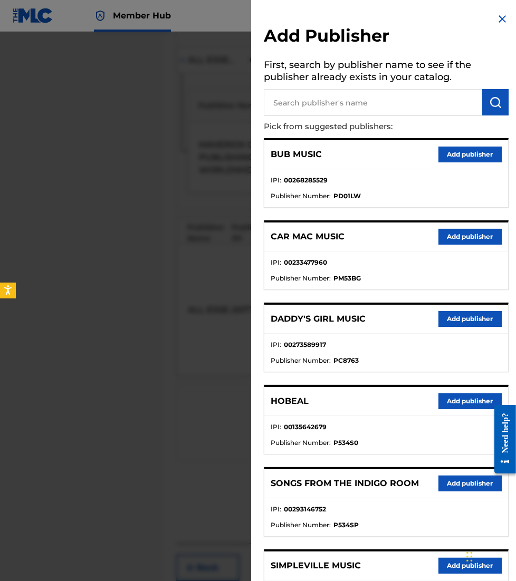
click at [291, 101] on input "text" at bounding box center [373, 102] width 218 height 26
type input "be essential"
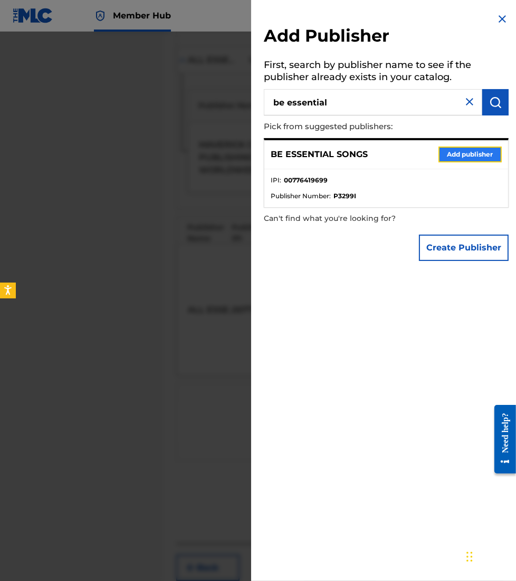
click at [479, 154] on button "Add publisher" at bounding box center [469, 155] width 63 height 16
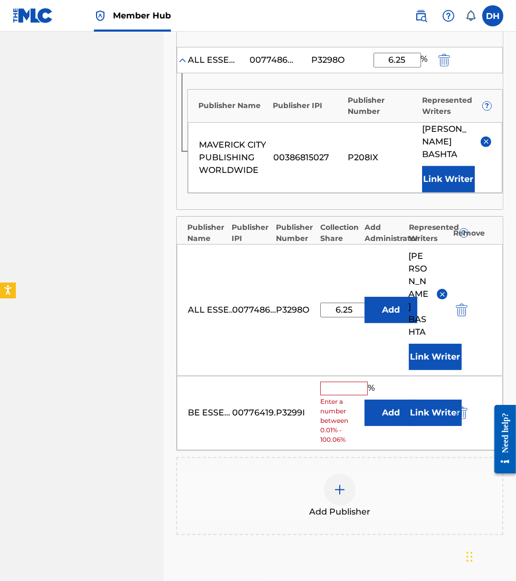
scroll to position [465, 0]
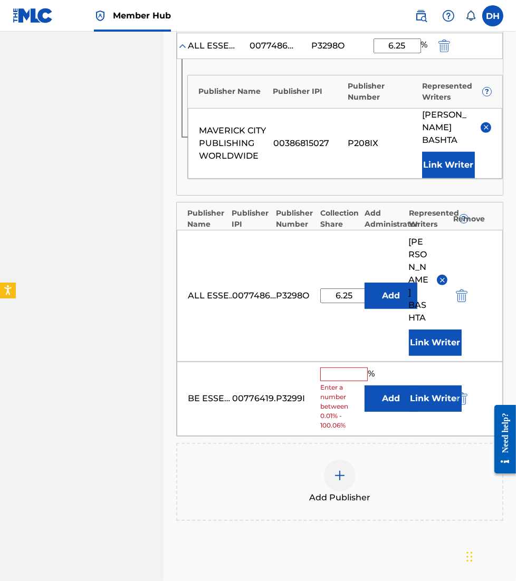
click at [348, 368] on input "text" at bounding box center [343, 375] width 47 height 14
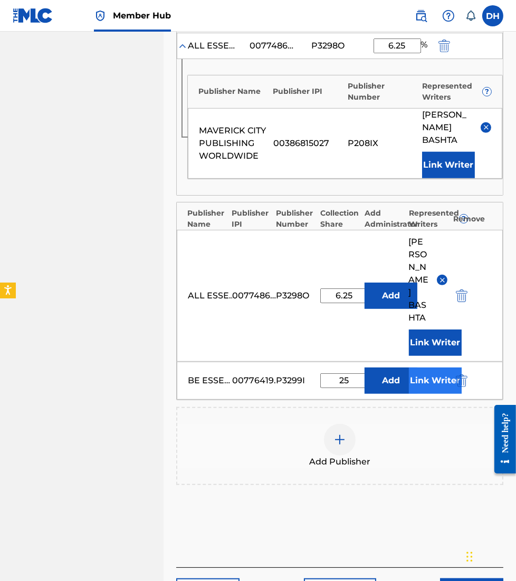
type input "25"
click at [424, 368] on button "Link Writer" at bounding box center [435, 381] width 53 height 26
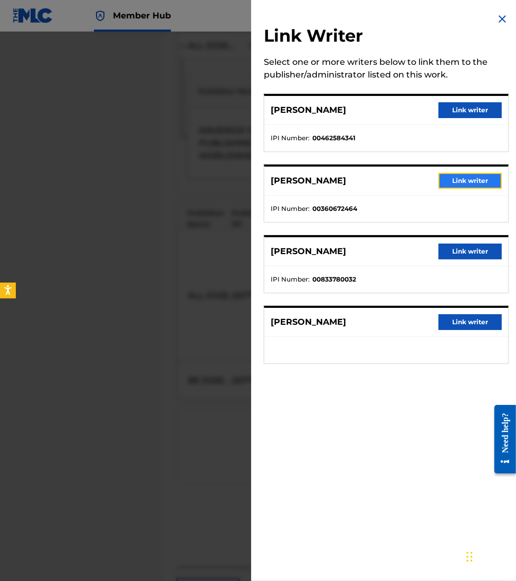
click at [457, 178] on button "Link writer" at bounding box center [469, 181] width 63 height 16
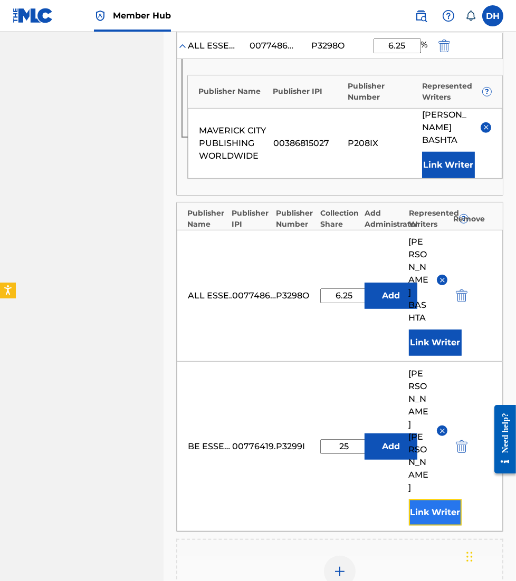
click at [426, 499] on button "Link Writer" at bounding box center [435, 512] width 53 height 26
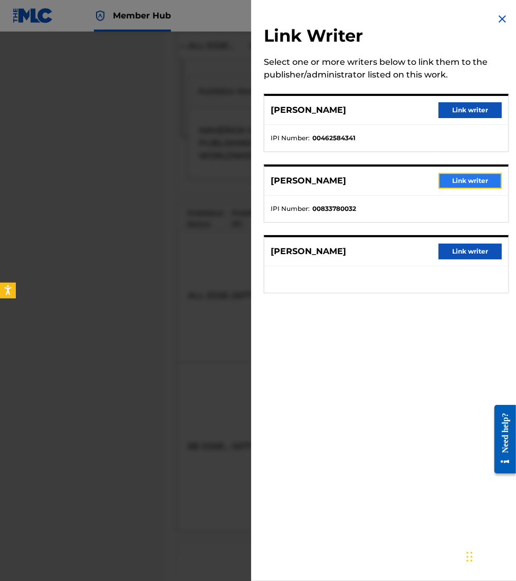
click at [445, 180] on button "Link writer" at bounding box center [469, 181] width 63 height 16
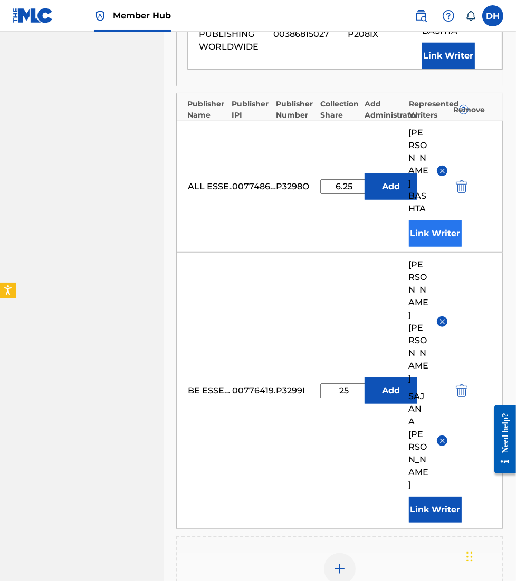
scroll to position [575, 0]
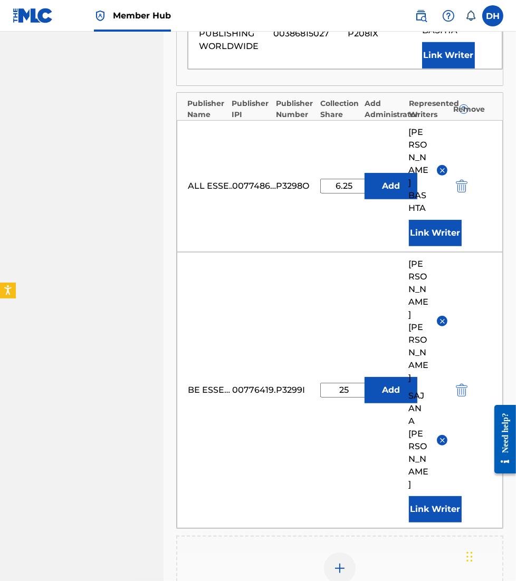
click at [360, 553] on div "Add Publisher" at bounding box center [339, 575] width 325 height 44
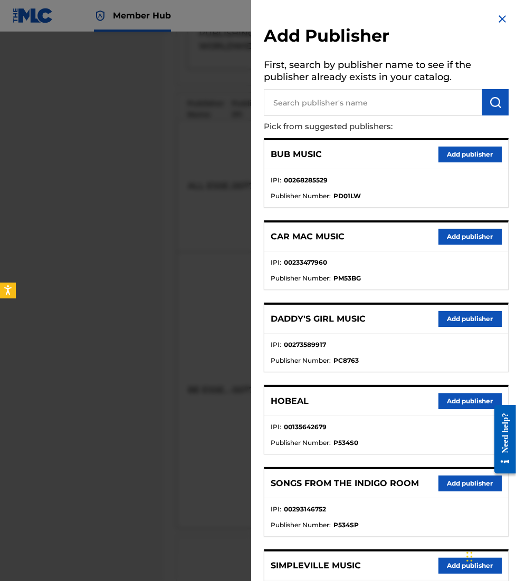
click at [331, 95] on input "text" at bounding box center [373, 102] width 218 height 26
type input "[PERSON_NAME]"
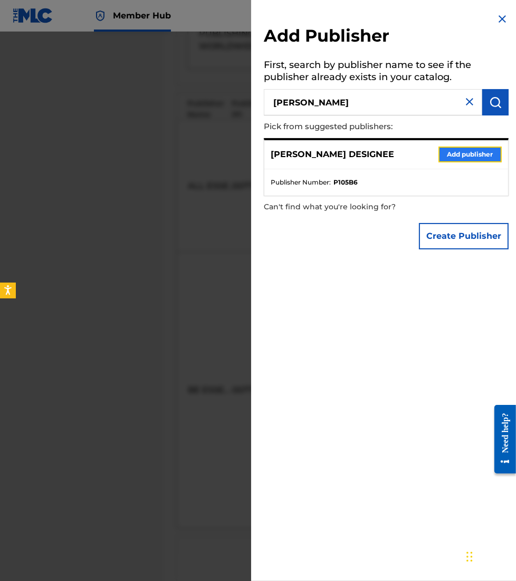
click at [468, 149] on button "Add publisher" at bounding box center [469, 155] width 63 height 16
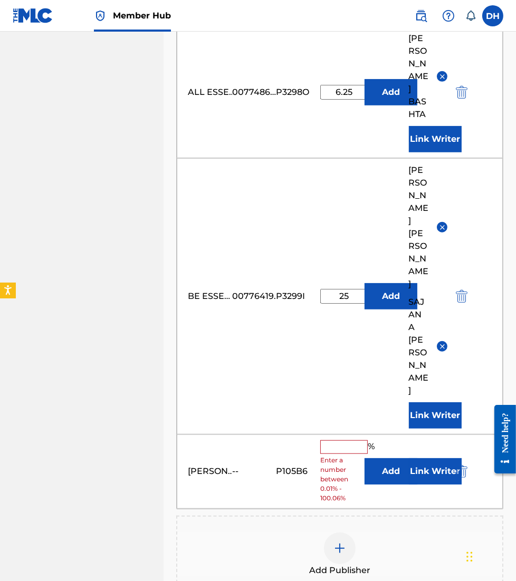
scroll to position [673, 0]
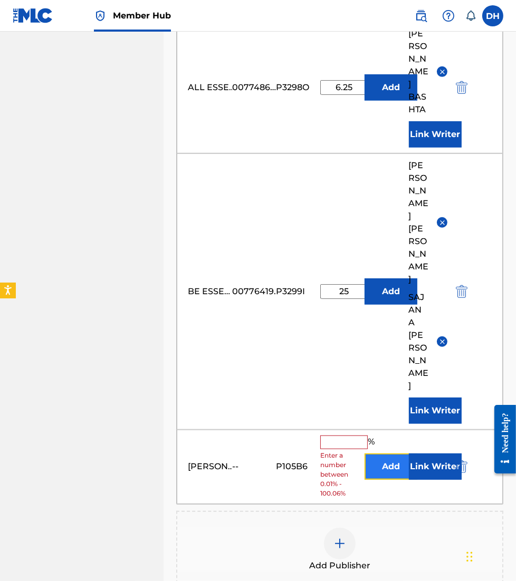
click at [387, 453] on button "Add" at bounding box center [390, 466] width 53 height 26
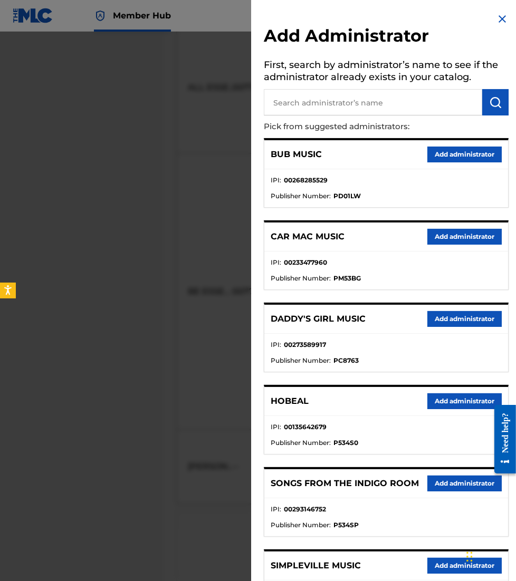
click at [369, 102] on input "text" at bounding box center [373, 102] width 218 height 26
type input "be essent"
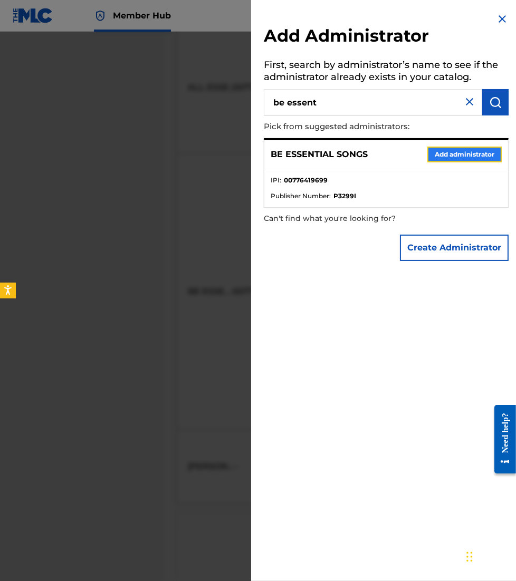
click at [466, 154] on button "Add administrator" at bounding box center [464, 155] width 74 height 16
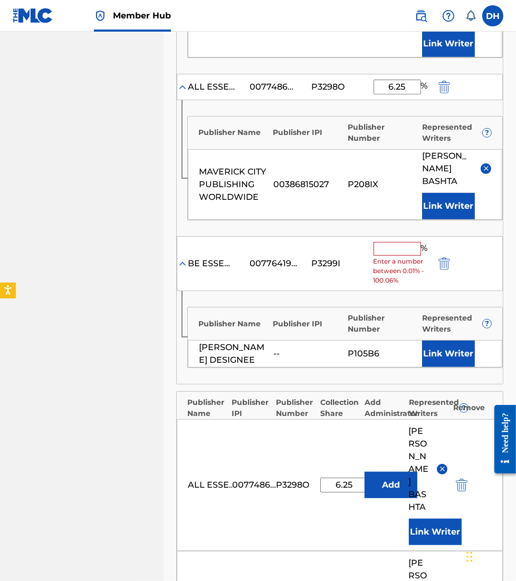
scroll to position [423, 0]
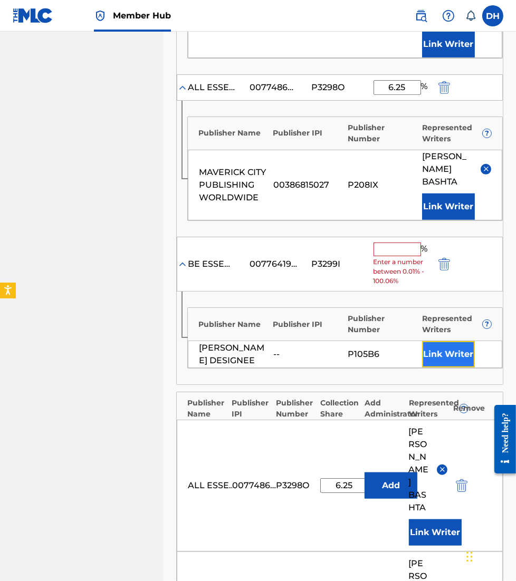
click at [452, 349] on button "Link Writer" at bounding box center [448, 354] width 53 height 26
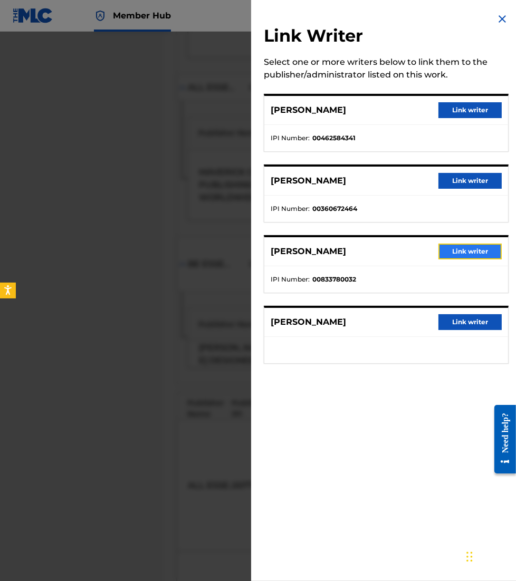
click at [482, 248] on button "Link writer" at bounding box center [469, 252] width 63 height 16
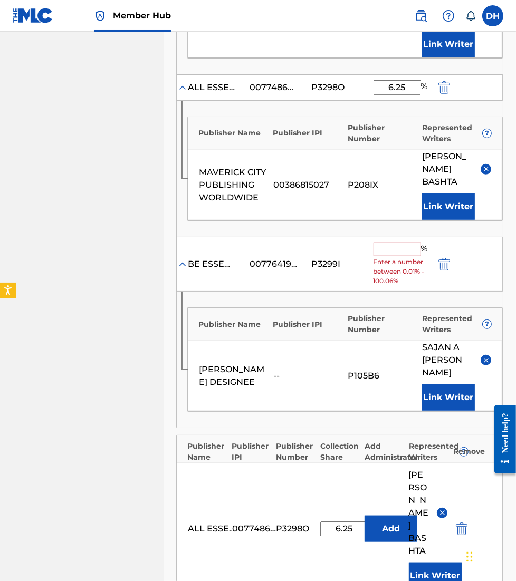
click at [386, 248] on input "text" at bounding box center [396, 250] width 47 height 14
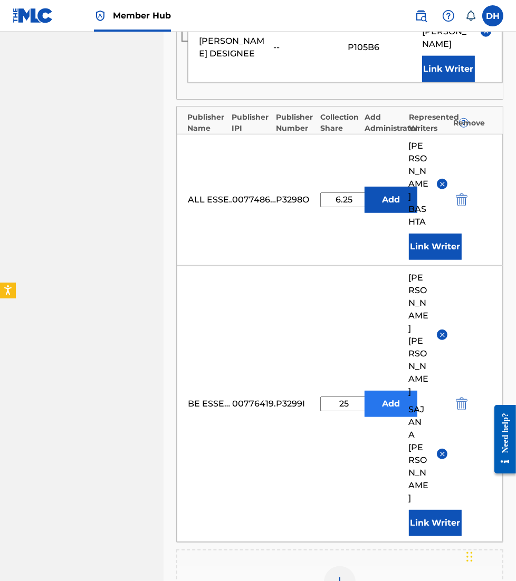
scroll to position [724, 0]
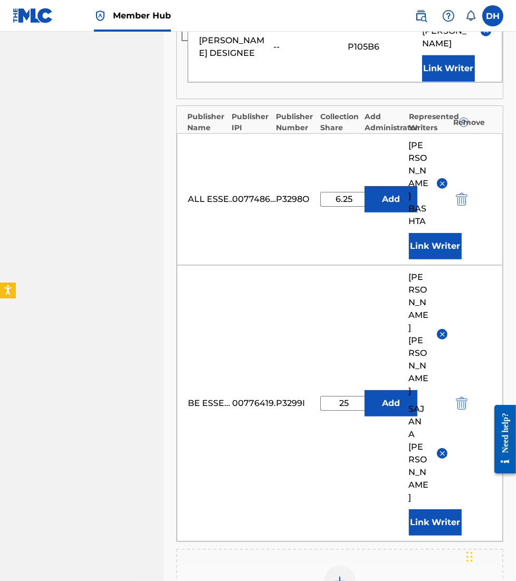
type input "6.25"
click at [323, 426] on div "Publishers ( 5 ) ? REQUIRED Total shares: 56.25 % Administrator ? Administrator…" at bounding box center [339, 86] width 327 height 1082
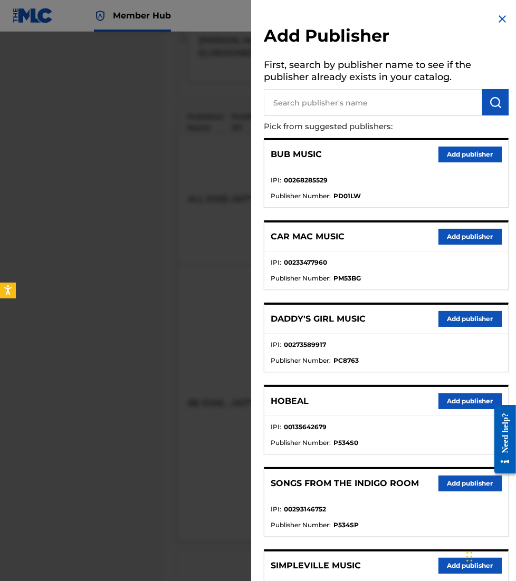
click at [385, 83] on h5 "First, search by publisher name to see if the publisher already exists in your …" at bounding box center [386, 72] width 245 height 33
click at [389, 95] on input "text" at bounding box center [373, 102] width 218 height 26
type input "keepthedream"
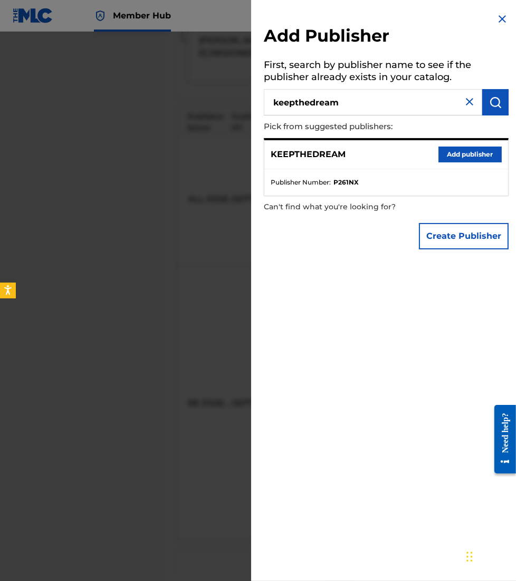
click at [470, 162] on div "KEEPTHEDREAM Add publisher" at bounding box center [386, 154] width 244 height 29
click at [467, 153] on button "Add publisher" at bounding box center [469, 155] width 63 height 16
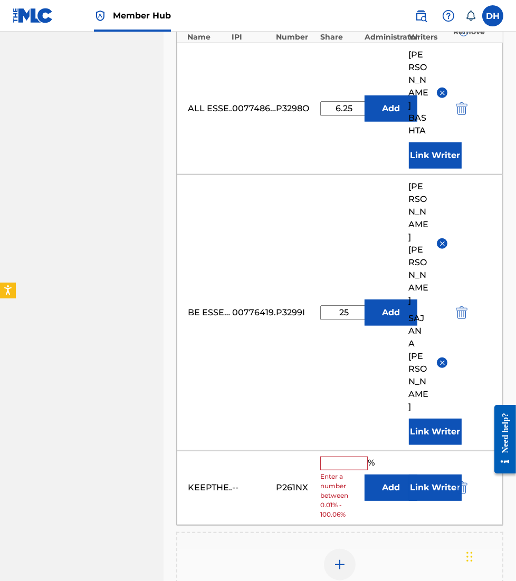
scroll to position [819, 0]
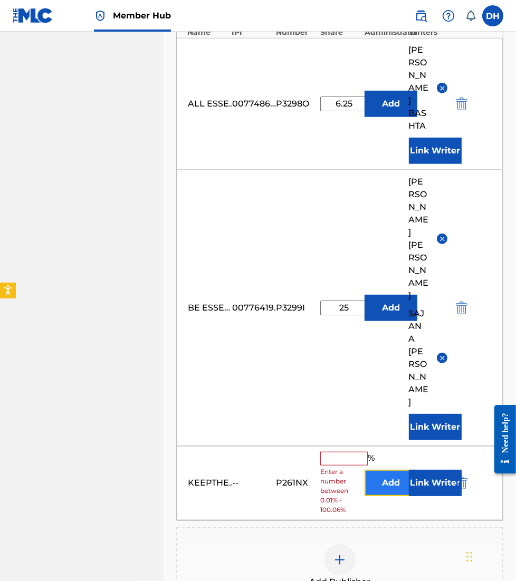
click at [384, 470] on button "Add" at bounding box center [390, 483] width 53 height 26
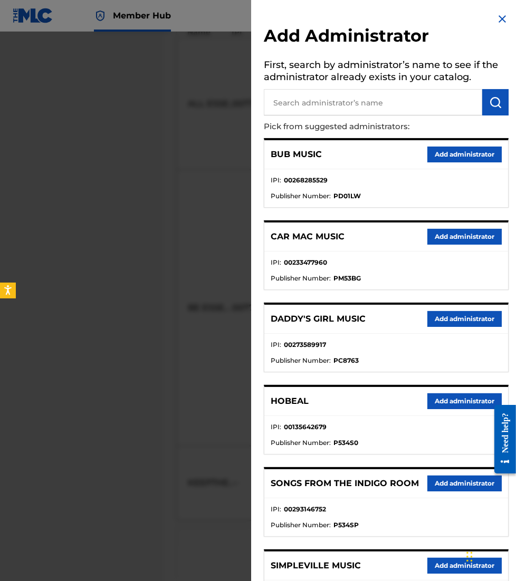
click at [319, 108] on input "text" at bounding box center [373, 102] width 218 height 26
type input "be essential"
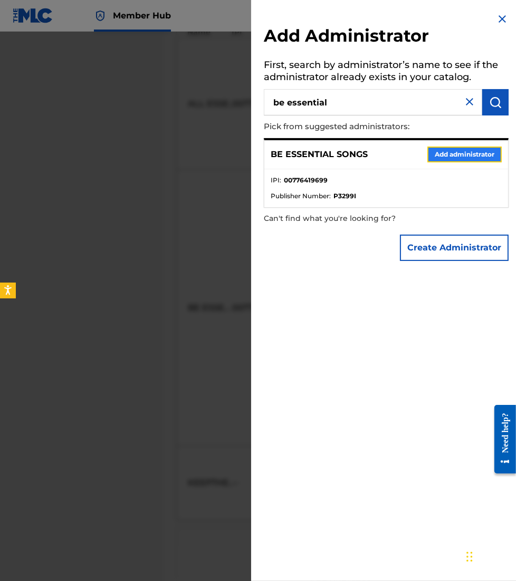
click at [441, 148] on button "Add administrator" at bounding box center [464, 155] width 74 height 16
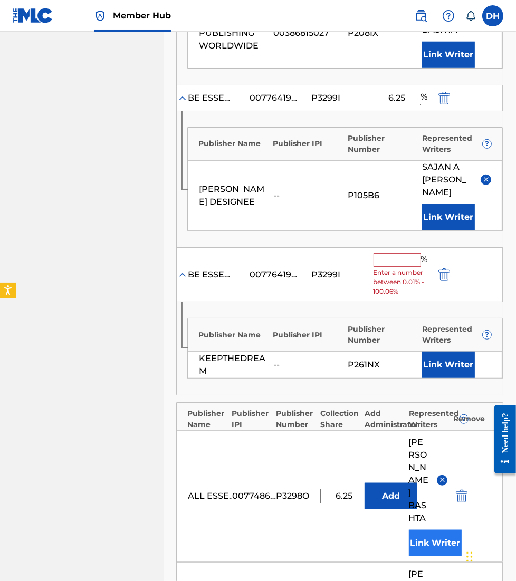
scroll to position [569, 0]
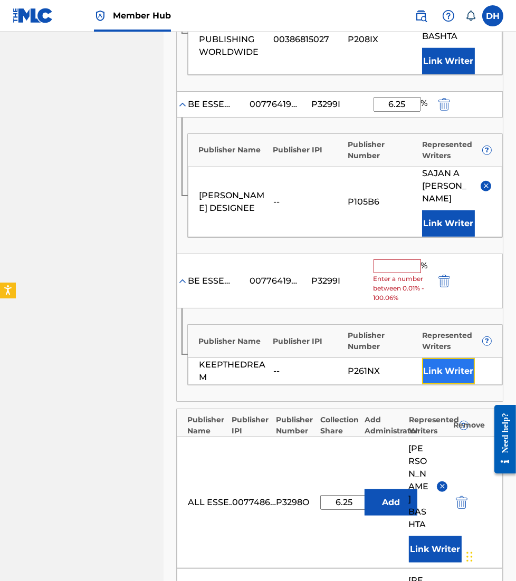
click at [459, 358] on button "Link Writer" at bounding box center [448, 371] width 53 height 26
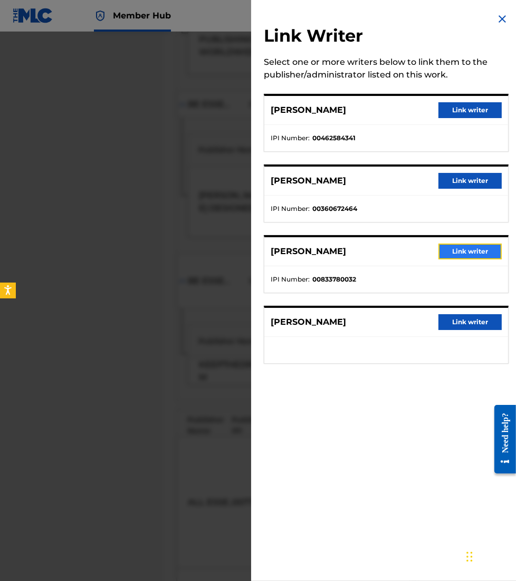
click at [481, 250] on button "Link writer" at bounding box center [469, 252] width 63 height 16
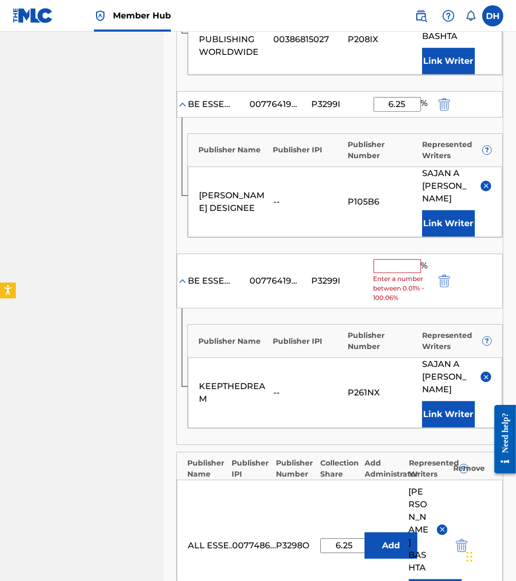
click at [388, 259] on input "text" at bounding box center [396, 266] width 47 height 14
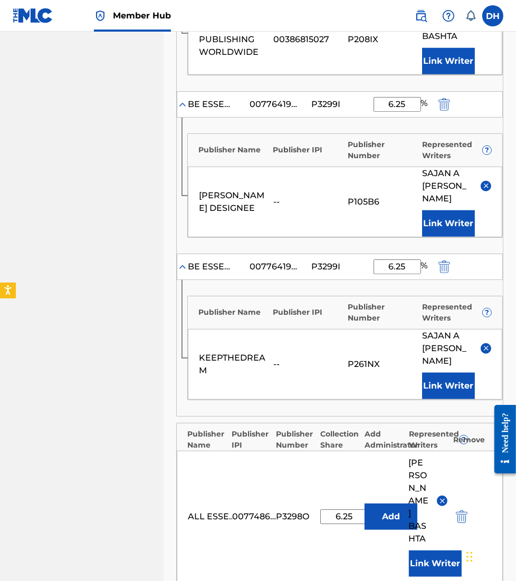
type input "6.25"
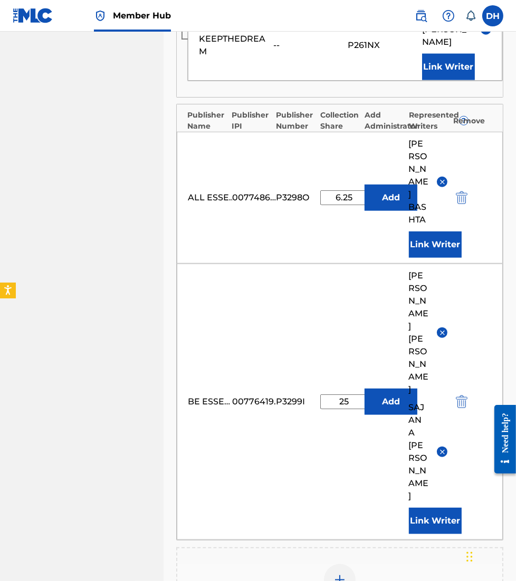
scroll to position [892, 0]
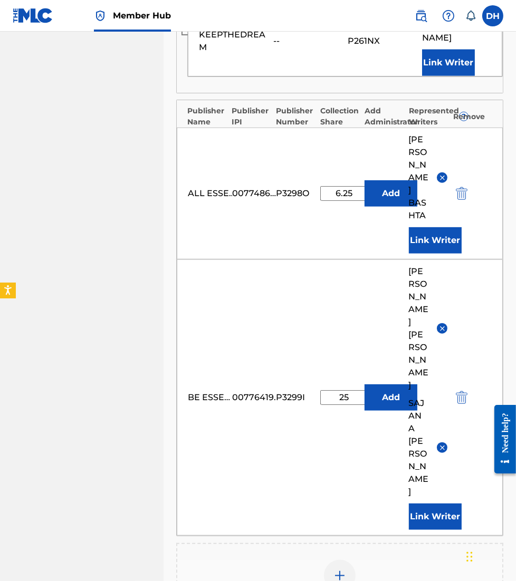
click at [342, 570] on img at bounding box center [339, 576] width 13 height 13
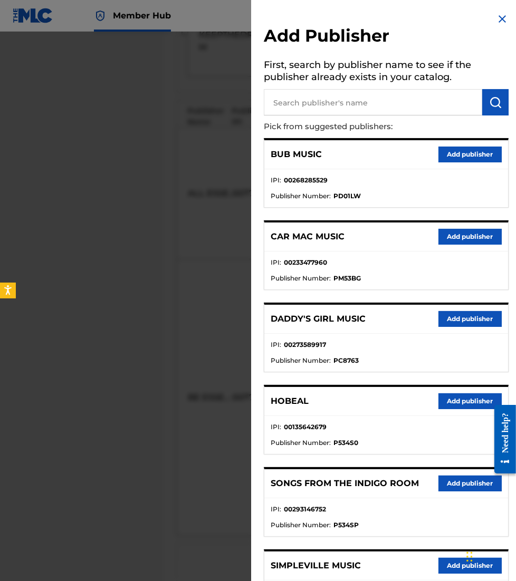
click at [320, 97] on input "text" at bounding box center [373, 102] width 218 height 26
type input "life [DEMOGRAPHIC_DATA] worship pub"
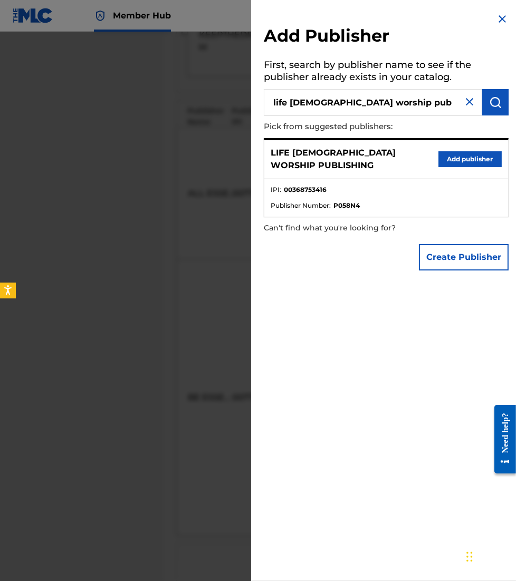
click at [466, 163] on div "LIFE [DEMOGRAPHIC_DATA] WORSHIP PUBLISHING Add publisher" at bounding box center [386, 159] width 244 height 38
click at [462, 160] on button "Add publisher" at bounding box center [469, 159] width 63 height 16
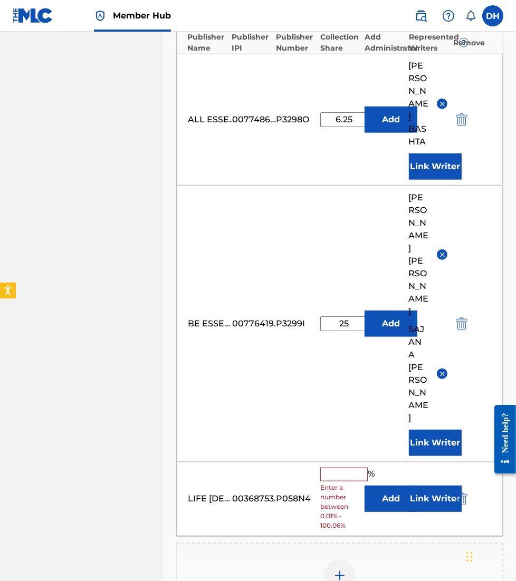
scroll to position [969, 0]
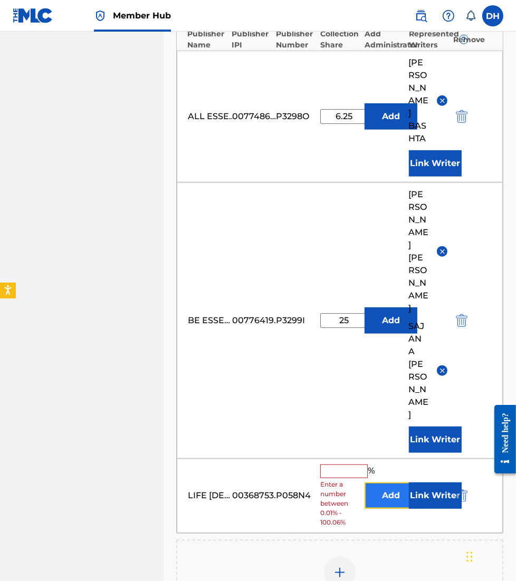
click at [377, 483] on button "Add" at bounding box center [390, 496] width 53 height 26
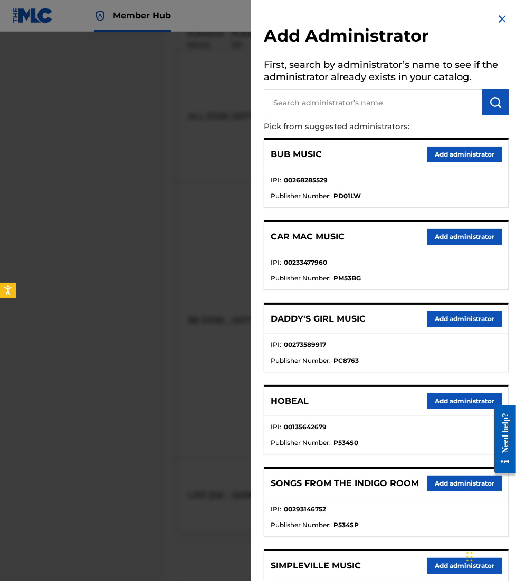
click at [413, 112] on input "text" at bounding box center [373, 102] width 218 height 26
type input "be essential"
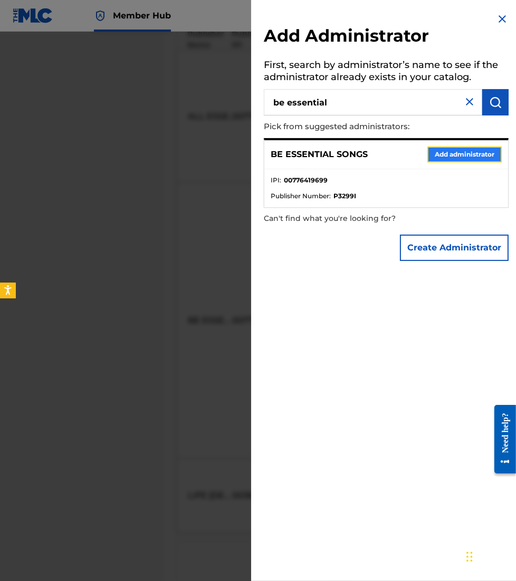
click at [451, 147] on button "Add administrator" at bounding box center [464, 155] width 74 height 16
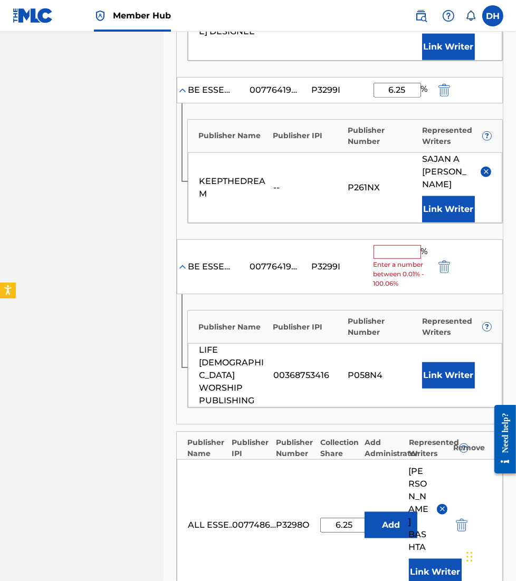
scroll to position [736, 0]
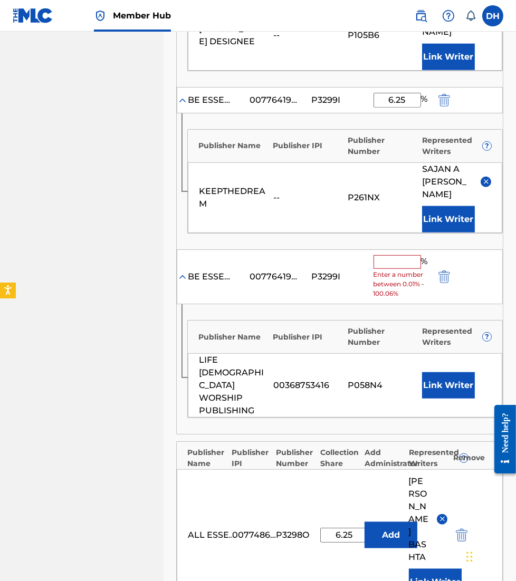
click at [407, 255] on input "text" at bounding box center [396, 262] width 47 height 14
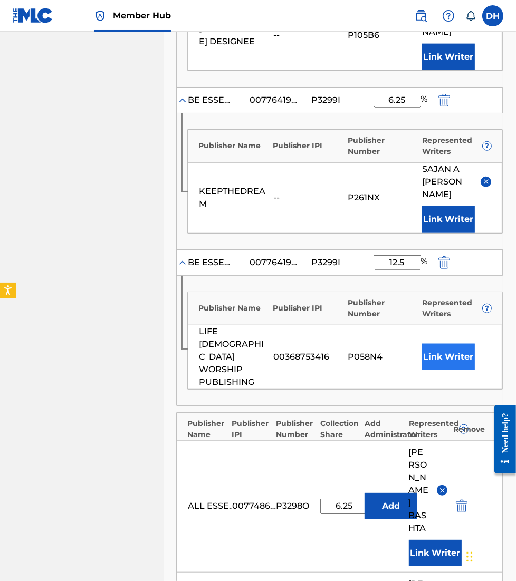
type input "12.5"
click at [448, 344] on button "Link Writer" at bounding box center [448, 357] width 53 height 26
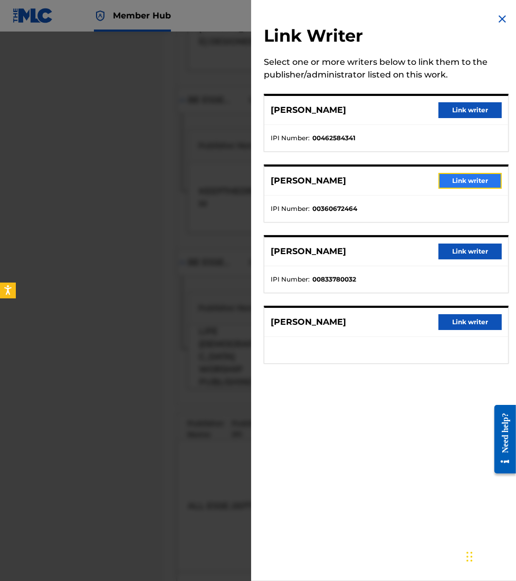
click at [449, 186] on button "Link writer" at bounding box center [469, 181] width 63 height 16
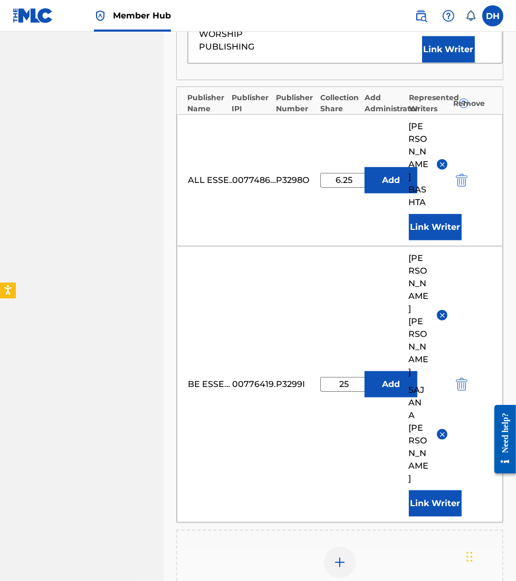
scroll to position [1120, 0]
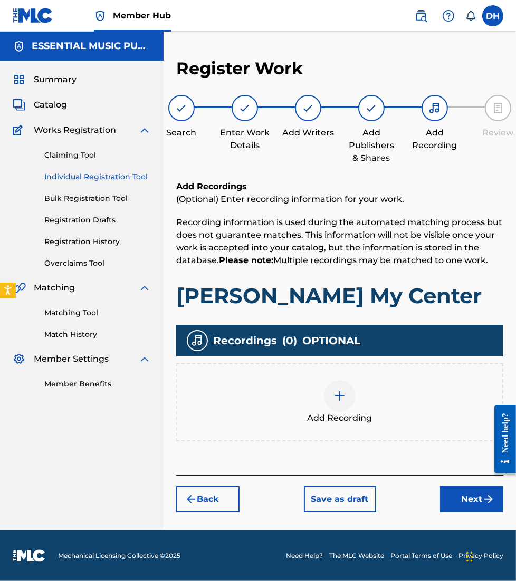
scroll to position [0, 0]
click at [356, 400] on div "Add Recording" at bounding box center [339, 402] width 325 height 44
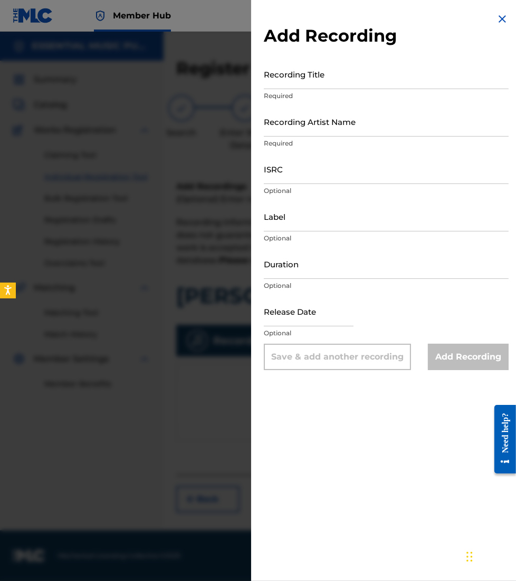
click at [506, 15] on div "Add Recording Recording Title Required Recording Artist Name Required ISRC Opti…" at bounding box center [386, 191] width 270 height 383
click at [503, 17] on img at bounding box center [502, 19] width 13 height 13
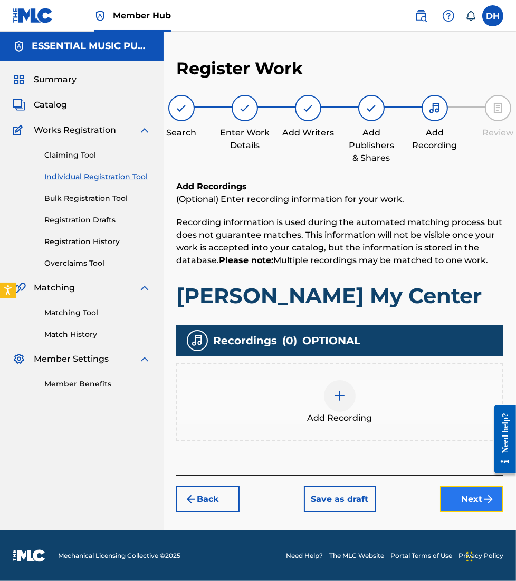
click at [457, 504] on button "Next" at bounding box center [471, 499] width 63 height 26
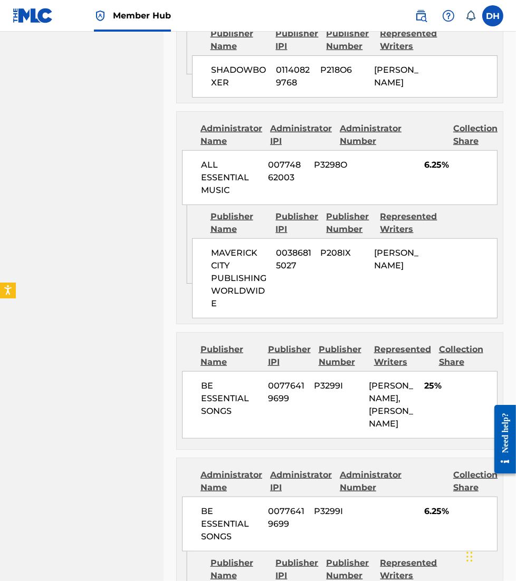
scroll to position [1548, 0]
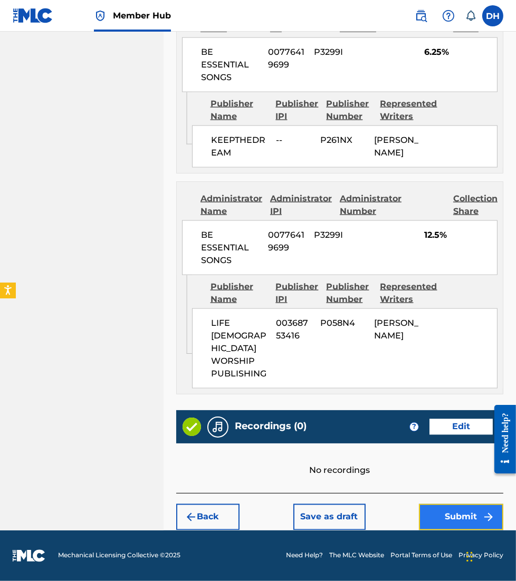
click at [453, 509] on button "Submit" at bounding box center [461, 517] width 84 height 26
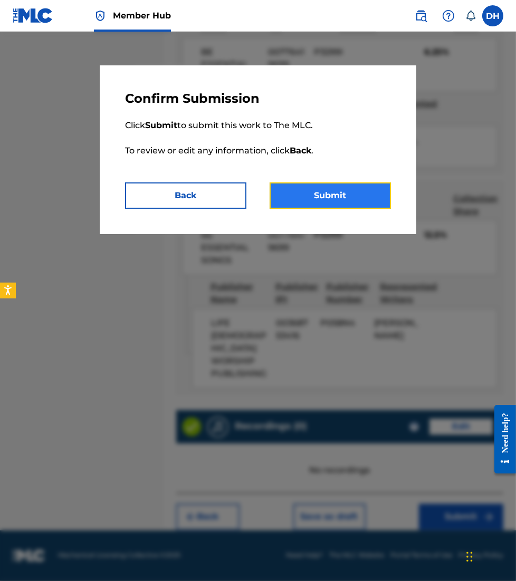
click at [356, 195] on button "Submit" at bounding box center [329, 195] width 121 height 26
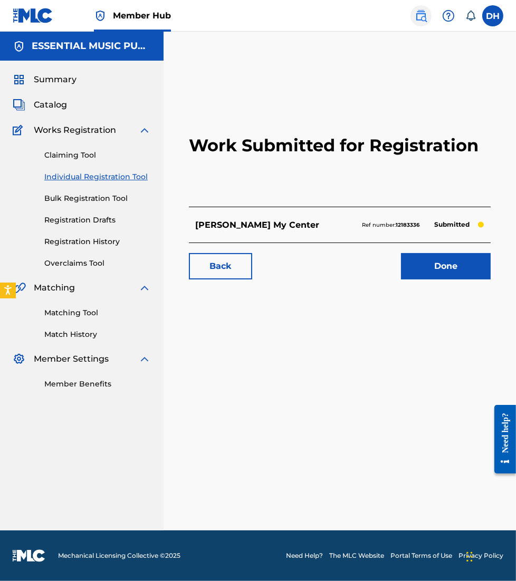
click at [416, 19] on img at bounding box center [420, 15] width 13 height 13
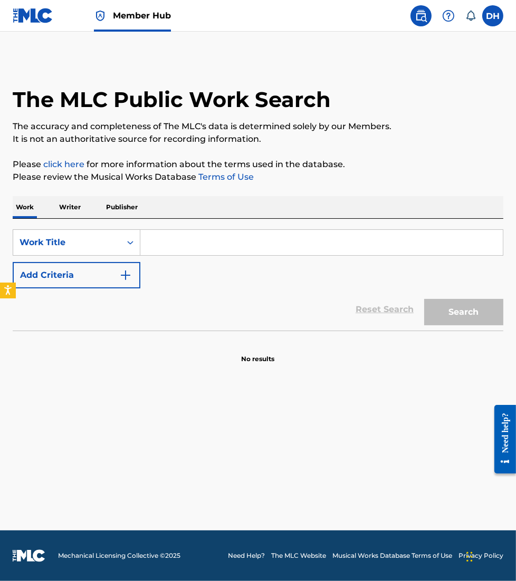
click at [150, 250] on input "Search Form" at bounding box center [321, 242] width 362 height 25
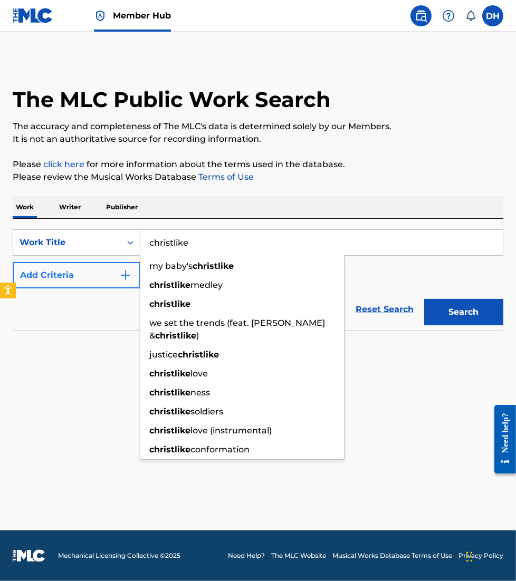
type input "christlike"
click at [70, 286] on button "Add Criteria" at bounding box center [77, 275] width 128 height 26
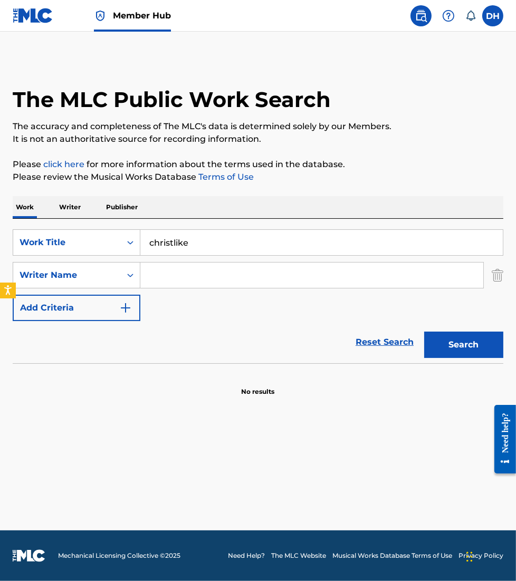
click at [171, 283] on input "Search Form" at bounding box center [311, 275] width 343 height 25
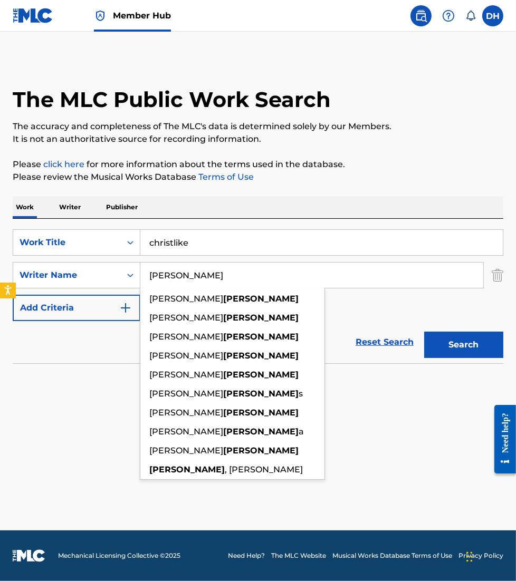
type input "[PERSON_NAME]"
click at [424, 332] on button "Search" at bounding box center [463, 345] width 79 height 26
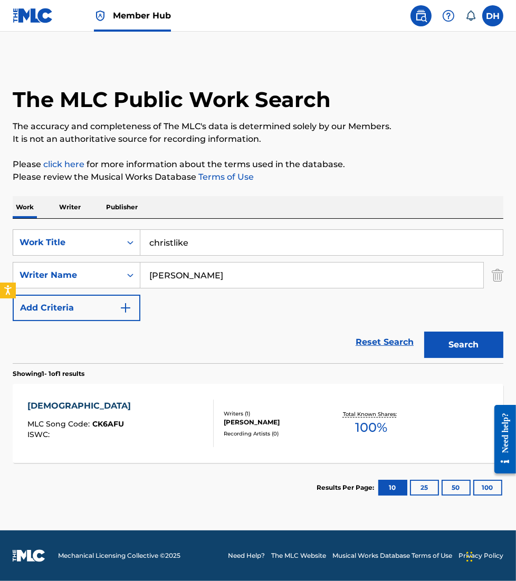
click at [122, 421] on div "CHRISTLIKE MLC Song Code : CK6AFU ISWC :" at bounding box center [120, 423] width 186 height 47
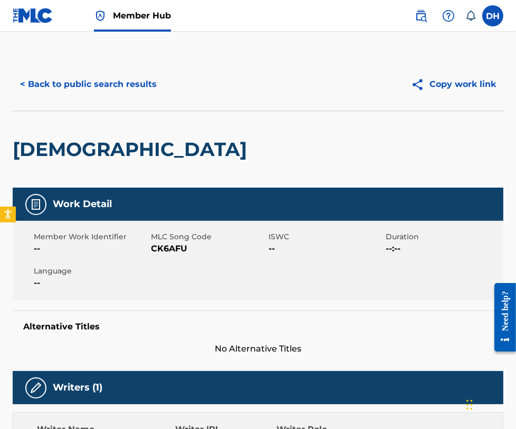
click at [157, 250] on span "CK6AFU" at bounding box center [208, 249] width 115 height 13
drag, startPoint x: 152, startPoint y: 248, endPoint x: 196, endPoint y: 251, distance: 43.3
click at [196, 251] on span "CK6AFU" at bounding box center [208, 249] width 115 height 13
copy span "CK6AFU"
click at [157, 78] on button "< Back to public search results" at bounding box center [88, 84] width 151 height 26
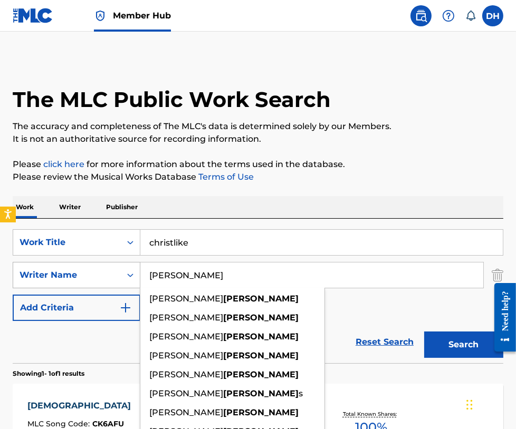
drag, startPoint x: 257, startPoint y: 275, endPoint x: 64, endPoint y: 268, distance: 193.1
click at [64, 268] on div "SearchWithCriteriae948bb26-1a4a-4ee0-86f5-d120efe3e0c2 Writer Name [PERSON_NAME…" at bounding box center [258, 275] width 490 height 26
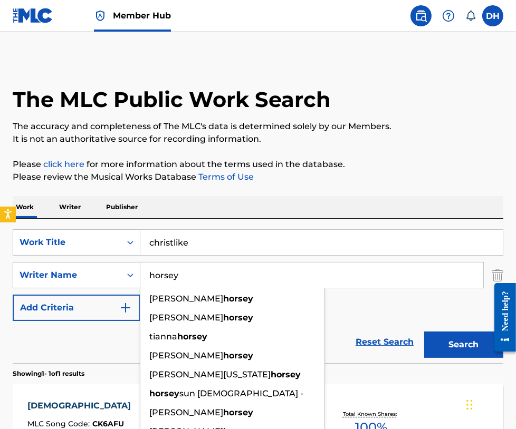
type input "horsey"
click at [424, 332] on button "Search" at bounding box center [463, 345] width 79 height 26
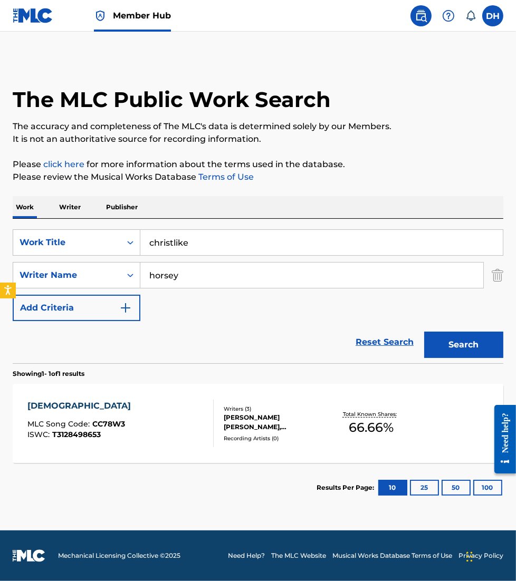
click at [168, 408] on div "CHRISTLIKE MLC Song Code : CC78W3 ISWC : T3128498653" at bounding box center [120, 423] width 186 height 47
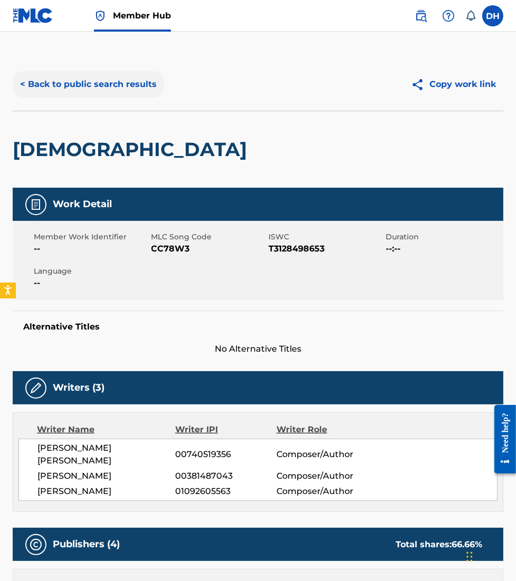
click at [117, 75] on button "< Back to public search results" at bounding box center [88, 84] width 151 height 26
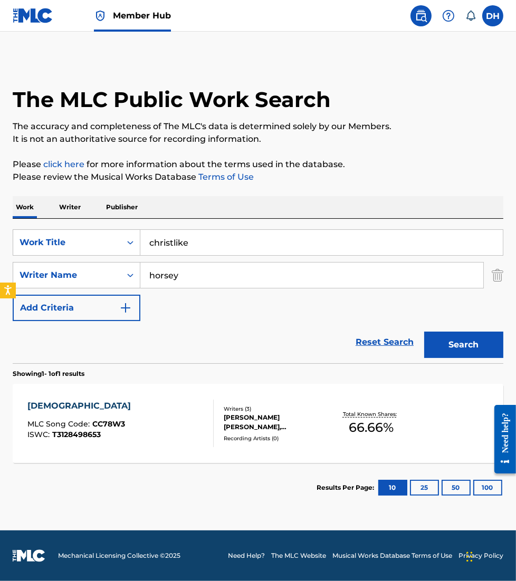
drag, startPoint x: 256, startPoint y: 244, endPoint x: -4, endPoint y: 236, distance: 260.1
click at [0, 236] on html "Accessibility Screen-Reader Guide, Feedback, and Issue Reporting | New window 0…" at bounding box center [258, 290] width 516 height 581
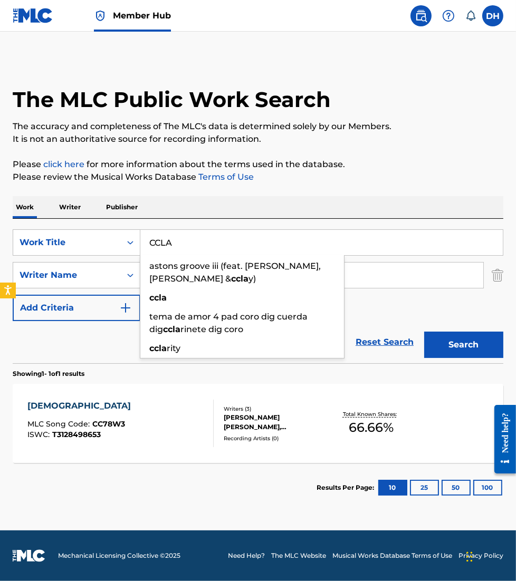
type input "CCLA"
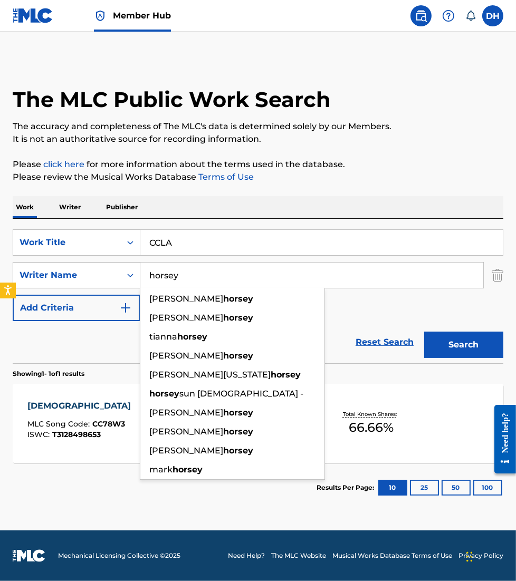
drag, startPoint x: 431, startPoint y: 274, endPoint x: 53, endPoint y: 271, distance: 378.1
click at [53, 271] on div "SearchWithCriteriae948bb26-1a4a-4ee0-86f5-d120efe3e0c2 Writer Name horsey [PERS…" at bounding box center [258, 275] width 490 height 26
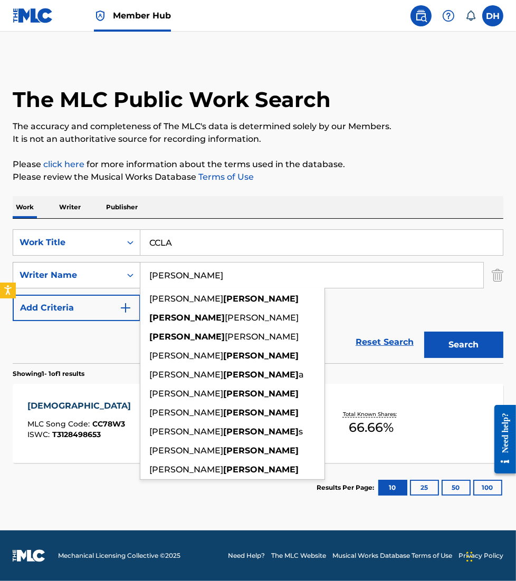
type input "[PERSON_NAME]"
click at [424, 332] on button "Search" at bounding box center [463, 345] width 79 height 26
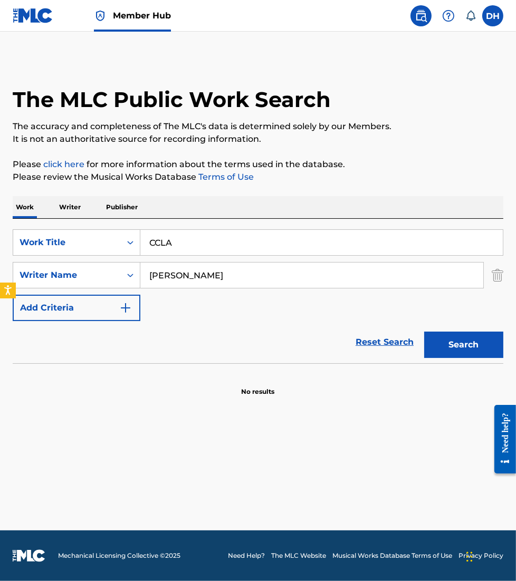
click at [166, 240] on input "CCLA" at bounding box center [321, 242] width 362 height 25
type input "CLCA"
click at [424, 332] on button "Search" at bounding box center [463, 345] width 79 height 26
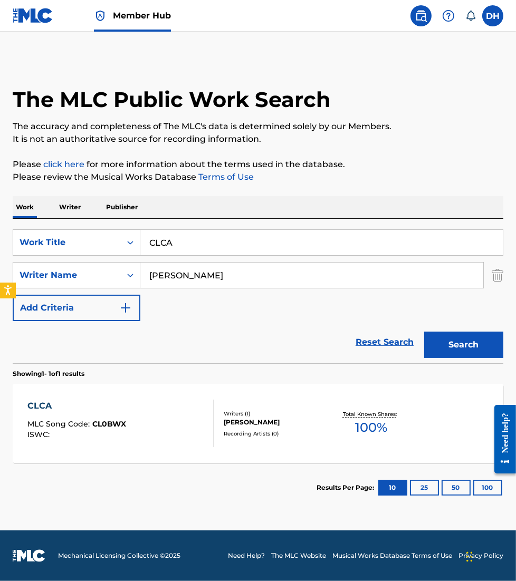
click at [102, 416] on div "CLCA MLC Song Code : CL0BWX ISWC :" at bounding box center [76, 423] width 99 height 47
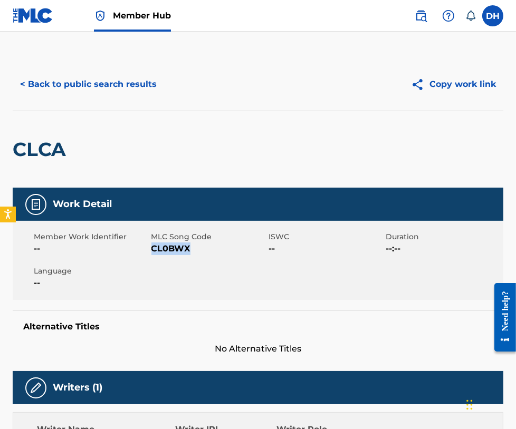
drag, startPoint x: 152, startPoint y: 249, endPoint x: 217, endPoint y: 254, distance: 65.1
click at [217, 254] on span "CL0BWX" at bounding box center [208, 249] width 115 height 13
copy span "CL0BWX"
click at [58, 77] on button "< Back to public search results" at bounding box center [88, 84] width 151 height 26
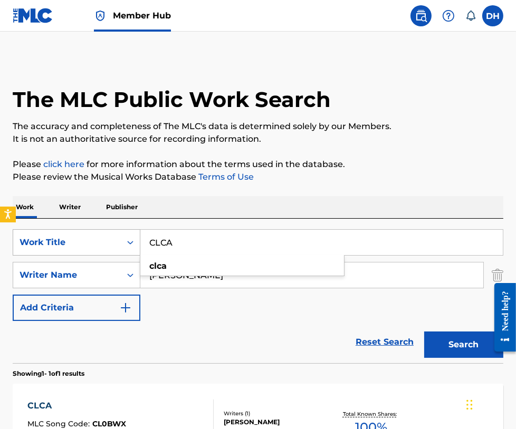
drag, startPoint x: 192, startPoint y: 238, endPoint x: 49, endPoint y: 244, distance: 144.1
click at [49, 244] on div "SearchWithCriteriaca299da3-3721-4f80-9fb8-2b977fa1fbff Work Title CLCA clca" at bounding box center [258, 242] width 490 height 26
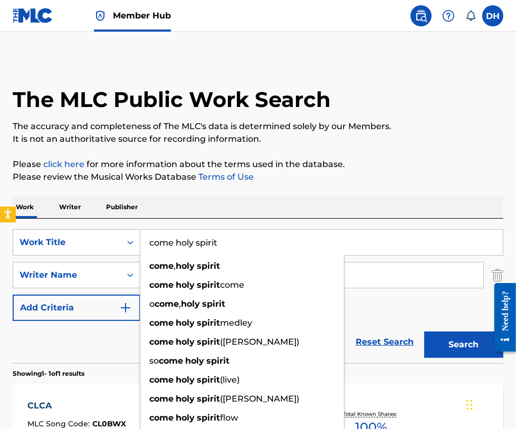
type input "come holy spirit"
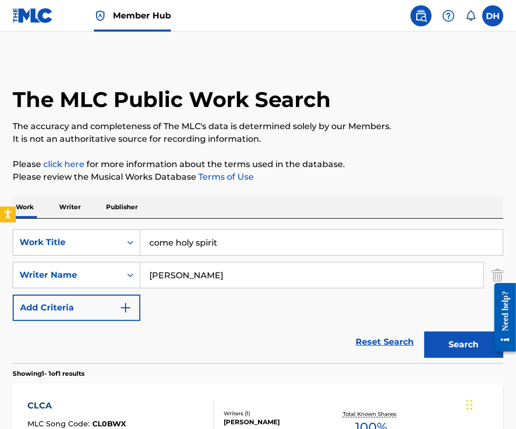
click at [367, 191] on div "The MLC Public Work Search The accuracy and completeness of The MLC's data is d…" at bounding box center [258, 285] width 516 height 455
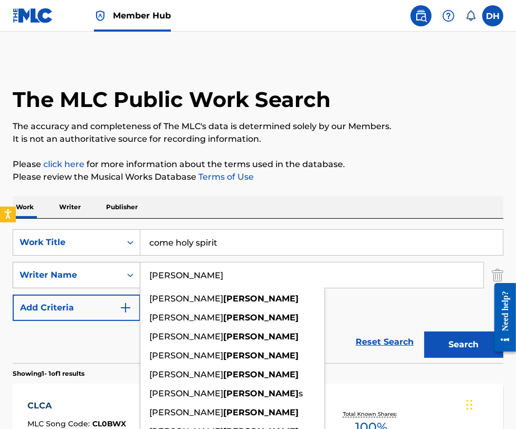
drag, startPoint x: 216, startPoint y: 283, endPoint x: 20, endPoint y: 265, distance: 196.5
click at [20, 265] on div "SearchWithCriteriae948bb26-1a4a-4ee0-86f5-d120efe3e0c2 Writer Name [PERSON_NAME…" at bounding box center [258, 275] width 490 height 26
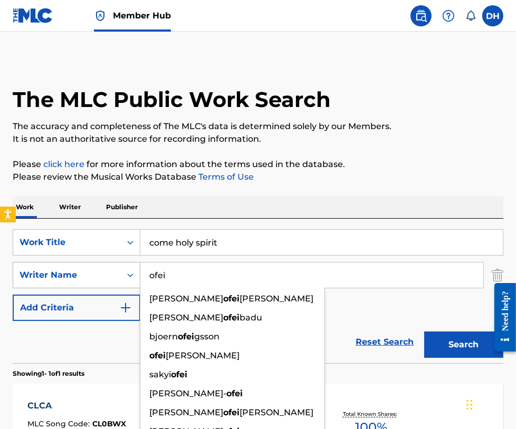
type input "ofei"
click at [424, 332] on button "Search" at bounding box center [463, 345] width 79 height 26
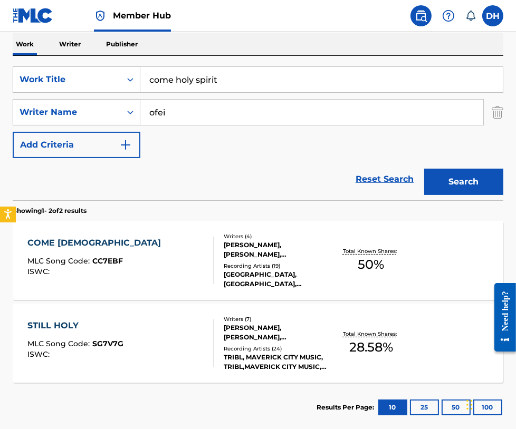
scroll to position [163, 0]
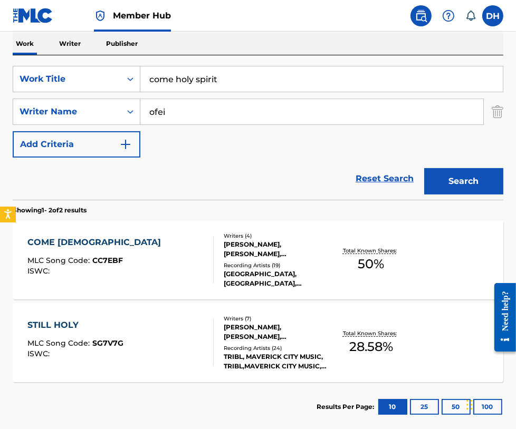
click at [69, 231] on div "COME HOLY SPIRIT MLC Song Code : CC7EBF ISWC : Writers ( 4 ) [PERSON_NAME], [PE…" at bounding box center [258, 259] width 490 height 79
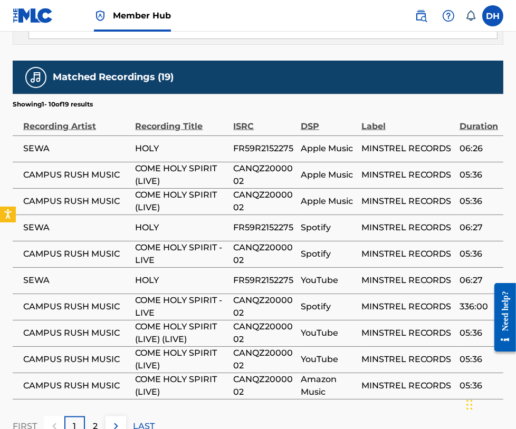
scroll to position [1335, 0]
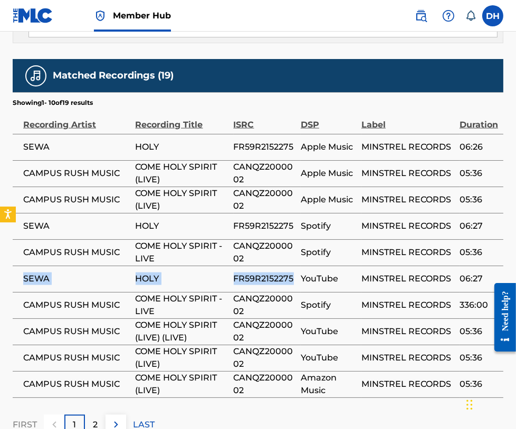
drag, startPoint x: 22, startPoint y: 243, endPoint x: 300, endPoint y: 247, distance: 277.4
click at [300, 266] on tr "SEWA HOLY FR59R2152275 YouTube MINSTREL RECORDS 06:27" at bounding box center [258, 279] width 490 height 26
copy tr "SEWA HOLY FR59R2152275"
click at [120, 419] on img at bounding box center [116, 425] width 13 height 13
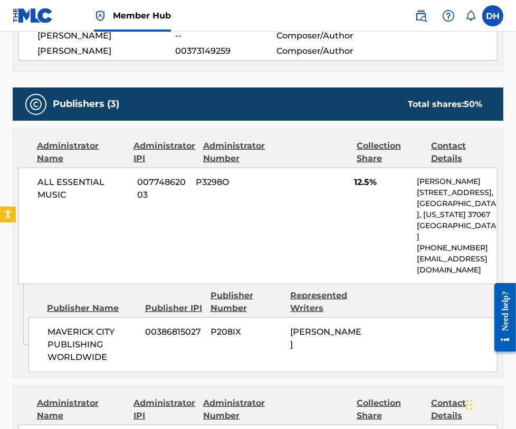
scroll to position [0, 0]
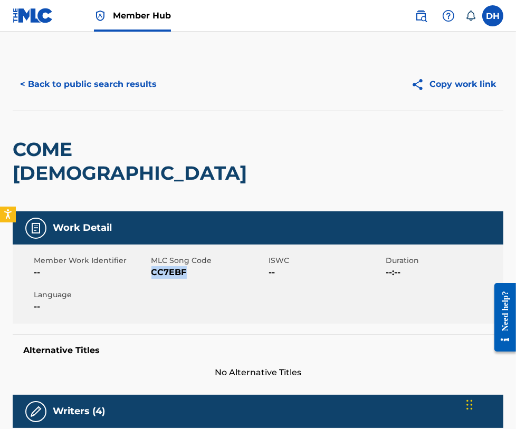
drag, startPoint x: 152, startPoint y: 250, endPoint x: 252, endPoint y: 247, distance: 99.7
click at [252, 266] on span "CC7EBF" at bounding box center [208, 272] width 115 height 13
copy span "CC7EBF"
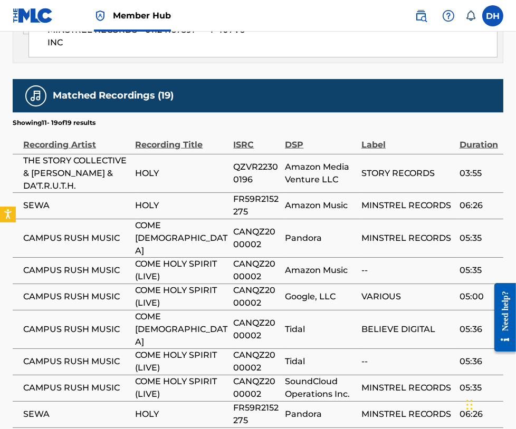
scroll to position [1360, 0]
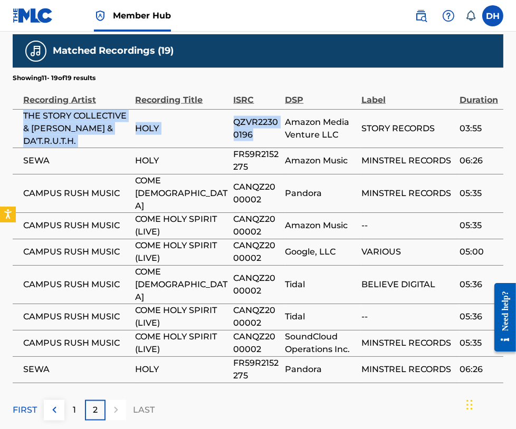
drag, startPoint x: 19, startPoint y: 80, endPoint x: 254, endPoint y: 105, distance: 236.6
click at [254, 109] on tr "THE STORY COLLECTIVE & [PERSON_NAME] & DA'T.R.U.T.H. HOLY QZVR22300196 Amazon M…" at bounding box center [258, 128] width 490 height 38
copy tr "THE STORY COLLECTIVE & [PERSON_NAME] & DA'T.R.U.T.H. HOLY QZVR22300196"
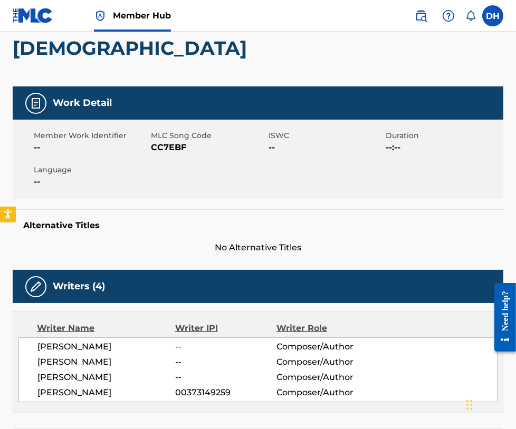
scroll to position [0, 0]
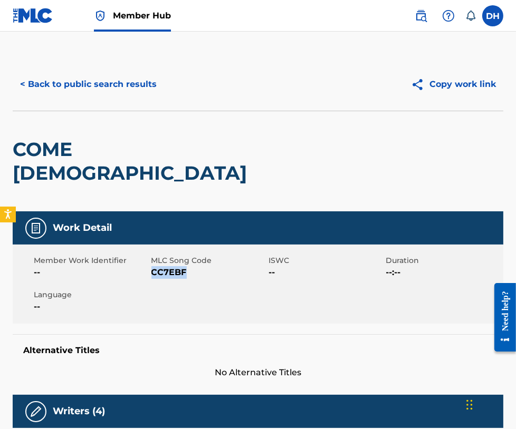
drag, startPoint x: 153, startPoint y: 248, endPoint x: 204, endPoint y: 261, distance: 52.3
click at [204, 261] on div "Member Work Identifier -- MLC Song Code CC7EBF ISWC -- Duration --:-- Language …" at bounding box center [258, 284] width 490 height 79
copy span "CC7EBF"
click at [111, 91] on button "< Back to public search results" at bounding box center [88, 84] width 151 height 26
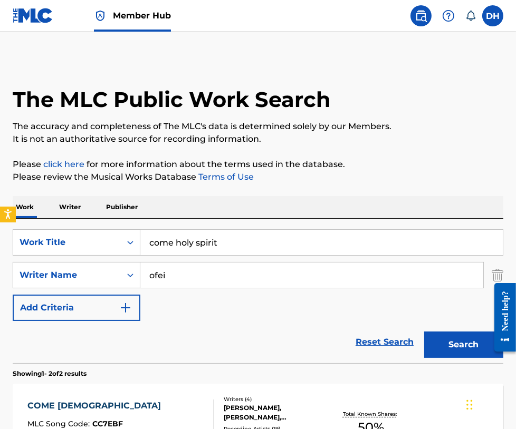
scroll to position [161, 0]
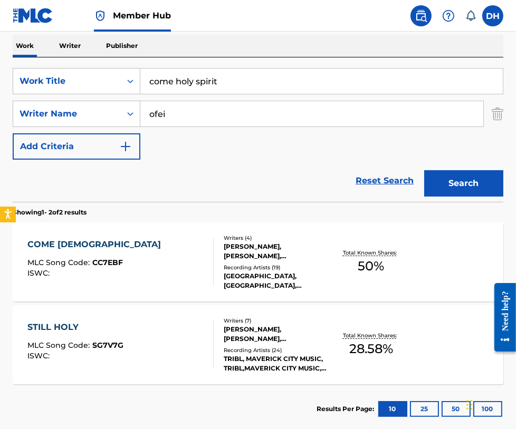
drag, startPoint x: 258, startPoint y: 90, endPoint x: 3, endPoint y: 82, distance: 254.8
click at [3, 82] on div "The MLC Public Work Search The accuracy and completeness of The MLC's data is d…" at bounding box center [258, 165] width 516 height 537
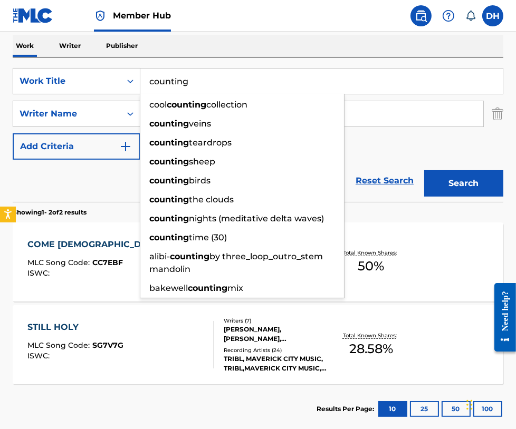
type input "counting"
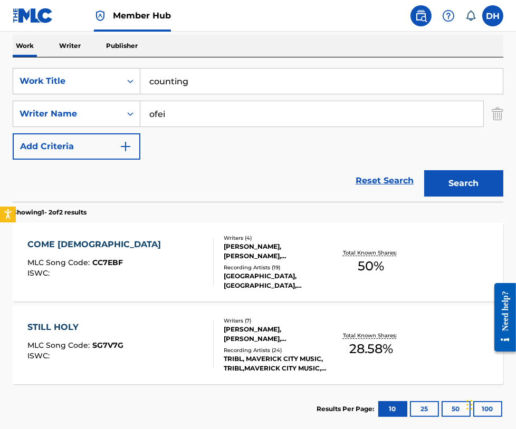
click at [448, 47] on div "Work Writer Publisher" at bounding box center [258, 46] width 490 height 22
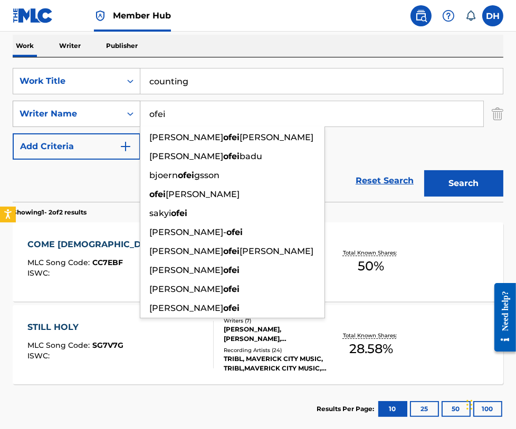
drag, startPoint x: 239, startPoint y: 119, endPoint x: 58, endPoint y: 103, distance: 181.5
click at [58, 103] on div "SearchWithCriteriae948bb26-1a4a-4ee0-86f5-d120efe3e0c2 Writer Name [PERSON_NAME…" at bounding box center [258, 114] width 490 height 26
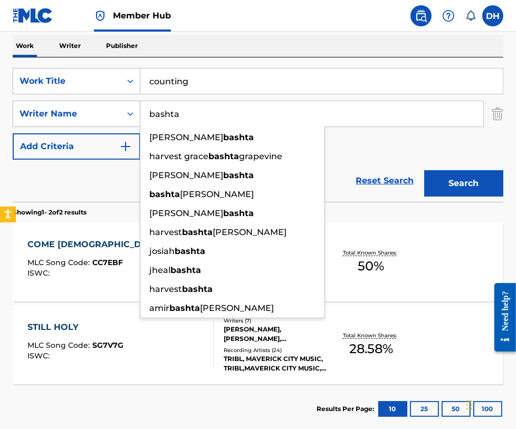
click at [424, 170] on button "Search" at bounding box center [463, 183] width 79 height 26
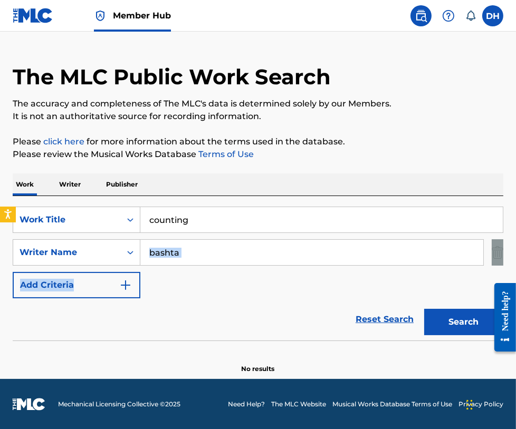
drag, startPoint x: 257, startPoint y: 267, endPoint x: 171, endPoint y: 259, distance: 86.8
click at [171, 259] on div "SearchWithCriteriaca299da3-3721-4f80-9fb8-2b977fa1fbff Work Title counting Sear…" at bounding box center [258, 253] width 490 height 92
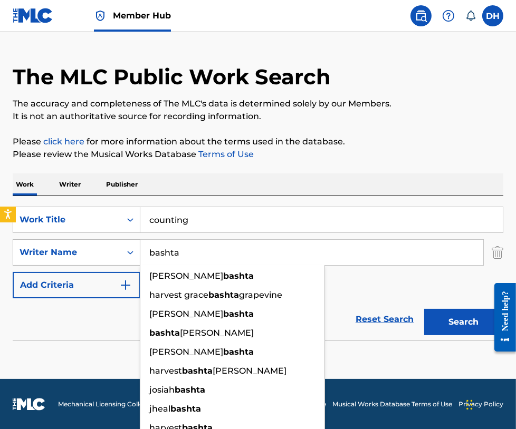
drag, startPoint x: 187, startPoint y: 260, endPoint x: 65, endPoint y: 264, distance: 121.9
click at [65, 264] on div "SearchWithCriteriae948bb26-1a4a-4ee0-86f5-d120efe3e0c2 Writer Name [PERSON_NAME…" at bounding box center [258, 252] width 490 height 26
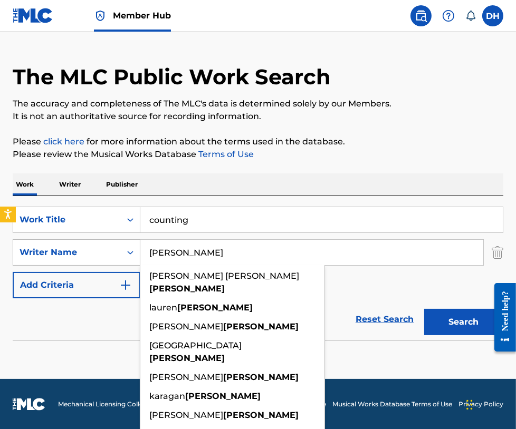
type input "[PERSON_NAME]"
click at [424, 309] on button "Search" at bounding box center [463, 322] width 79 height 26
click at [256, 201] on div "SearchWithCriteriaca299da3-3721-4f80-9fb8-2b977fa1fbff Work Title counting Sear…" at bounding box center [258, 268] width 490 height 144
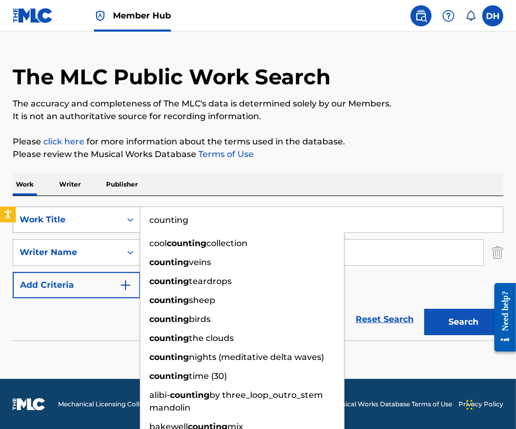
drag, startPoint x: 245, startPoint y: 228, endPoint x: 73, endPoint y: 226, distance: 171.9
click at [73, 226] on div "SearchWithCriteriaca299da3-3721-4f80-9fb8-2b977fa1fbff Work Title counting cool…" at bounding box center [258, 220] width 490 height 26
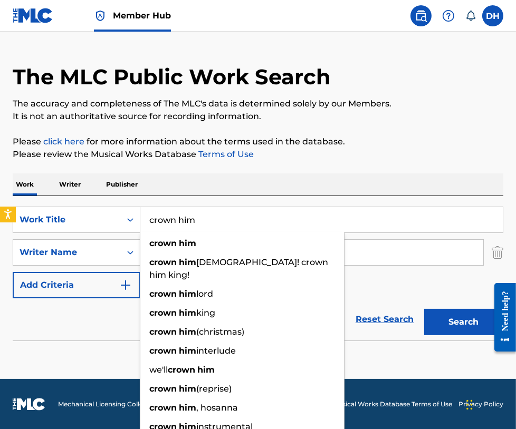
type input "crown him"
click at [210, 184] on div "Work Writer Publisher" at bounding box center [258, 184] width 490 height 22
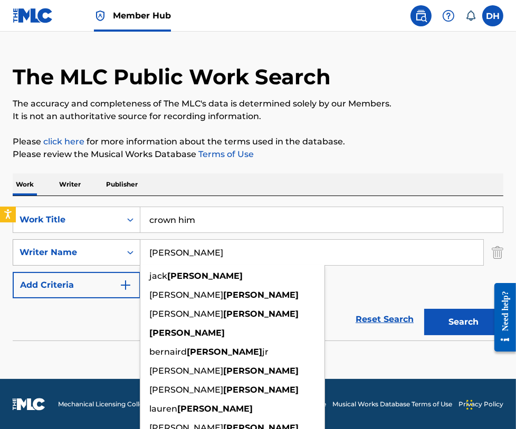
drag, startPoint x: 155, startPoint y: 252, endPoint x: 19, endPoint y: 258, distance: 135.7
click at [19, 258] on div "SearchWithCriteriae948bb26-1a4a-4ee0-86f5-d120efe3e0c2 Writer Name [PERSON_NAME…" at bounding box center [258, 252] width 490 height 26
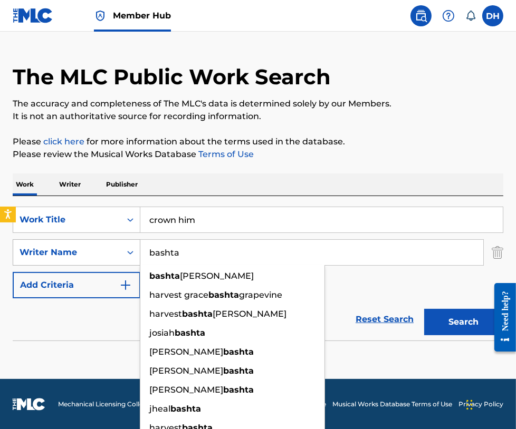
type input "bashta"
click at [424, 309] on button "Search" at bounding box center [463, 322] width 79 height 26
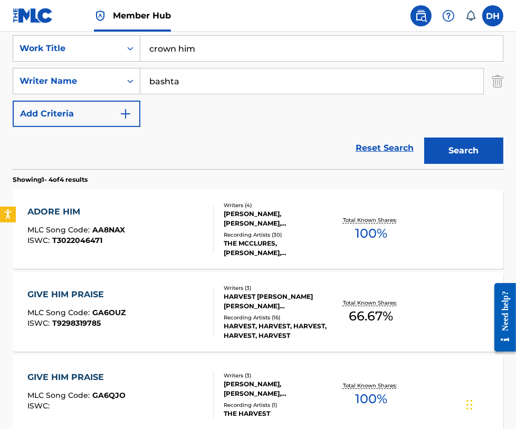
scroll to position [0, 0]
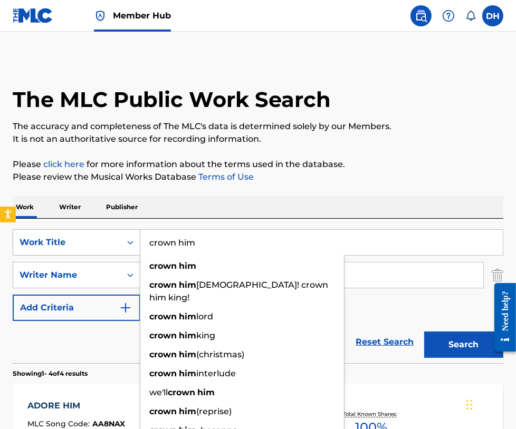
drag, startPoint x: 222, startPoint y: 245, endPoint x: 100, endPoint y: 246, distance: 121.8
click at [100, 246] on div "SearchWithCriteriaca299da3-3721-4f80-9fb8-2b977fa1fbff Work Title crown him cro…" at bounding box center [258, 242] width 490 height 26
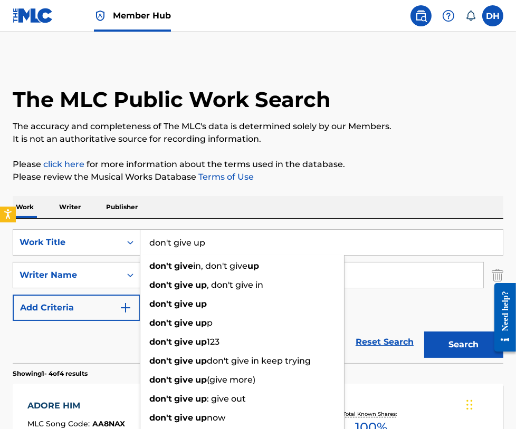
type input "don't give up"
click at [191, 210] on div "Work Writer Publisher" at bounding box center [258, 207] width 490 height 22
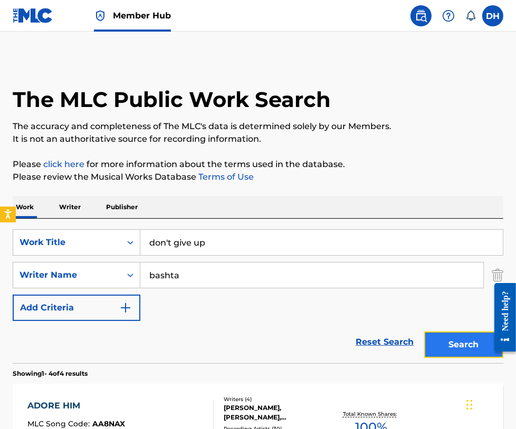
click at [438, 351] on button "Search" at bounding box center [463, 345] width 79 height 26
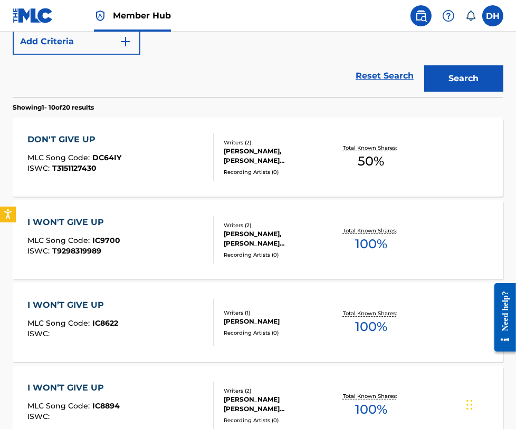
scroll to position [284, 0]
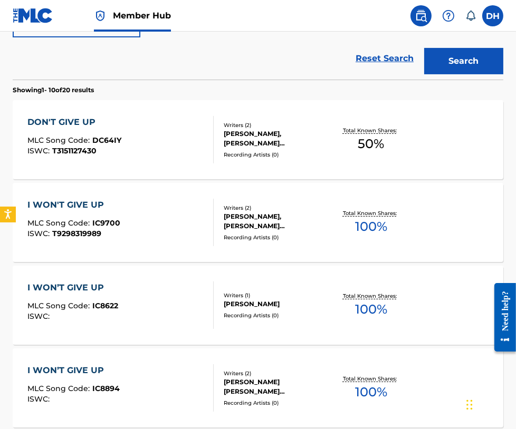
click at [262, 137] on div "[PERSON_NAME], [PERSON_NAME] [PERSON_NAME]" at bounding box center [277, 138] width 107 height 19
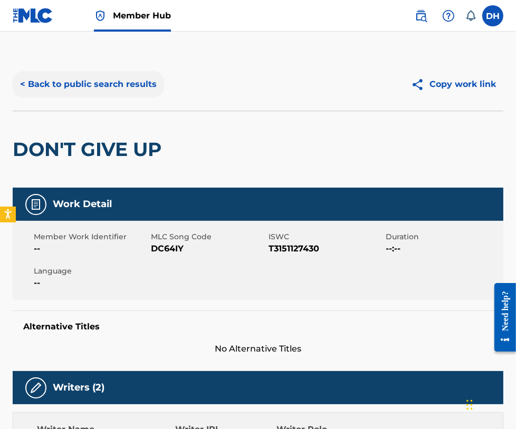
click at [122, 74] on button "< Back to public search results" at bounding box center [88, 84] width 151 height 26
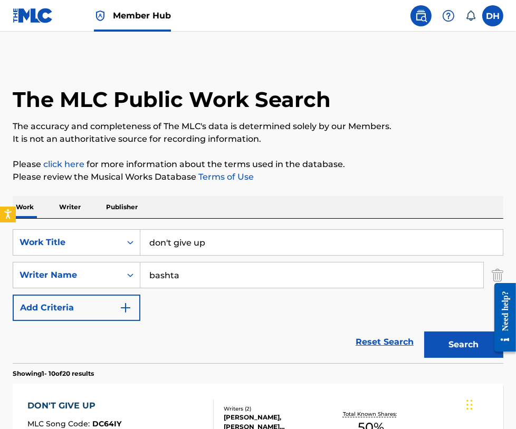
drag, startPoint x: 251, startPoint y: 235, endPoint x: 60, endPoint y: 220, distance: 192.0
click at [60, 220] on div "SearchWithCriteriaca299da3-3721-4f80-9fb8-2b977fa1fbff Work Title don't give up…" at bounding box center [258, 291] width 490 height 144
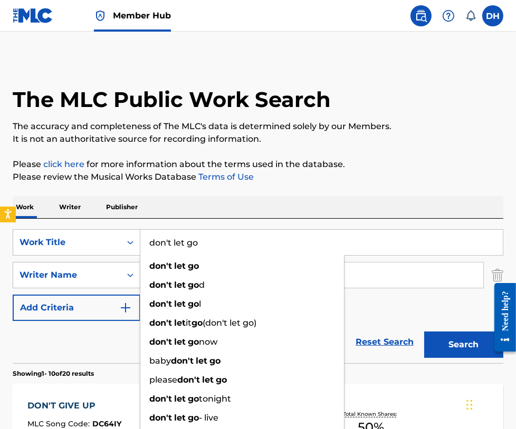
type input "don't let go"
click at [188, 202] on div "Work Writer Publisher" at bounding box center [258, 207] width 490 height 22
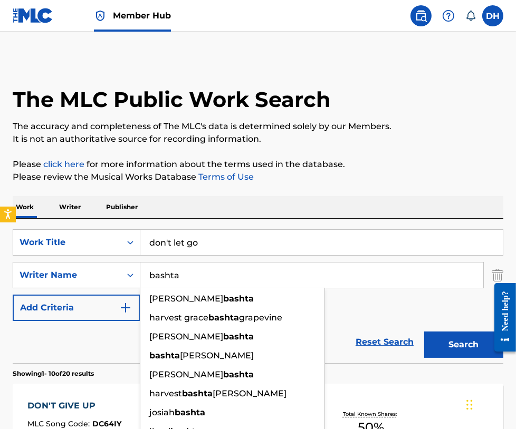
drag, startPoint x: 189, startPoint y: 273, endPoint x: 74, endPoint y: 259, distance: 115.2
click at [74, 259] on div "SearchWithCriteriaca299da3-3721-4f80-9fb8-2b977fa1fbff Work Title don't let go …" at bounding box center [258, 275] width 490 height 92
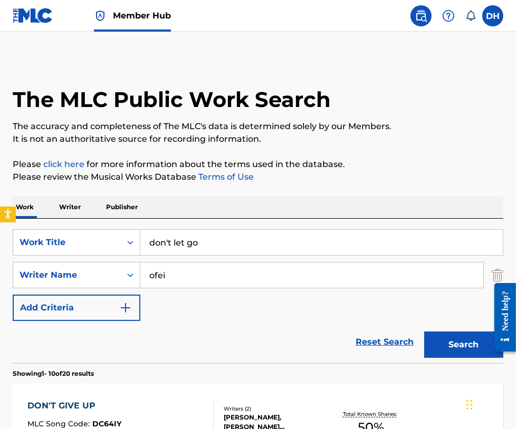
type input "ofei"
click at [424, 332] on button "Search" at bounding box center [463, 345] width 79 height 26
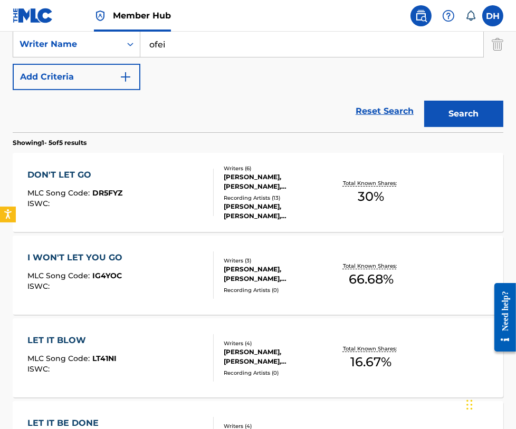
scroll to position [230, 0]
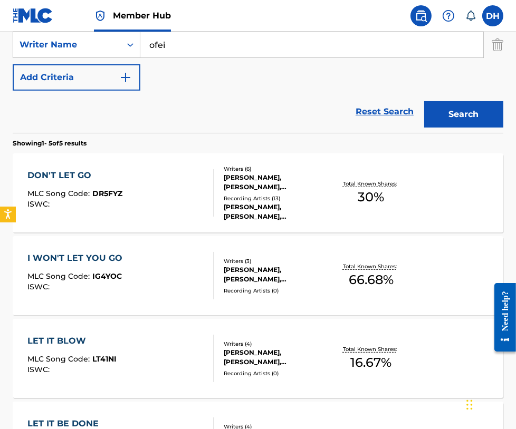
click at [143, 197] on div "DON'T LET GO MLC Song Code : DR5FYZ ISWC :" at bounding box center [120, 192] width 186 height 47
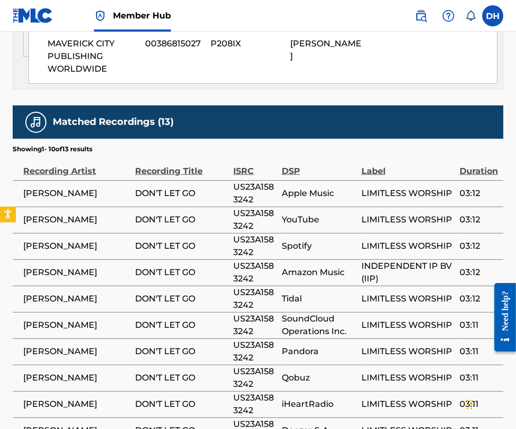
scroll to position [1126, 0]
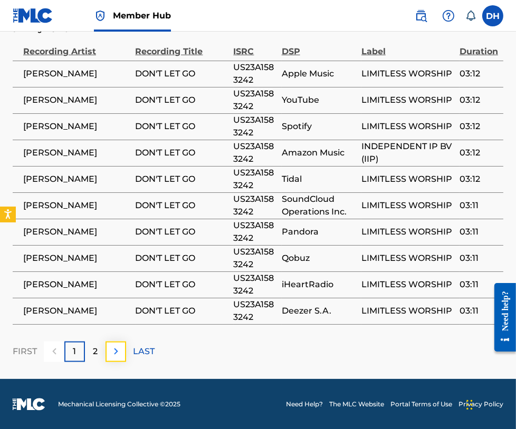
click at [115, 346] on img at bounding box center [116, 351] width 13 height 13
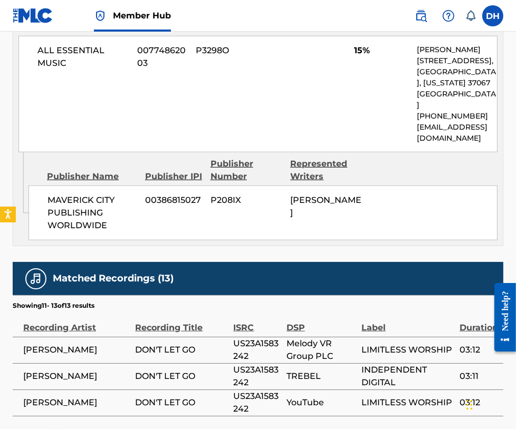
scroll to position [942, 0]
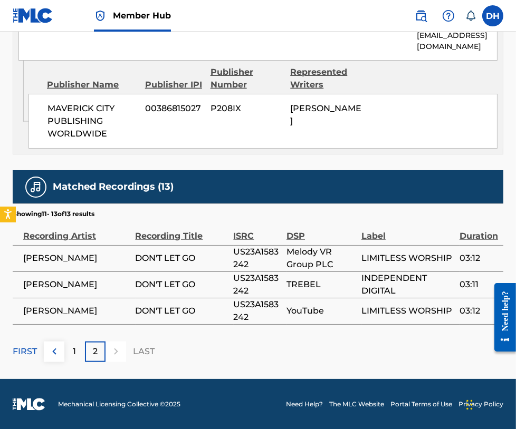
drag, startPoint x: 115, startPoint y: 346, endPoint x: 72, endPoint y: 195, distance: 157.3
click at [72, 195] on div "Matched Recordings (13)" at bounding box center [258, 186] width 490 height 33
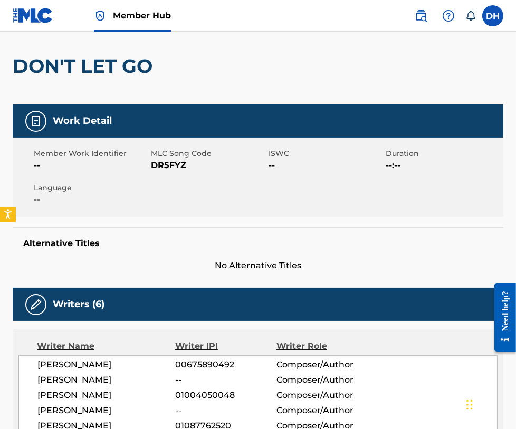
scroll to position [0, 0]
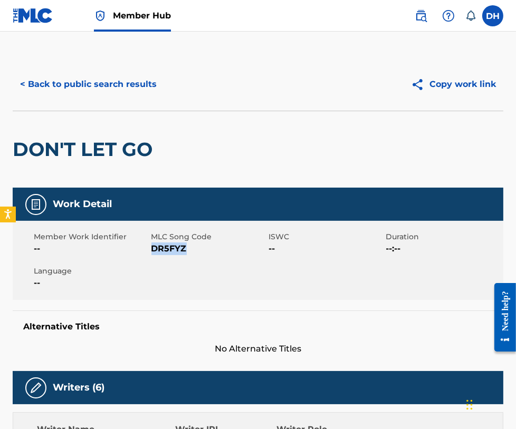
drag, startPoint x: 153, startPoint y: 251, endPoint x: 211, endPoint y: 253, distance: 58.0
click at [211, 253] on span "DR5FYZ" at bounding box center [208, 249] width 115 height 13
copy span "DR5FYZ"
click at [211, 253] on span "DR5FYZ" at bounding box center [208, 249] width 115 height 13
click at [96, 85] on button "< Back to public search results" at bounding box center [88, 84] width 151 height 26
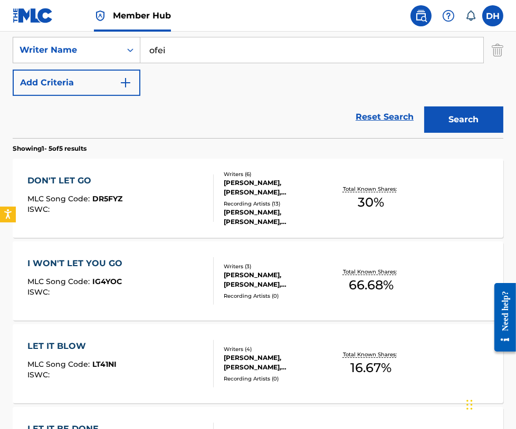
scroll to position [101, 0]
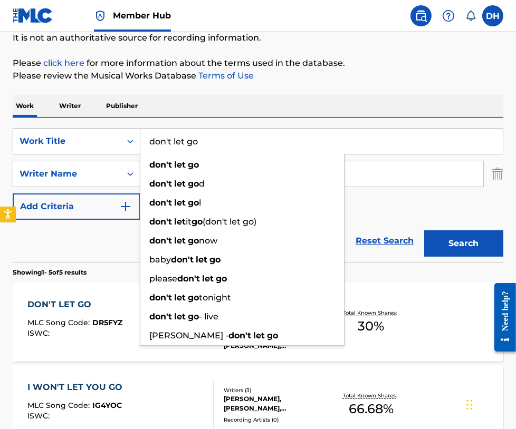
drag, startPoint x: 235, startPoint y: 139, endPoint x: 108, endPoint y: 118, distance: 128.8
click at [108, 118] on div "SearchWithCriteriaca299da3-3721-4f80-9fb8-2b977fa1fbff Work Title don't let go …" at bounding box center [258, 190] width 490 height 144
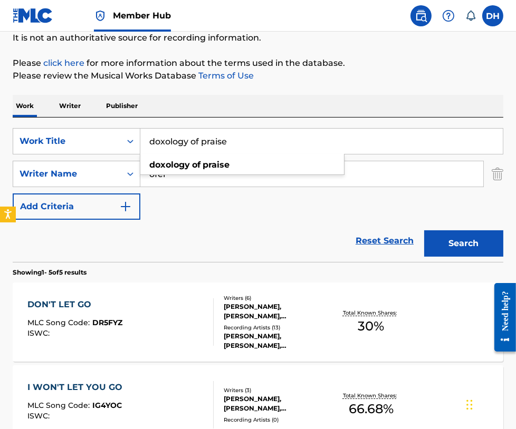
type input "doxology of praise"
click at [224, 242] on div "Reset Search Search" at bounding box center [258, 241] width 490 height 42
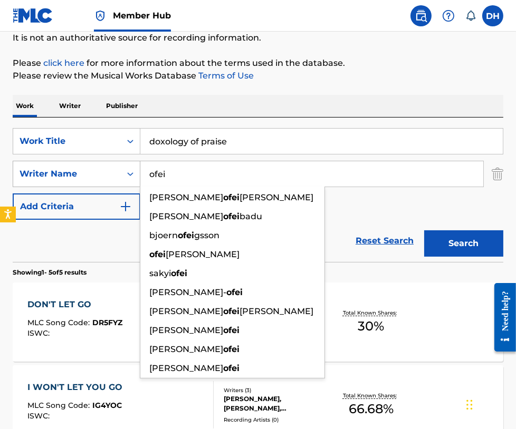
drag, startPoint x: 215, startPoint y: 175, endPoint x: 64, endPoint y: 182, distance: 150.5
click at [64, 182] on div "SearchWithCriteriae948bb26-1a4a-4ee0-86f5-d120efe3e0c2 Writer Name [PERSON_NAME…" at bounding box center [258, 174] width 490 height 26
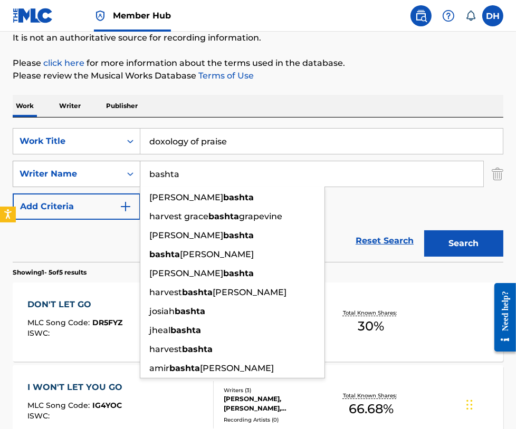
click at [424, 230] on button "Search" at bounding box center [463, 243] width 79 height 26
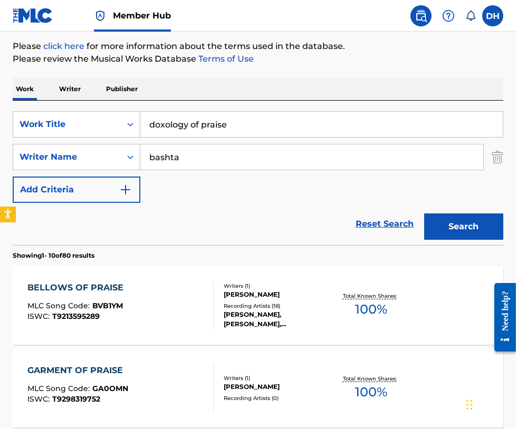
scroll to position [121, 0]
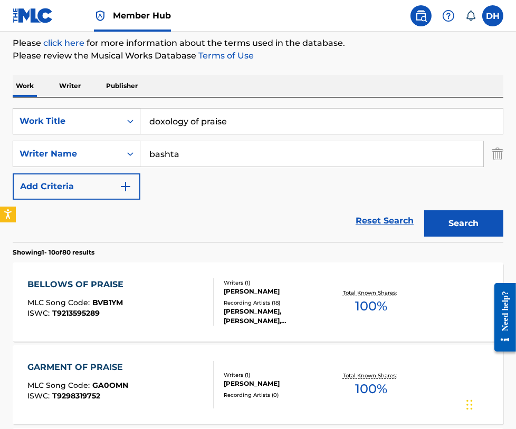
drag, startPoint x: 199, startPoint y: 151, endPoint x: 57, endPoint y: 129, distance: 143.0
click at [57, 129] on div "SearchWithCriteriaca299da3-3721-4f80-9fb8-2b977fa1fbff Work Title doxology of p…" at bounding box center [258, 154] width 490 height 92
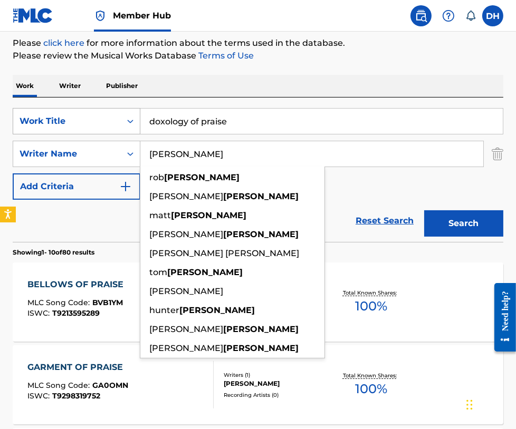
type input "[PERSON_NAME]"
click at [424, 210] on button "Search" at bounding box center [463, 223] width 79 height 26
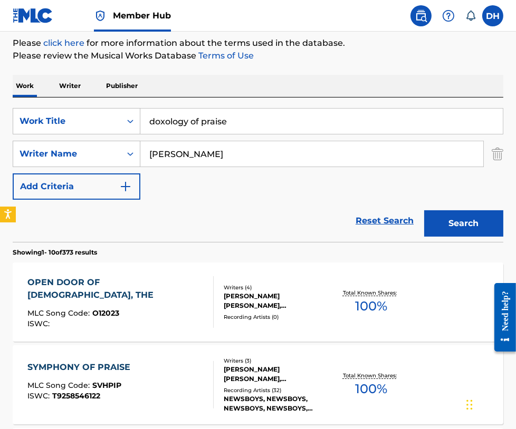
drag, startPoint x: 209, startPoint y: 161, endPoint x: 109, endPoint y: 171, distance: 101.2
click at [109, 171] on div "SearchWithCriteriaca299da3-3721-4f80-9fb8-2b977fa1fbff Work Title doxology of p…" at bounding box center [258, 154] width 490 height 92
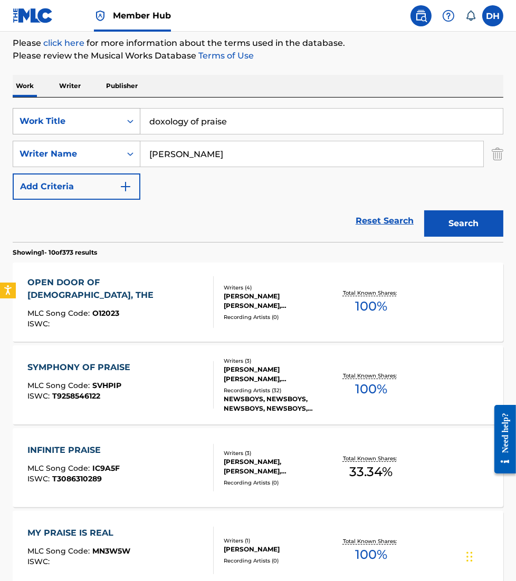
drag, startPoint x: 293, startPoint y: 107, endPoint x: 79, endPoint y: 118, distance: 213.9
click at [79, 118] on div "SearchWithCriteriaca299da3-3721-4f80-9fb8-2b977fa1fbff Work Title doxology of p…" at bounding box center [258, 170] width 490 height 144
drag, startPoint x: 79, startPoint y: 118, endPoint x: 208, endPoint y: 115, distance: 129.2
click at [208, 115] on input "doxology of praise" at bounding box center [321, 121] width 362 height 25
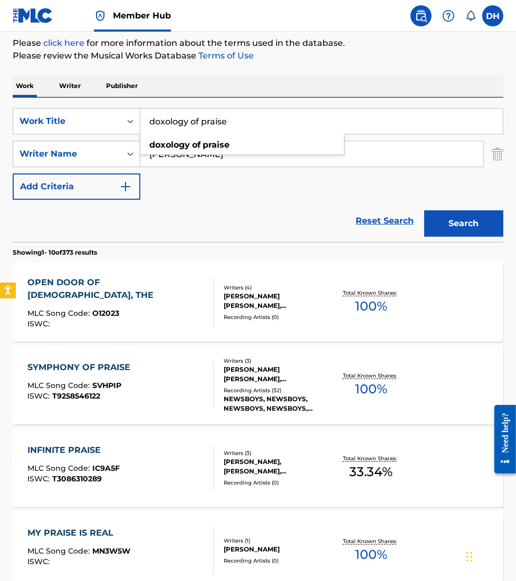
click at [208, 115] on input "doxology of praise" at bounding box center [321, 121] width 362 height 25
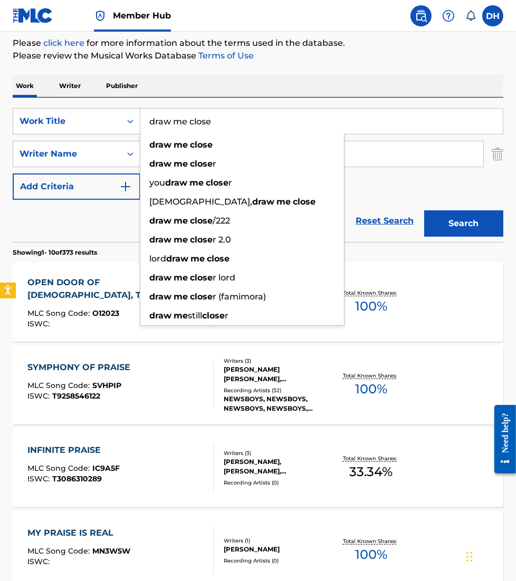
type input "draw me close"
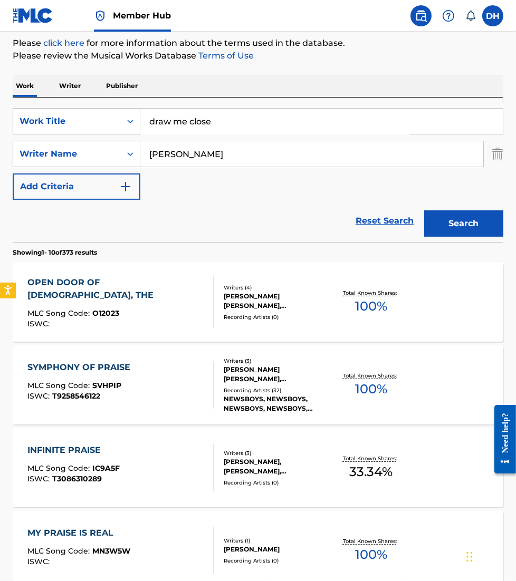
click at [225, 91] on div "Work Writer Publisher" at bounding box center [258, 86] width 490 height 22
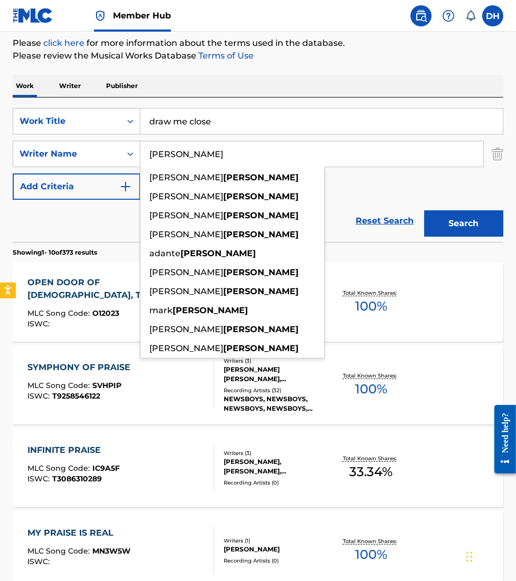
drag, startPoint x: 214, startPoint y: 154, endPoint x: 17, endPoint y: 169, distance: 197.2
click at [17, 169] on div "SearchWithCriteriaca299da3-3721-4f80-9fb8-2b977fa1fbff Work Title draw me close…" at bounding box center [258, 154] width 490 height 92
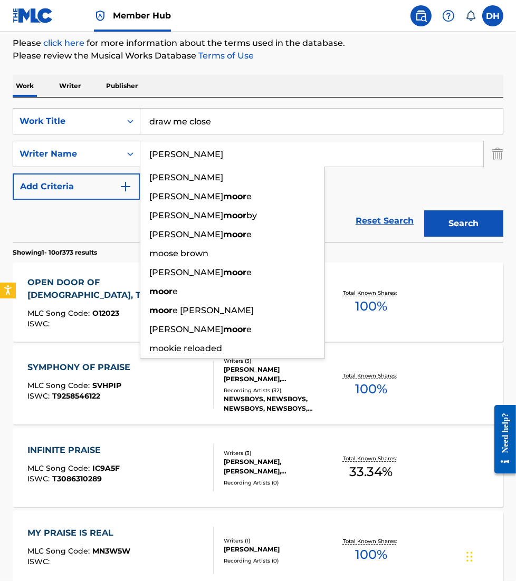
type input "[PERSON_NAME]"
click at [424, 210] on button "Search" at bounding box center [463, 223] width 79 height 26
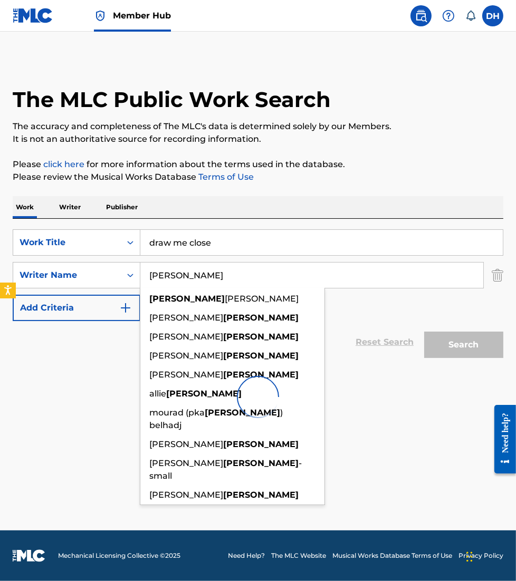
scroll to position [0, 0]
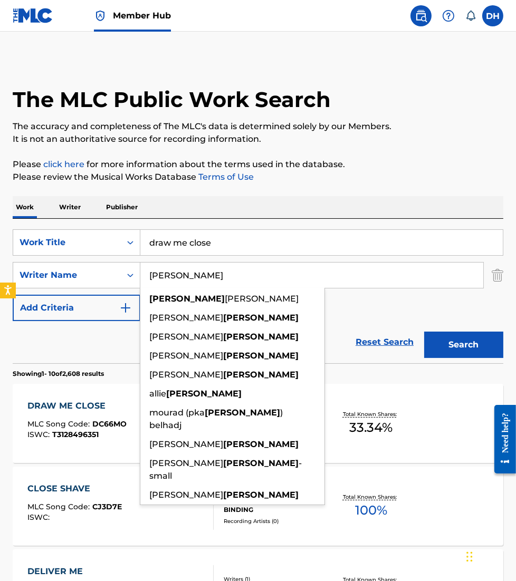
click at [31, 330] on div "Reset Search Search" at bounding box center [258, 342] width 490 height 42
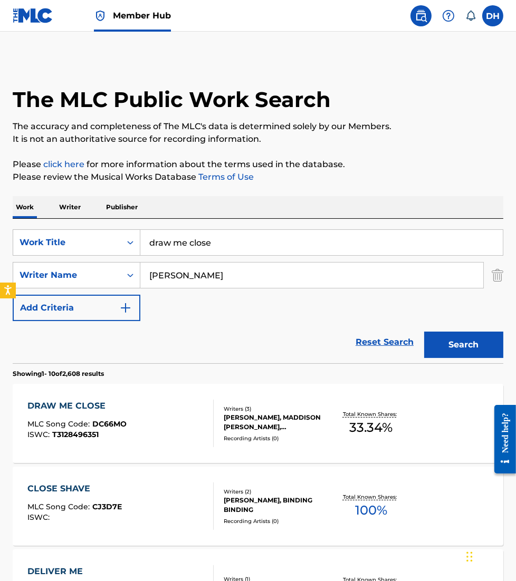
click at [123, 422] on span "DC66MO" at bounding box center [109, 423] width 34 height 9
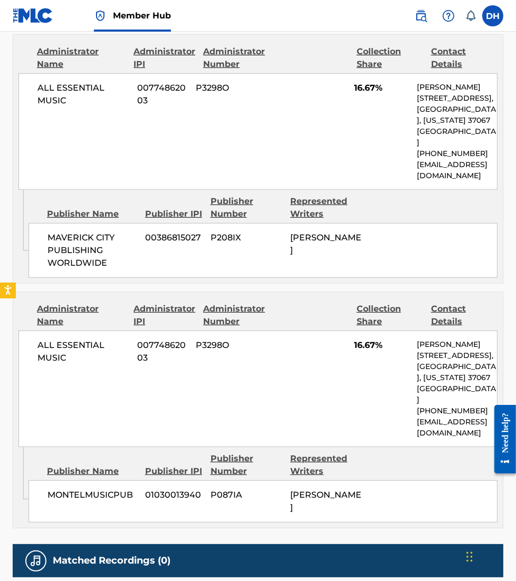
scroll to position [631, 0]
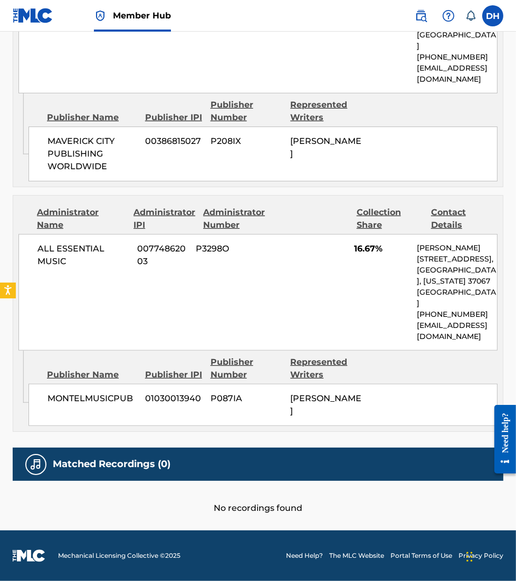
click at [487, 265] on p "[STREET_ADDRESS]," at bounding box center [457, 259] width 80 height 11
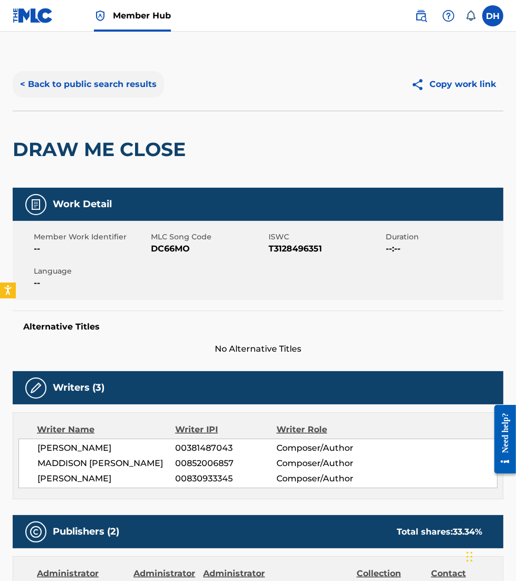
click at [60, 80] on button "< Back to public search results" at bounding box center [88, 84] width 151 height 26
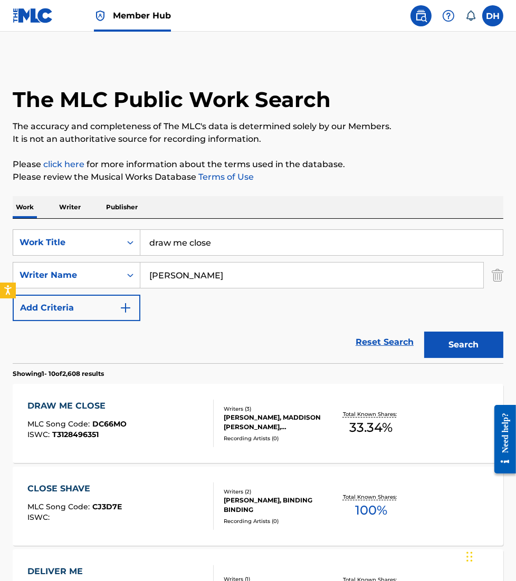
drag, startPoint x: 255, startPoint y: 239, endPoint x: -1, endPoint y: 331, distance: 272.2
click at [0, 331] on html "Accessibility Screen-Reader Guide, Feedback, and Issue Reporting | New window 0…" at bounding box center [258, 290] width 516 height 581
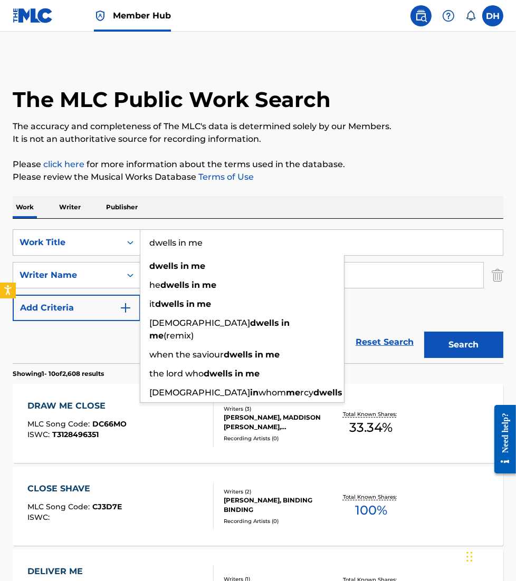
type input "dwells in me"
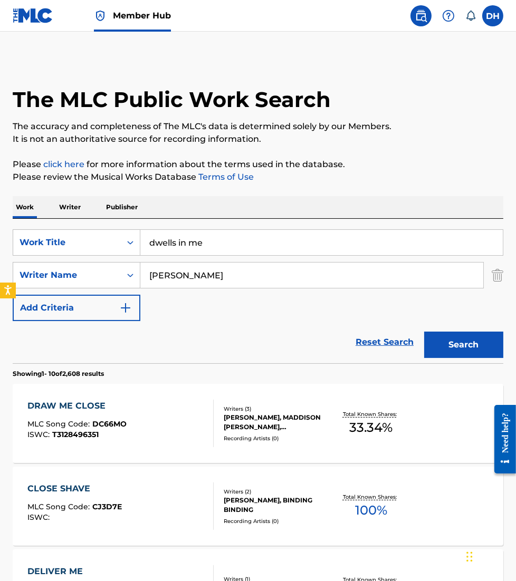
click at [475, 330] on div "Search" at bounding box center [461, 342] width 84 height 42
click at [480, 343] on button "Search" at bounding box center [463, 345] width 79 height 26
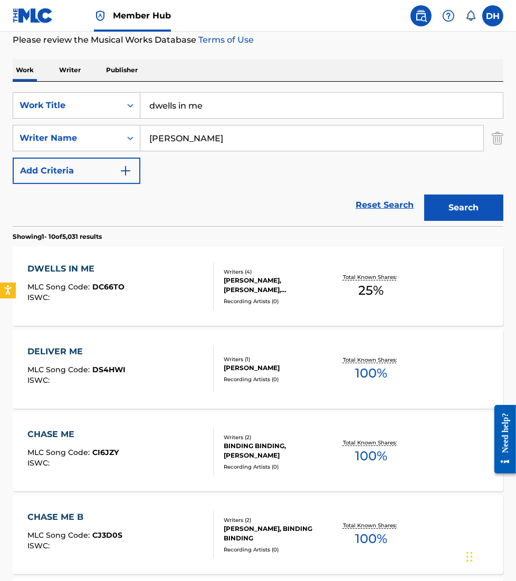
scroll to position [137, 0]
click at [144, 298] on div "DWELLS IN ME MLC Song Code : DC66TO ISWC :" at bounding box center [120, 286] width 186 height 47
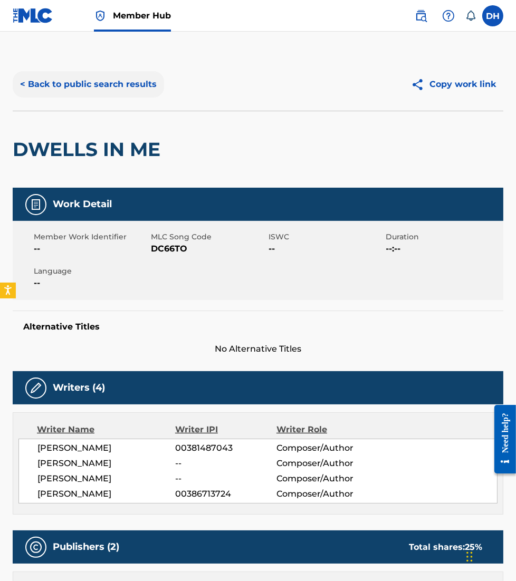
click at [142, 92] on button "< Back to public search results" at bounding box center [88, 84] width 151 height 26
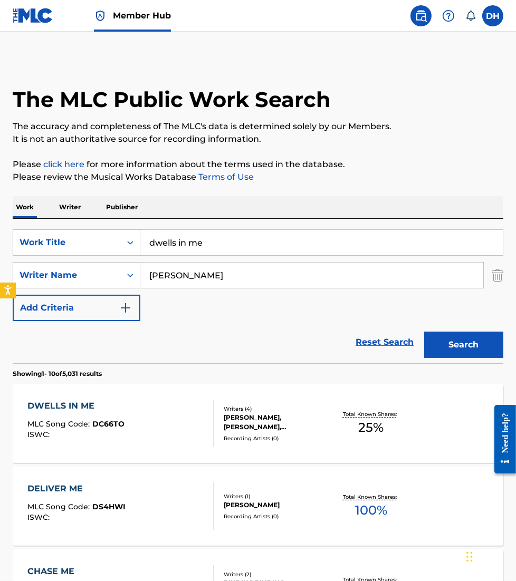
scroll to position [137, 0]
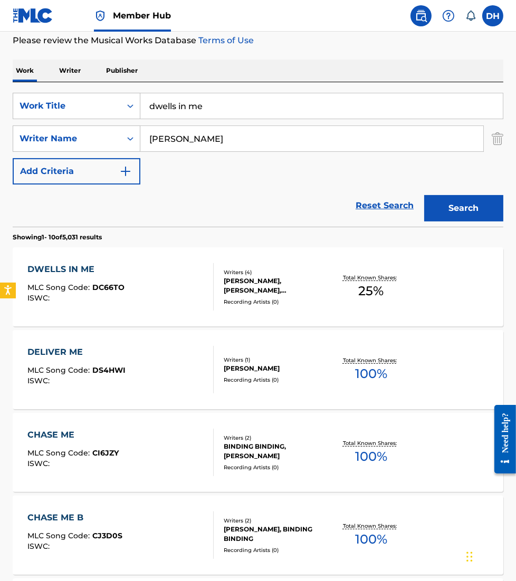
drag, startPoint x: 226, startPoint y: 107, endPoint x: -4, endPoint y: 123, distance: 230.5
click at [0, 123] on html "Accessibility Screen-Reader Guide, Feedback, and Issue Reporting | New window 0…" at bounding box center [258, 153] width 516 height 581
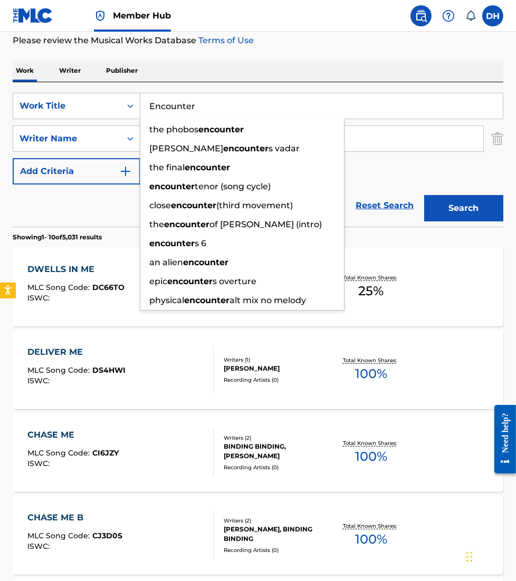
type input "Encounter"
click at [250, 68] on div "Work Writer Publisher" at bounding box center [258, 71] width 490 height 22
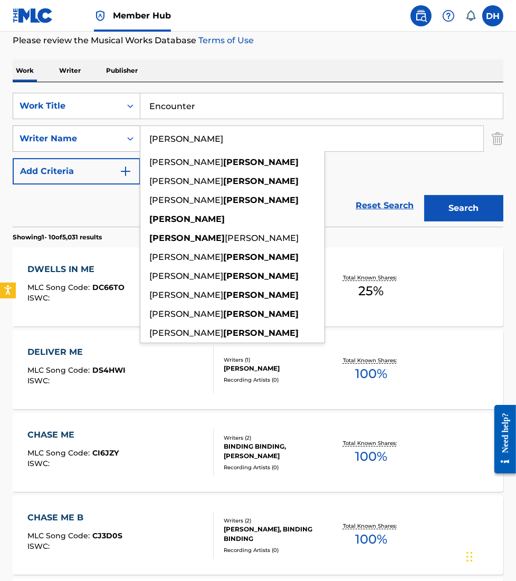
drag, startPoint x: 206, startPoint y: 139, endPoint x: 46, endPoint y: 139, distance: 159.8
click at [46, 139] on div "SearchWithCriteriae948bb26-1a4a-4ee0-86f5-d120efe3e0c2 Writer Name [PERSON_NAME…" at bounding box center [258, 139] width 490 height 26
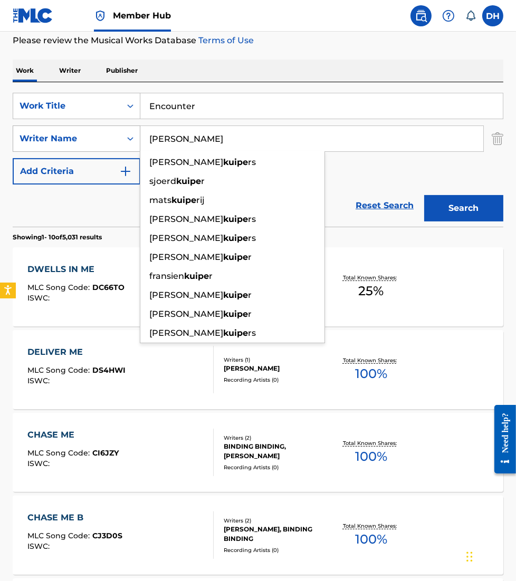
type input "[PERSON_NAME]"
click at [424, 195] on button "Search" at bounding box center [463, 208] width 79 height 26
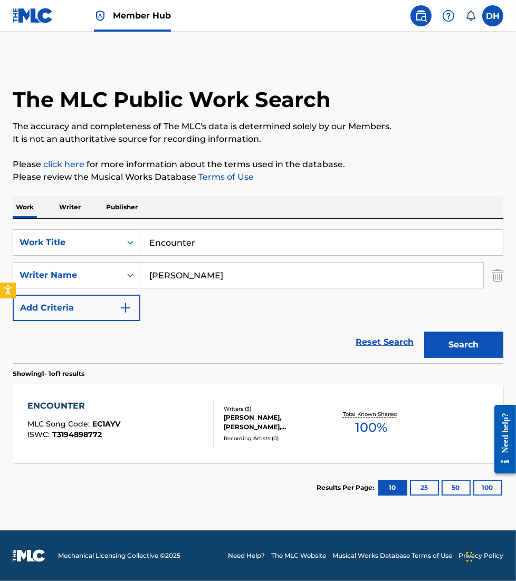
click at [129, 423] on div "ENCOUNTER MLC Song Code : EC1AYV ISWC : T3194898772" at bounding box center [120, 423] width 186 height 47
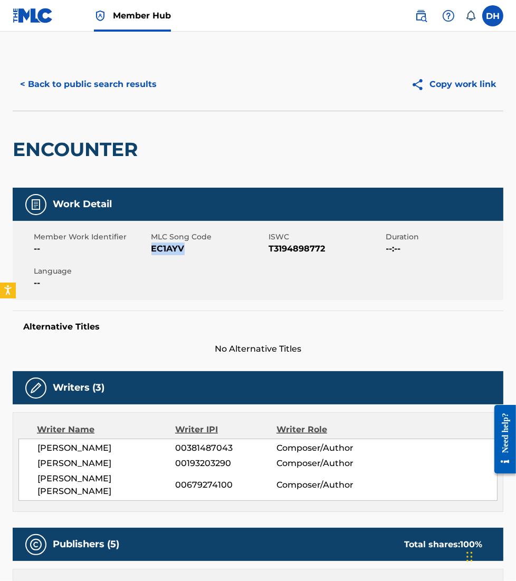
drag, startPoint x: 152, startPoint y: 248, endPoint x: 186, endPoint y: 248, distance: 33.7
click at [186, 248] on span "EC1AYV" at bounding box center [208, 249] width 115 height 13
copy span "EC1AYV"
click at [123, 80] on button "< Back to public search results" at bounding box center [88, 84] width 151 height 26
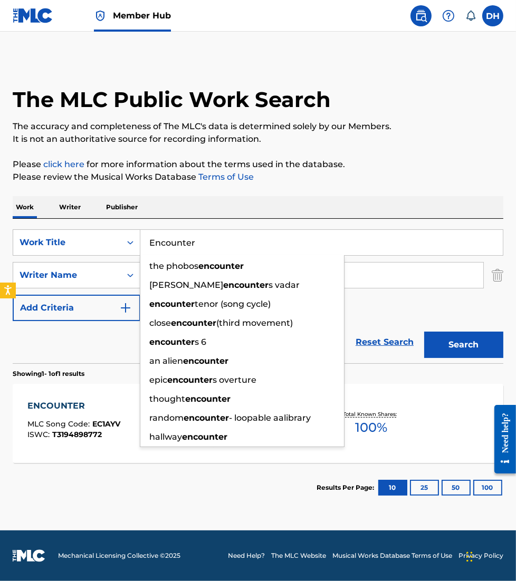
drag, startPoint x: 97, startPoint y: 274, endPoint x: -4, endPoint y: 296, distance: 102.6
click at [0, 296] on html "Accessibility Screen-Reader Guide, Feedback, and Issue Reporting | New window 0…" at bounding box center [258, 290] width 516 height 581
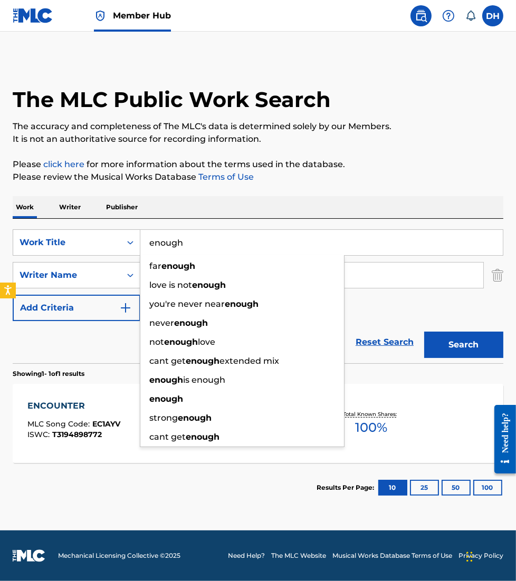
type input "enough"
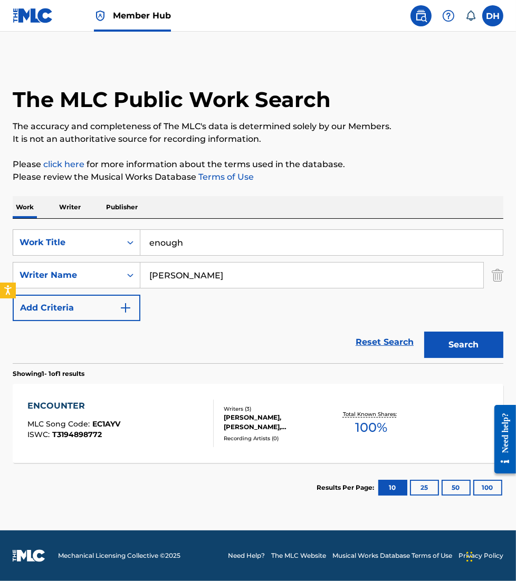
click at [194, 211] on div "Work Writer Publisher" at bounding box center [258, 207] width 490 height 22
drag, startPoint x: 194, startPoint y: 267, endPoint x: 78, endPoint y: 274, distance: 116.7
click at [78, 274] on div "SearchWithCriteriae948bb26-1a4a-4ee0-86f5-d120efe3e0c2 Writer Name [PERSON_NAME]" at bounding box center [258, 275] width 490 height 26
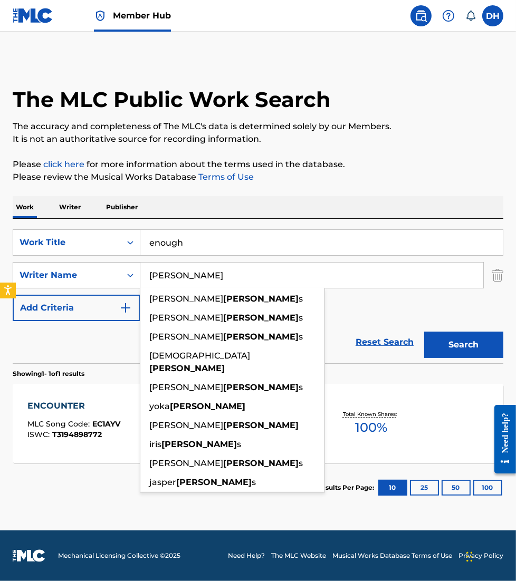
type input "a"
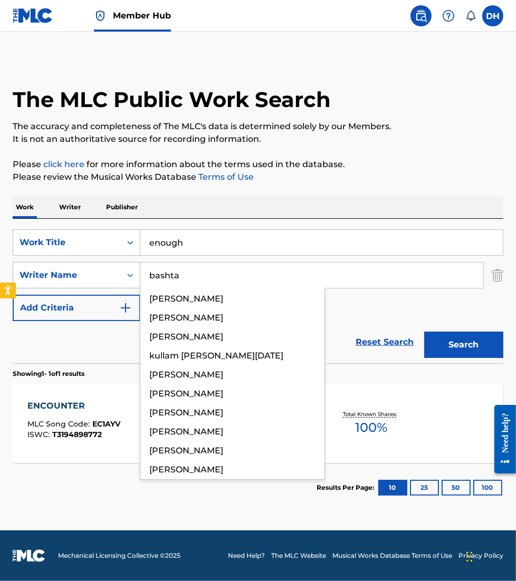
type input "bashta"
click at [424, 332] on button "Search" at bounding box center [463, 345] width 79 height 26
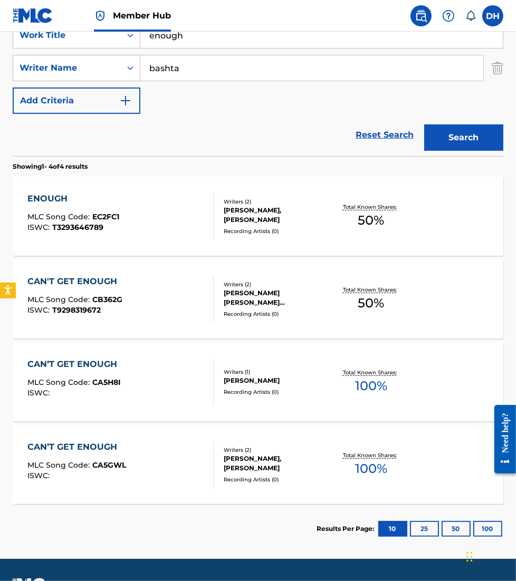
scroll to position [208, 0]
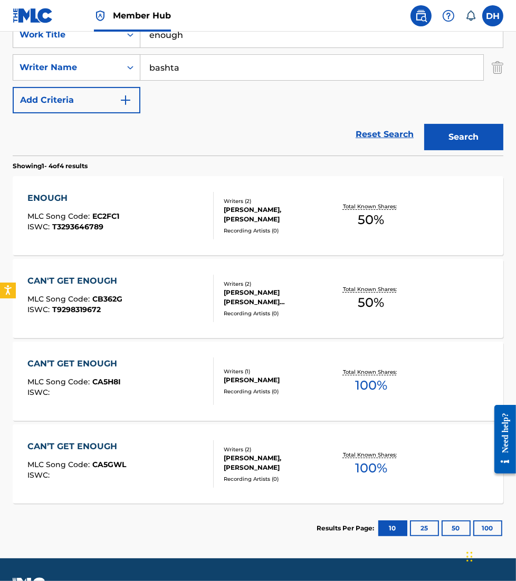
click at [169, 228] on div "ENOUGH MLC Song Code : EC2FC1 ISWC : T3293646789" at bounding box center [120, 215] width 186 height 47
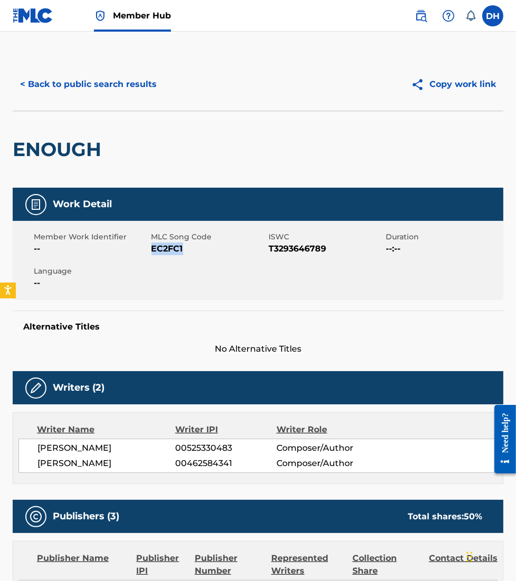
drag, startPoint x: 151, startPoint y: 248, endPoint x: 241, endPoint y: 248, distance: 90.2
click at [241, 248] on span "EC2FC1" at bounding box center [208, 249] width 115 height 13
copy span "EC2FC1"
click at [153, 79] on button "< Back to public search results" at bounding box center [88, 84] width 151 height 26
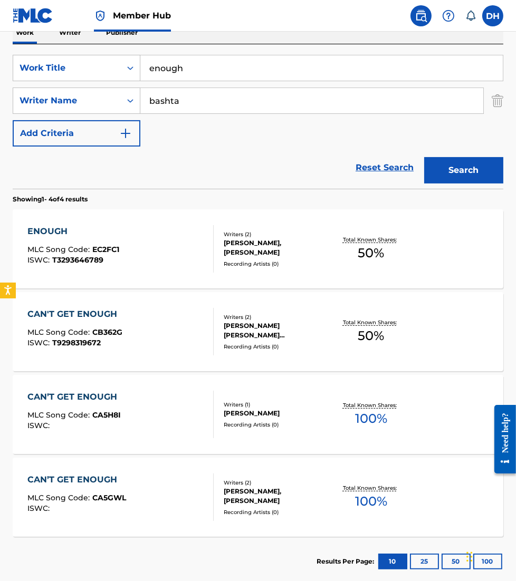
click at [165, 338] on div "CAN'T GET ENOUGH MLC Song Code : CB362G ISWC : T9298319672" at bounding box center [120, 331] width 186 height 47
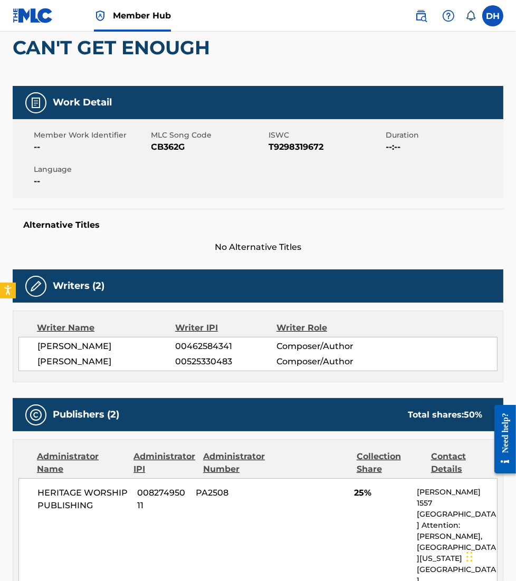
scroll to position [101, 0]
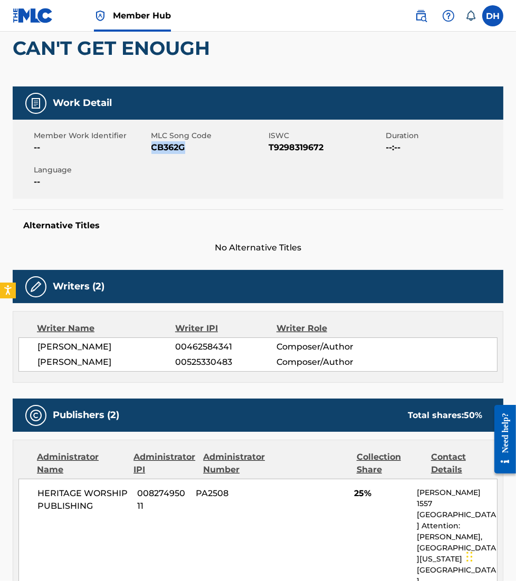
drag, startPoint x: 152, startPoint y: 148, endPoint x: 200, endPoint y: 155, distance: 48.6
click at [200, 155] on div "Member Work Identifier -- MLC Song Code CB362G ISWC T9298319672 Duration --:-- …" at bounding box center [258, 159] width 490 height 79
copy span "CB362G"
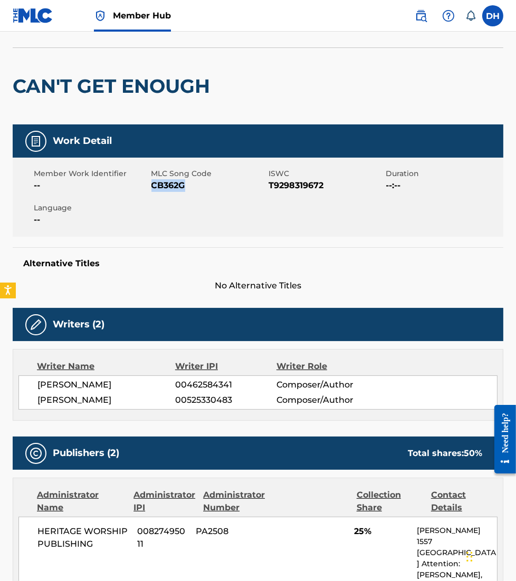
scroll to position [0, 0]
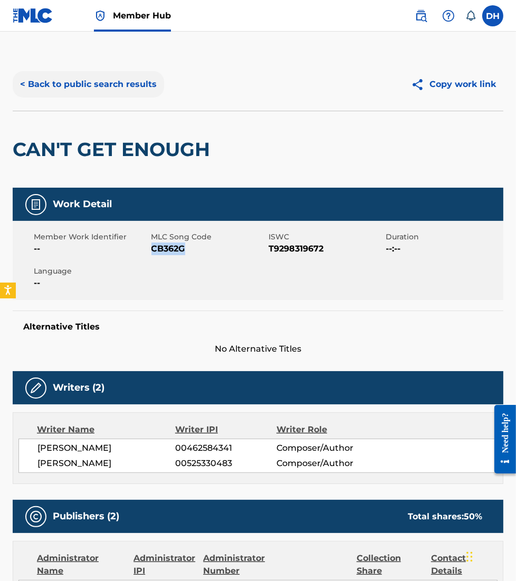
click at [90, 78] on button "< Back to public search results" at bounding box center [88, 84] width 151 height 26
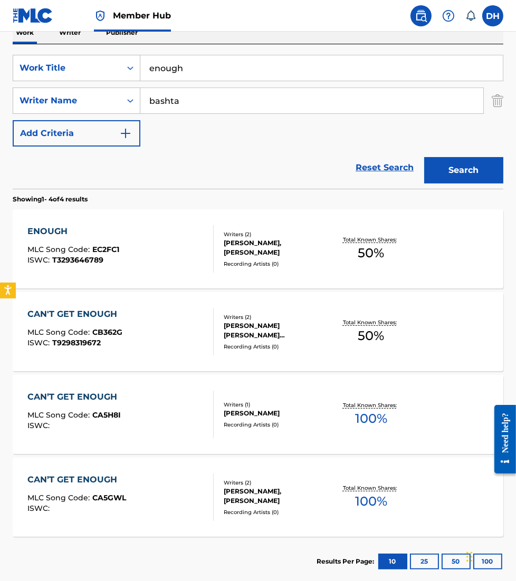
click at [172, 422] on div "CAN’T GET ENOUGH MLC Song Code : CA5H8I ISWC :" at bounding box center [120, 414] width 186 height 47
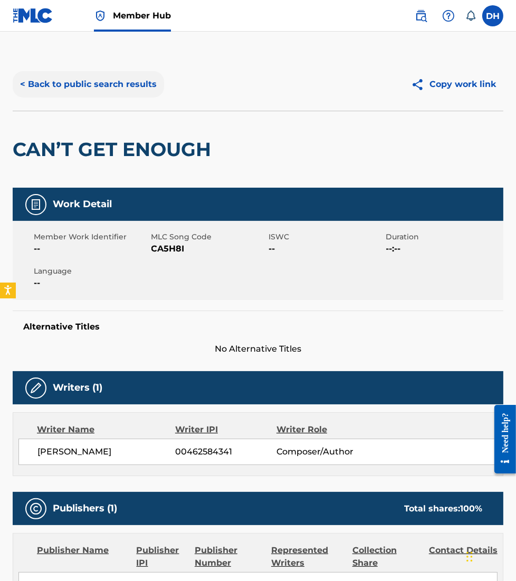
click at [81, 80] on button "< Back to public search results" at bounding box center [88, 84] width 151 height 26
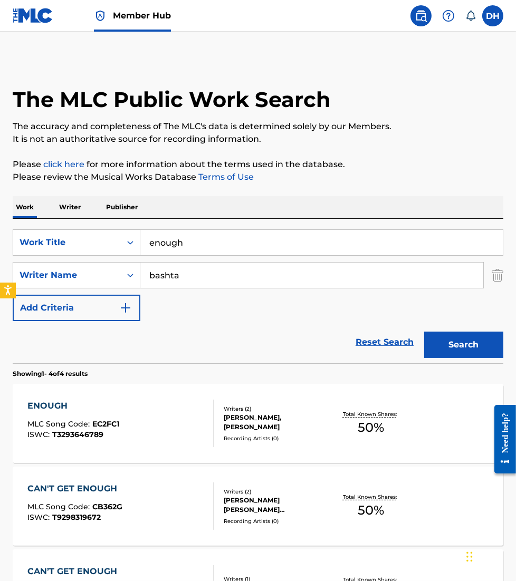
scroll to position [175, 0]
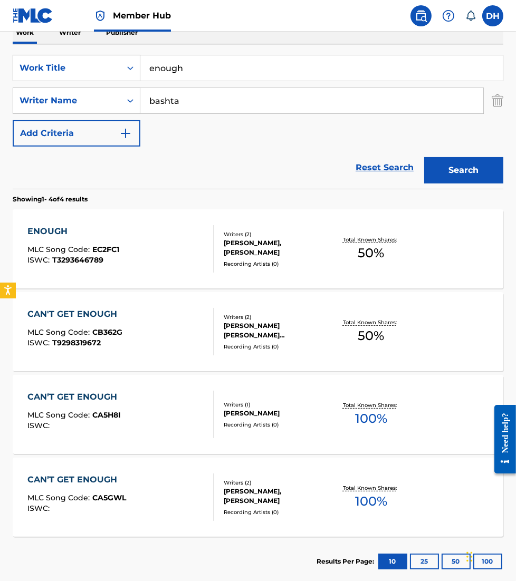
click at [132, 493] on div "CAN’T GET ENOUGH MLC Song Code : CA5GWL ISWC :" at bounding box center [120, 497] width 186 height 47
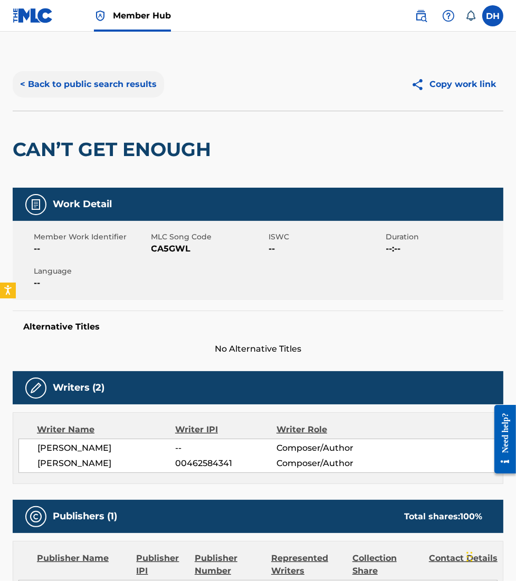
click at [97, 85] on button "< Back to public search results" at bounding box center [88, 84] width 151 height 26
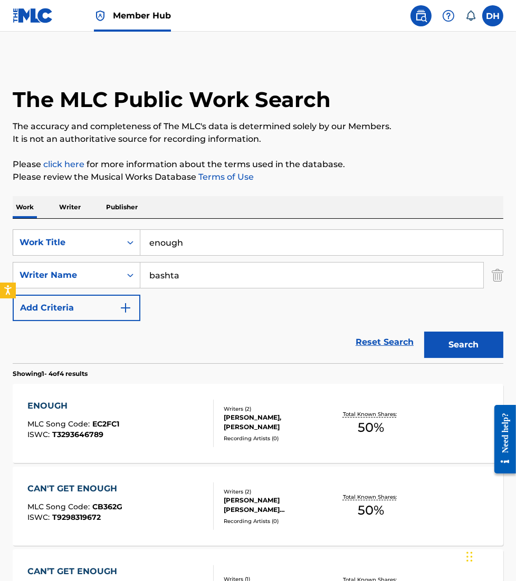
scroll to position [175, 0]
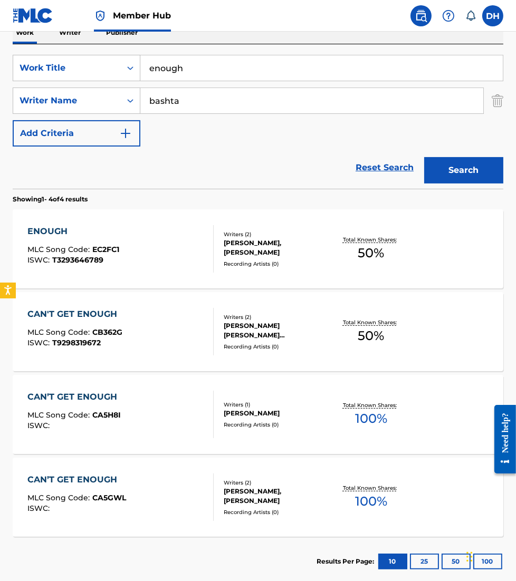
click at [160, 409] on div "CAN’T GET ENOUGH MLC Song Code : CA5H8I ISWC :" at bounding box center [120, 414] width 186 height 47
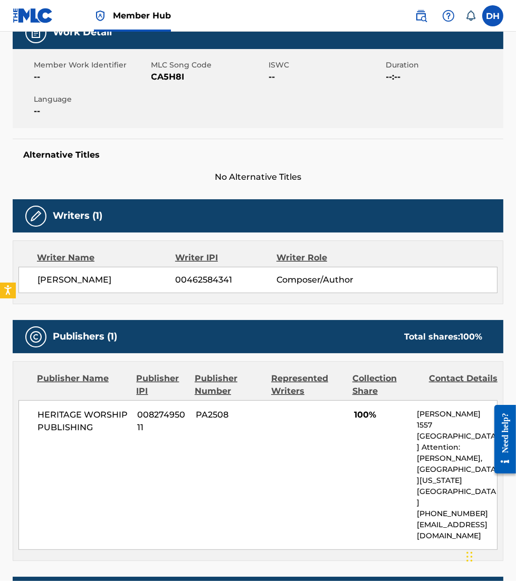
scroll to position [171, 0]
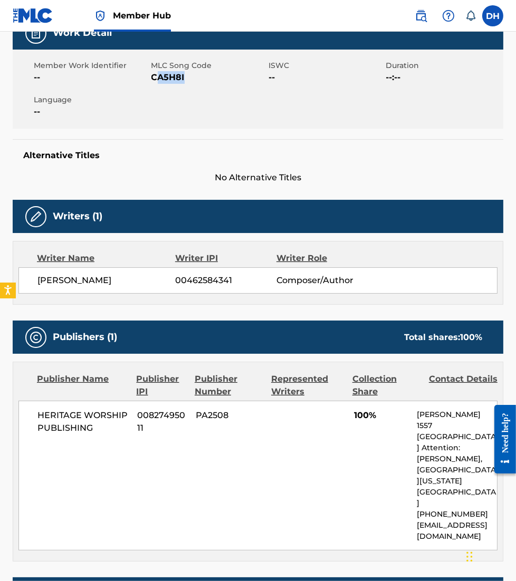
drag, startPoint x: 155, startPoint y: 77, endPoint x: 205, endPoint y: 85, distance: 50.2
click at [205, 85] on div "Member Work Identifier -- MLC Song Code CA5H8I ISWC -- Duration --:-- Language …" at bounding box center [258, 89] width 490 height 79
drag, startPoint x: 205, startPoint y: 85, endPoint x: 138, endPoint y: 76, distance: 67.6
click at [138, 76] on span "--" at bounding box center [91, 77] width 115 height 13
drag, startPoint x: 151, startPoint y: 75, endPoint x: 236, endPoint y: 91, distance: 86.8
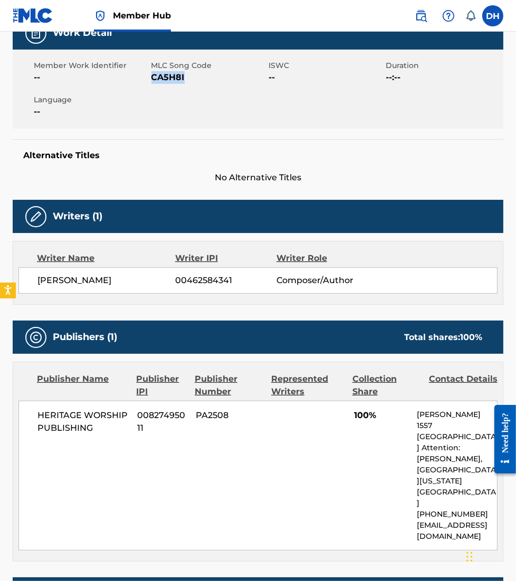
click at [236, 91] on div "Member Work Identifier -- MLC Song Code CA5H8I ISWC -- Duration --:-- Language …" at bounding box center [258, 89] width 490 height 79
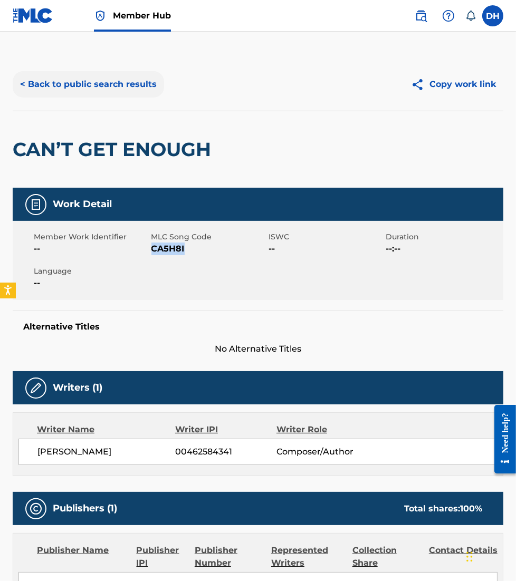
click at [145, 73] on button "< Back to public search results" at bounding box center [88, 84] width 151 height 26
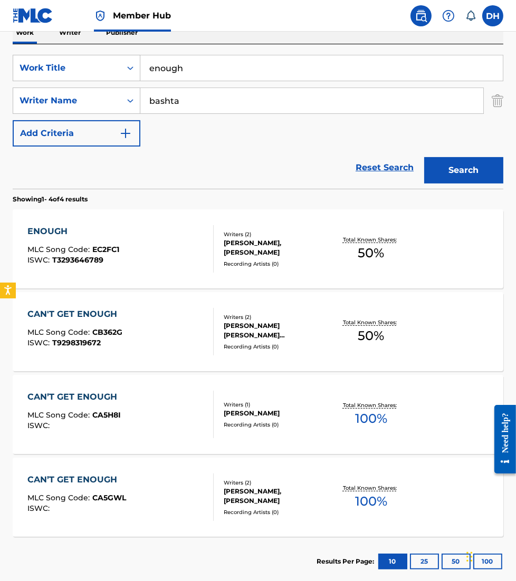
click at [147, 495] on div "CAN’T GET ENOUGH MLC Song Code : CA5GWL ISWC :" at bounding box center [120, 497] width 186 height 47
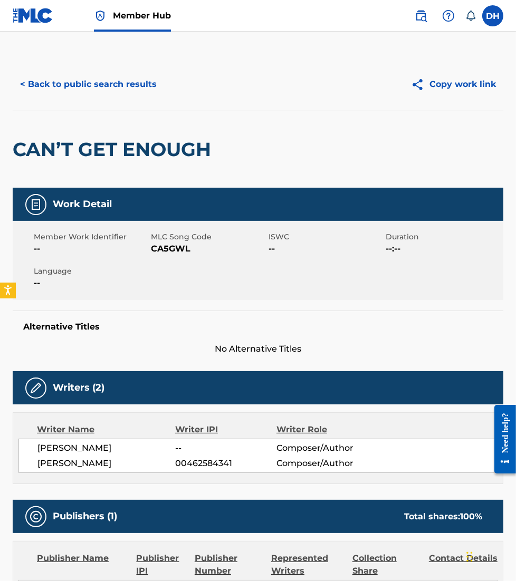
drag, startPoint x: 152, startPoint y: 247, endPoint x: 209, endPoint y: 257, distance: 57.8
click at [209, 257] on div "Member Work Identifier -- MLC Song Code CA5GWL ISWC -- Duration --:-- Language …" at bounding box center [258, 260] width 490 height 79
click at [36, 97] on button "< Back to public search results" at bounding box center [88, 84] width 151 height 26
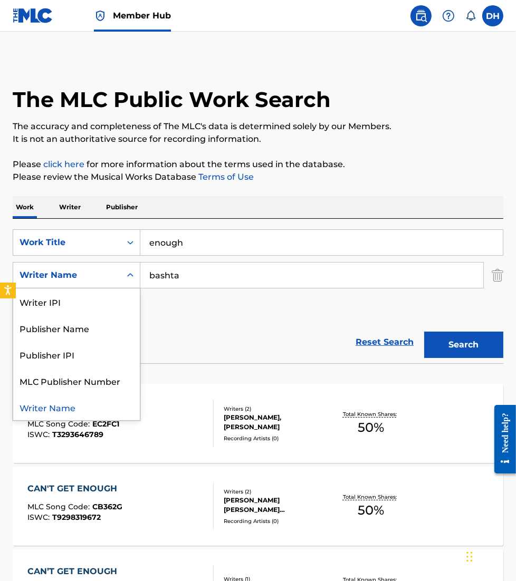
scroll to position [175, 0]
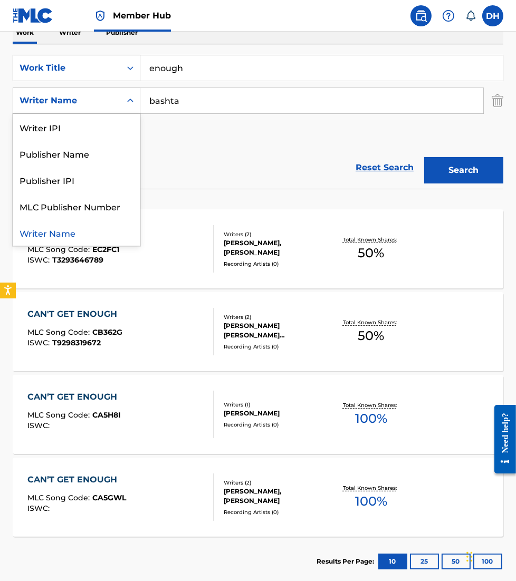
click at [36, 97] on div "Writer Name" at bounding box center [67, 100] width 95 height 13
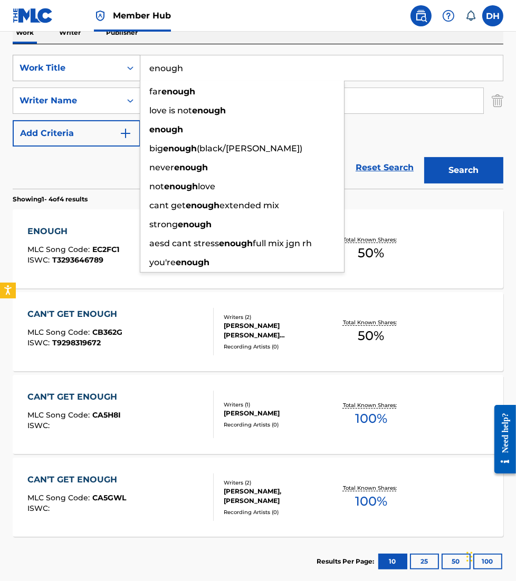
drag, startPoint x: 231, startPoint y: 60, endPoint x: 139, endPoint y: 59, distance: 92.3
click at [139, 59] on div "SearchWithCriteriaca299da3-3721-4f80-9fb8-2b977fa1fbff Work Title enough far en…" at bounding box center [258, 68] width 490 height 26
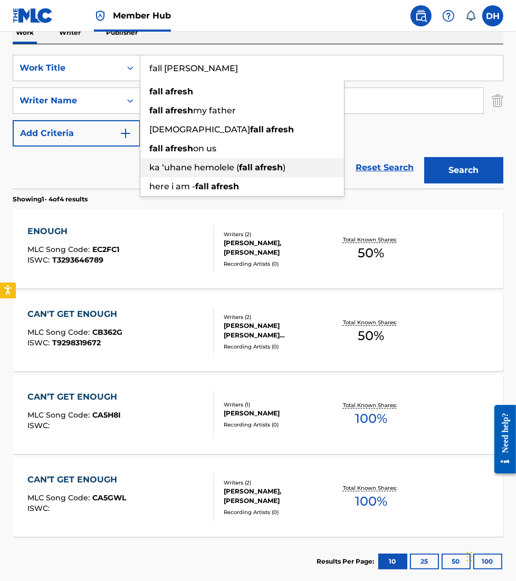
type input "fall [PERSON_NAME]"
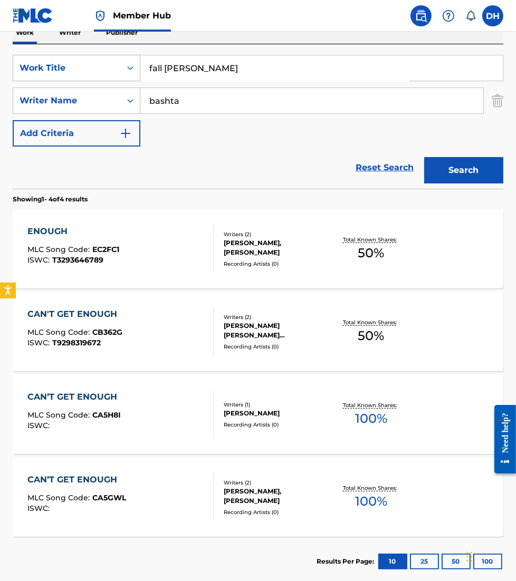
click at [127, 159] on div "Reset Search Search" at bounding box center [258, 168] width 490 height 42
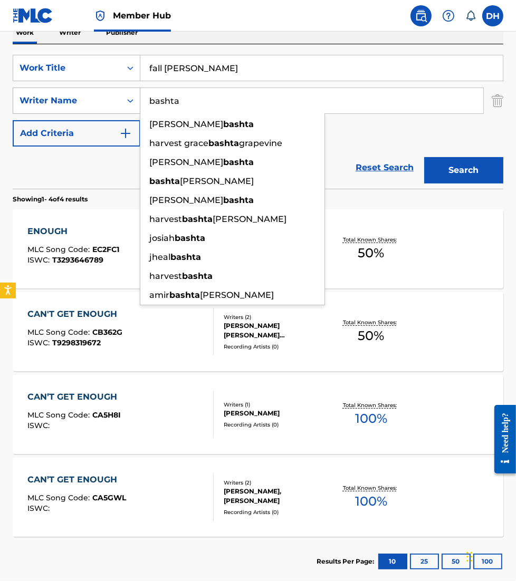
drag, startPoint x: 184, startPoint y: 113, endPoint x: 125, endPoint y: 106, distance: 58.9
click at [125, 106] on div "SearchWithCriteriae948bb26-1a4a-4ee0-86f5-d120efe3e0c2 Writer Name [PERSON_NAME…" at bounding box center [258, 101] width 490 height 26
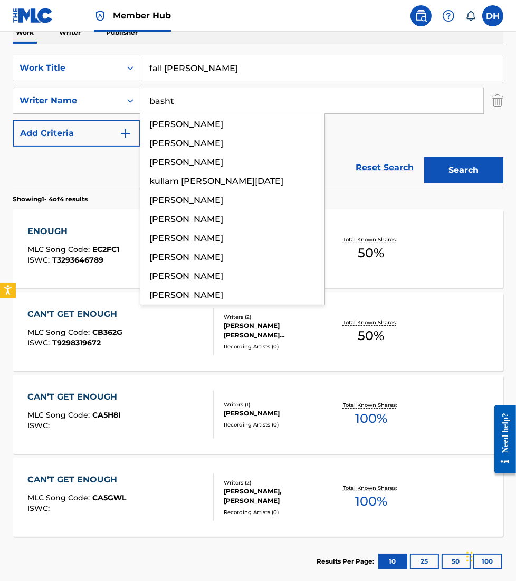
type input "bashta"
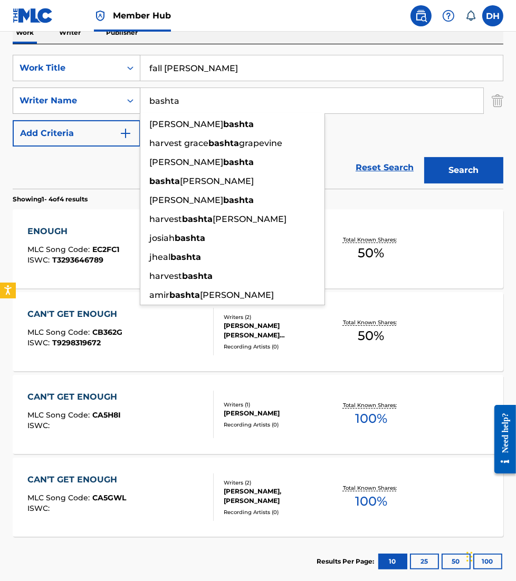
click at [424, 157] on button "Search" at bounding box center [463, 170] width 79 height 26
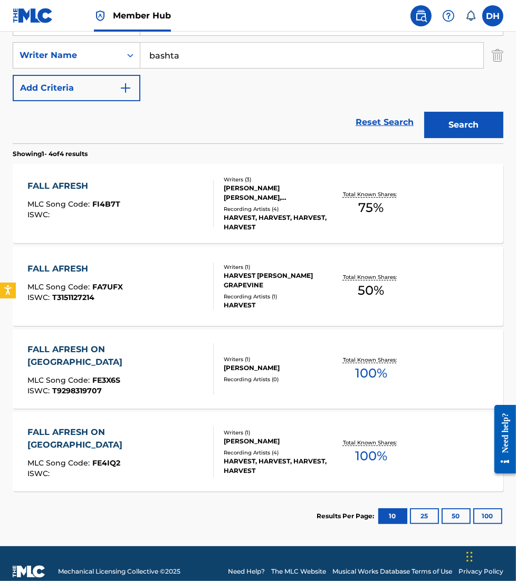
scroll to position [219, 0]
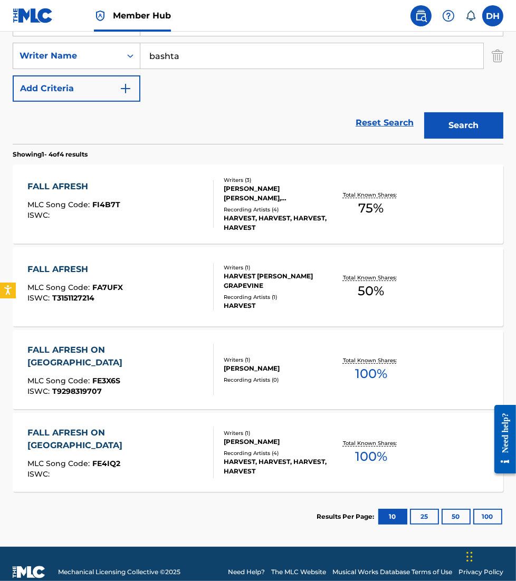
click at [148, 187] on div "FALL AFRESH MLC Song Code : FI4B7T ISWC :" at bounding box center [120, 203] width 186 height 47
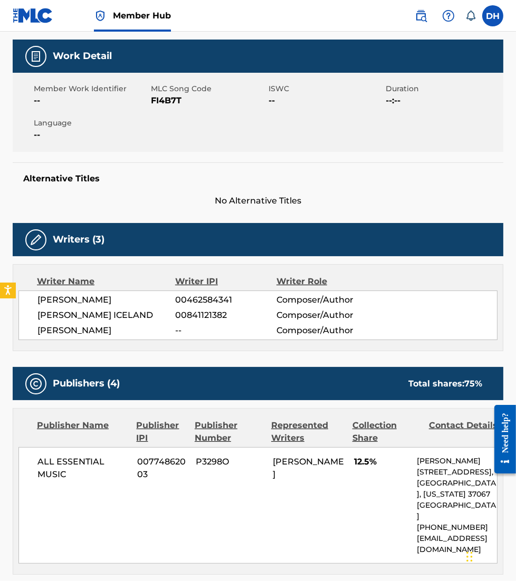
scroll to position [148, 0]
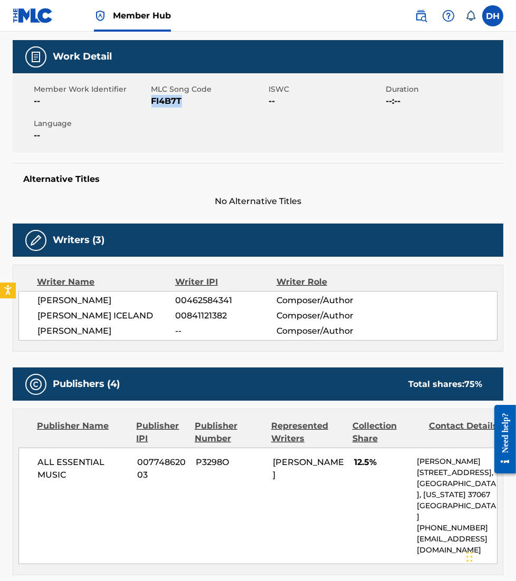
drag, startPoint x: 153, startPoint y: 102, endPoint x: 218, endPoint y: 101, distance: 64.9
click at [218, 101] on span "FI4B7T" at bounding box center [208, 101] width 115 height 13
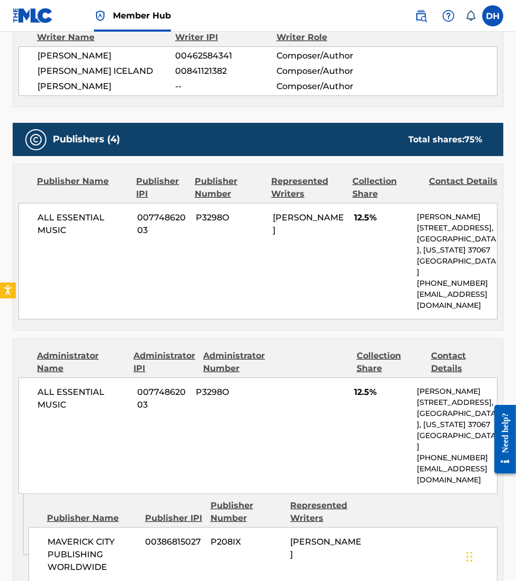
scroll to position [0, 0]
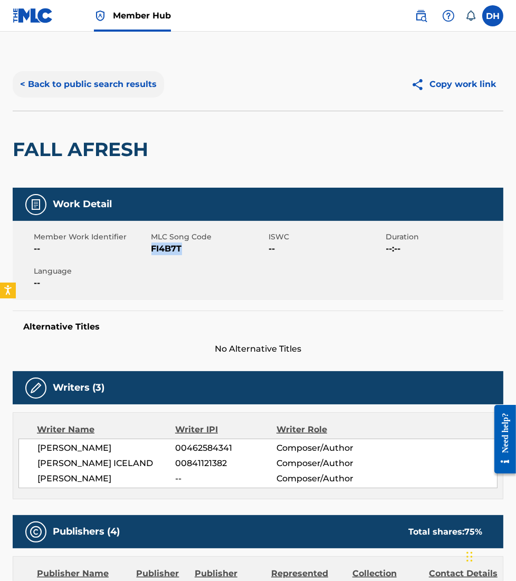
click at [121, 93] on button "< Back to public search results" at bounding box center [88, 84] width 151 height 26
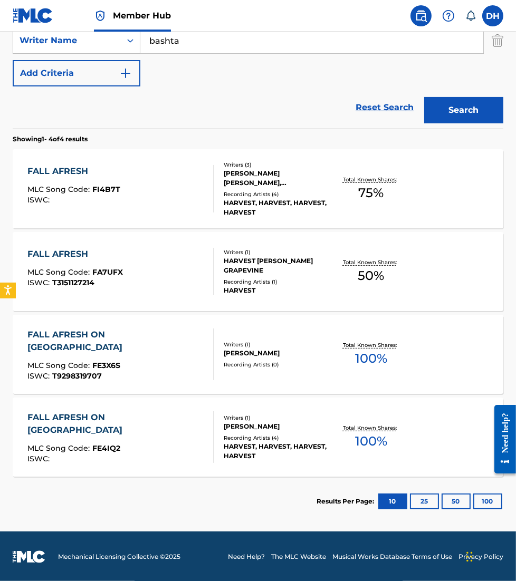
scroll to position [234, 0]
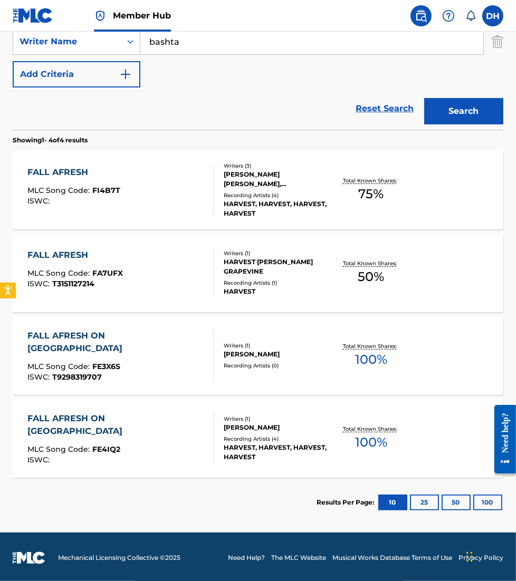
click at [217, 266] on div "Writers ( 1 ) HARVEST [PERSON_NAME] GRAPEVINE Recording Artists ( 1 ) HARVEST" at bounding box center [272, 272] width 117 height 47
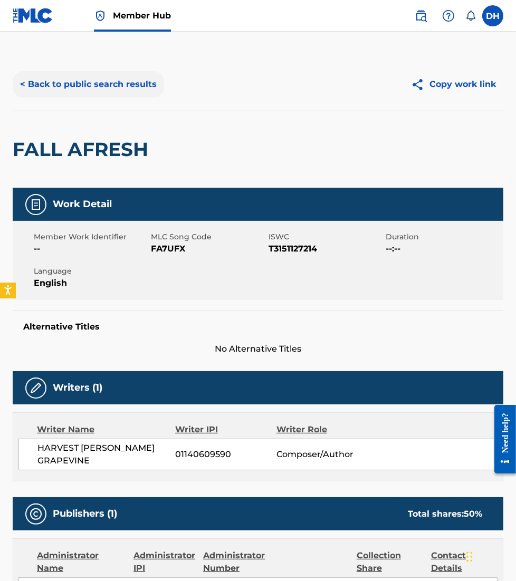
click at [99, 74] on button "< Back to public search results" at bounding box center [88, 84] width 151 height 26
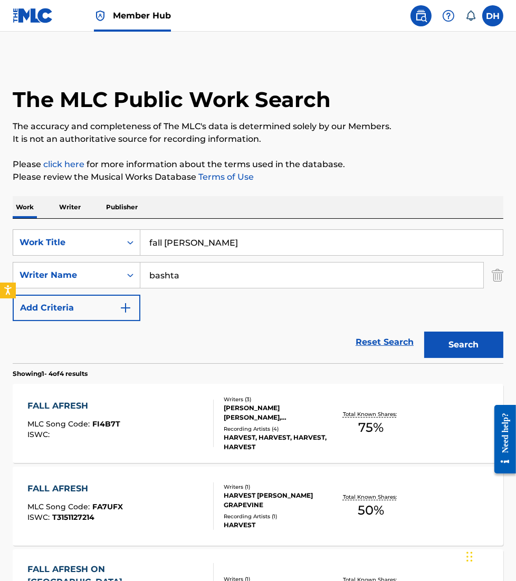
scroll to position [175, 0]
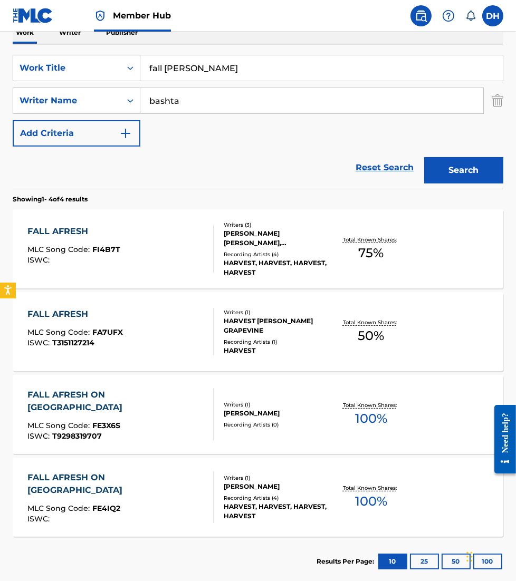
click at [158, 234] on div "FALL AFRESH MLC Song Code : FI4B7T ISWC :" at bounding box center [120, 248] width 186 height 47
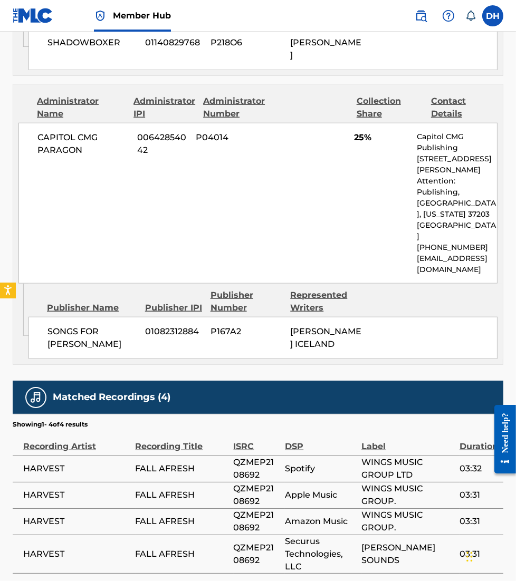
scroll to position [1152, 0]
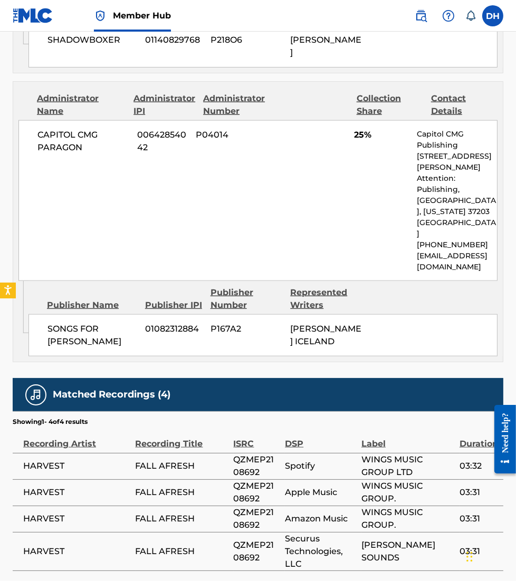
click at [156, 233] on div "CAPITOL CMG PARAGON 00642854042 P04014 25% Capitol CMG Publishing [STREET_ADDRE…" at bounding box center [257, 200] width 479 height 161
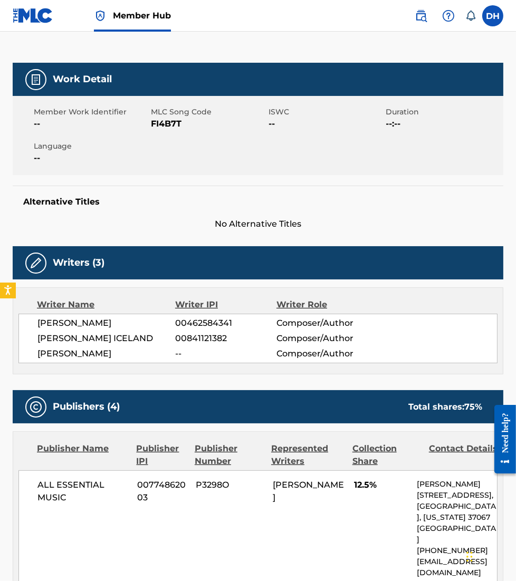
scroll to position [0, 0]
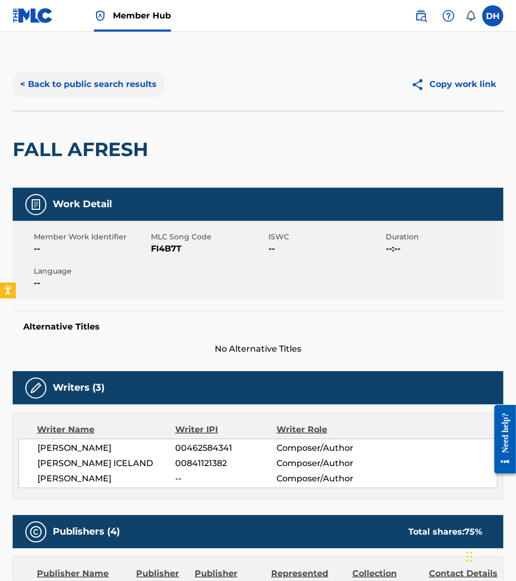
click at [98, 77] on button "< Back to public search results" at bounding box center [88, 84] width 151 height 26
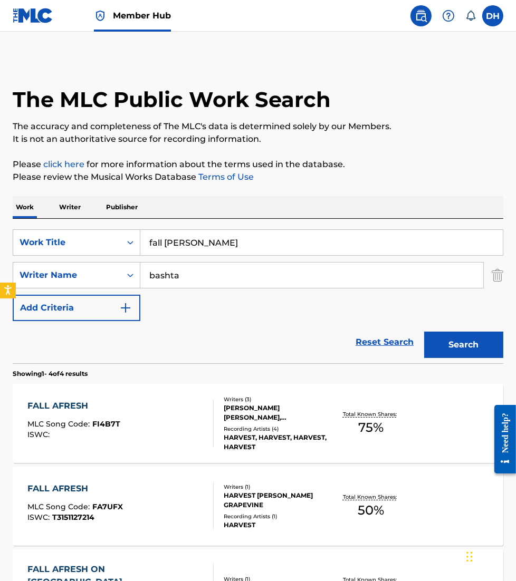
scroll to position [175, 0]
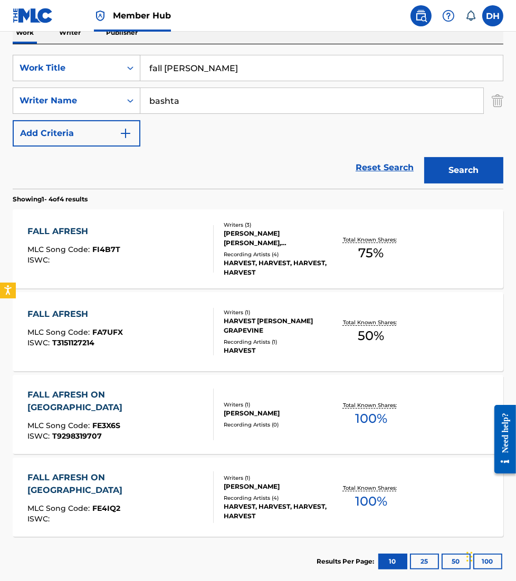
click at [155, 333] on div "FALL AFRESH MLC Song Code : FA7UFX ISWC : T3151127214" at bounding box center [120, 331] width 186 height 47
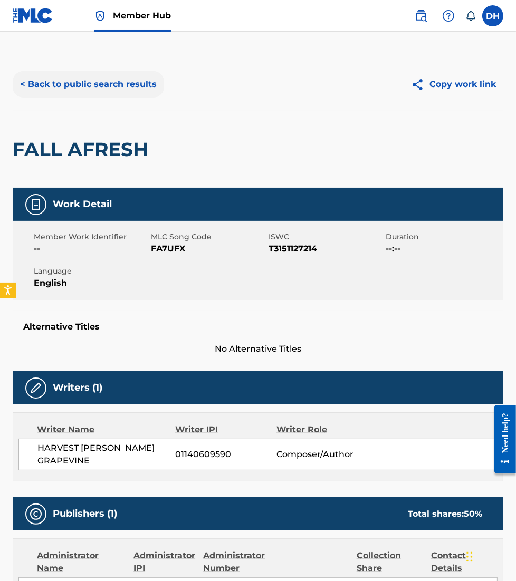
click at [65, 75] on button "< Back to public search results" at bounding box center [88, 84] width 151 height 26
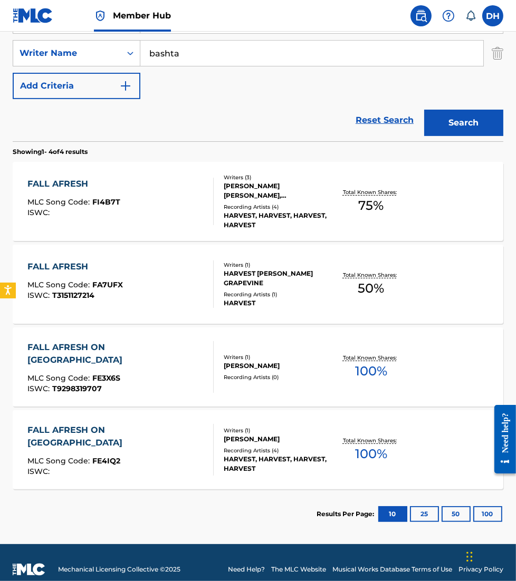
scroll to position [220, 0]
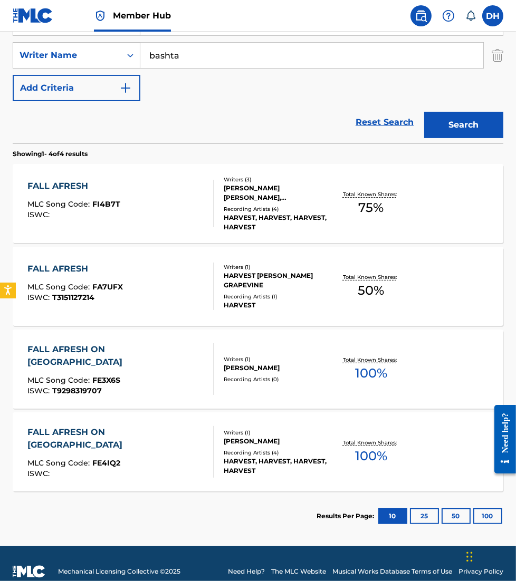
click at [292, 449] on div "Recording Artists ( 4 )" at bounding box center [277, 453] width 107 height 8
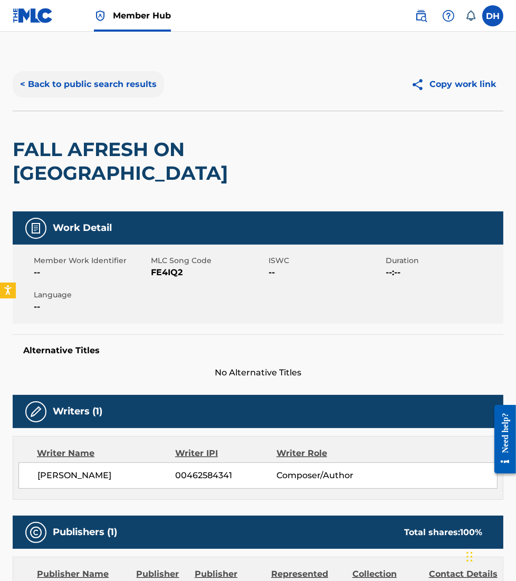
click at [76, 78] on button "< Back to public search results" at bounding box center [88, 84] width 151 height 26
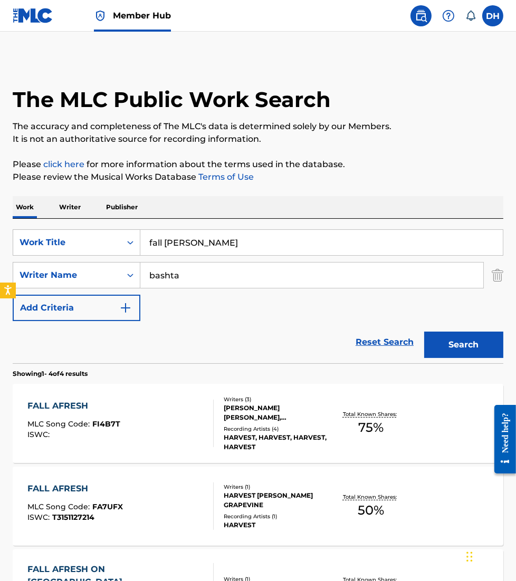
scroll to position [175, 0]
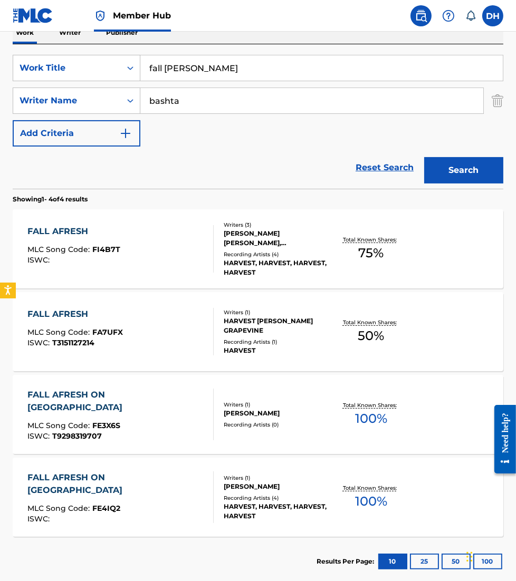
click at [315, 435] on div "FALL [PERSON_NAME] ON US MLC Song Code : FE3X6S ISWC : T9298319707 Writers ( 1 …" at bounding box center [258, 414] width 490 height 79
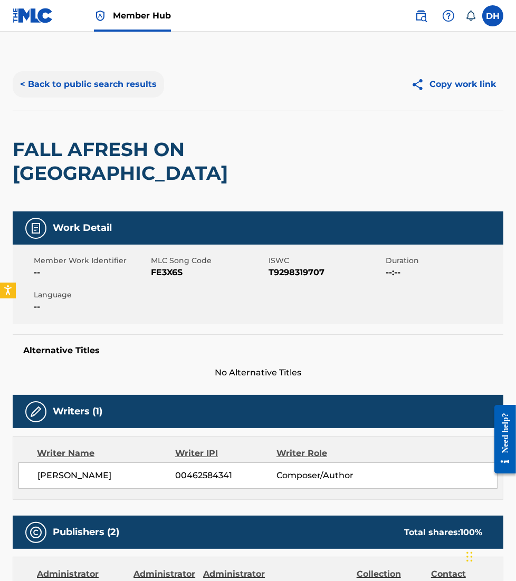
click at [74, 88] on button "< Back to public search results" at bounding box center [88, 84] width 151 height 26
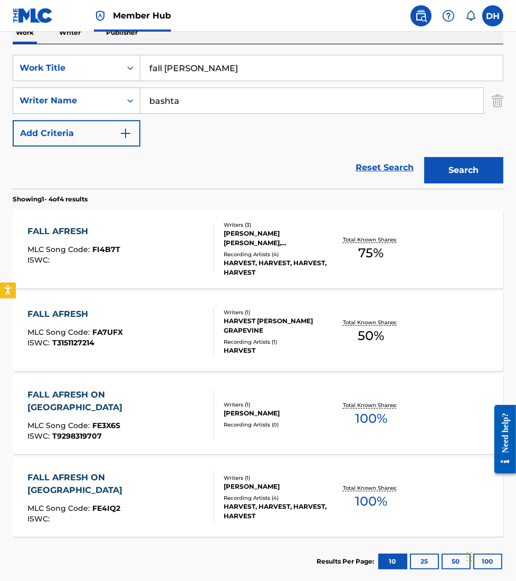
scroll to position [235, 0]
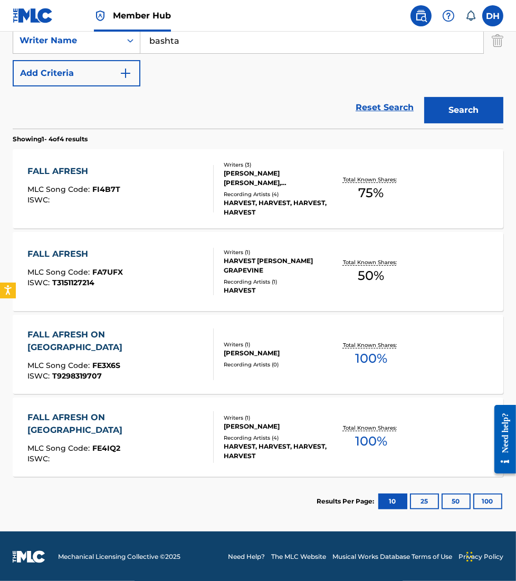
click at [166, 432] on div "FALL AFRESH ON US MLC Song Code : FE4IQ2 ISWC :" at bounding box center [120, 437] width 186 height 52
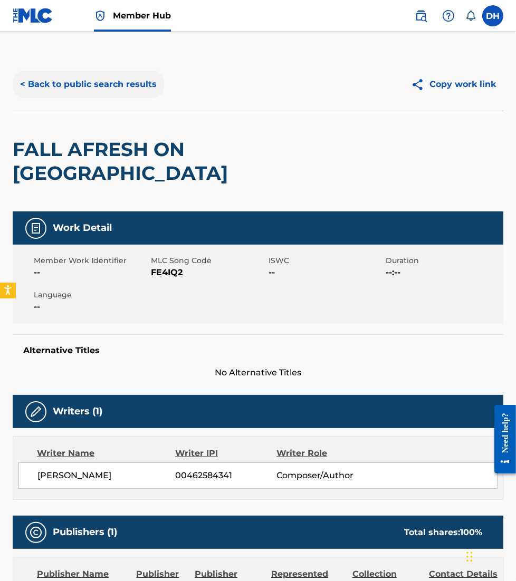
click at [81, 95] on button "< Back to public search results" at bounding box center [88, 84] width 151 height 26
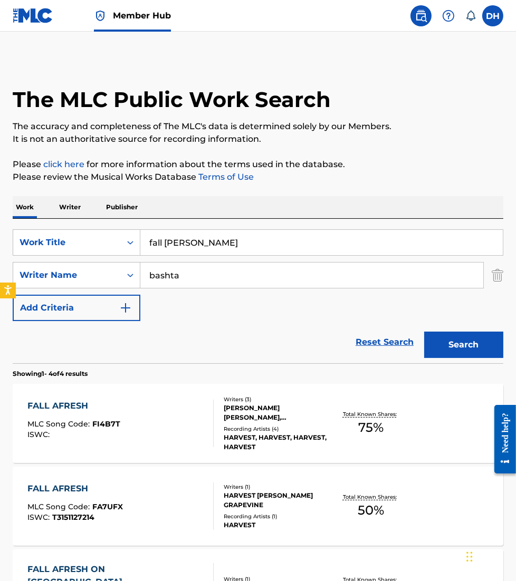
scroll to position [175, 0]
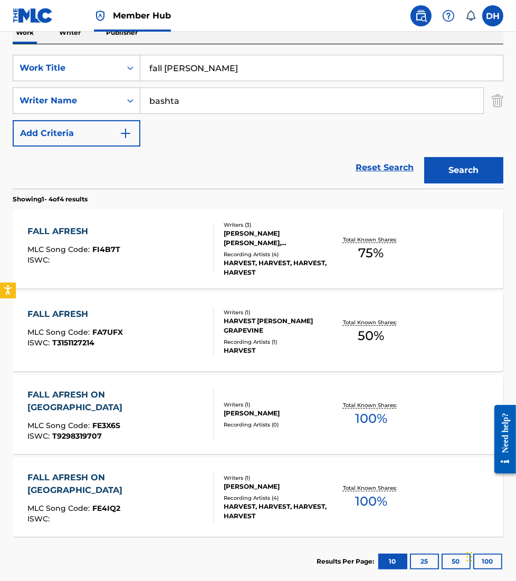
click at [152, 308] on div "FALL AFRESH MLC Song Code : FA7UFX ISWC : T3151127214" at bounding box center [120, 331] width 186 height 47
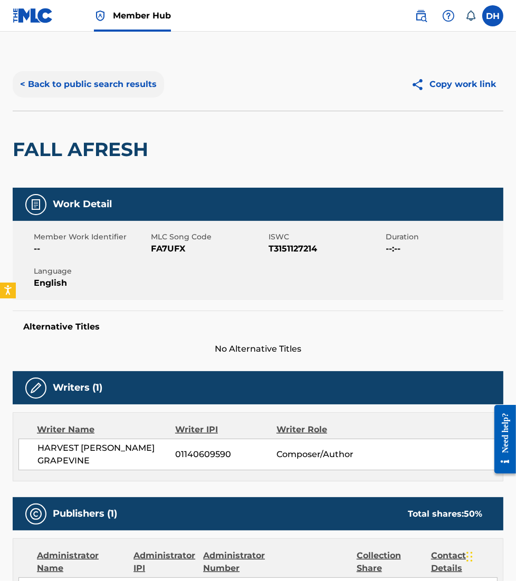
click at [102, 83] on button "< Back to public search results" at bounding box center [88, 84] width 151 height 26
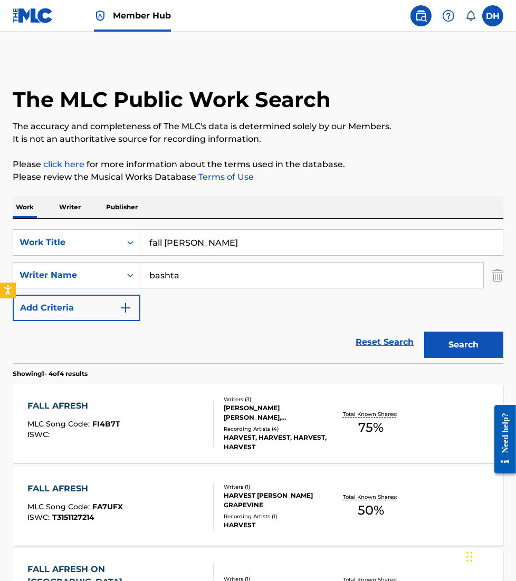
scroll to position [175, 0]
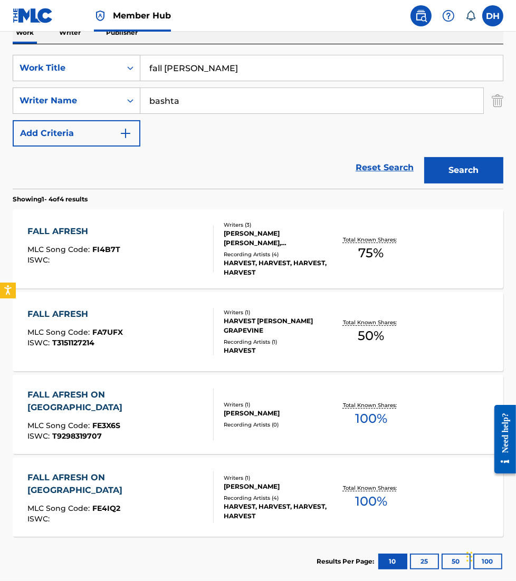
click at [165, 312] on div "FALL AFRESH MLC Song Code : FA7UFX ISWC : T3151127214" at bounding box center [120, 331] width 186 height 47
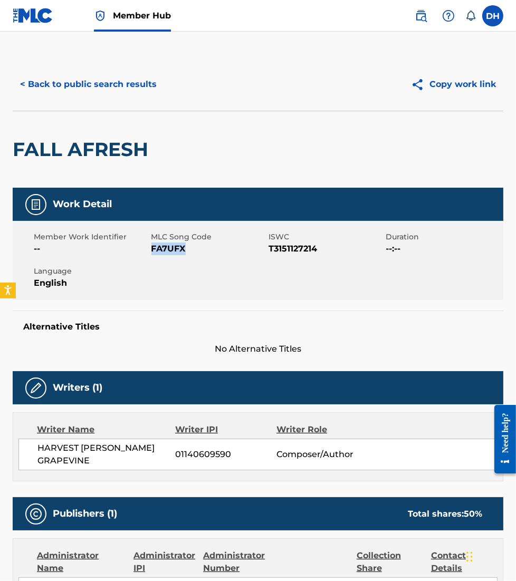
drag, startPoint x: 152, startPoint y: 246, endPoint x: 196, endPoint y: 250, distance: 43.4
click at [196, 250] on span "FA7UFX" at bounding box center [208, 249] width 115 height 13
click at [130, 68] on div "< Back to public search results Copy work link" at bounding box center [258, 84] width 490 height 53
click at [118, 89] on button "< Back to public search results" at bounding box center [88, 84] width 151 height 26
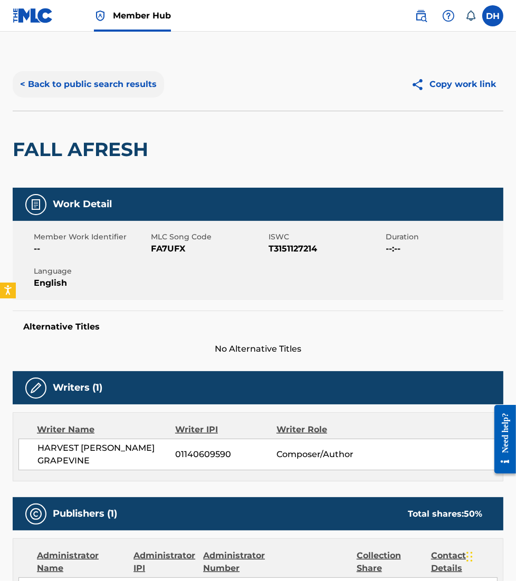
scroll to position [175, 0]
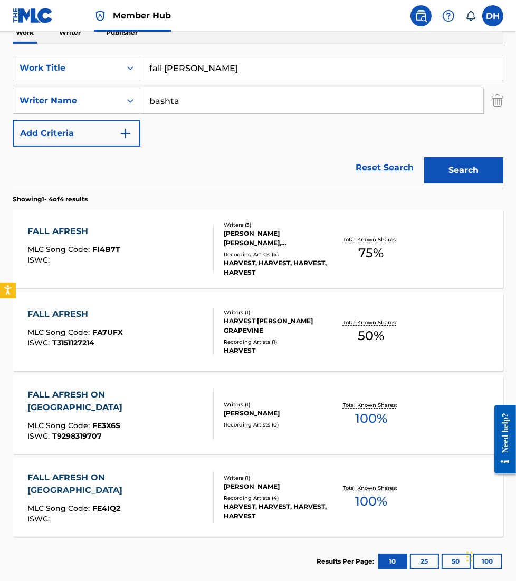
click at [142, 397] on div "FALL AFRESH ON US MLC Song Code : FE3X6S ISWC : T9298319707" at bounding box center [120, 415] width 186 height 52
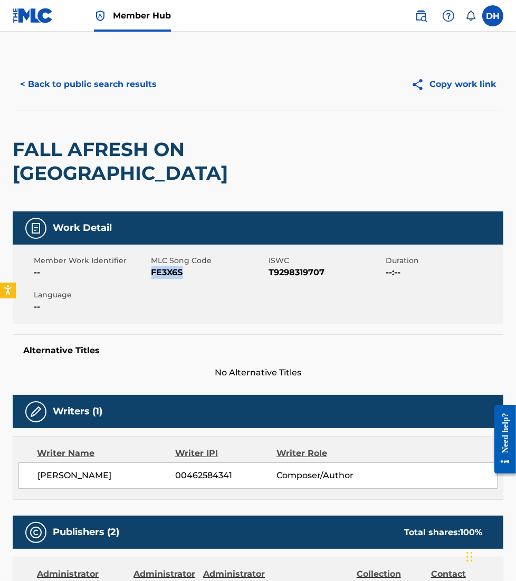
drag, startPoint x: 153, startPoint y: 246, endPoint x: 216, endPoint y: 261, distance: 64.6
click at [216, 261] on div "Member Work Identifier -- MLC Song Code FE3X6S ISWC T9298319707 Duration --:-- …" at bounding box center [258, 284] width 490 height 79
click at [123, 88] on button "< Back to public search results" at bounding box center [88, 84] width 151 height 26
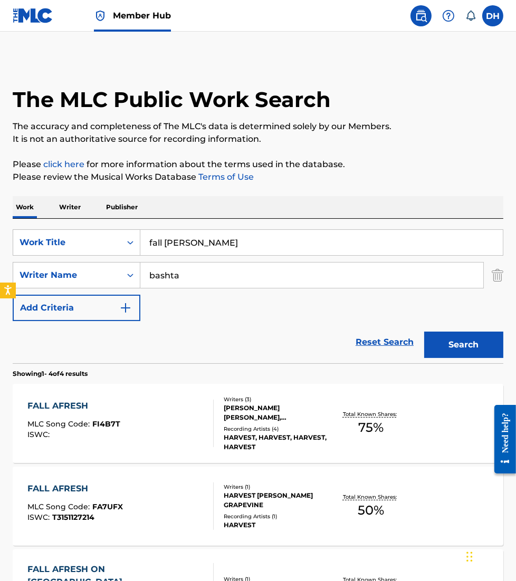
scroll to position [175, 0]
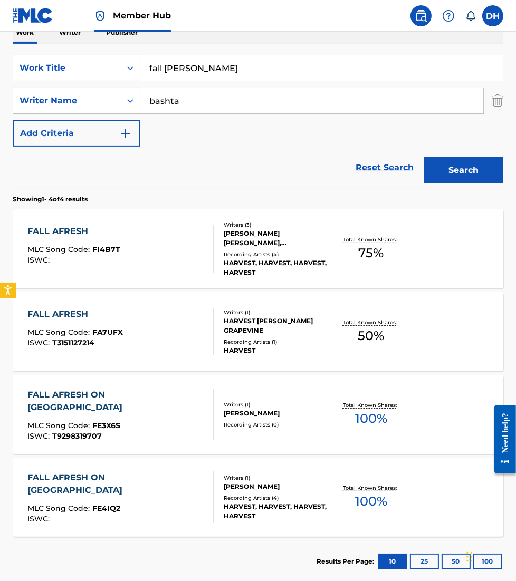
click at [154, 509] on div "FALL AFRESH ON US MLC Song Code : FE4IQ2 ISWC :" at bounding box center [120, 497] width 186 height 52
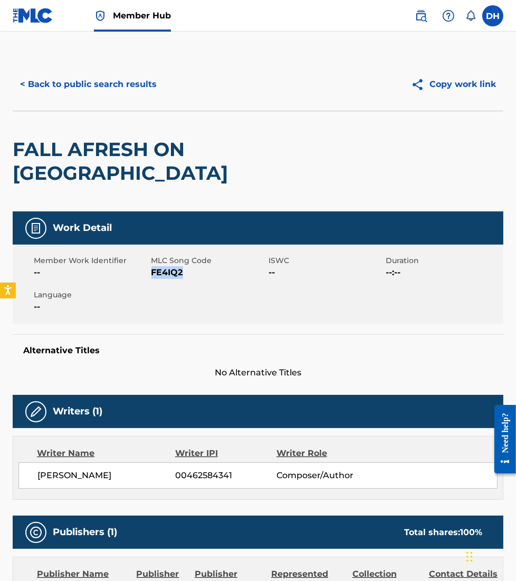
drag, startPoint x: 152, startPoint y: 250, endPoint x: 201, endPoint y: 253, distance: 49.1
click at [201, 266] on span "FE4IQ2" at bounding box center [208, 272] width 115 height 13
click at [106, 81] on button "< Back to public search results" at bounding box center [88, 84] width 151 height 26
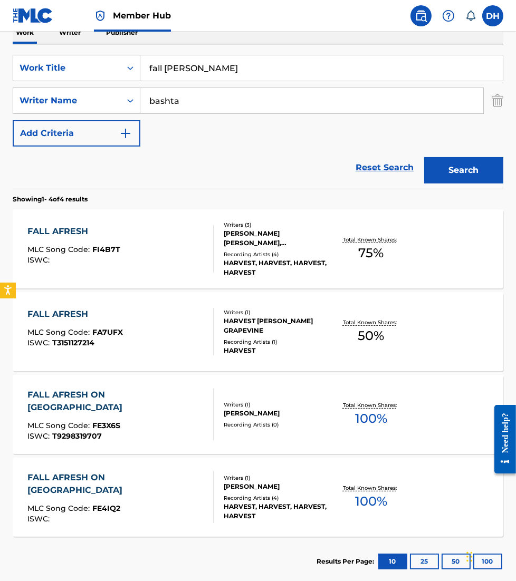
click at [313, 352] on div "HARVEST" at bounding box center [277, 350] width 107 height 9
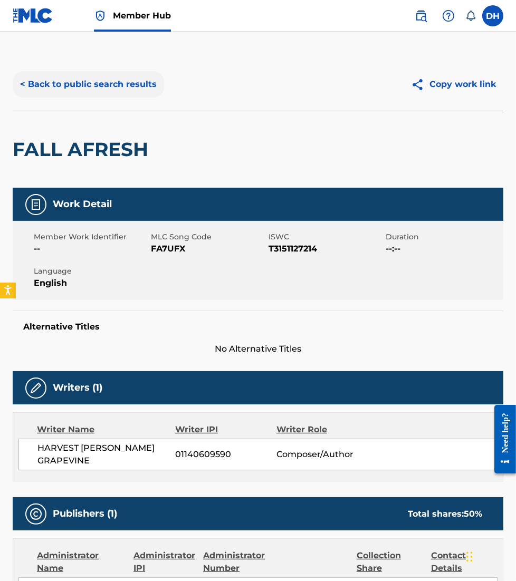
click at [138, 75] on button "< Back to public search results" at bounding box center [88, 84] width 151 height 26
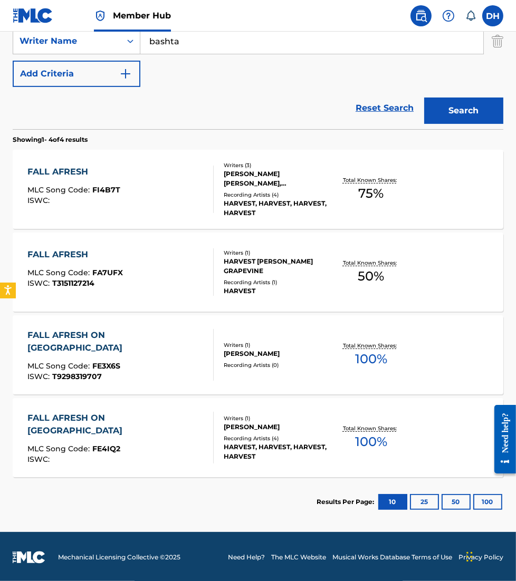
scroll to position [235, 0]
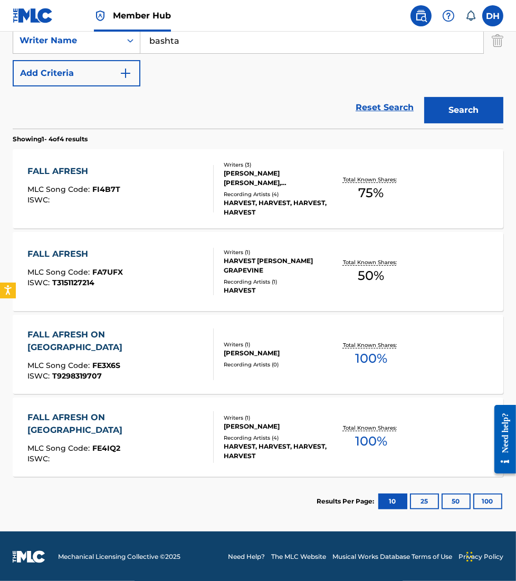
click at [176, 372] on div "FALL AFRESH ON US MLC Song Code : FE3X6S ISWC : T9298319707" at bounding box center [120, 355] width 186 height 52
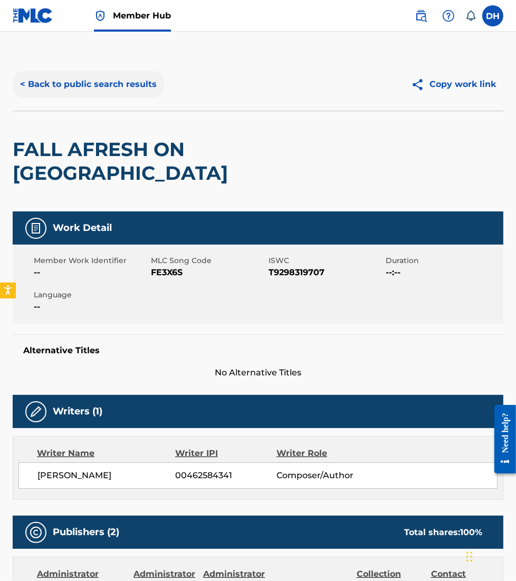
click at [73, 87] on button "< Back to public search results" at bounding box center [88, 84] width 151 height 26
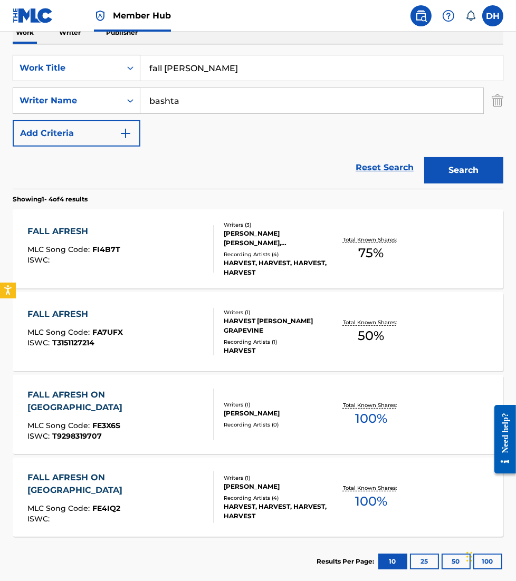
click at [163, 485] on div "FALL AFRESH ON US MLC Song Code : FE4IQ2 ISWC :" at bounding box center [120, 497] width 186 height 52
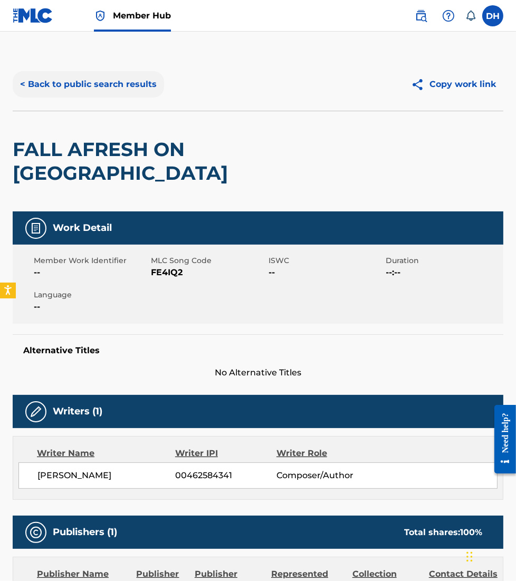
click at [115, 72] on button "< Back to public search results" at bounding box center [88, 84] width 151 height 26
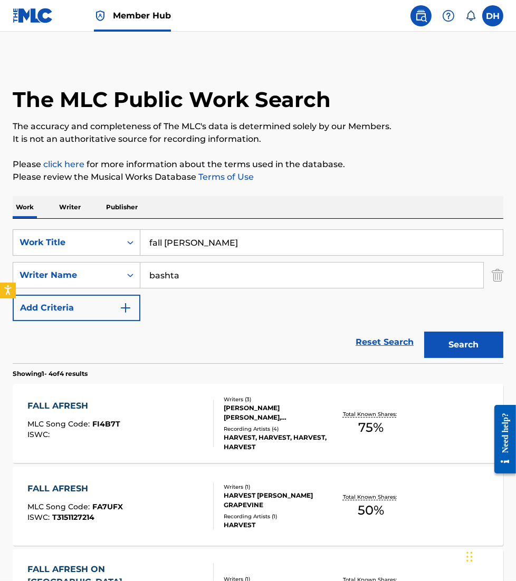
scroll to position [175, 0]
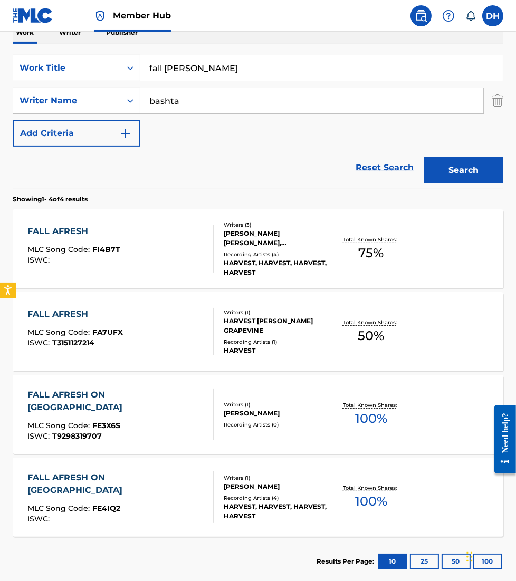
click at [129, 248] on div "FALL AFRESH MLC Song Code : FI4B7T ISWC :" at bounding box center [120, 248] width 186 height 47
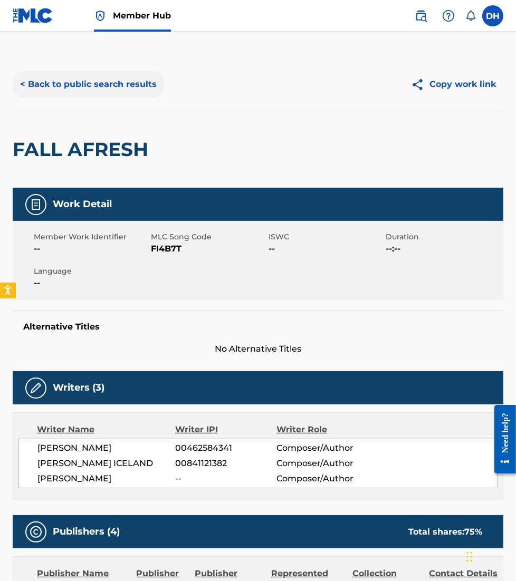
click at [72, 79] on button "< Back to public search results" at bounding box center [88, 84] width 151 height 26
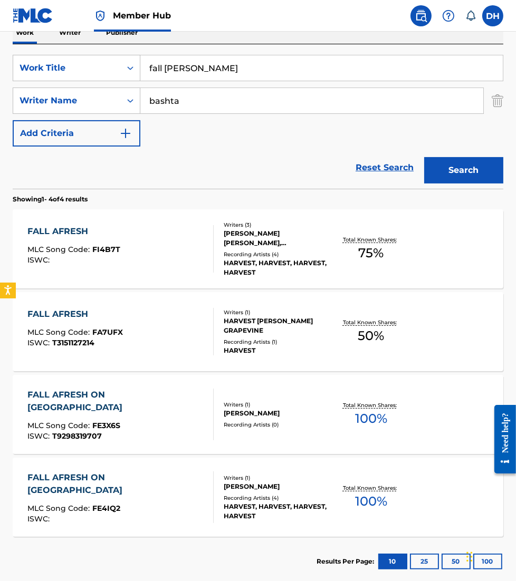
click at [163, 486] on div "FALL AFRESH ON US MLC Song Code : FE4IQ2 ISWC :" at bounding box center [120, 497] width 186 height 52
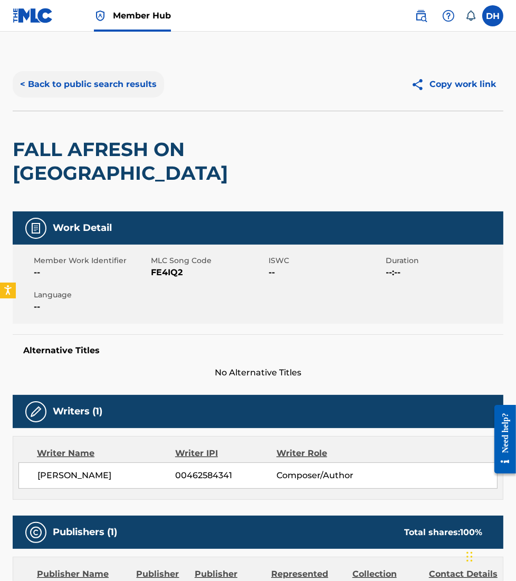
click at [107, 90] on button "< Back to public search results" at bounding box center [88, 84] width 151 height 26
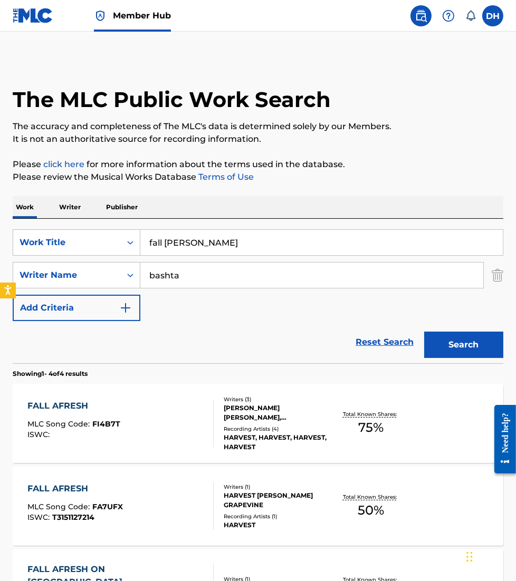
scroll to position [175, 0]
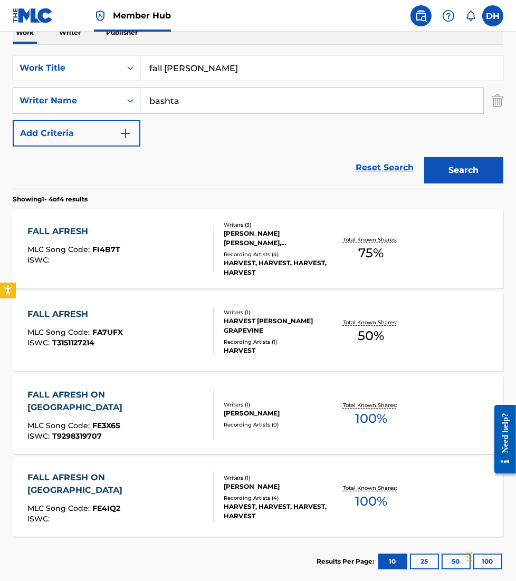
click at [92, 421] on span "FE3X6S" at bounding box center [106, 425] width 28 height 9
